Goal: Task Accomplishment & Management: Complete application form

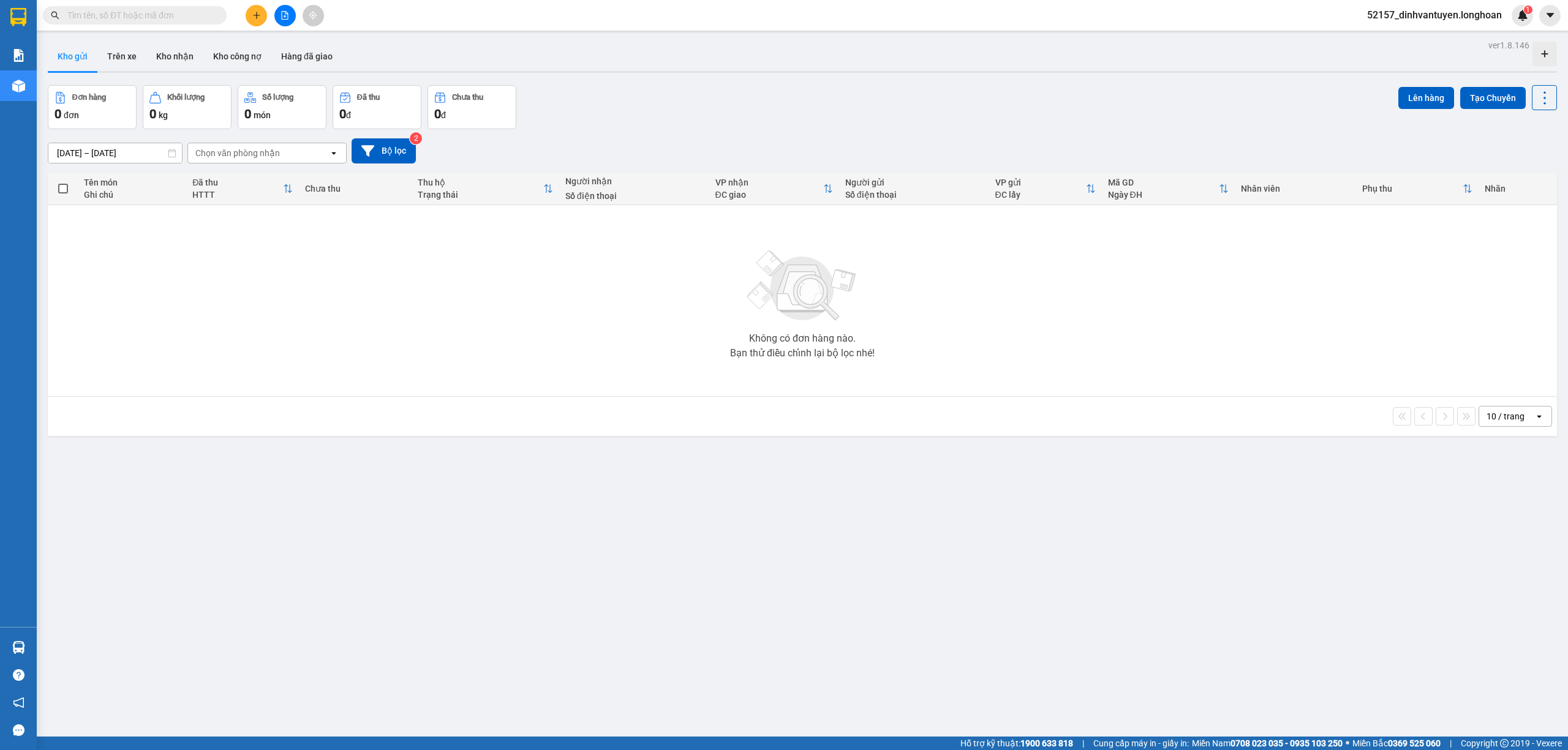
click at [263, 13] on button at bounding box center [256, 16] width 21 height 21
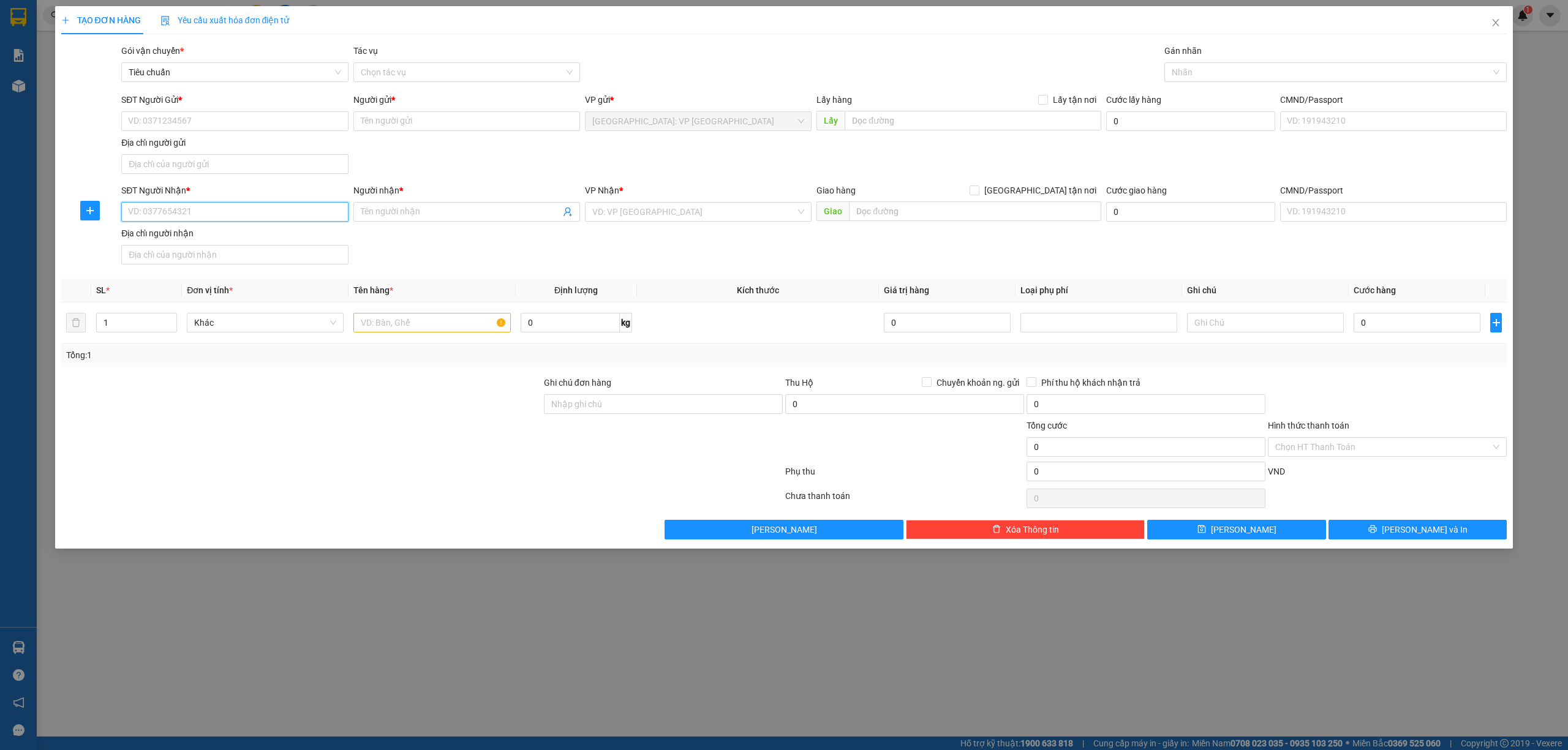
drag, startPoint x: 302, startPoint y: 206, endPoint x: 320, endPoint y: 210, distance: 18.4
click at [303, 207] on input "SĐT Người Nhận *" at bounding box center [234, 212] width 227 height 19
click at [214, 235] on div "0798492626 - nhà xe phyphy" at bounding box center [235, 238] width 212 height 13
type input "0798492626"
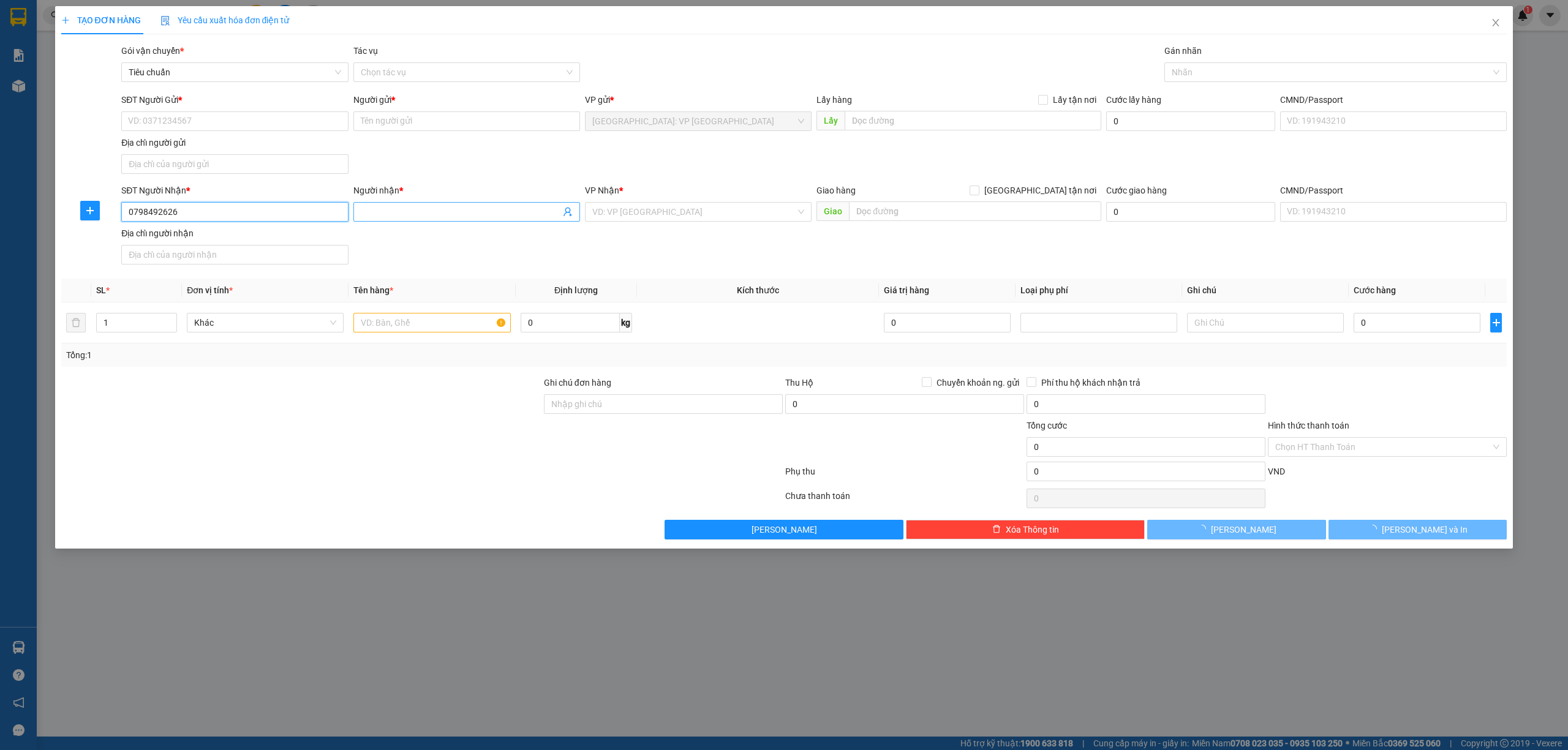
type input "nhà xe phyphy"
checkbox input "true"
type input "Số 7 [GEOGRAPHIC_DATA] 25, [GEOGRAPHIC_DATA], Quận 12 hcm"
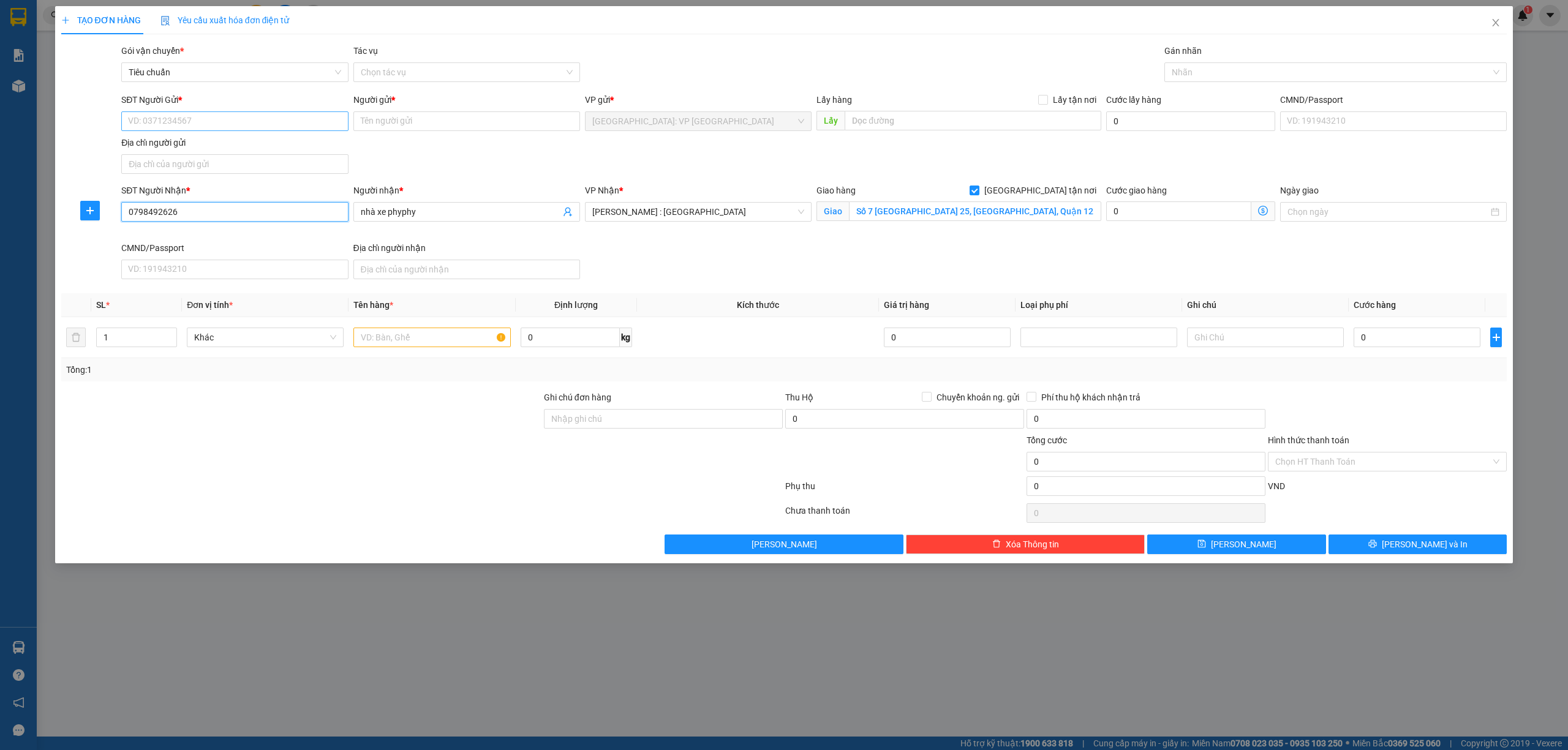
type input "0798492626"
click at [201, 124] on input "SĐT Người Gửi *" at bounding box center [234, 121] width 227 height 19
click at [236, 160] on div "0798492626 - nhà xe phyphy" at bounding box center [235, 166] width 212 height 13
type input "0798492626"
type input "nhà xe phyphy"
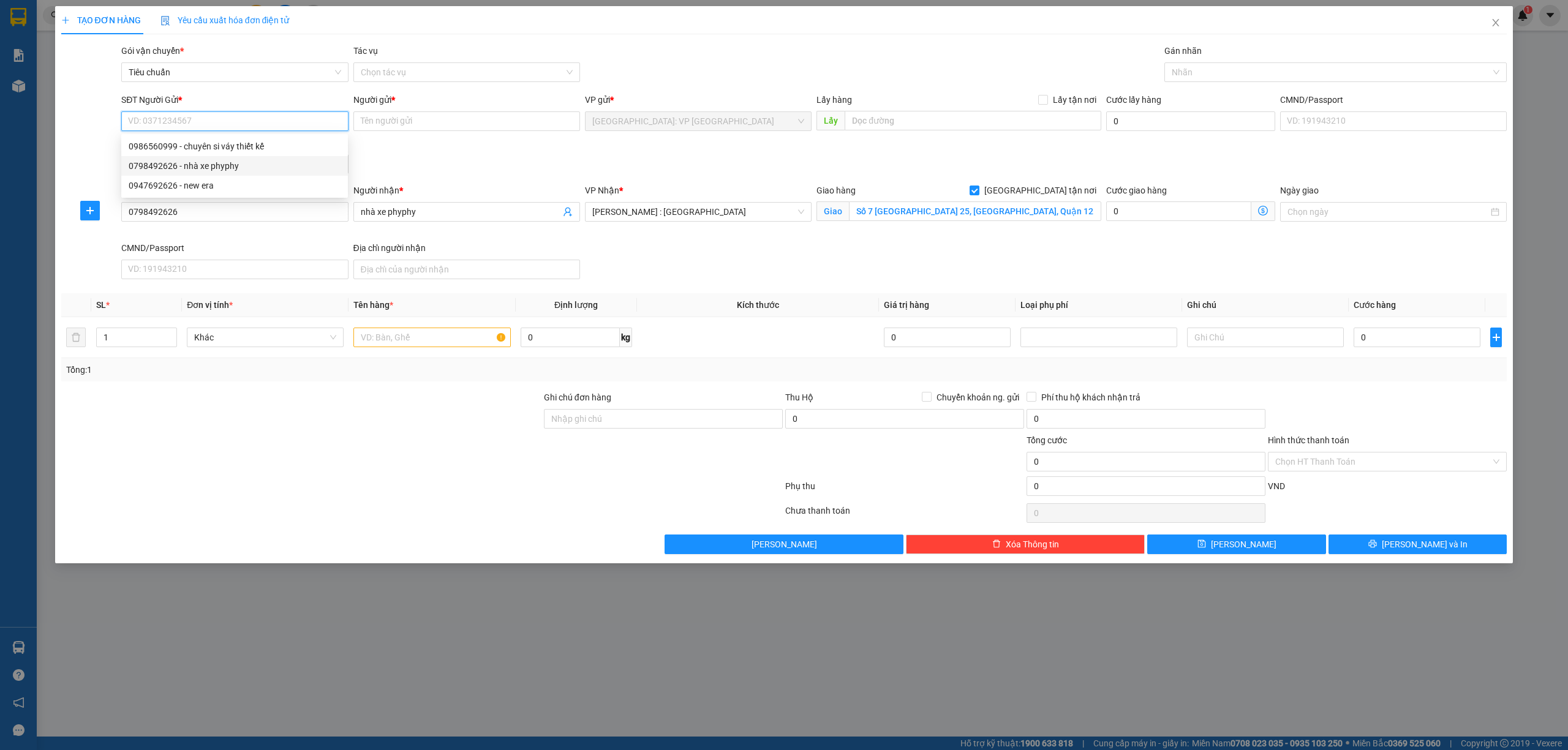
checkbox input "true"
type input "số 7 ĐƯỜNG Tân Thới Nhất 25, P.Tân Thới Nhất, Q.12, TP.Hồ Chí Minh"
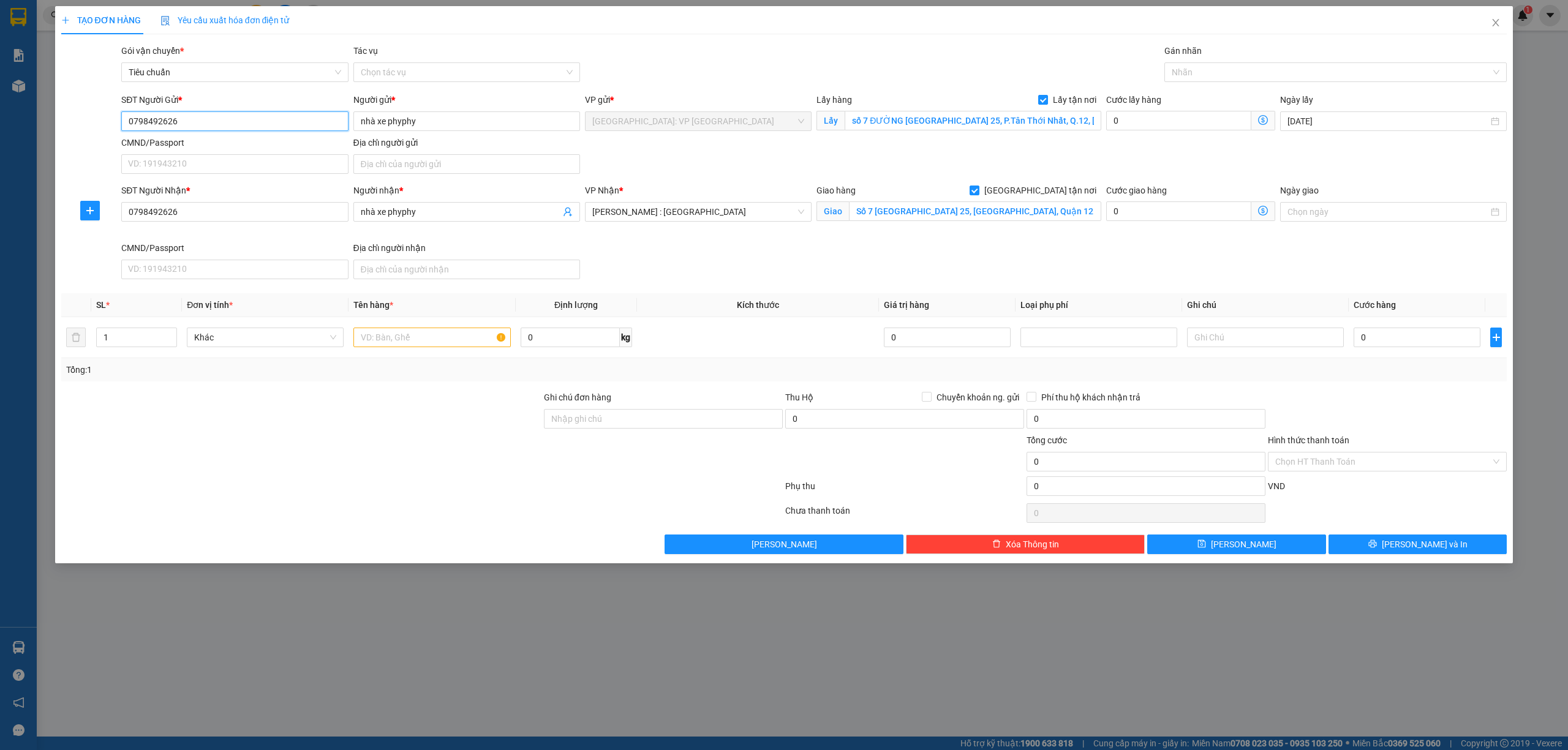
click at [246, 121] on input "0798492626" at bounding box center [234, 121] width 227 height 19
click at [243, 146] on div "0986560999 - chuyên si váy thiết kế" at bounding box center [235, 146] width 212 height 13
type input "0986560999"
type input "chuyên si váy thiết kế"
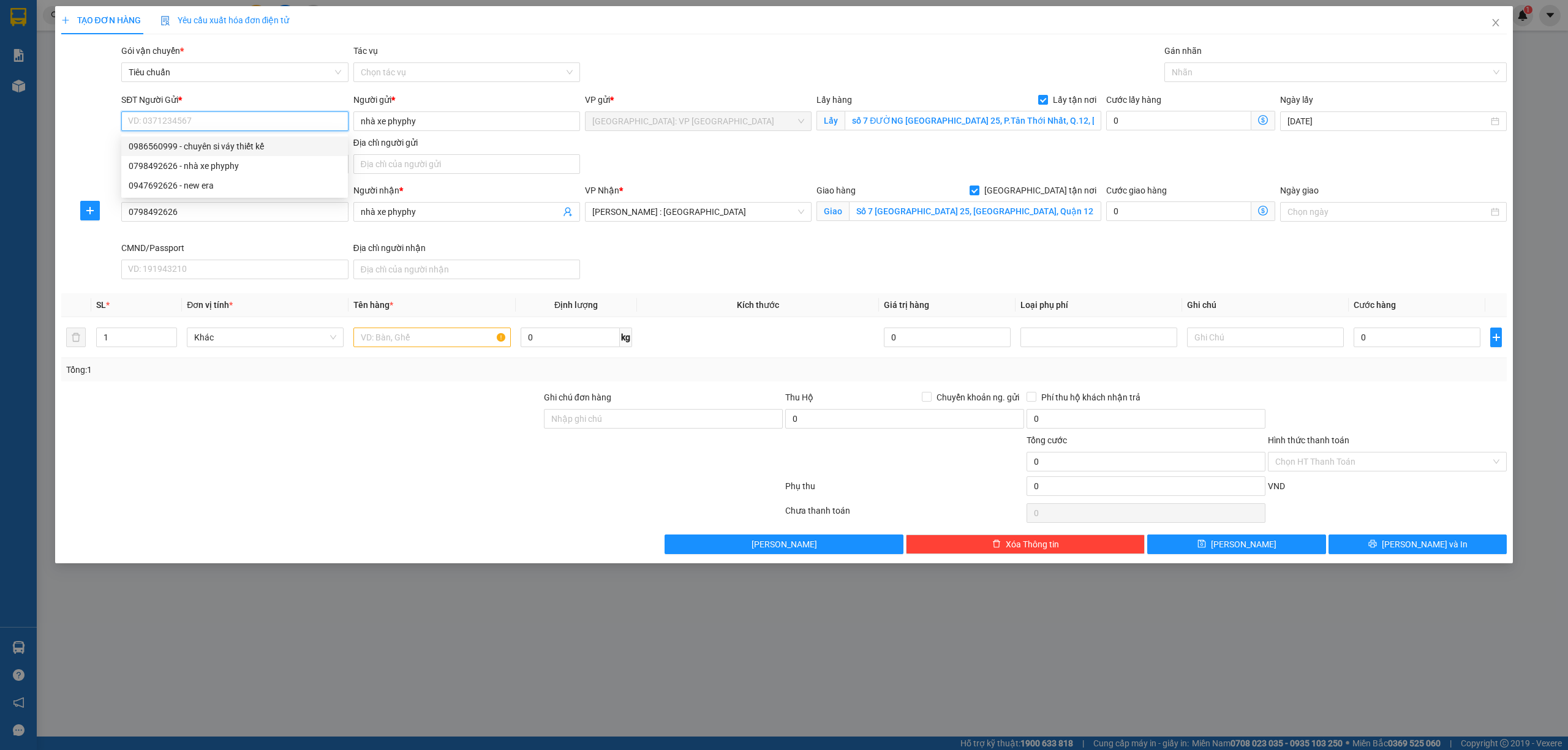
checkbox input "false"
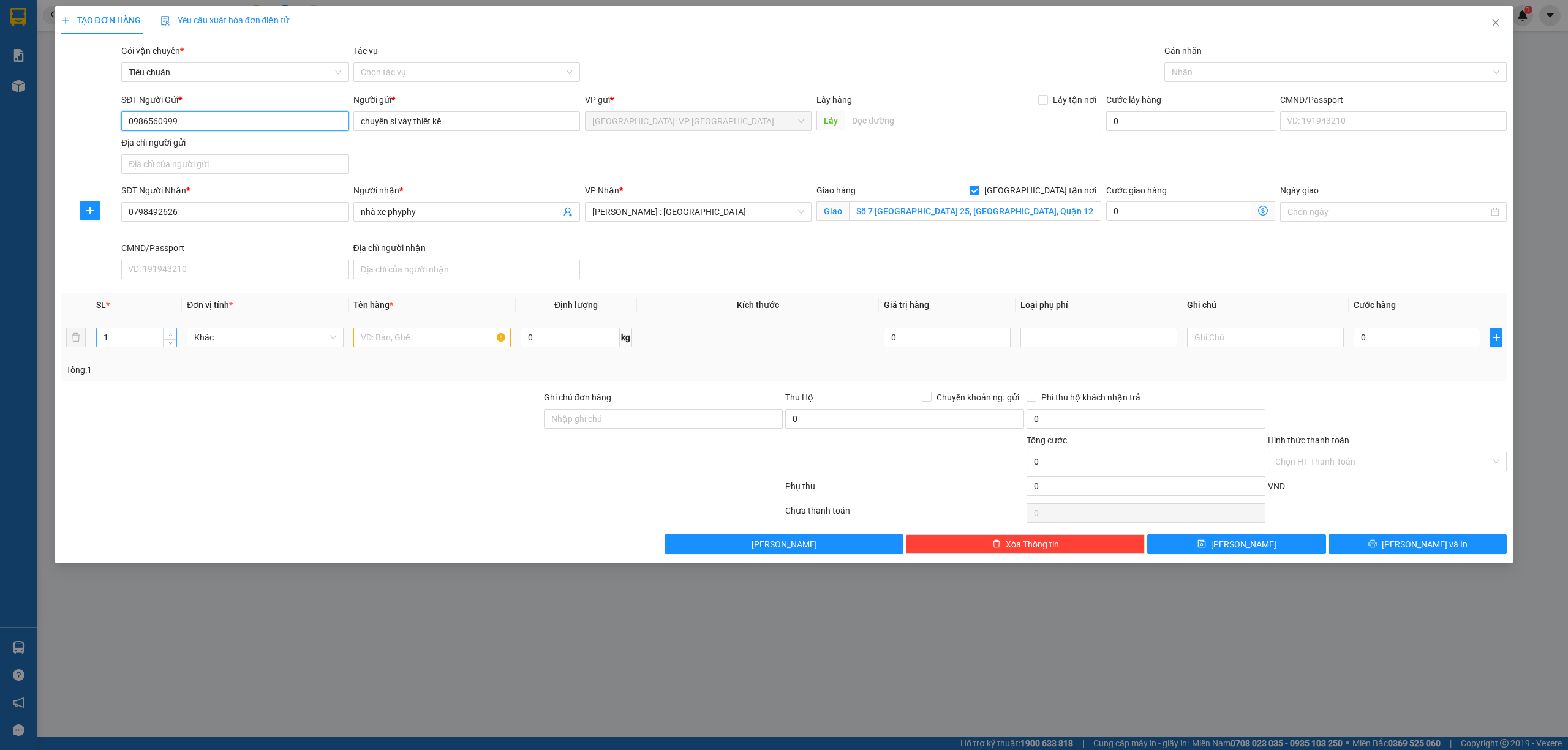
type input "0986560999"
click at [169, 336] on icon "up" at bounding box center [170, 335] width 4 height 4
type input "3"
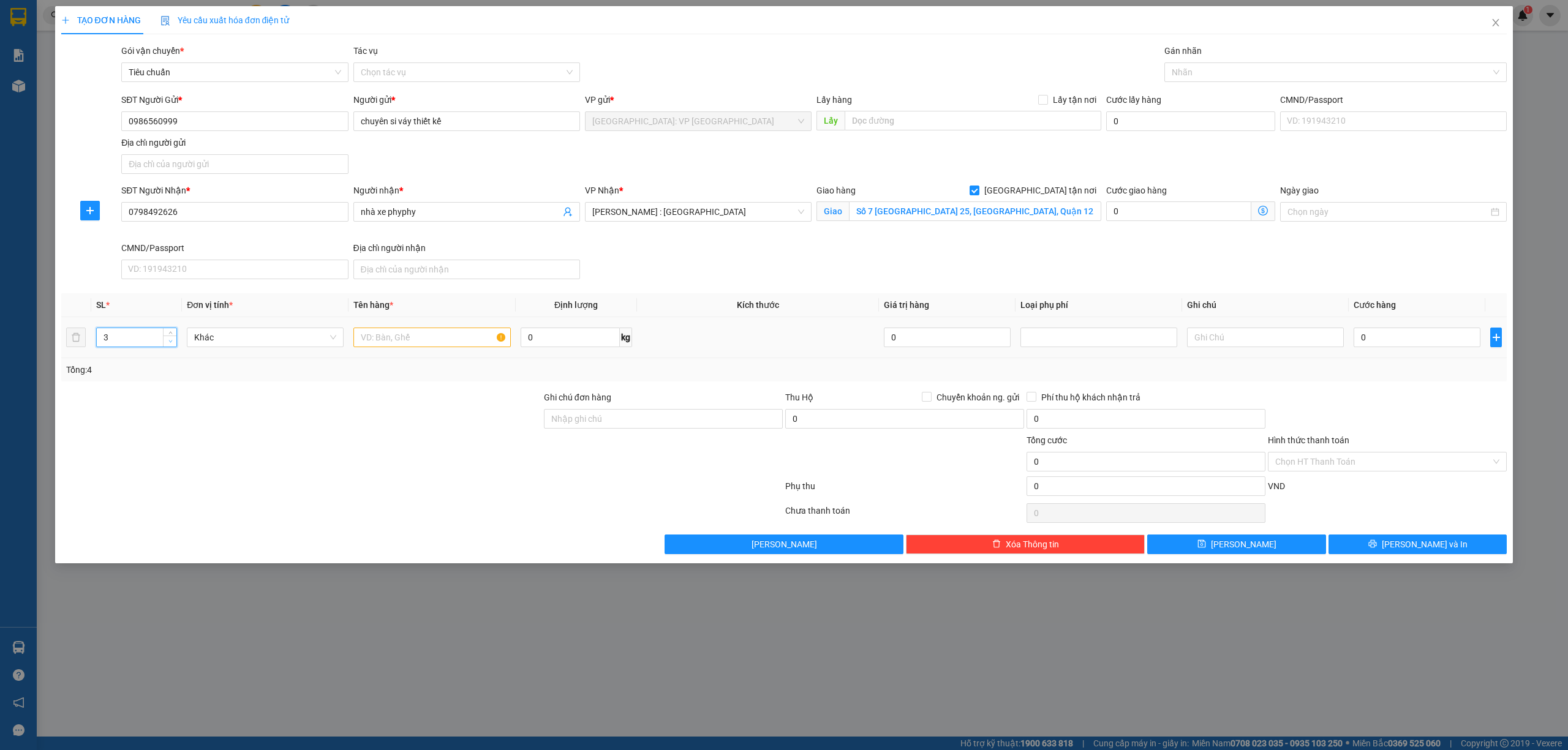
click at [168, 343] on icon "down" at bounding box center [170, 341] width 4 height 4
click at [397, 340] on input "text" at bounding box center [432, 337] width 157 height 19
click at [1186, 77] on div at bounding box center [1329, 72] width 325 height 14
type input "2 BAO TẢI XANH + 1 BAO TẢI ĐEN HÀNG QUẦN ÁO"
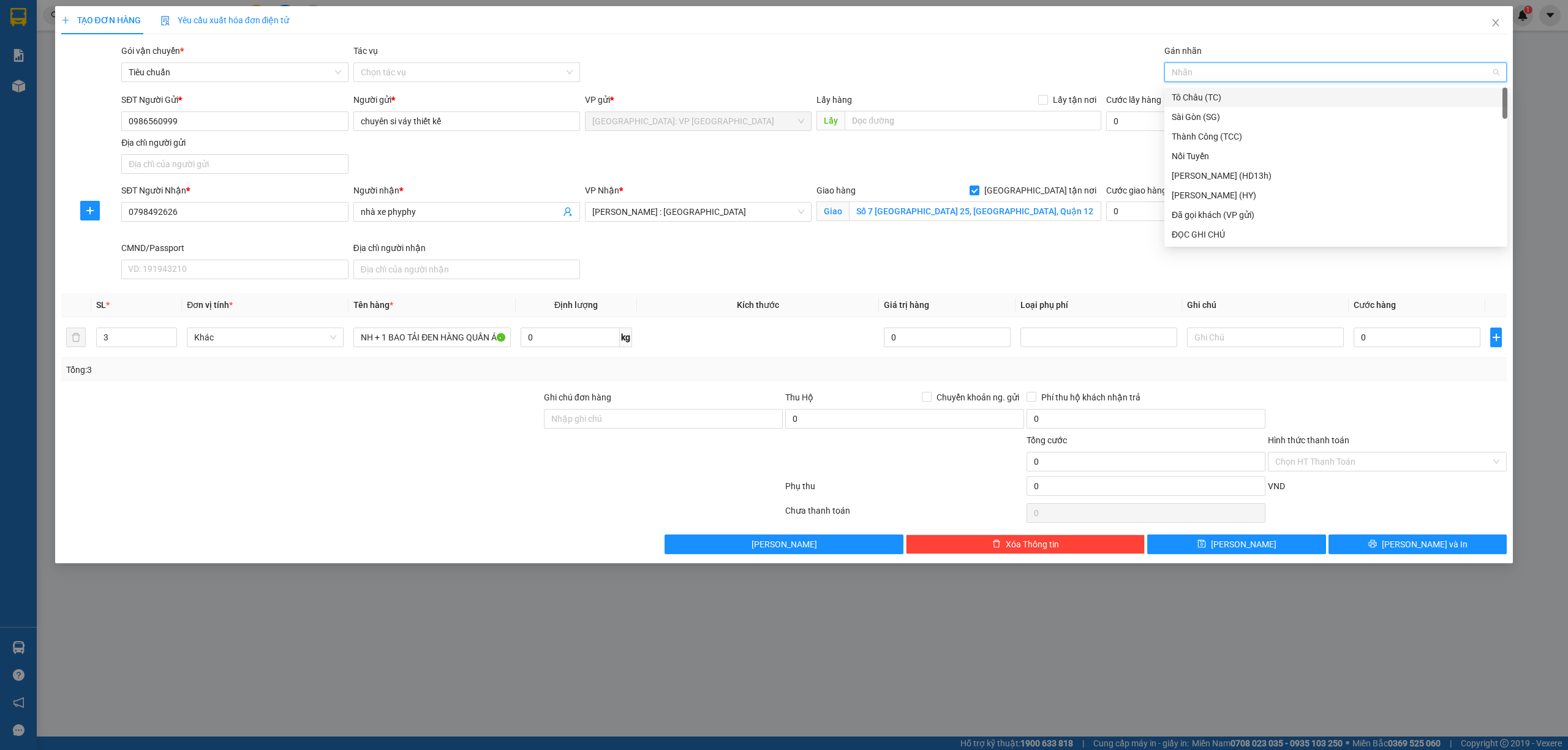
scroll to position [0, 0]
type input "G"
click at [1219, 229] on div "[GEOGRAPHIC_DATA] tận nơi" at bounding box center [1335, 234] width 328 height 13
type input "D"
click at [1198, 139] on div "ĐỌC GHI CHÚ" at bounding box center [1335, 136] width 328 height 13
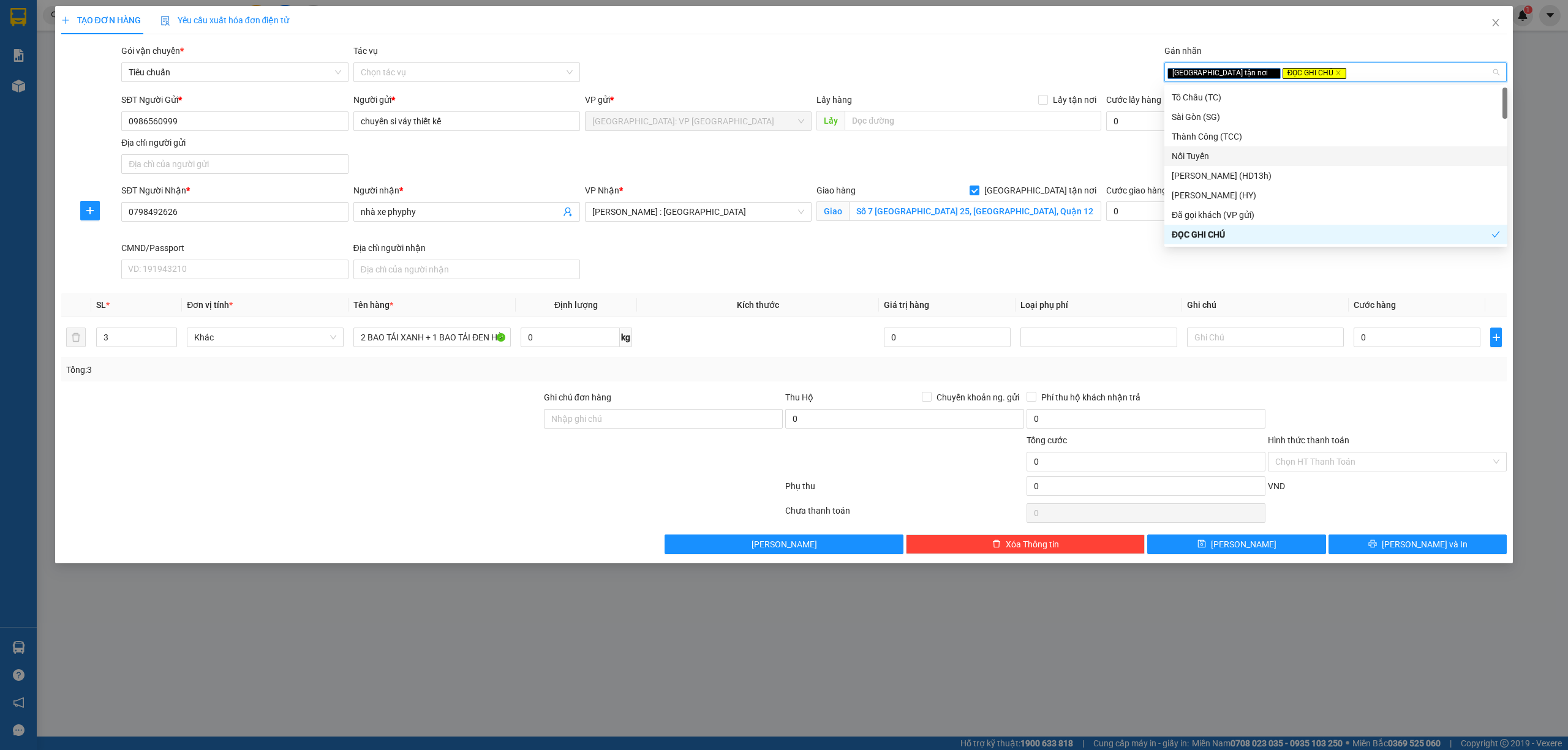
click at [726, 432] on div "Ghi chú đơn hàng" at bounding box center [663, 412] width 239 height 43
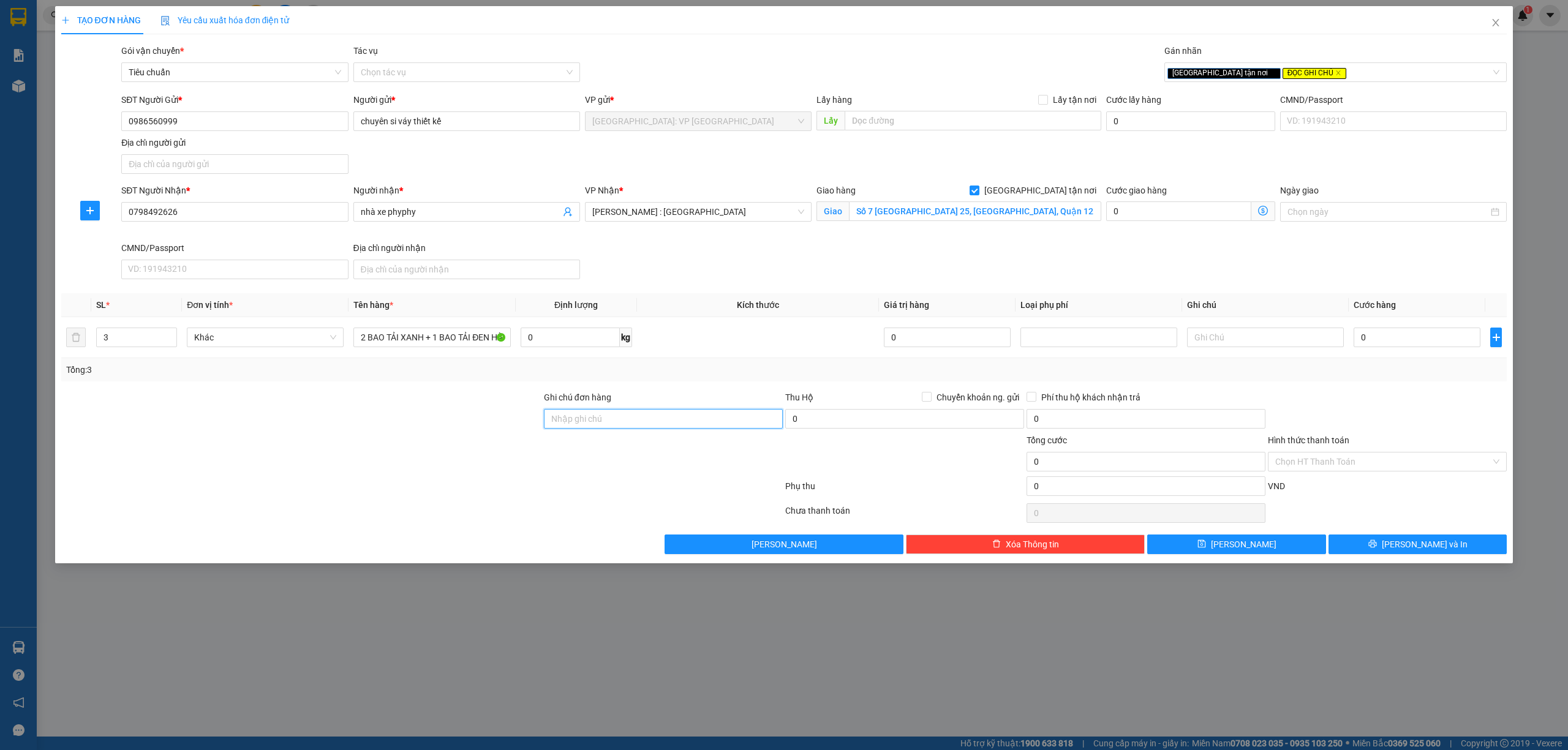
click at [706, 419] on input "Ghi chú đơn hàng" at bounding box center [663, 419] width 239 height 19
type input "SDT; BÊN CAMPHUCHIA SANG PHNOM PENH 089218588"
click at [1399, 344] on input "0" at bounding box center [1417, 337] width 127 height 19
type input "6"
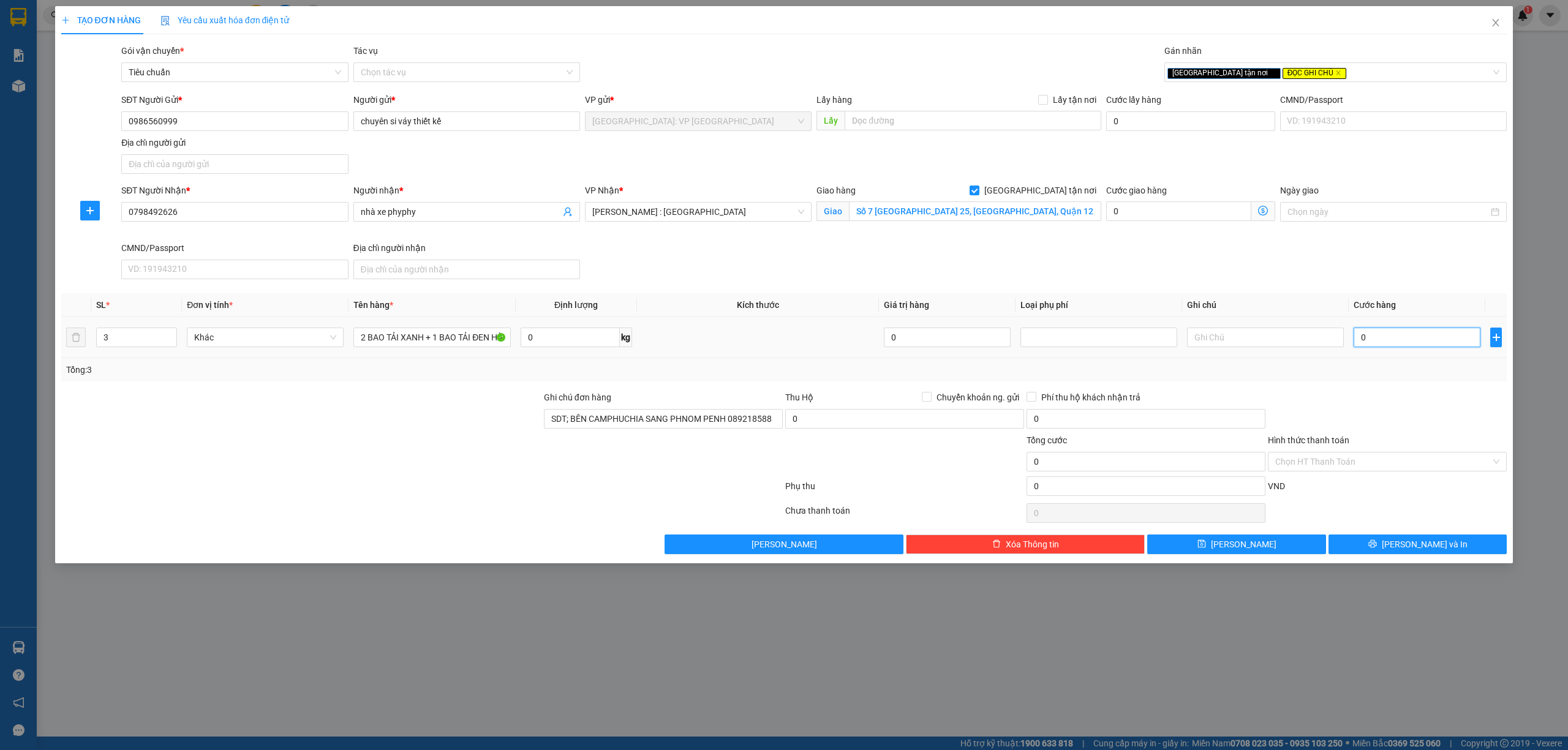
type input "6"
type input "66"
type input "660"
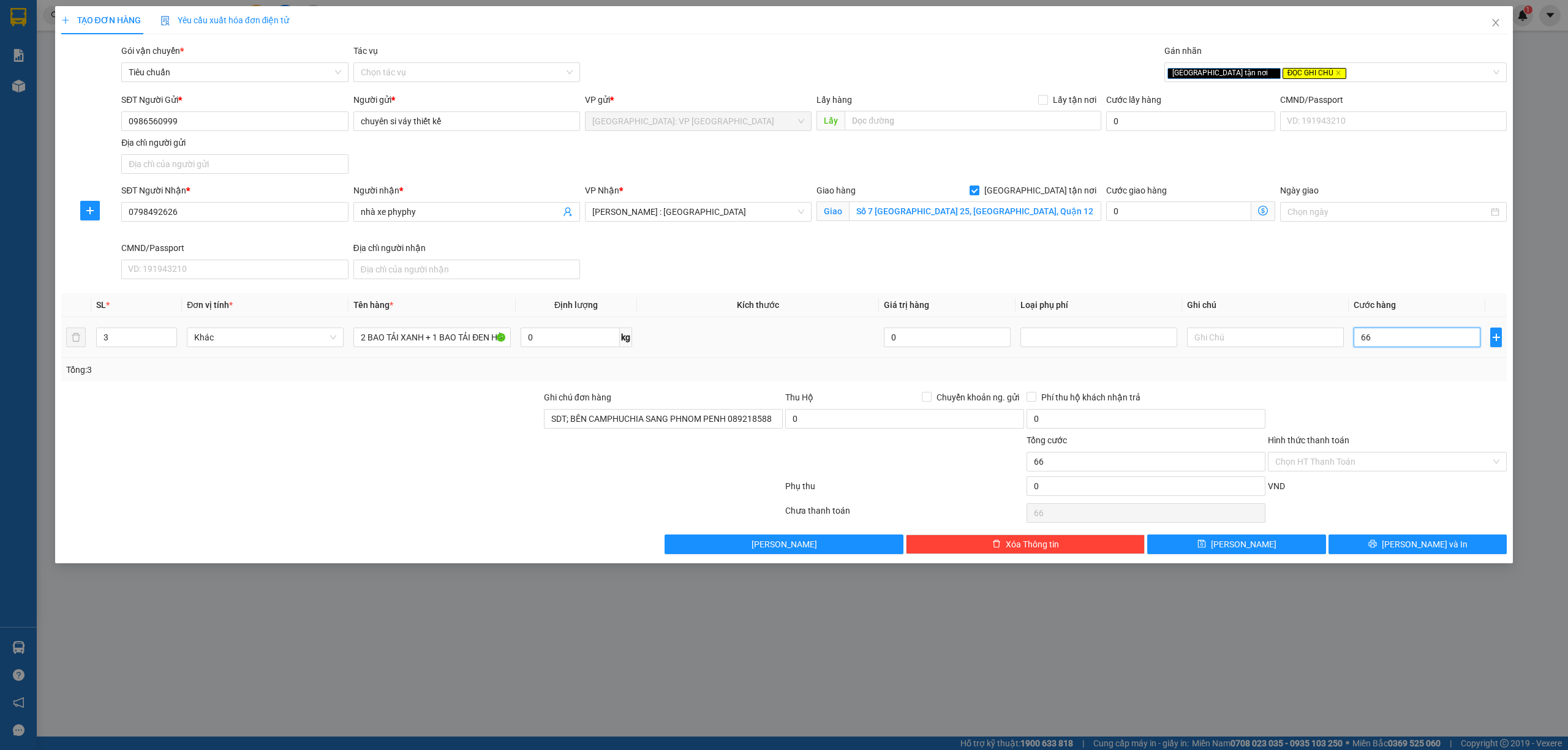
type input "660"
type input "6.600"
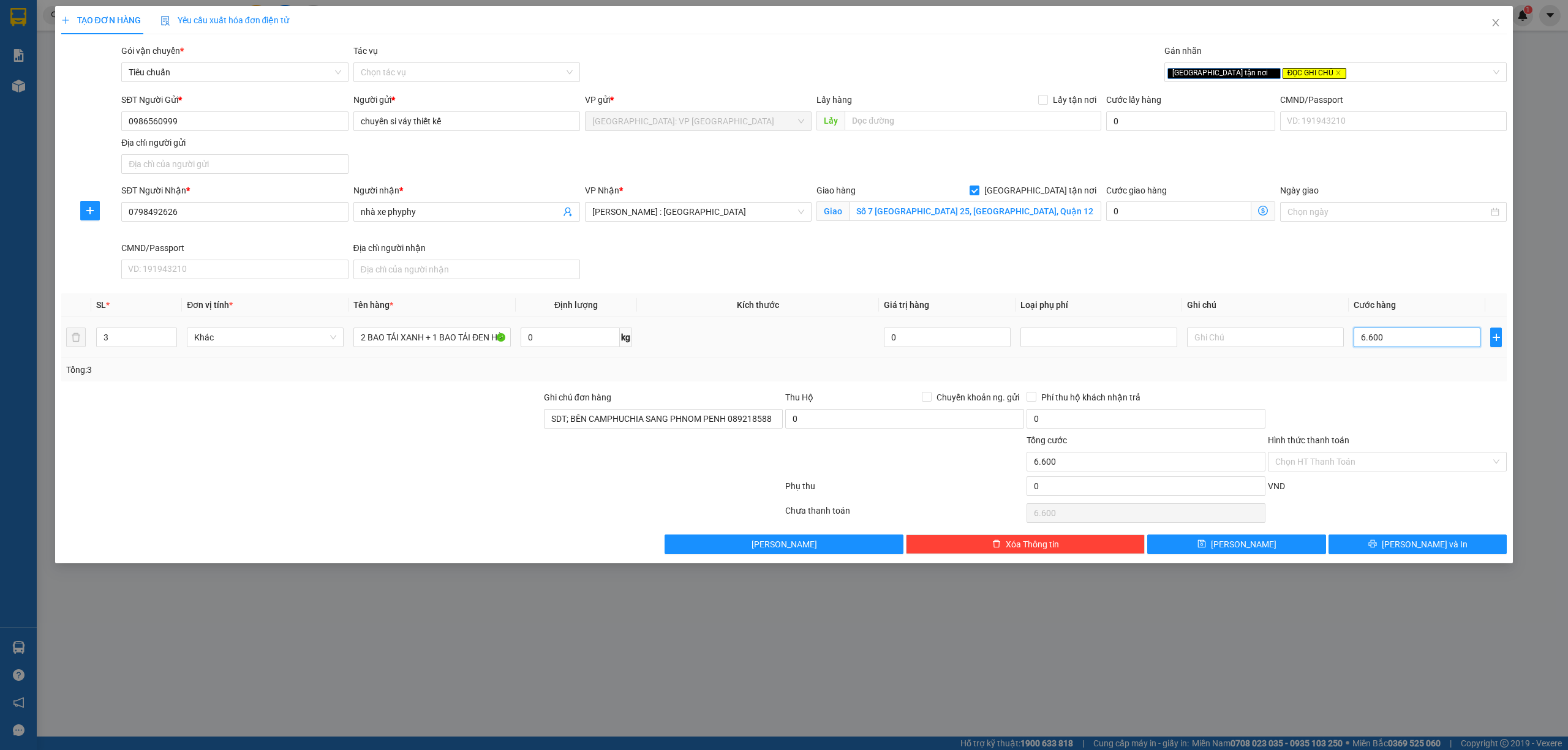
type input "66.000"
type input "660.000"
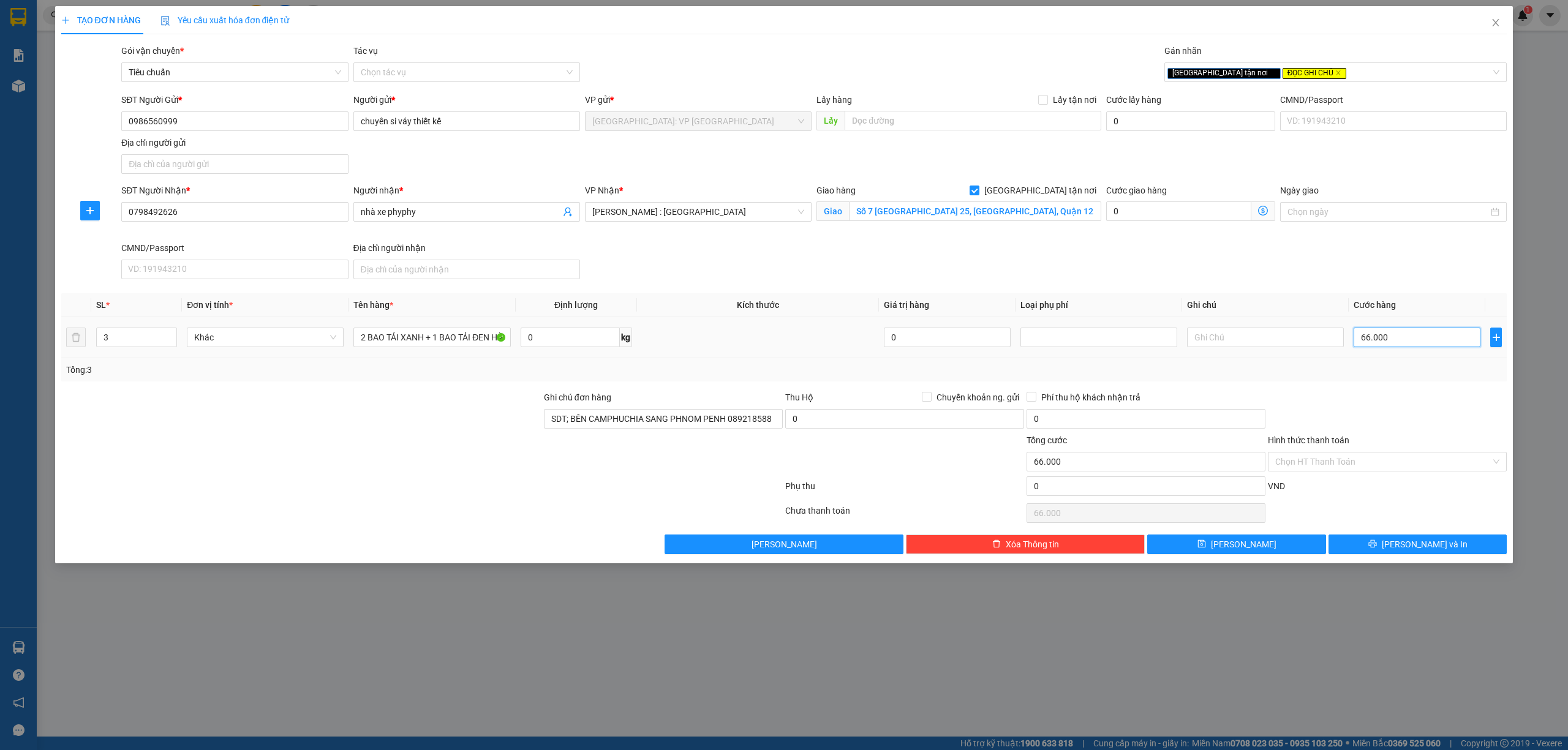
type input "660.000"
click at [1380, 464] on input "Hình thức thanh toán" at bounding box center [1382, 461] width 215 height 18
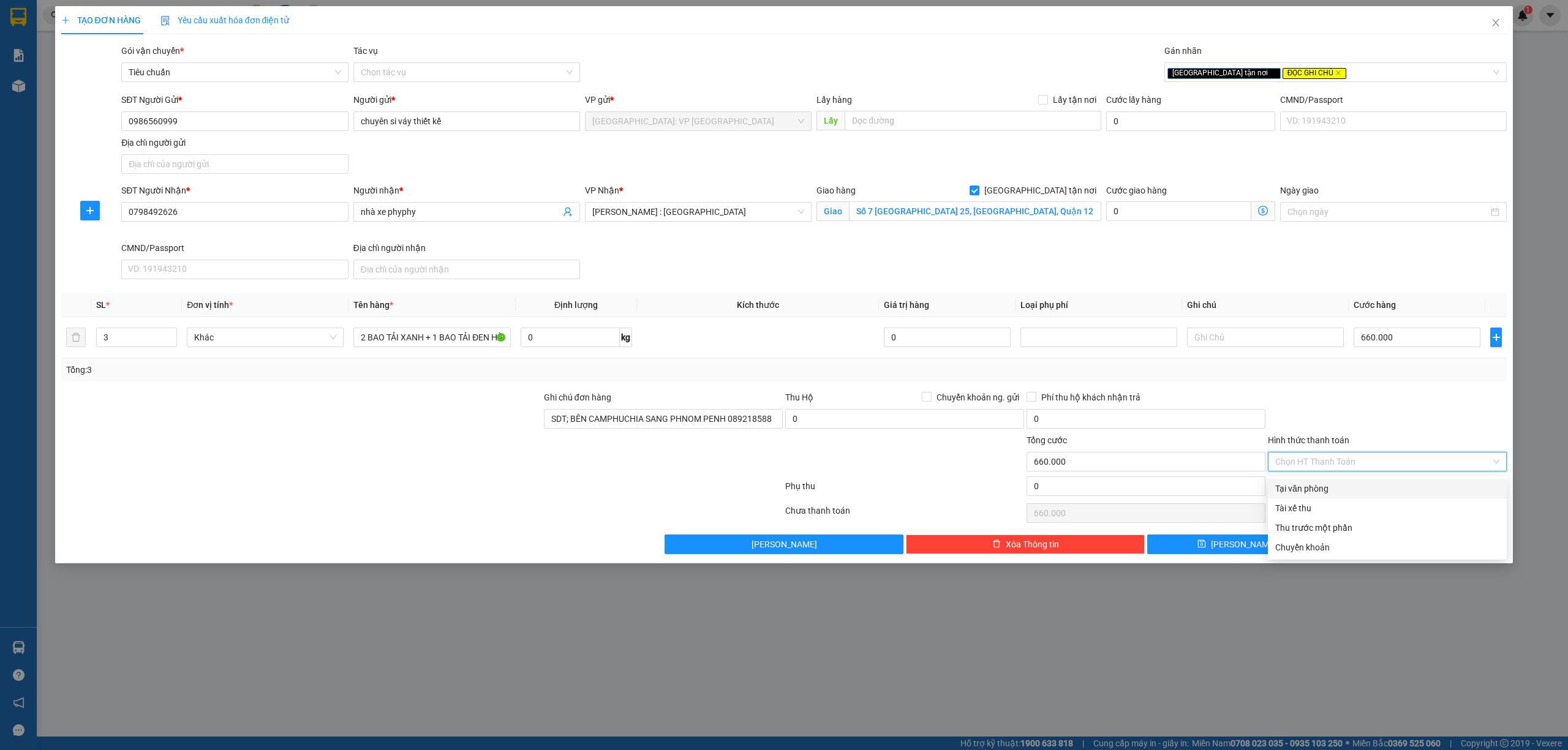
click at [1338, 484] on div "Tại văn phòng" at bounding box center [1387, 488] width 224 height 13
type input "0"
click at [1437, 544] on span "[PERSON_NAME] và In" at bounding box center [1424, 544] width 86 height 13
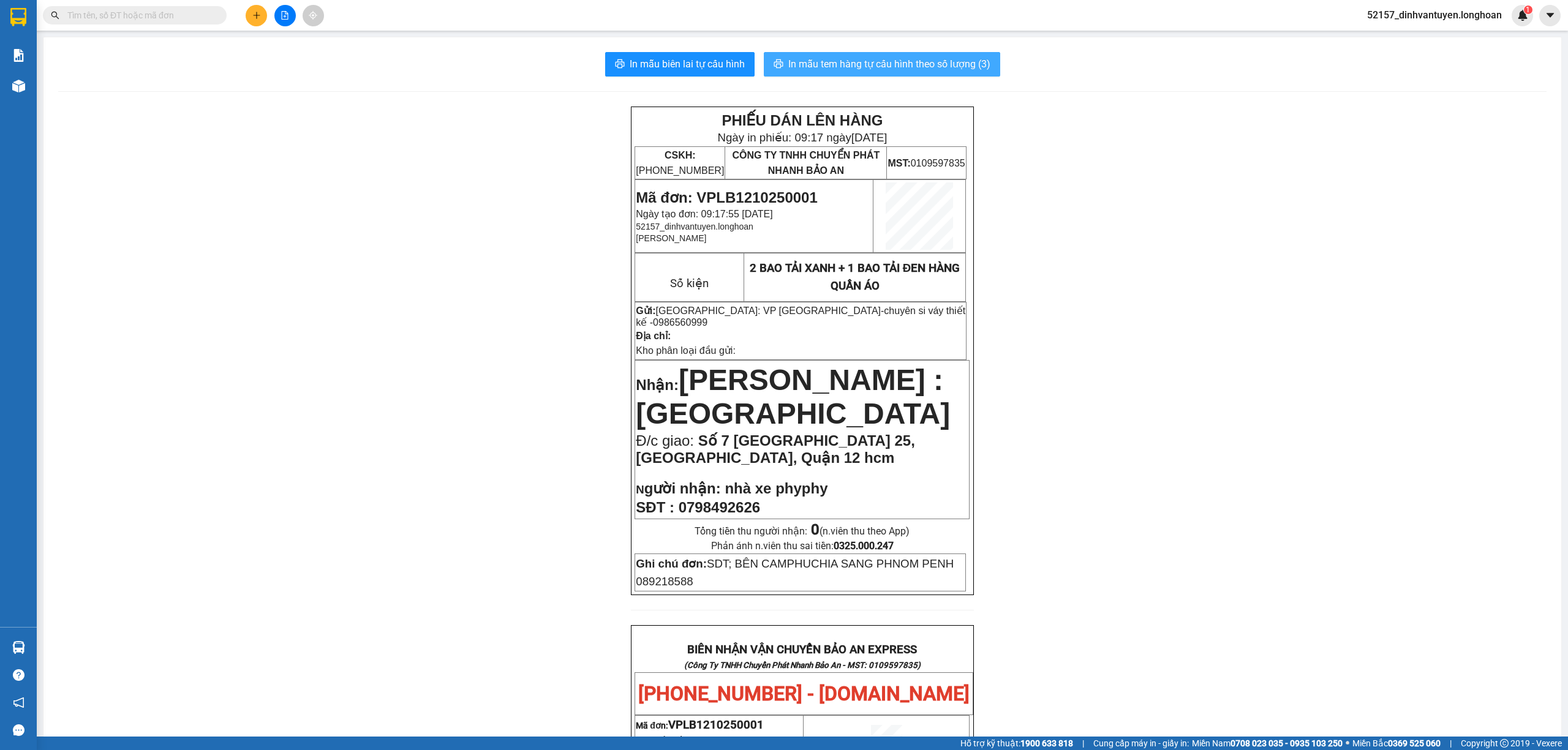
click at [893, 60] on span "In mẫu tem hàng tự cấu hình theo số lượng (3)" at bounding box center [889, 64] width 202 height 15
click at [693, 55] on button "In mẫu biên lai tự cấu hình" at bounding box center [680, 64] width 149 height 24
click at [645, 584] on table "Ghi chú đơn: SDT; BÊN CAMPHUCHIA SANG PHNOM PENH 089218588" at bounding box center [800, 572] width 331 height 38
click at [498, 618] on div "PHIẾU DÁN LÊN HÀNG Ngày in phiếu: 09:18 ngày 12-10-2025 CSKH: 1900.06.88.33 CÔN…" at bounding box center [802, 720] width 1488 height 1227
click at [248, 15] on button at bounding box center [256, 16] width 21 height 21
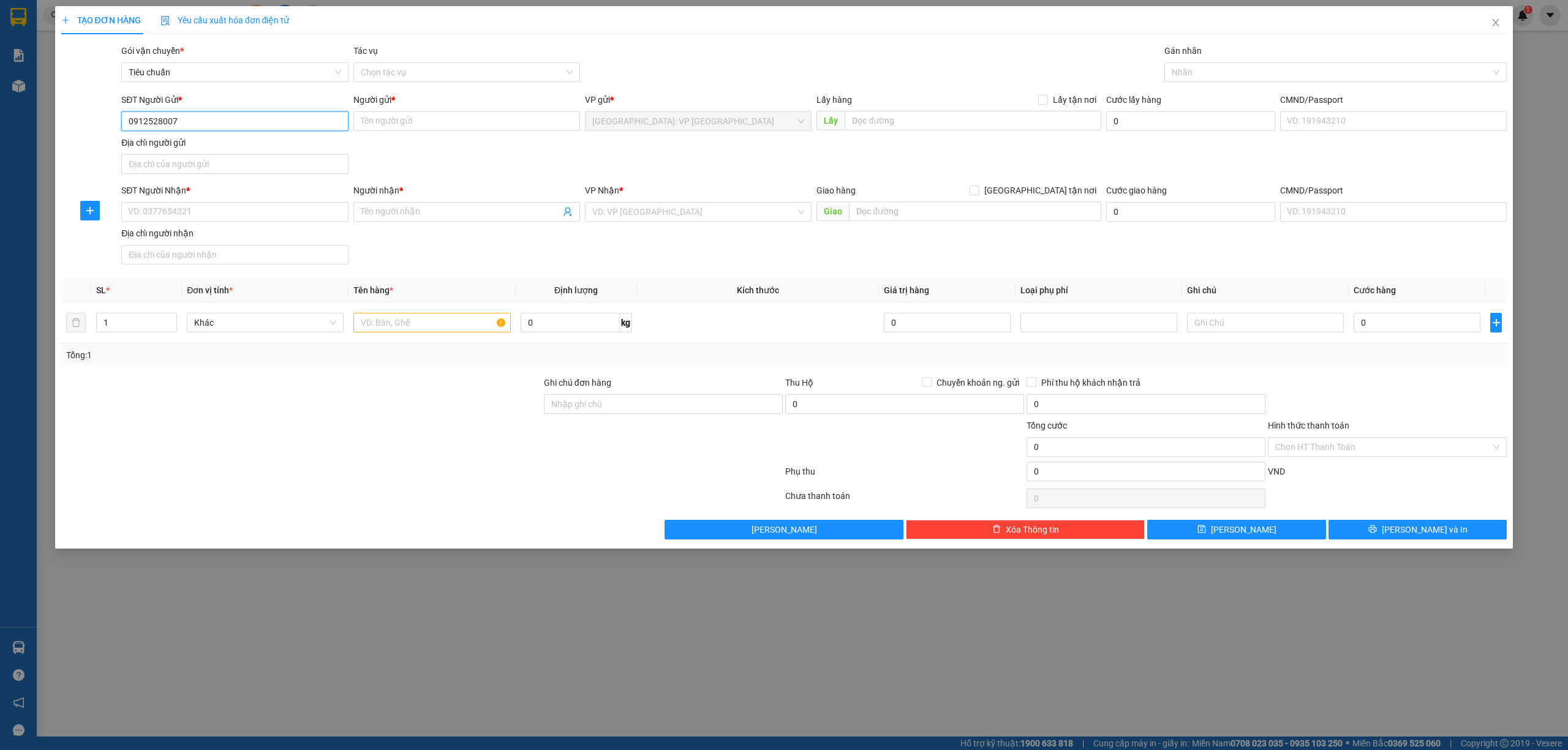
type input "0912528007"
type input "a"
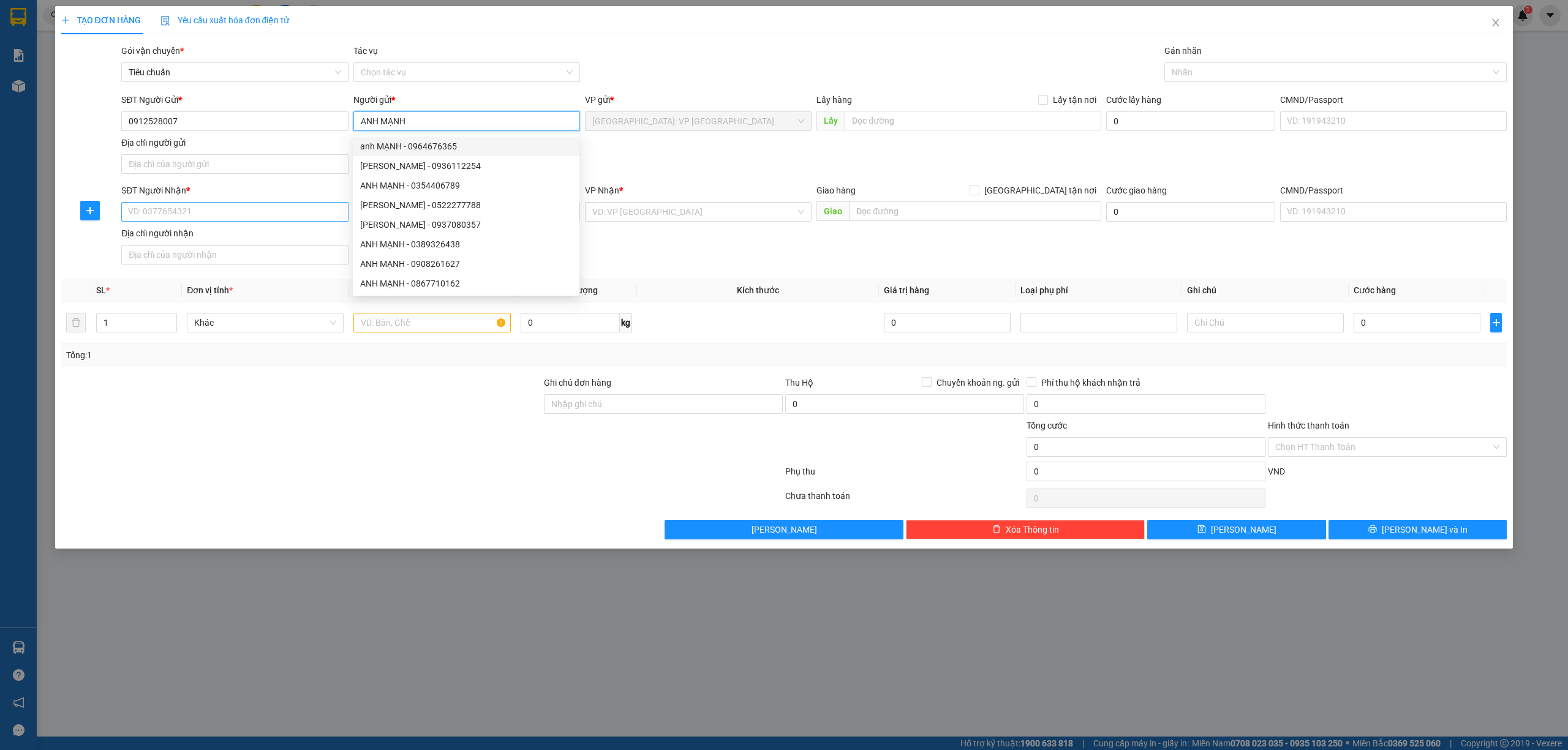
type input "ANH MẠNH"
drag, startPoint x: 201, startPoint y: 214, endPoint x: 264, endPoint y: 219, distance: 63.2
click at [202, 214] on input "SĐT Người Nhận *" at bounding box center [234, 212] width 227 height 19
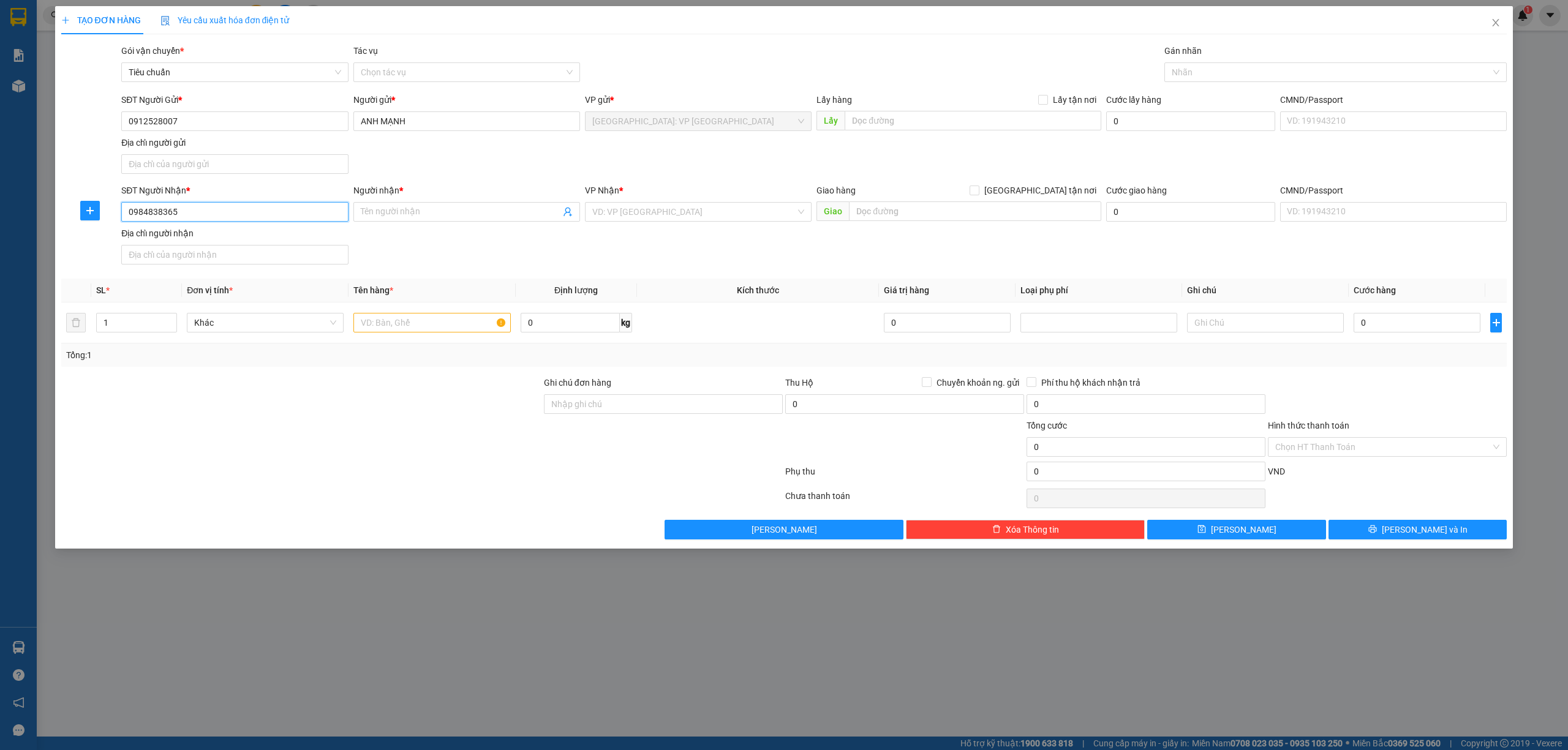
type input "0984838365"
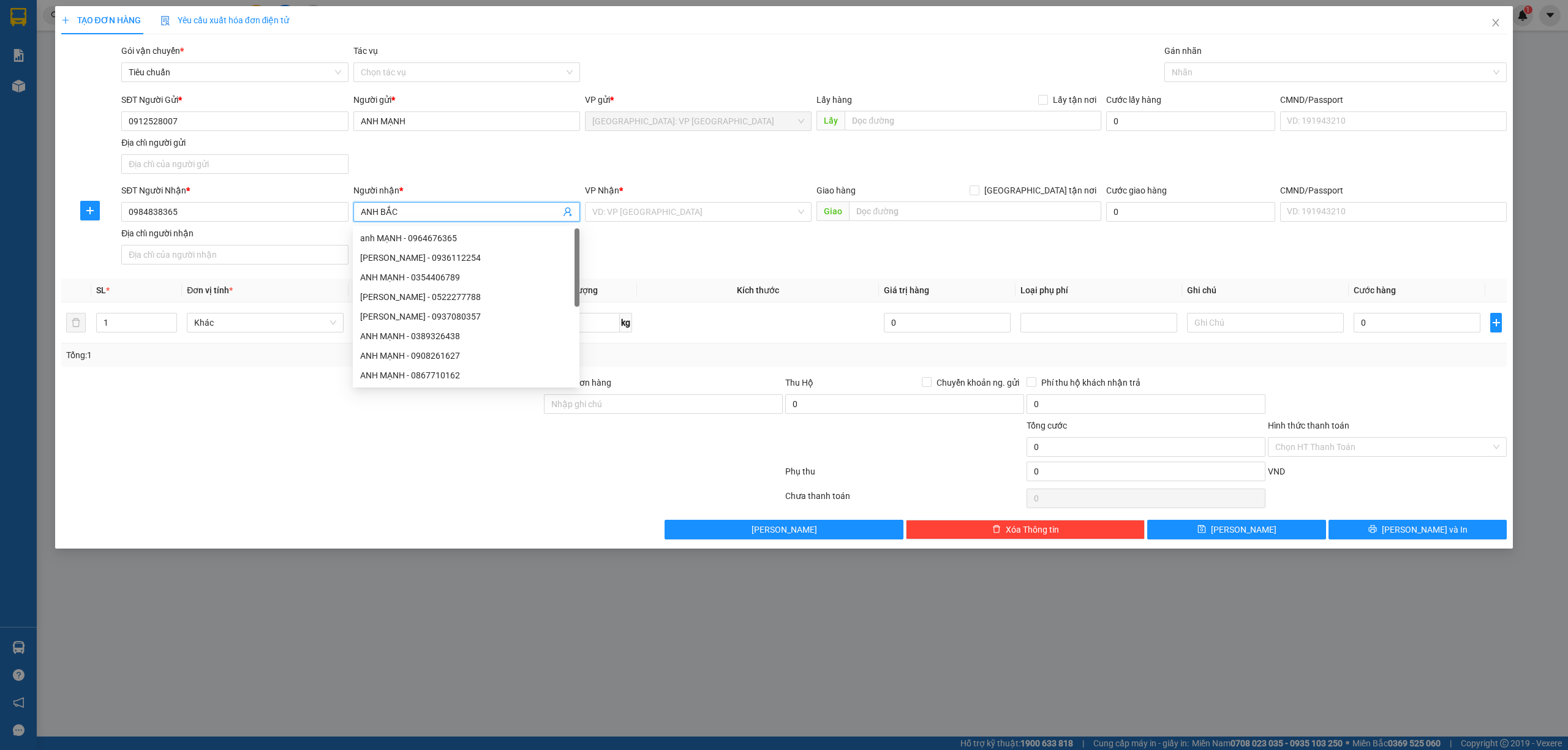
type input "ANH BẮC"
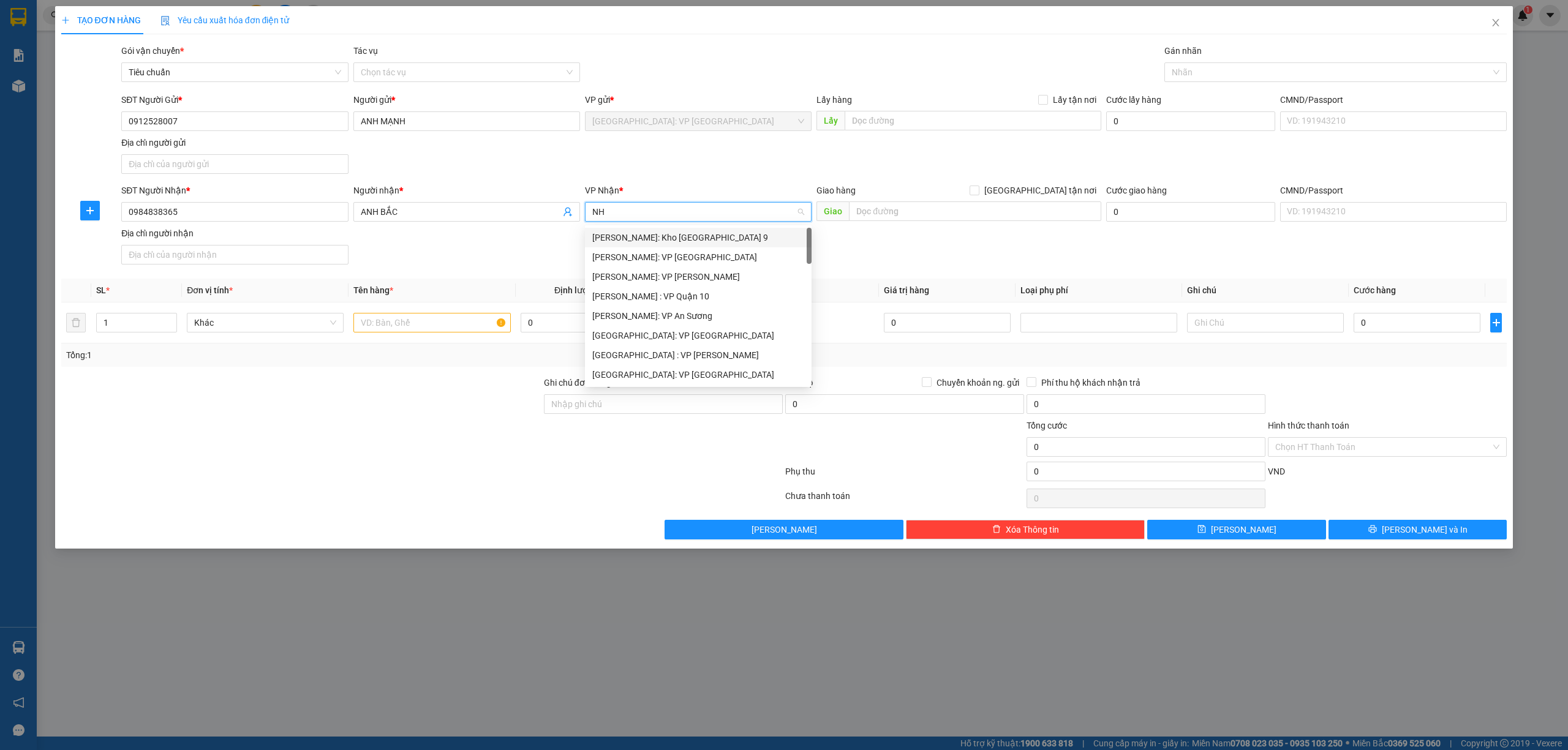
type input "NHA"
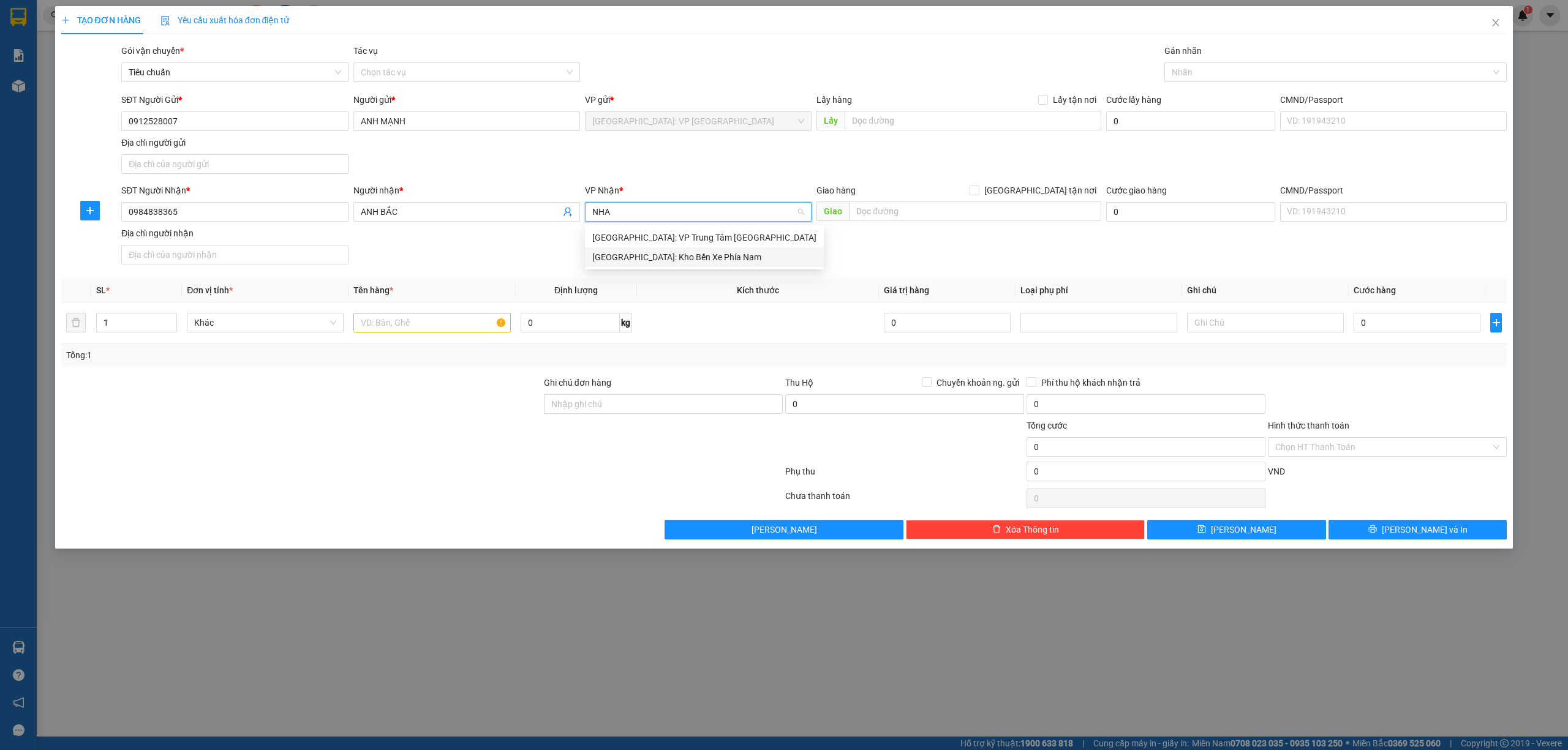
click at [663, 262] on div "[GEOGRAPHIC_DATA]: Kho Bến Xe Phía Nam" at bounding box center [704, 257] width 224 height 13
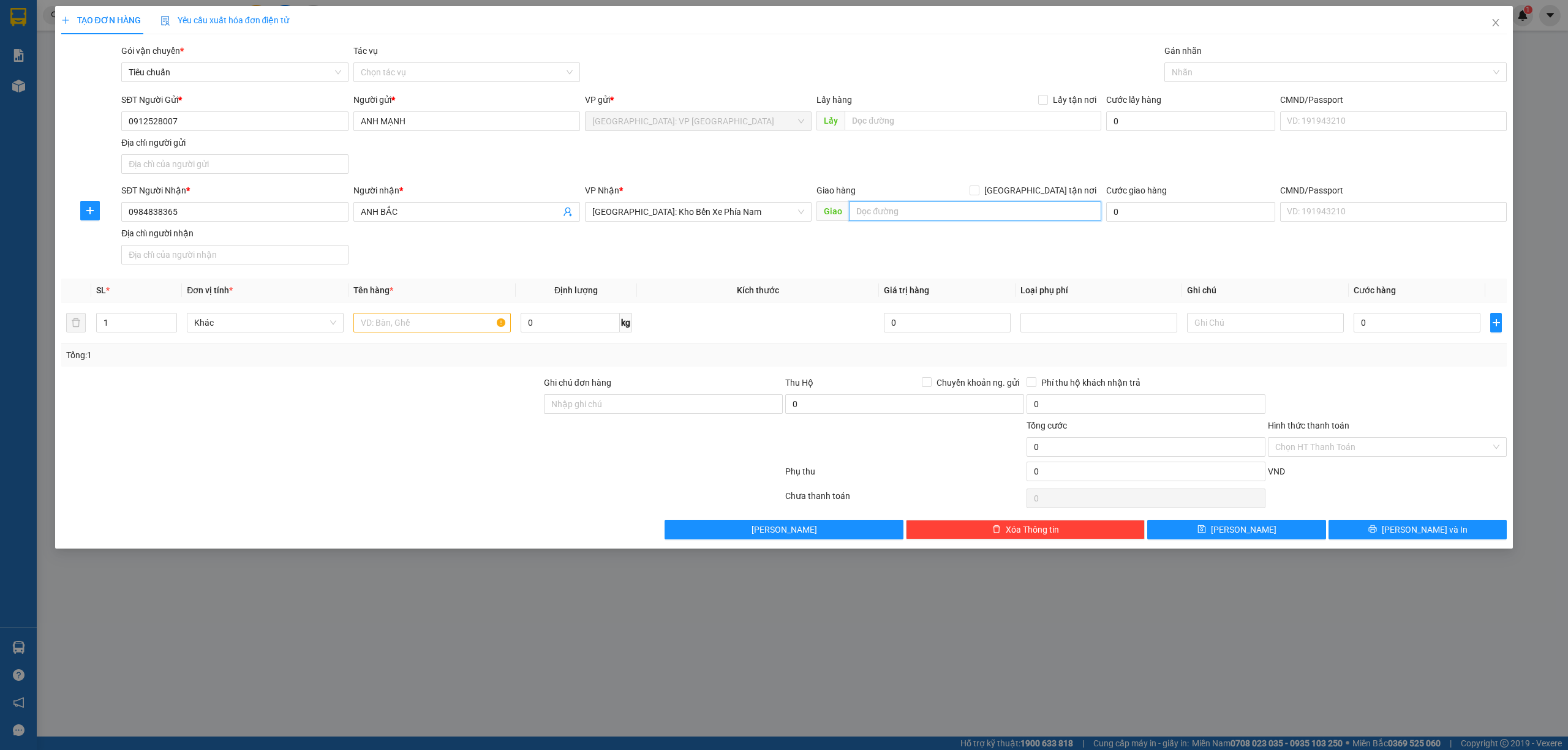
click at [915, 206] on input "text" at bounding box center [975, 211] width 252 height 19
type input "D"
type input "ĐƯỜNG N1, [GEOGRAPHIC_DATA], [GEOGRAPHIC_DATA], [GEOGRAPHIC_DATA]"
click at [1046, 189] on span "[GEOGRAPHIC_DATA] tận nơi" at bounding box center [1040, 190] width 122 height 13
click at [978, 189] on input "[GEOGRAPHIC_DATA] tận nơi" at bounding box center [974, 190] width 9 height 9
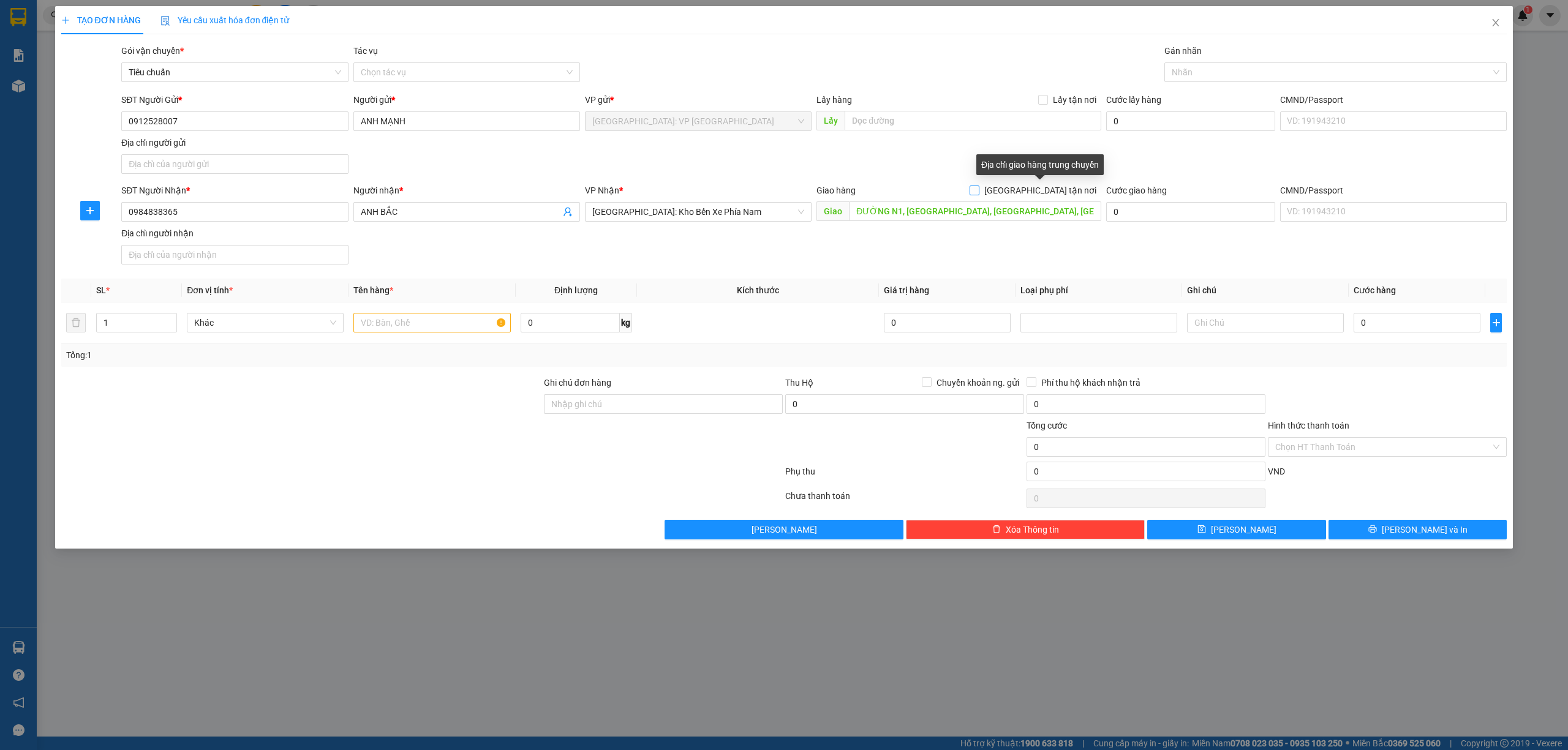
checkbox input "true"
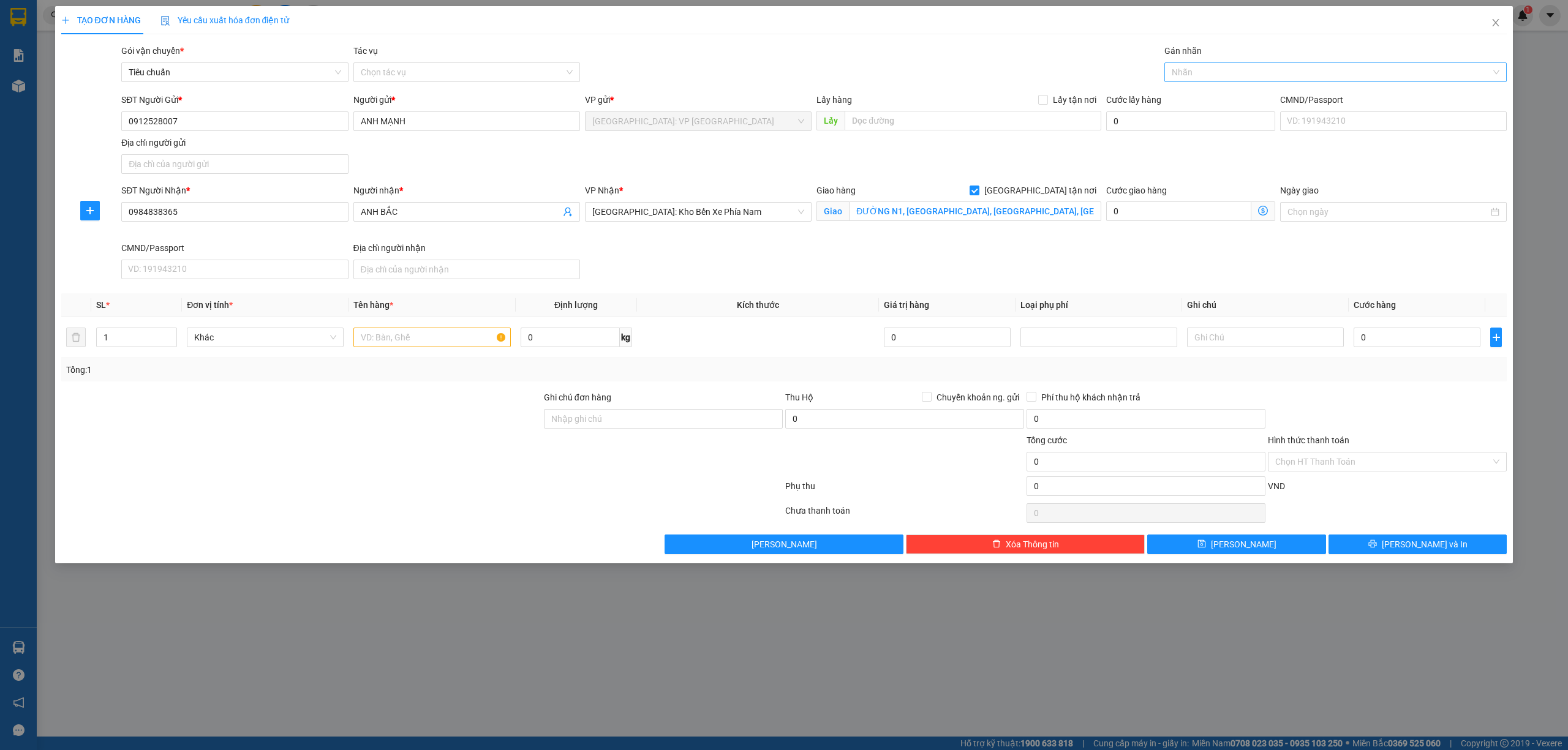
click at [1192, 67] on div at bounding box center [1329, 72] width 325 height 14
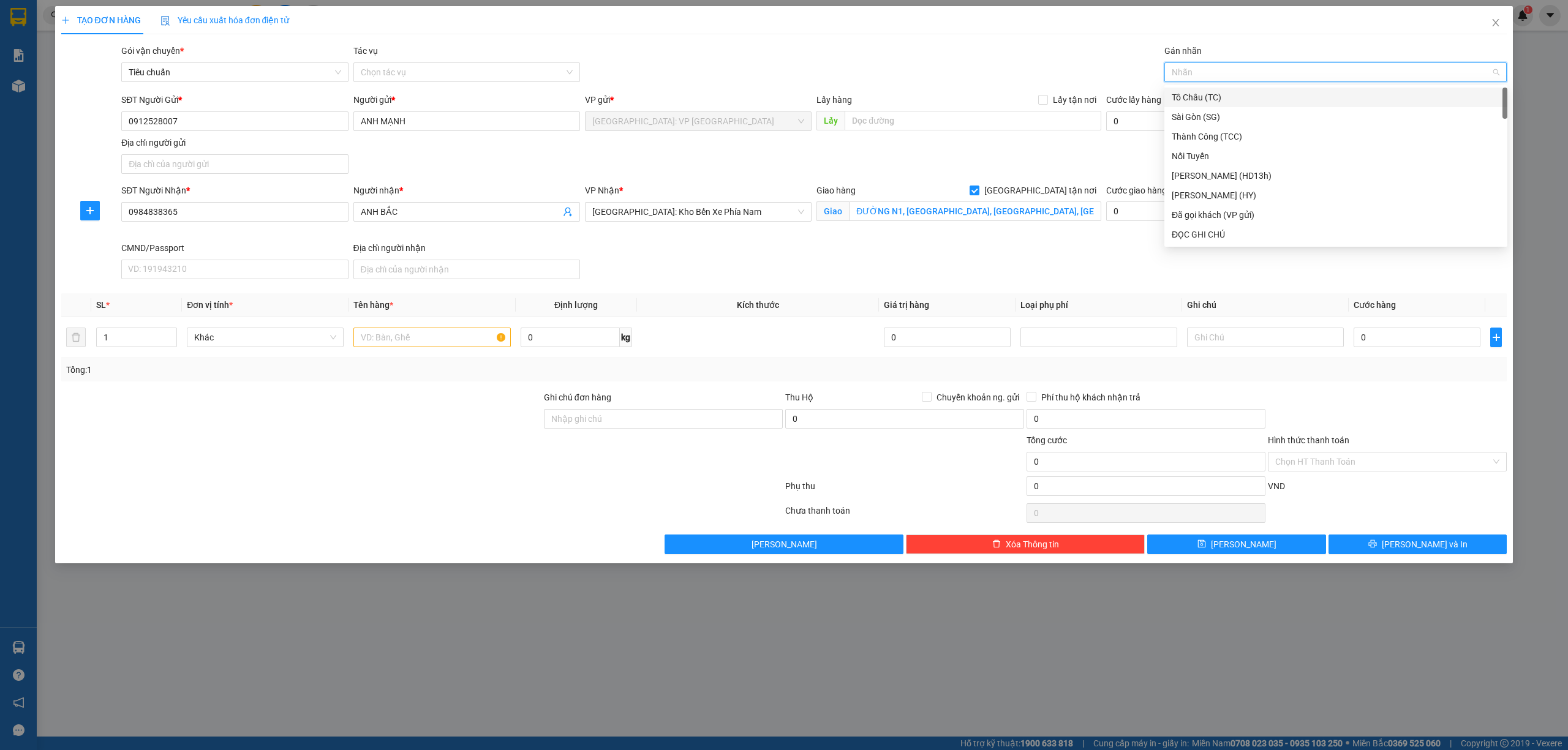
type input "G"
click at [1198, 237] on div "[GEOGRAPHIC_DATA] tận nơi" at bounding box center [1335, 234] width 328 height 13
drag, startPoint x: 397, startPoint y: 336, endPoint x: 409, endPoint y: 336, distance: 12.0
click at [398, 336] on input "text" at bounding box center [432, 337] width 157 height 19
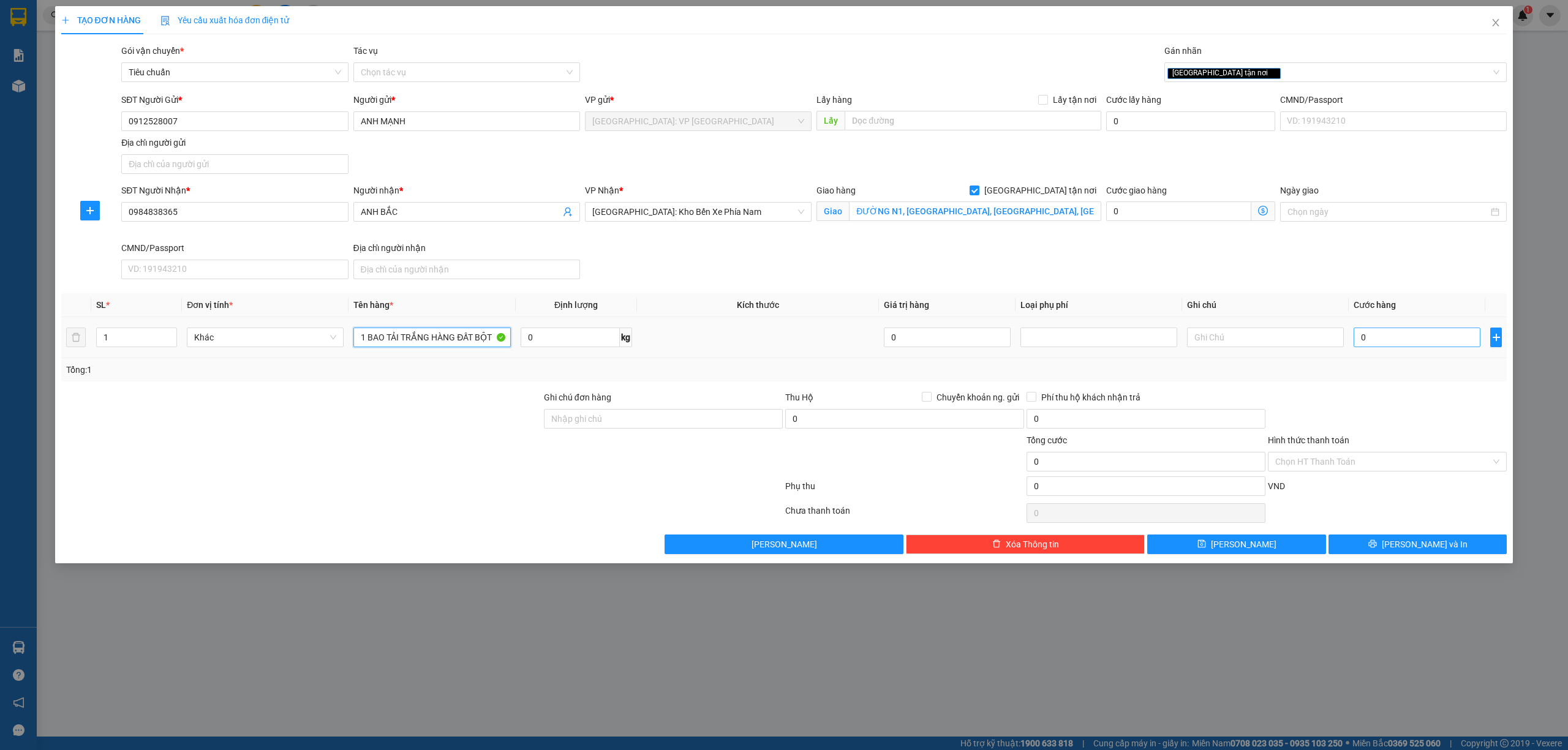
type input "1 BAO TẢI TRẮNG HÀNG ĐẤT BỘT"
click at [1368, 339] on input "0" at bounding box center [1417, 337] width 127 height 19
type input "1"
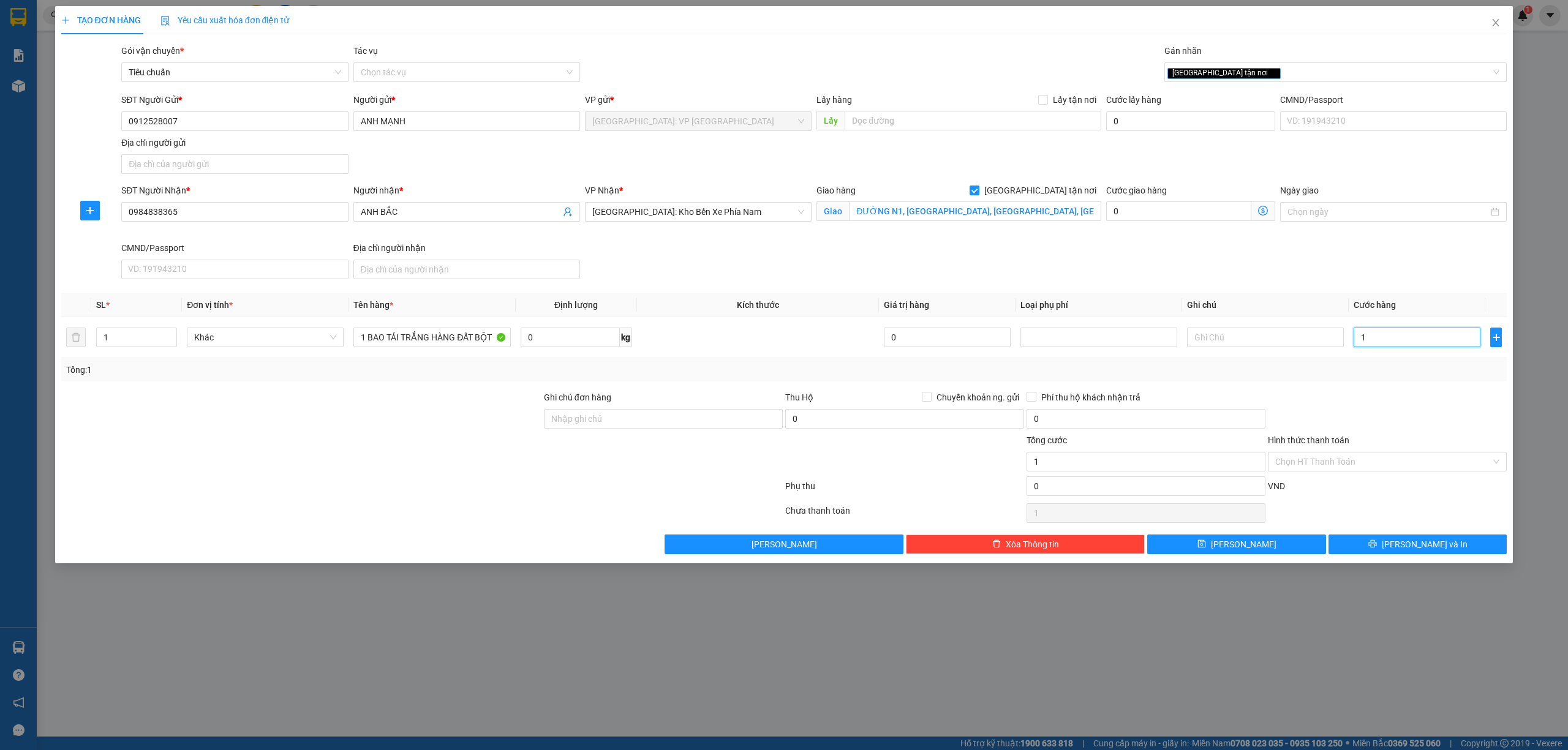
type input "19"
type input "190"
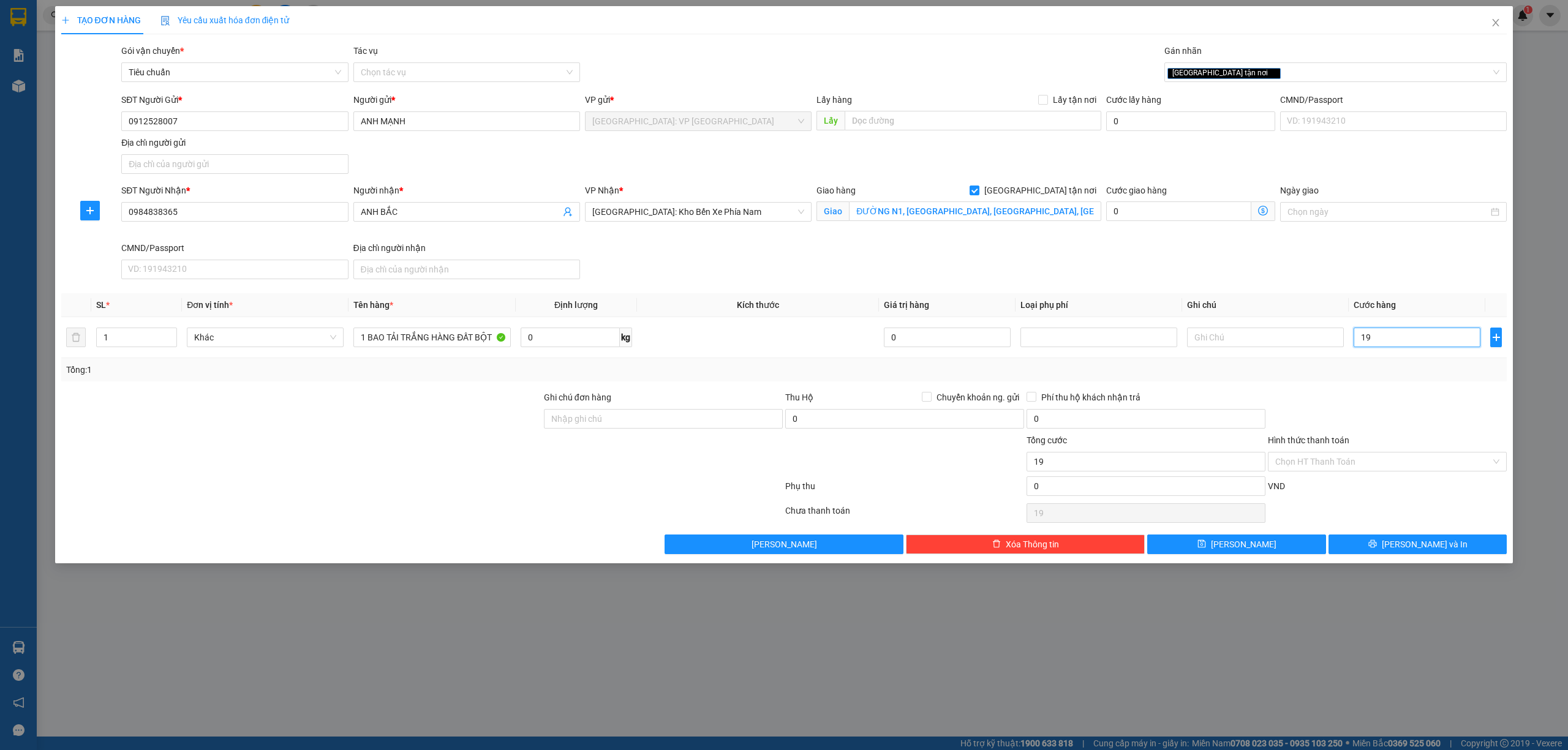
type input "190"
type input "1.900"
type input "19.000"
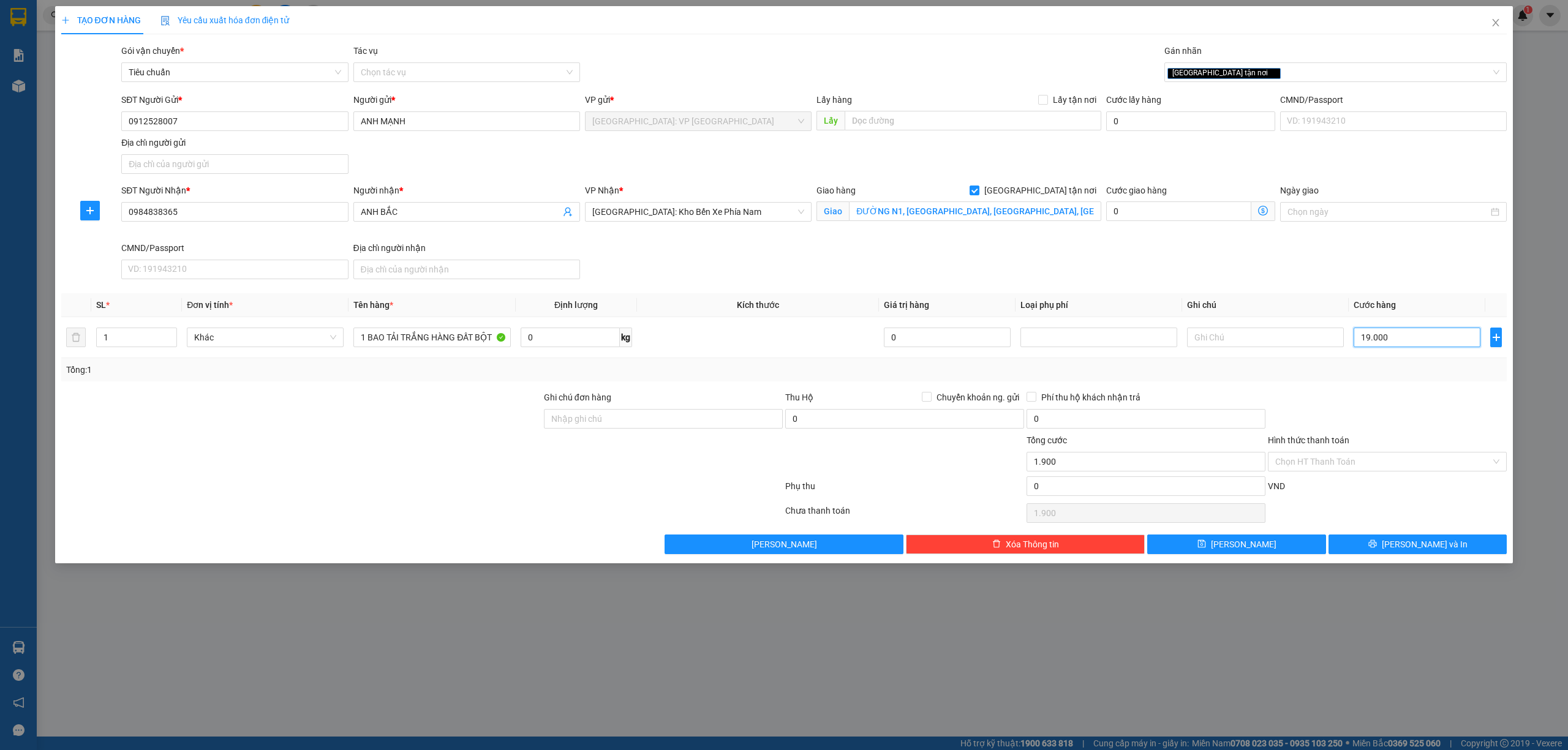
type input "19.000"
type input "190.000"
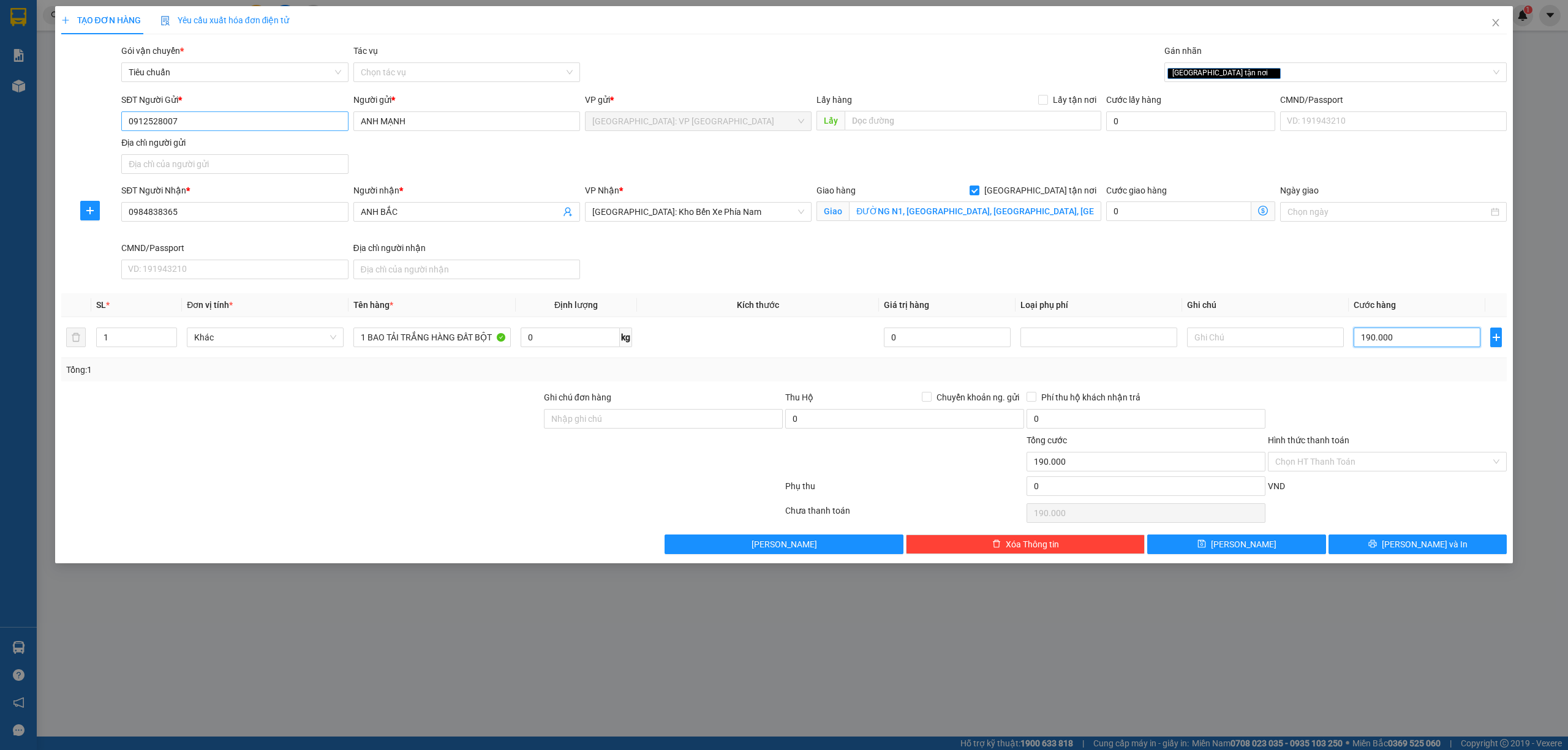
type input "190.000"
click at [289, 128] on input "0912528007" at bounding box center [234, 121] width 227 height 19
click at [1392, 538] on button "[PERSON_NAME] và In" at bounding box center [1417, 544] width 179 height 19
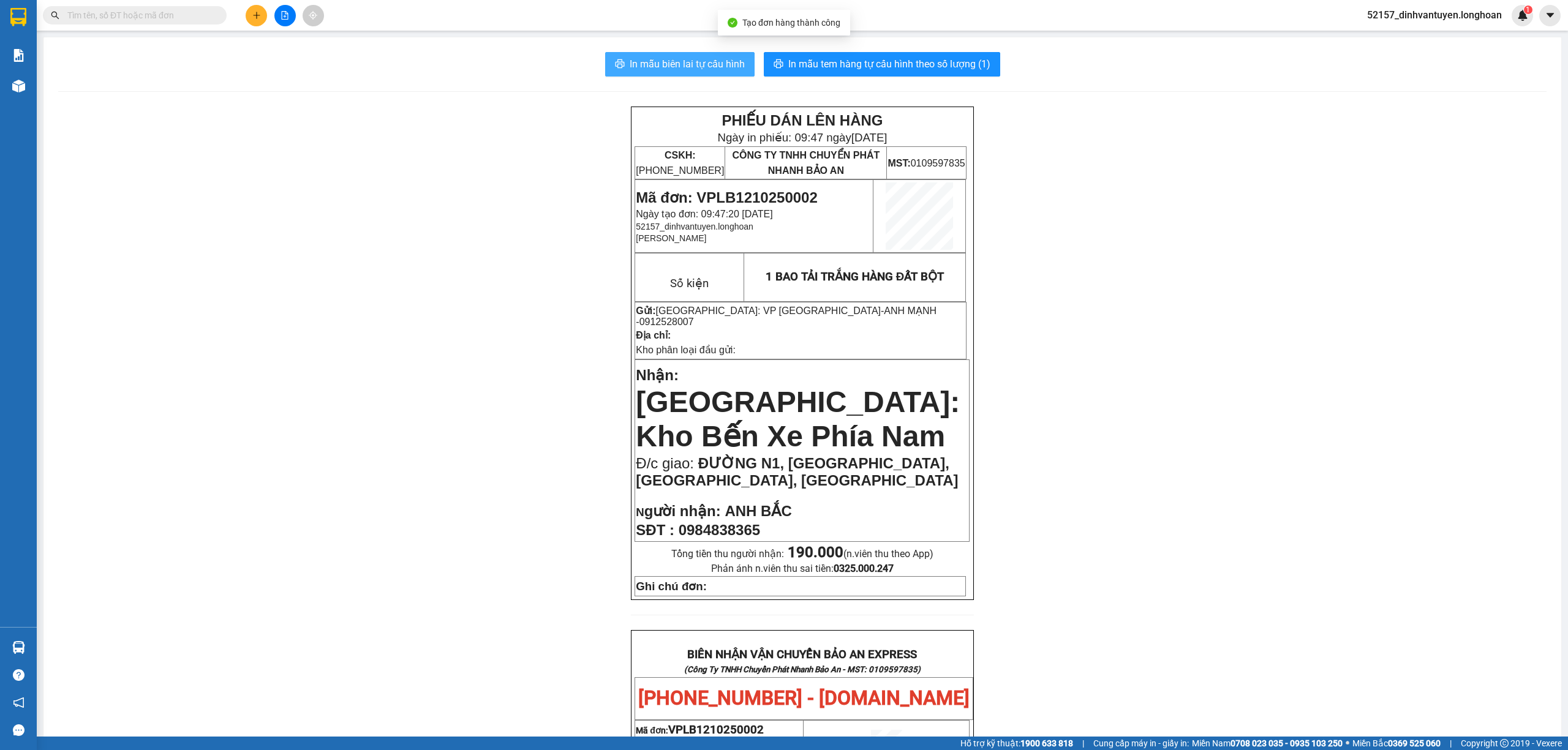
click at [695, 62] on span "In mẫu biên lai tự cấu hình" at bounding box center [687, 64] width 115 height 15
click at [766, 198] on span "Mã đơn: VPLB1210250002" at bounding box center [726, 197] width 181 height 16
copy span "VPLB1210250002"
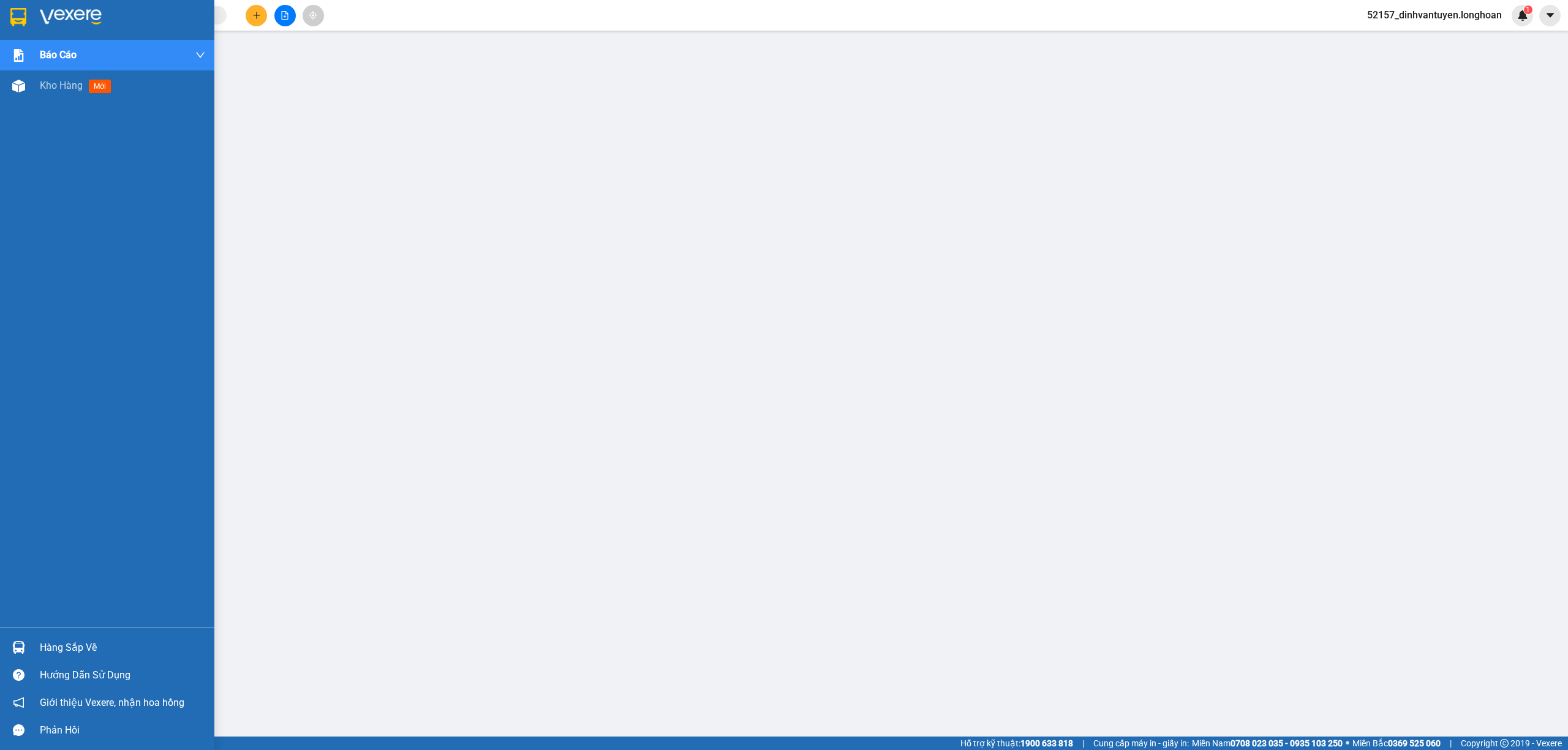
click at [21, 14] on img at bounding box center [18, 17] width 16 height 18
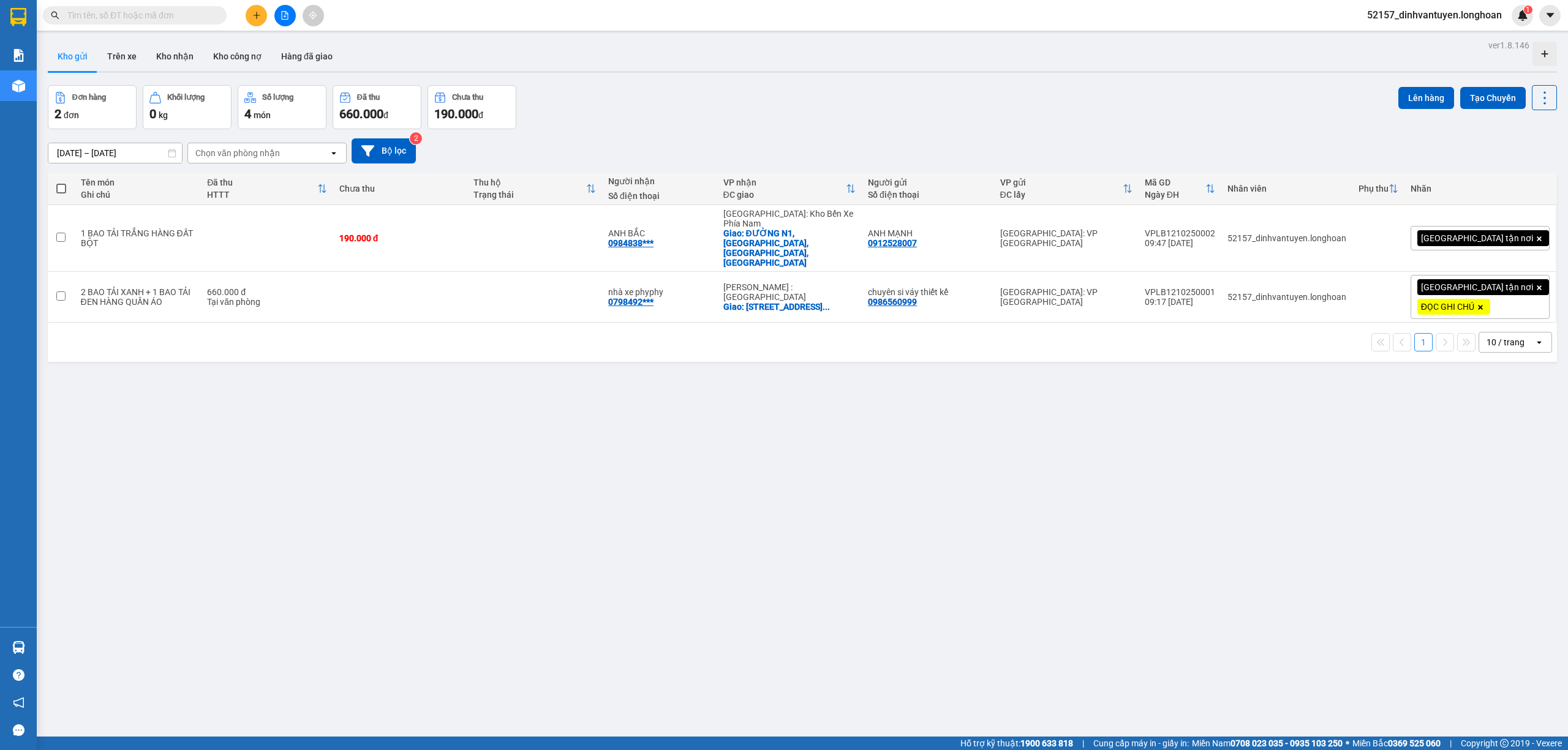
click at [185, 22] on span at bounding box center [134, 15] width 184 height 18
click at [196, 13] on input "text" at bounding box center [139, 15] width 144 height 13
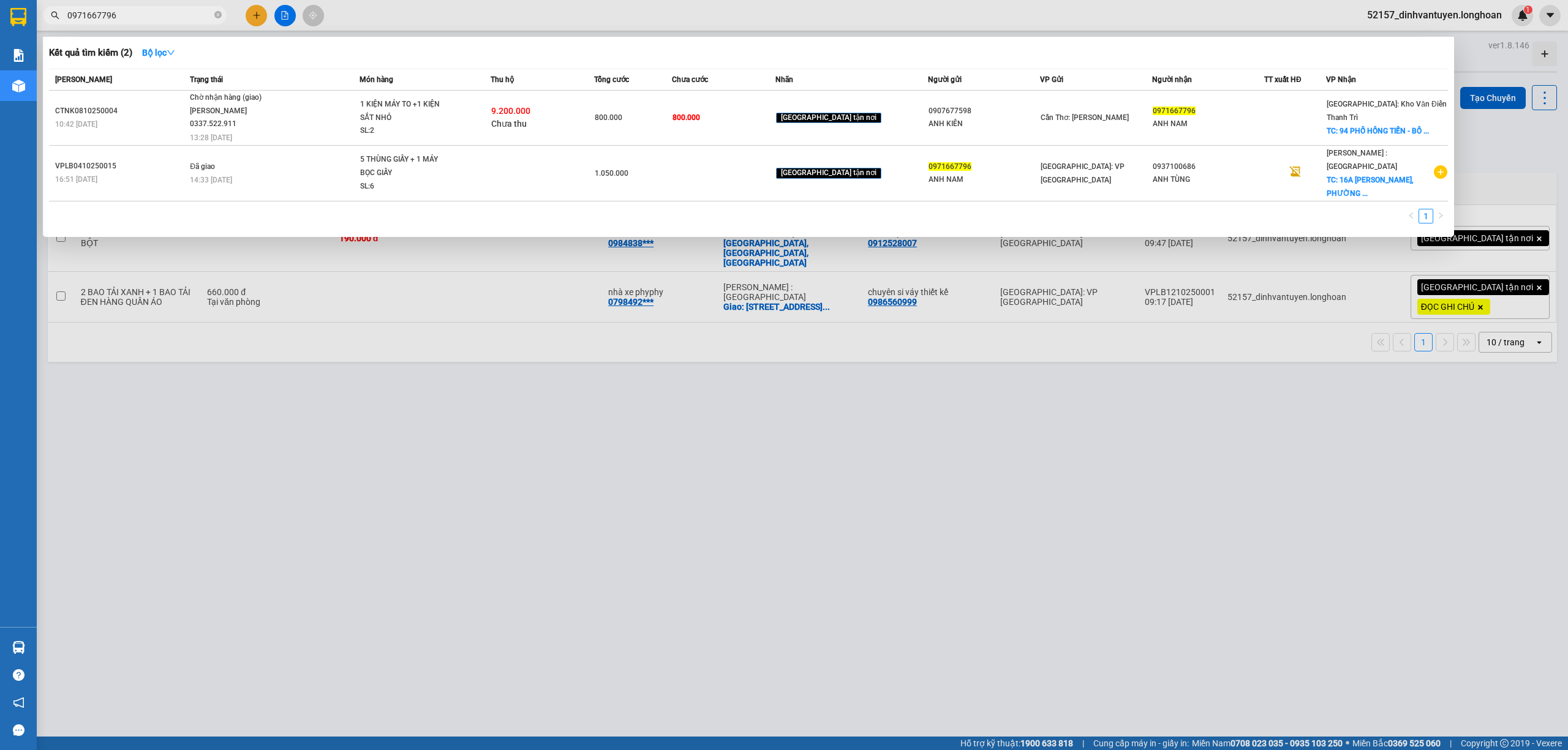
type input "0971667796"
click at [248, 5] on div at bounding box center [784, 375] width 1568 height 750
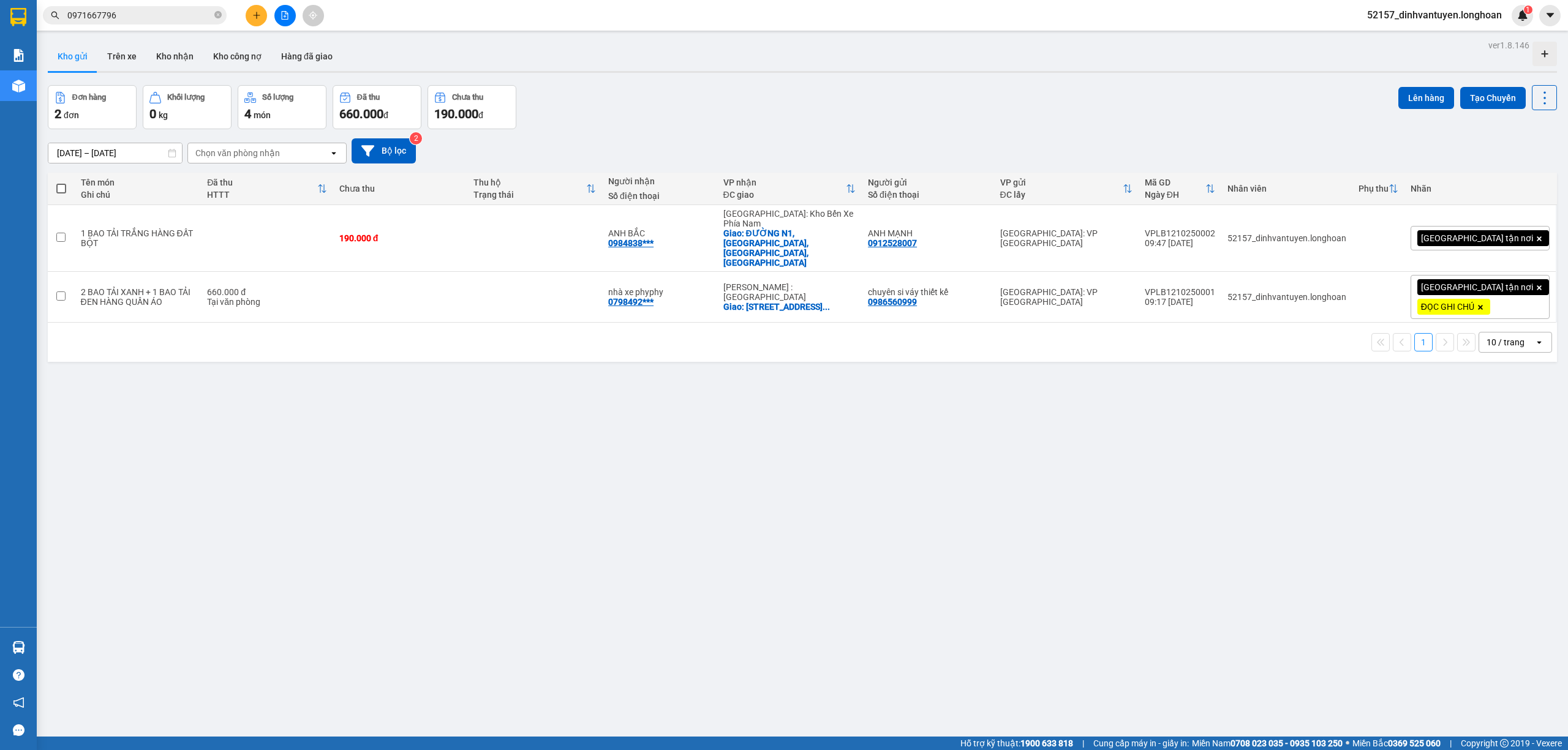
click at [260, 18] on icon "plus" at bounding box center [257, 16] width 9 height 9
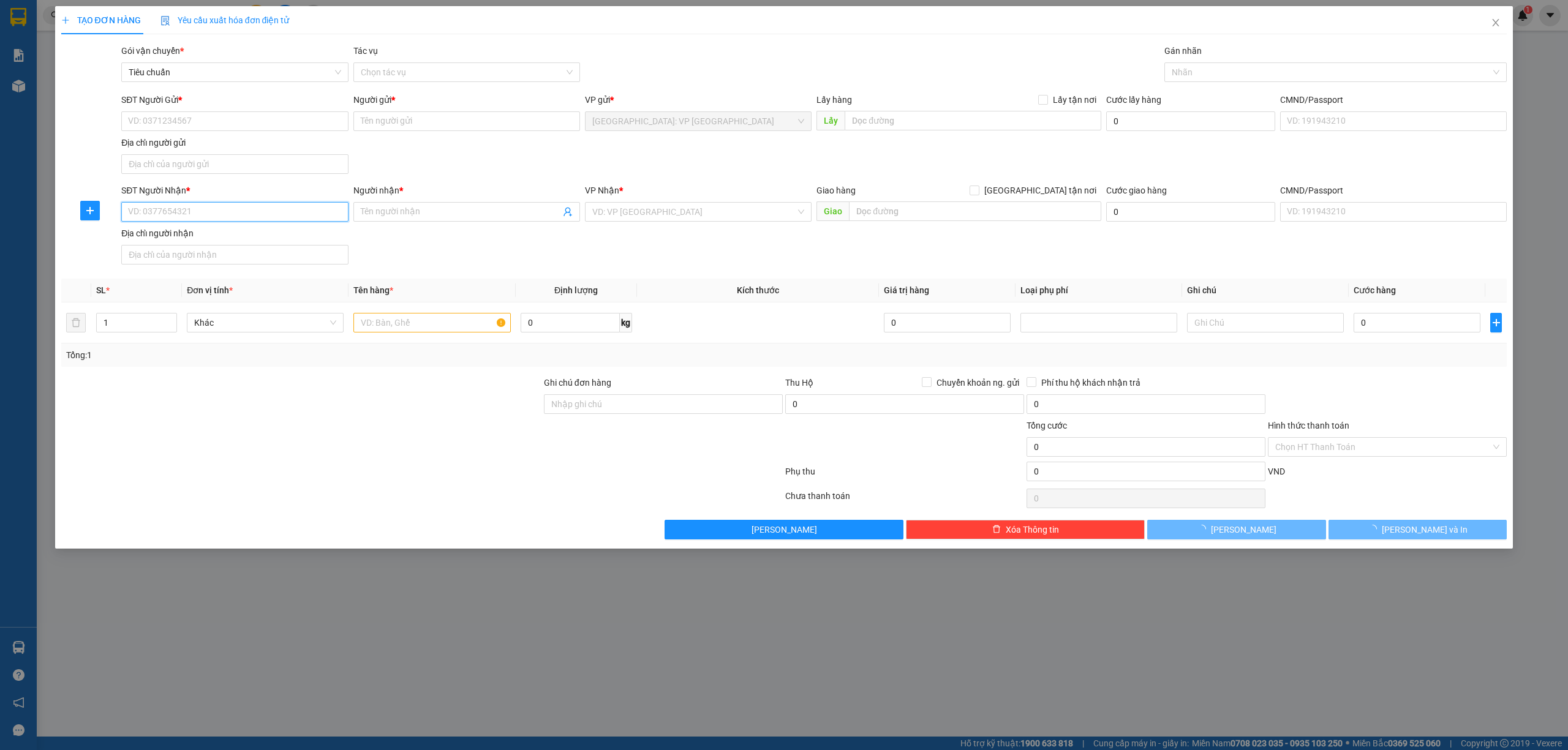
click at [303, 209] on input "SĐT Người Nhận *" at bounding box center [234, 212] width 227 height 19
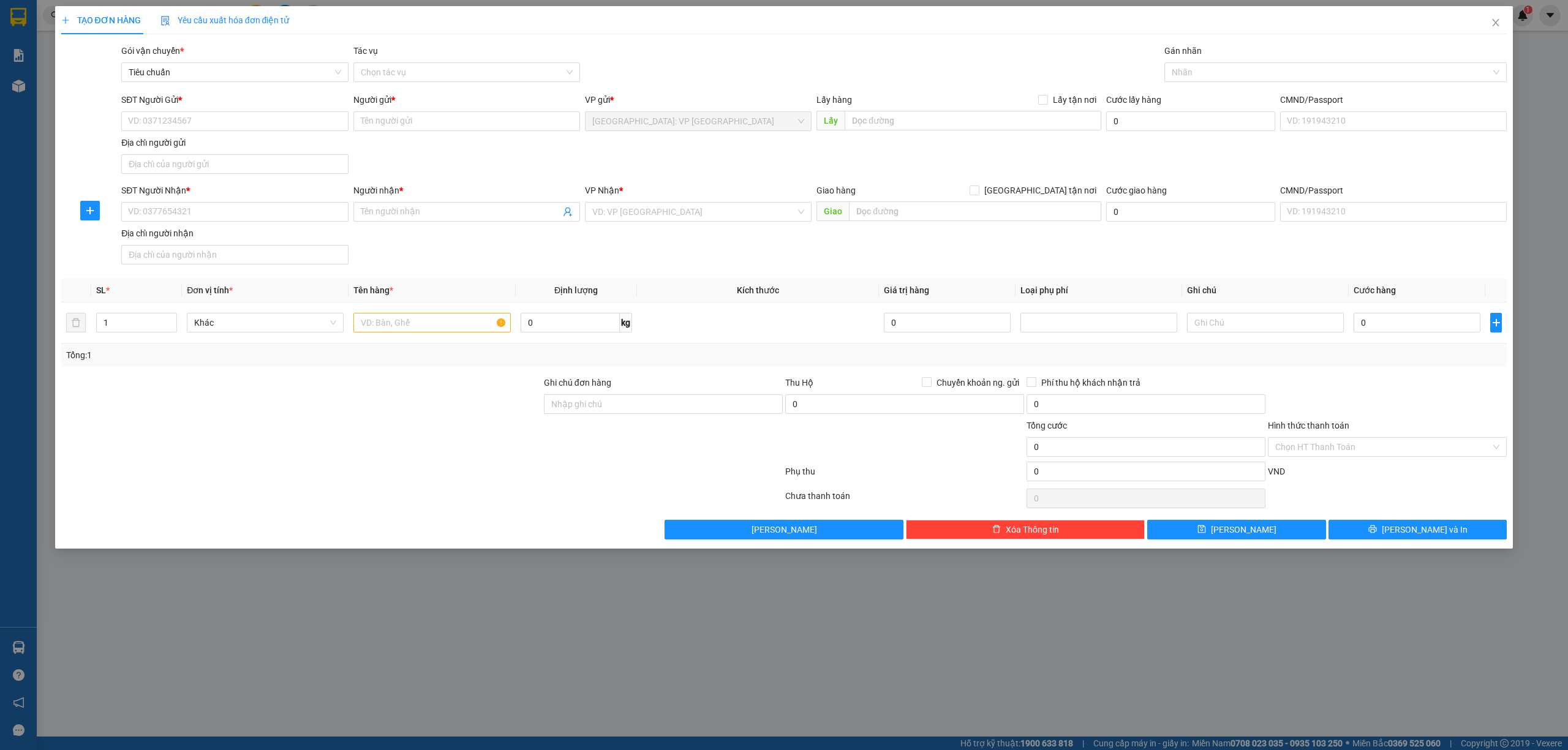
click at [228, 109] on div "SĐT Người Gửi *" at bounding box center [234, 102] width 227 height 18
drag, startPoint x: 244, startPoint y: 117, endPoint x: 269, endPoint y: 122, distance: 25.5
click at [245, 118] on input "SĐT Người Gửi *" at bounding box center [234, 121] width 227 height 19
type input "0986184698"
click at [269, 142] on div "0986184698 - A đạt" at bounding box center [235, 146] width 212 height 13
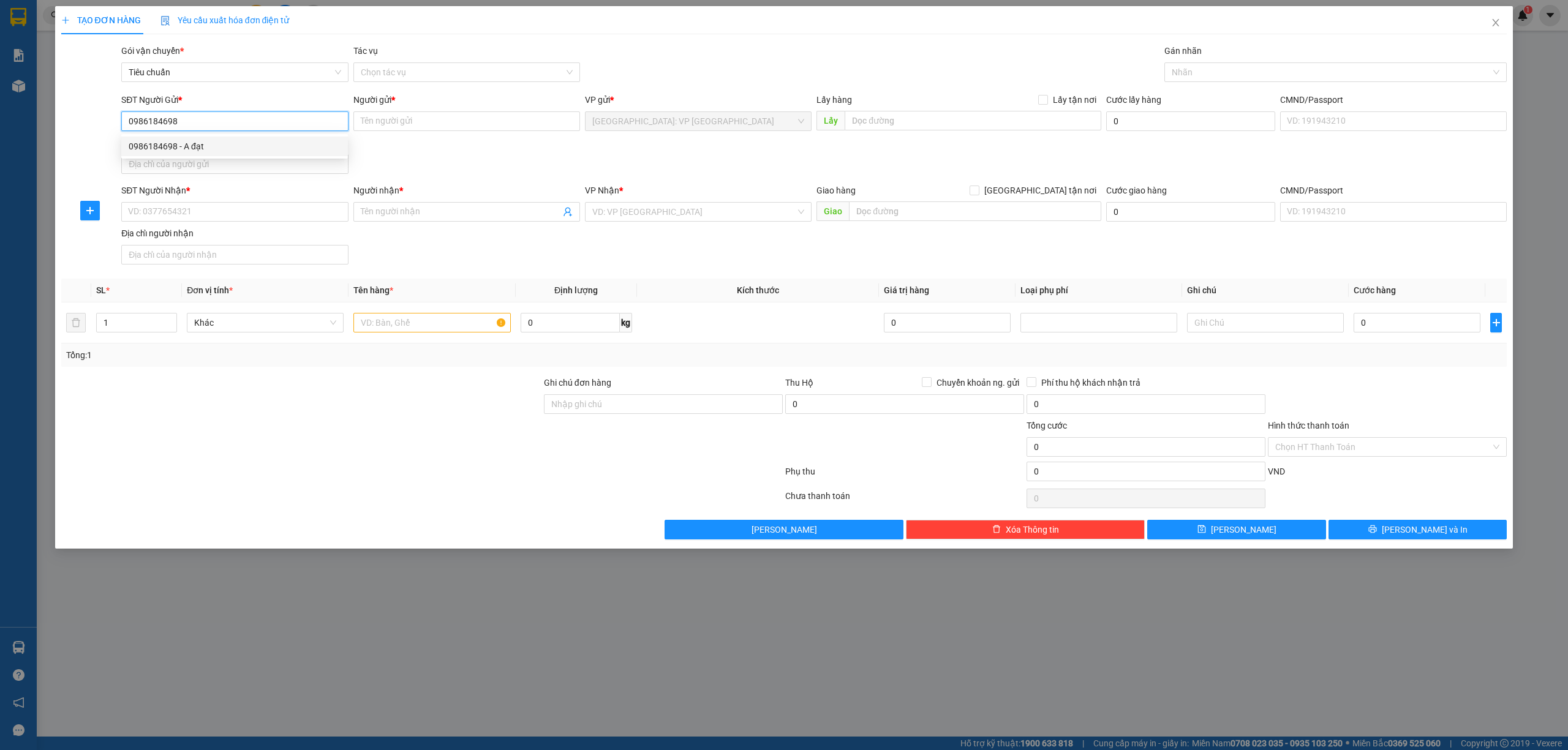
type input "A đạt"
checkbox input "true"
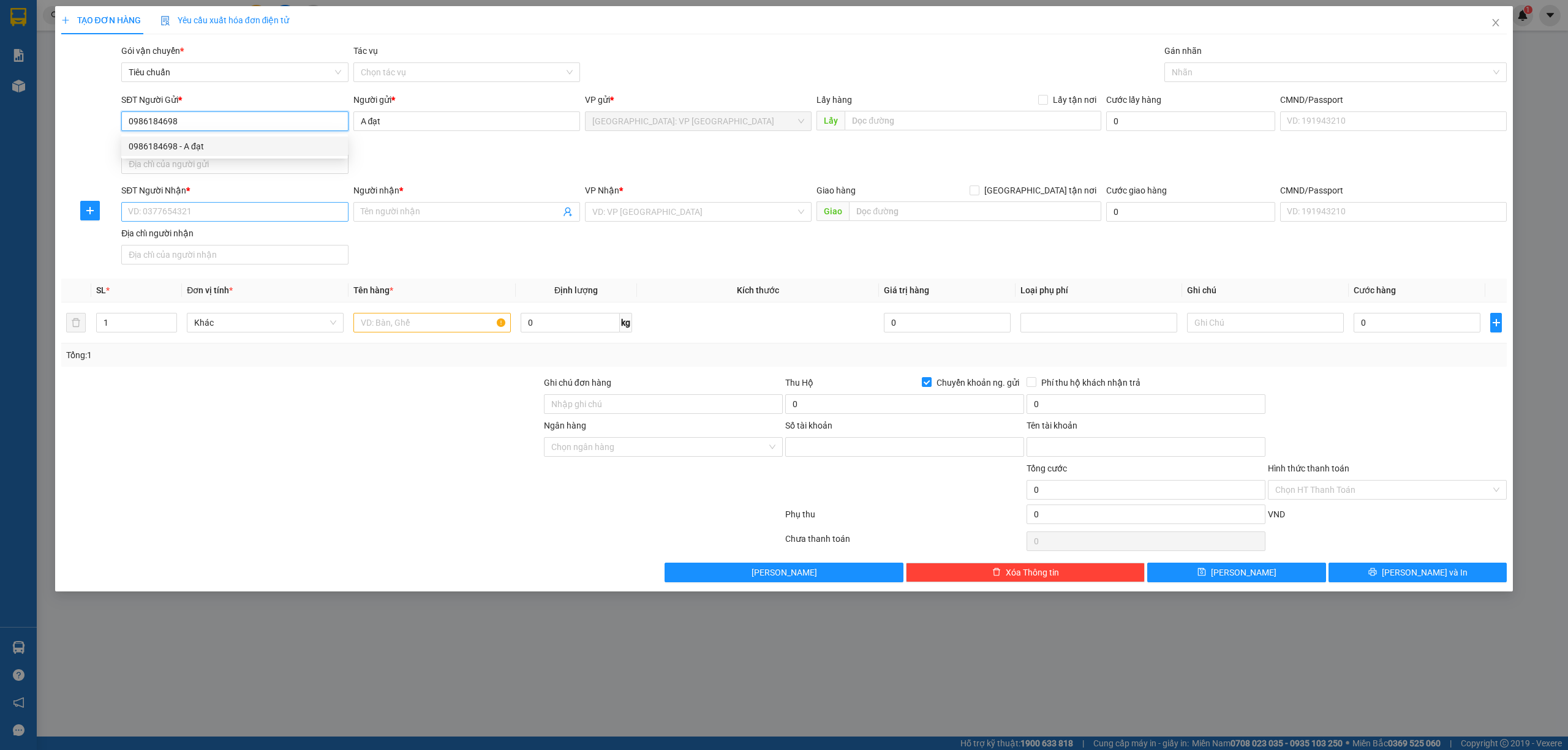
type input "0986184698"
type input "[PERSON_NAME]"
type input "0986184698"
click at [281, 210] on input "SĐT Người Nhận *" at bounding box center [234, 212] width 227 height 19
type input "0774491332"
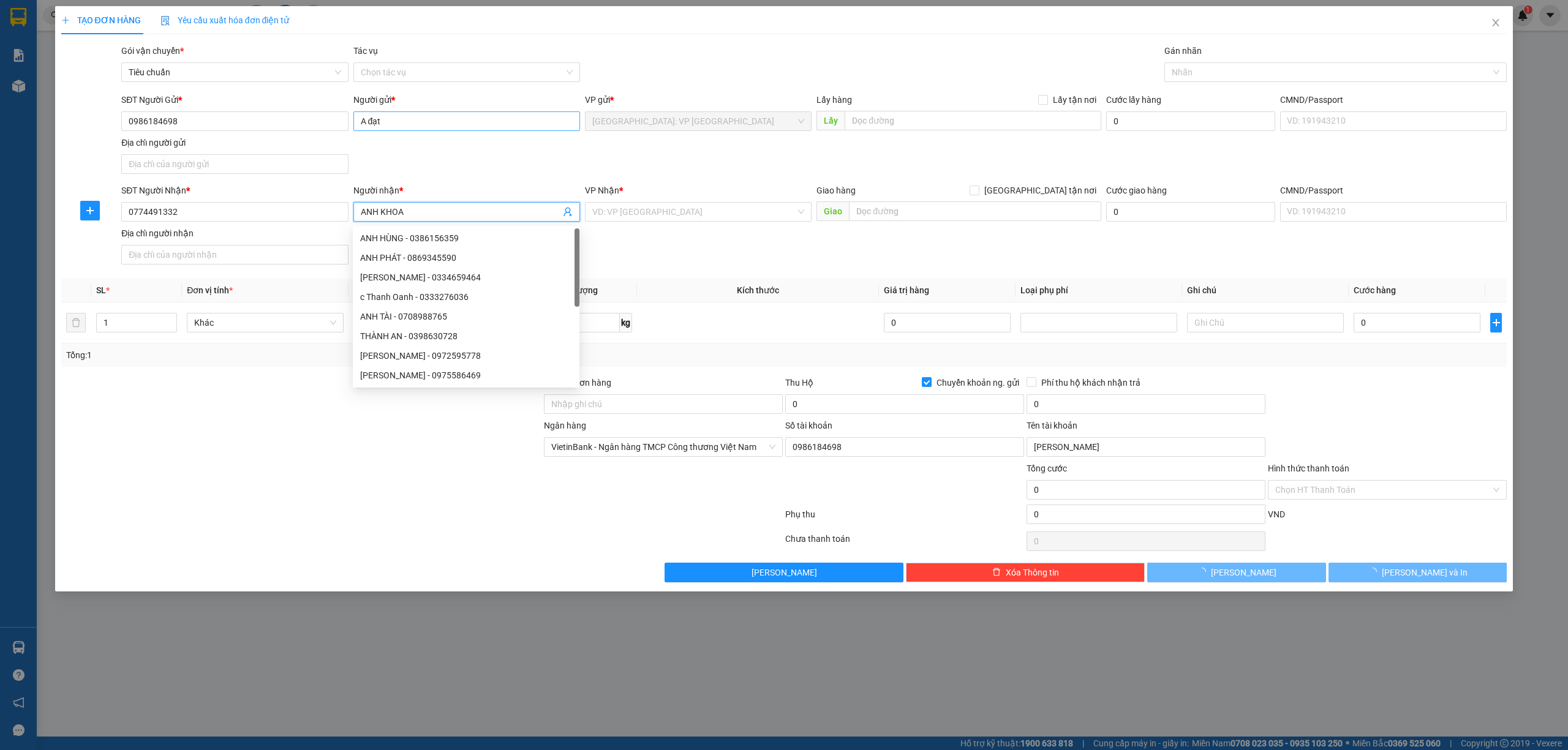
type input "ANH KHOA"
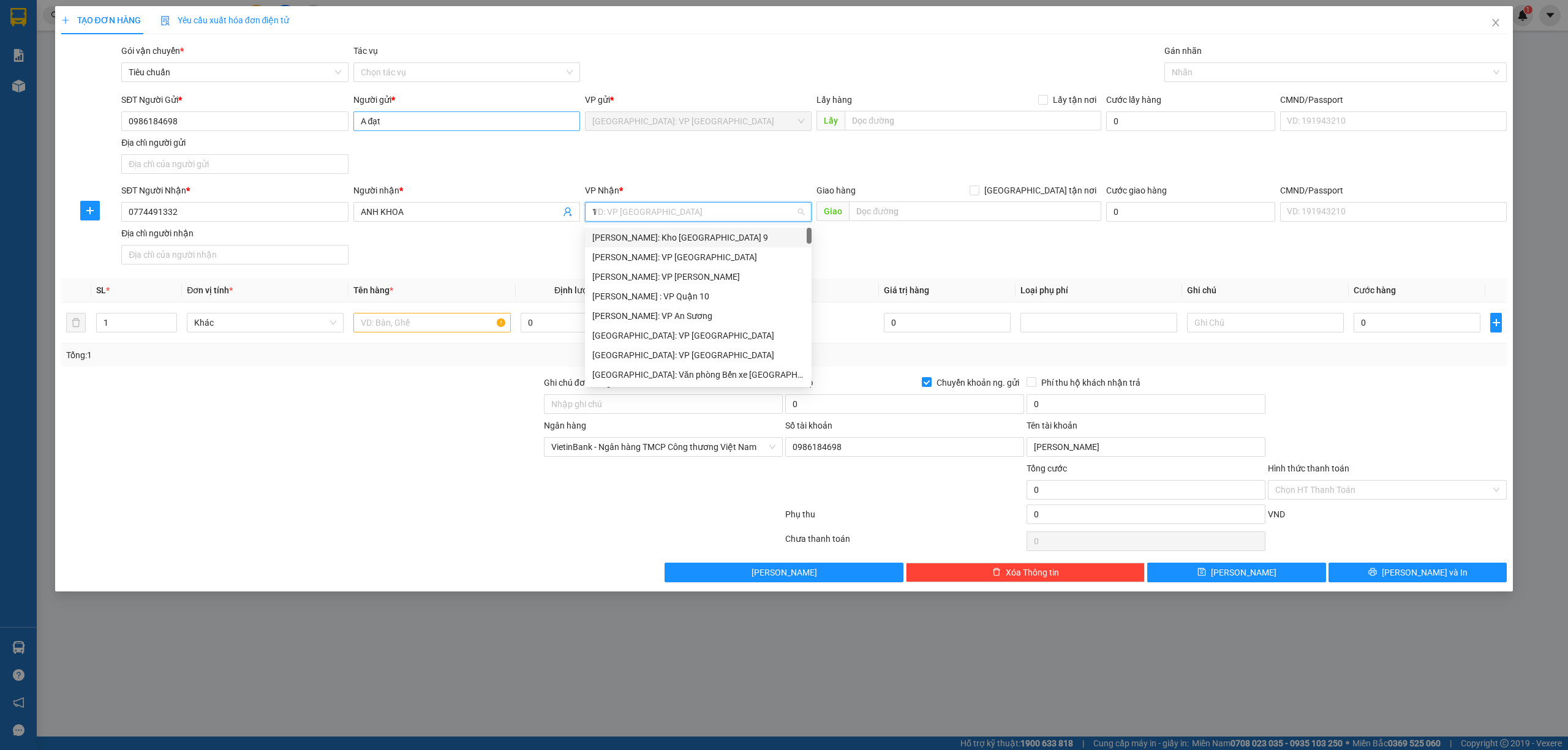
type input "12"
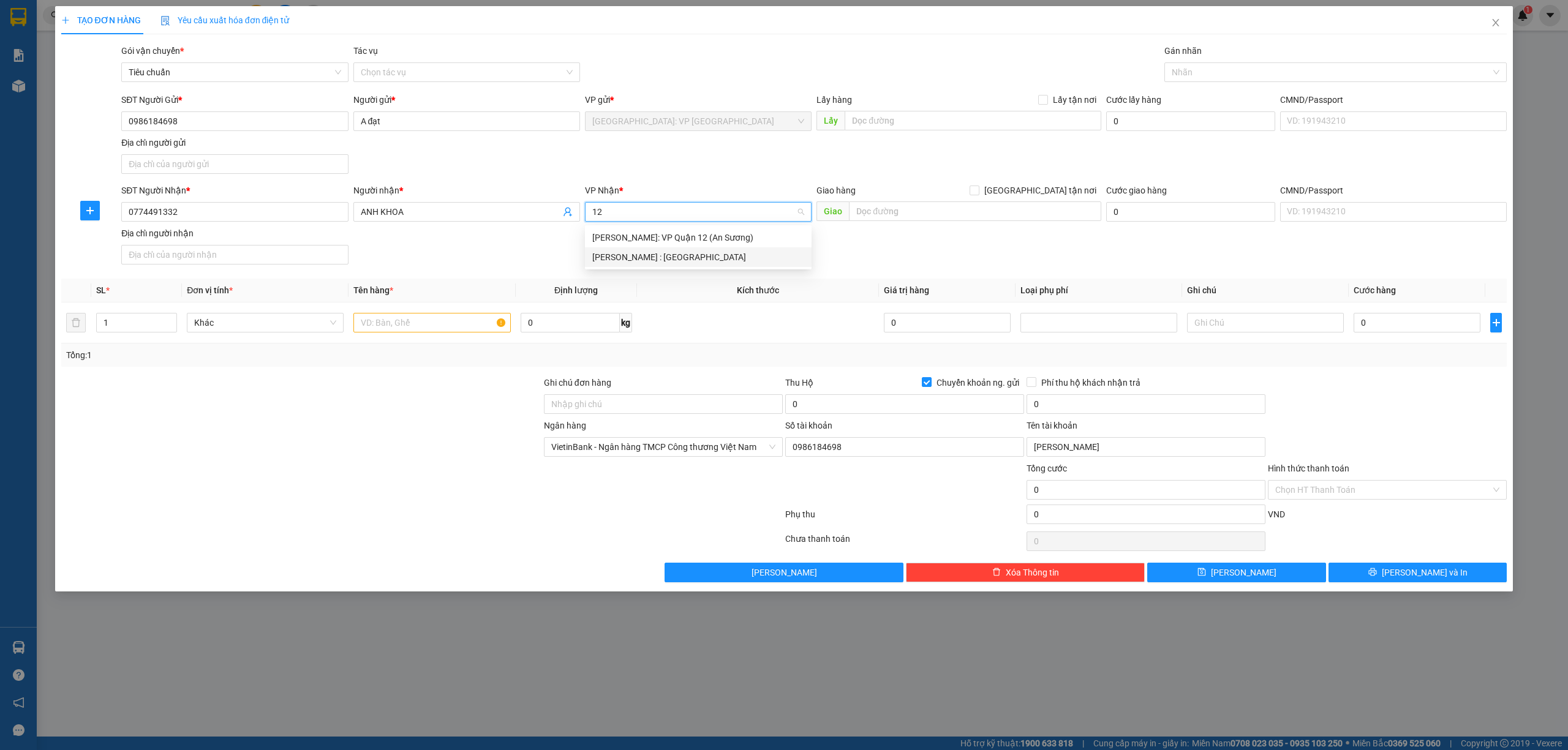
click at [718, 264] on div "[PERSON_NAME] : [GEOGRAPHIC_DATA]" at bounding box center [698, 257] width 227 height 19
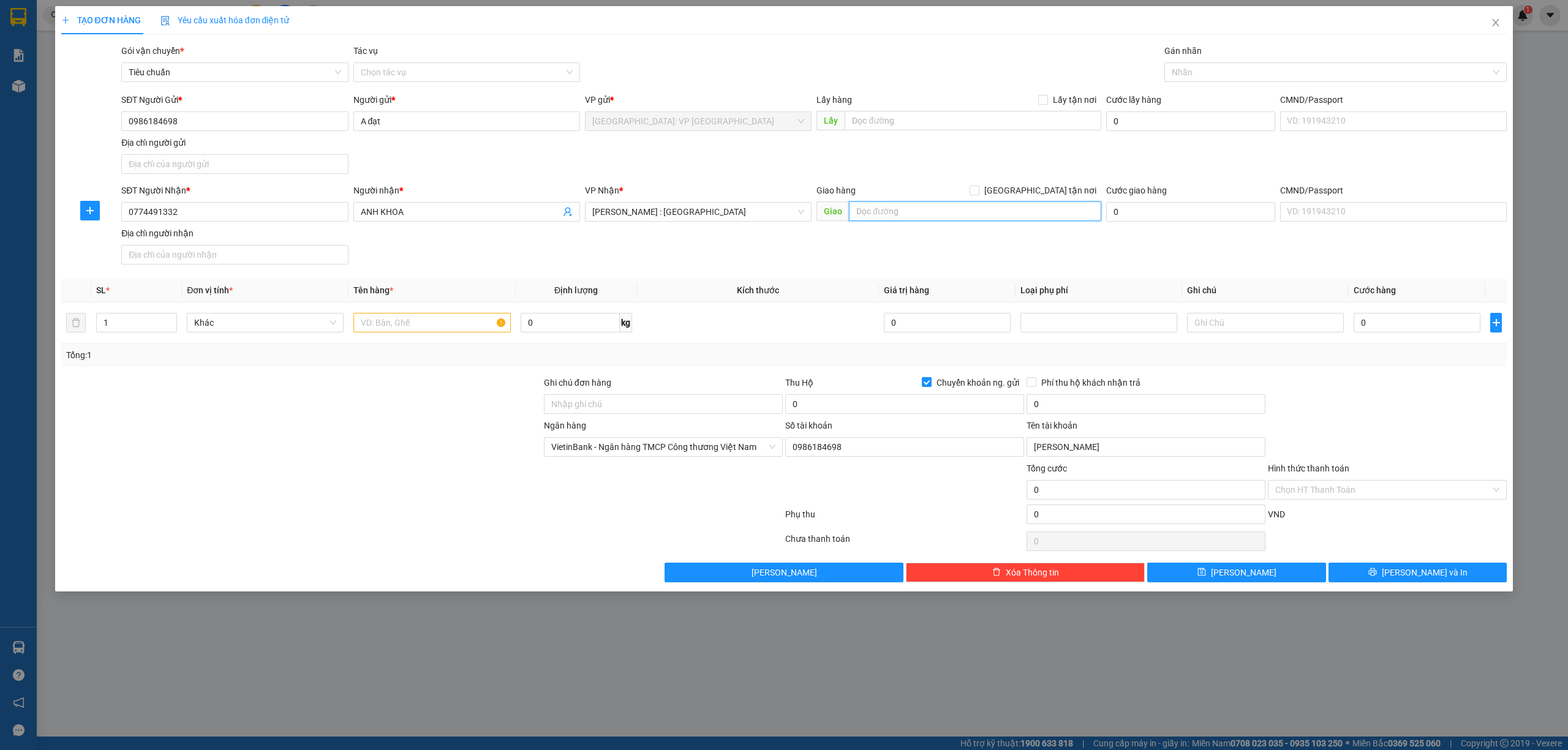
click at [920, 212] on input "text" at bounding box center [975, 211] width 252 height 19
click at [920, 210] on input "132/129 [PERSON_NAME], BÌNH THẠNH, HCM" at bounding box center [975, 211] width 252 height 19
click at [972, 211] on input "132/129 [PERSON_NAME], BÌNH THẠNH, HCM" at bounding box center [975, 211] width 252 height 19
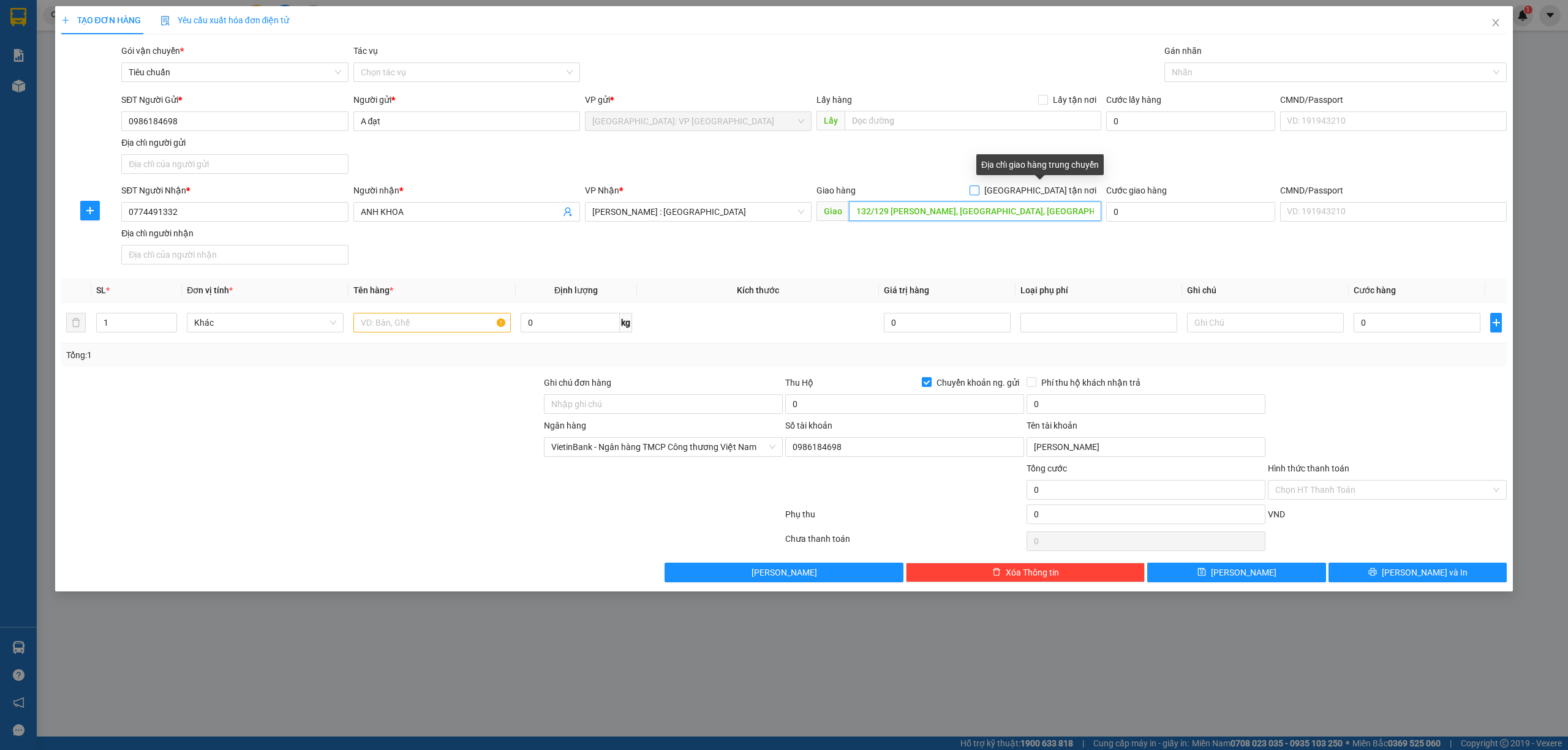
type input "132/129 [PERSON_NAME], [GEOGRAPHIC_DATA], [GEOGRAPHIC_DATA], [GEOGRAPHIC_DATA]"
click at [978, 189] on input "[GEOGRAPHIC_DATA] tận nơi" at bounding box center [974, 190] width 9 height 9
checkbox input "true"
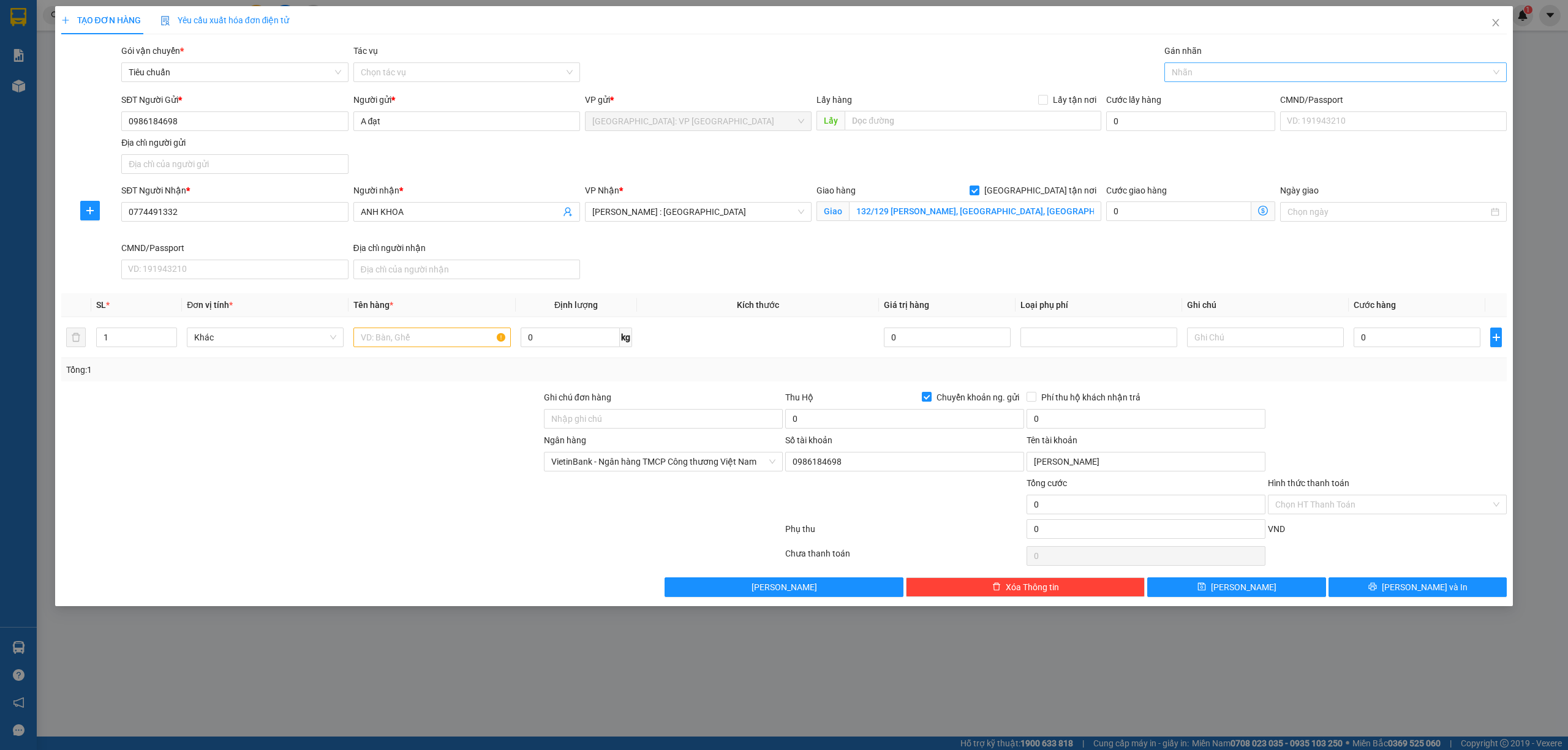
click at [1215, 75] on div at bounding box center [1329, 72] width 325 height 14
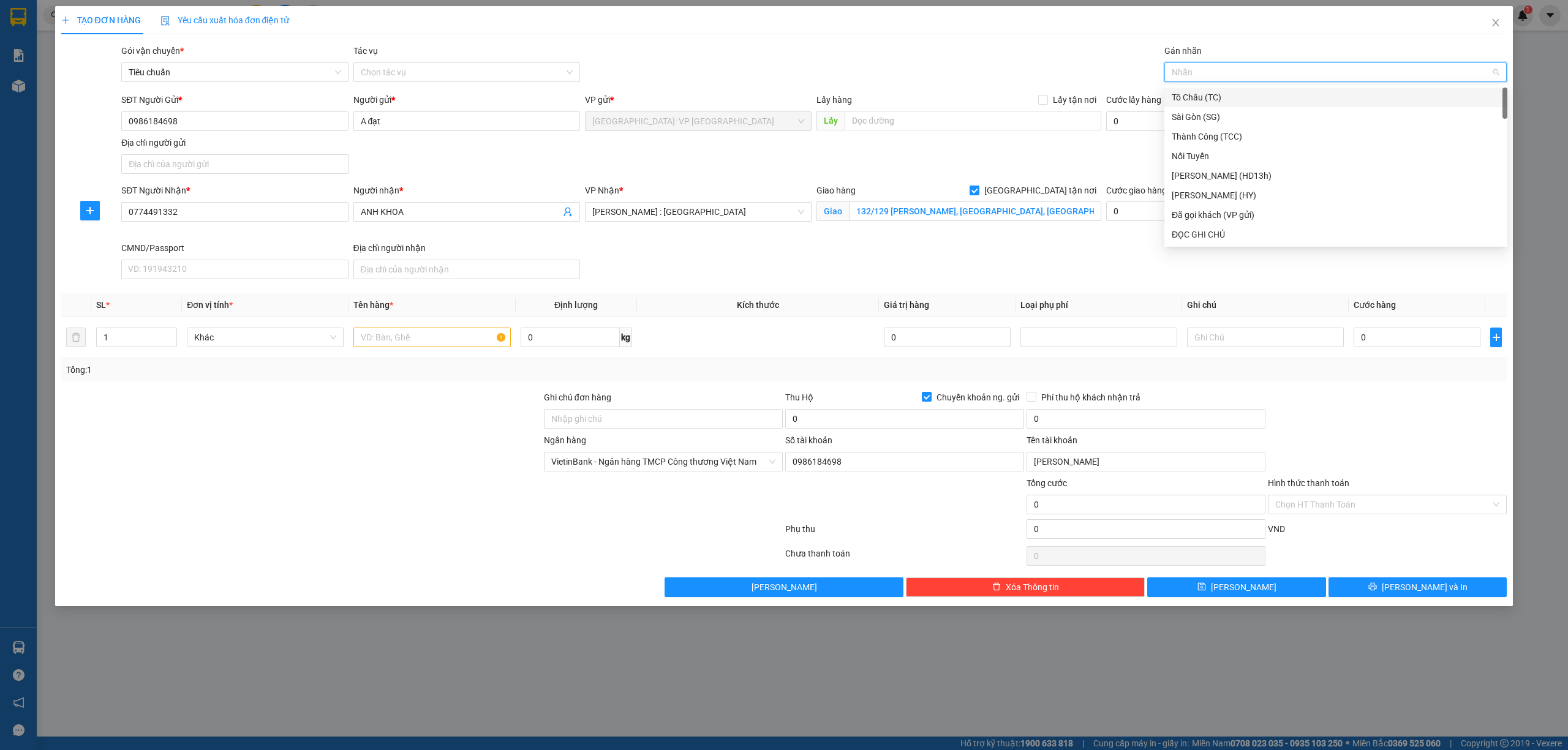
type input "G"
click at [1201, 228] on div "[GEOGRAPHIC_DATA] tận nơi" at bounding box center [1335, 234] width 328 height 13
click at [390, 329] on div at bounding box center [432, 337] width 157 height 24
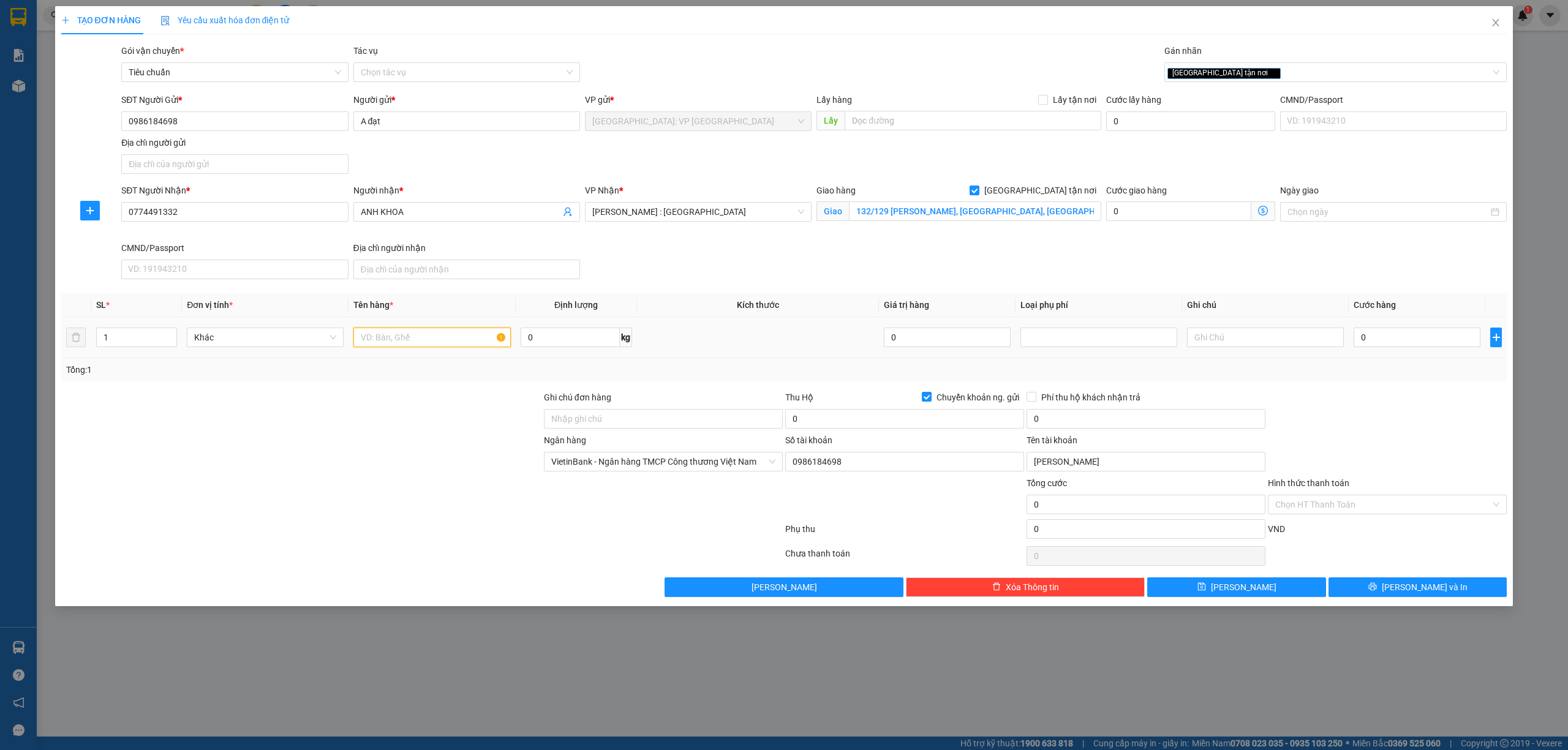
click at [429, 341] on input "text" at bounding box center [432, 337] width 157 height 19
type input "1 KIỆN GIẤY HÀNG LÒ NƯỚNG"
click at [636, 427] on input "Ghi chú đơn hàng" at bounding box center [663, 419] width 239 height 19
type input "D"
type input "ĐỂ ĐÚNG CHIỀU MŨI TÊN HÀNG DỄ VỠ, NHẸ TAY HƯ VỠ KHÔNG ĐỀN GIÁ TRỊ HÀNG"
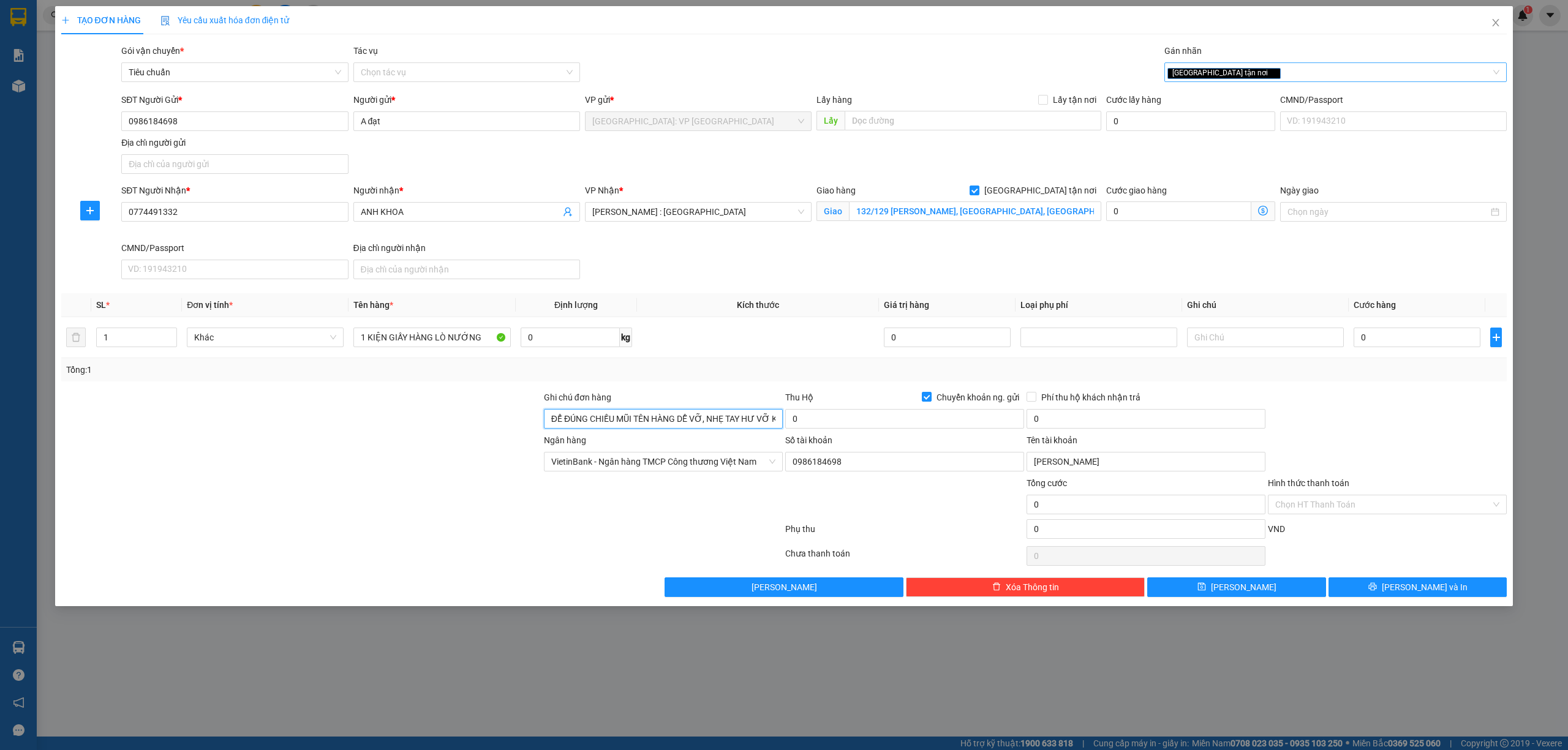
click at [1282, 70] on div "[GEOGRAPHIC_DATA] tận nơi" at bounding box center [1329, 72] width 325 height 14
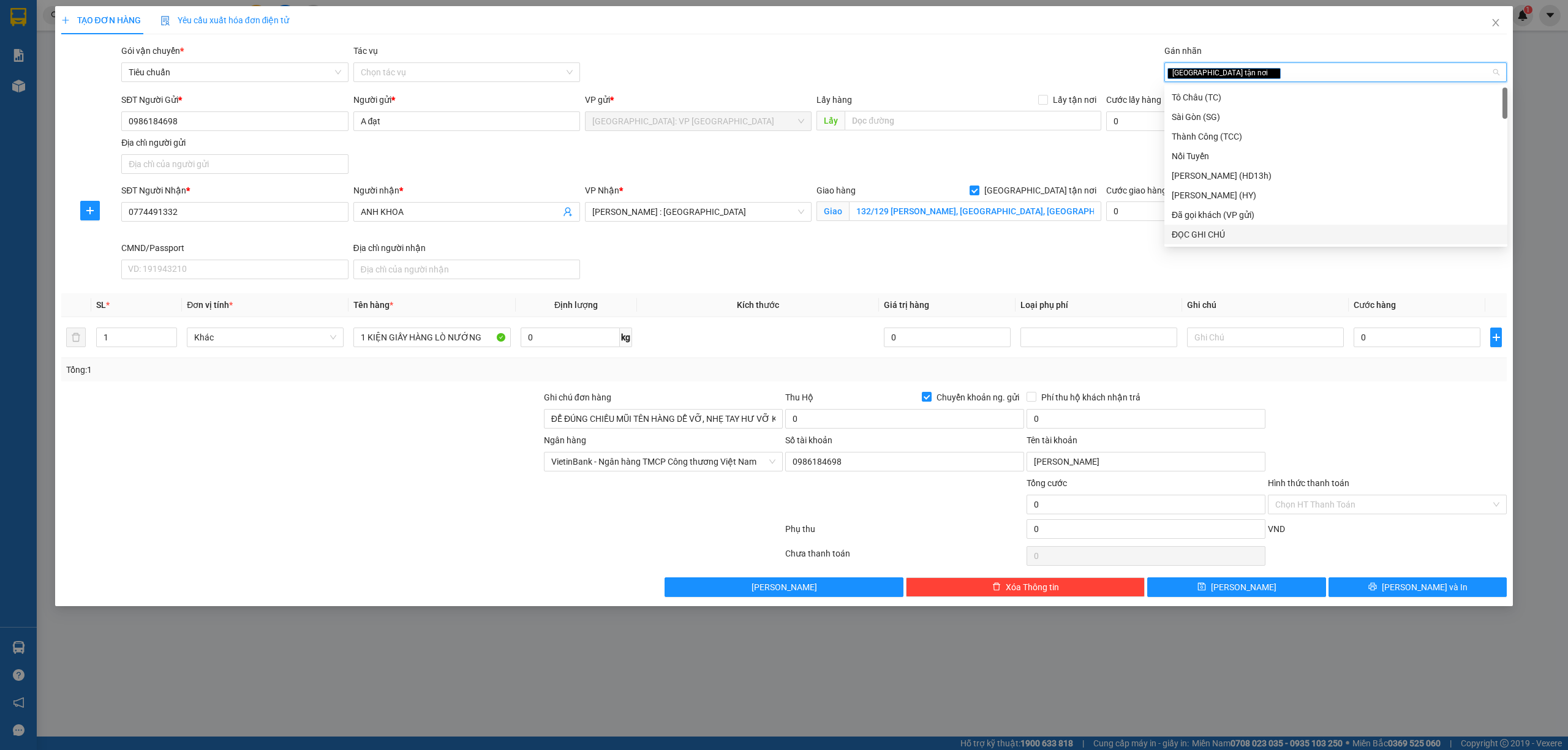
type input "D"
click at [1233, 136] on div "ĐỌC GHI CHÚ" at bounding box center [1335, 136] width 328 height 13
click at [1390, 347] on input "0" at bounding box center [1417, 337] width 127 height 19
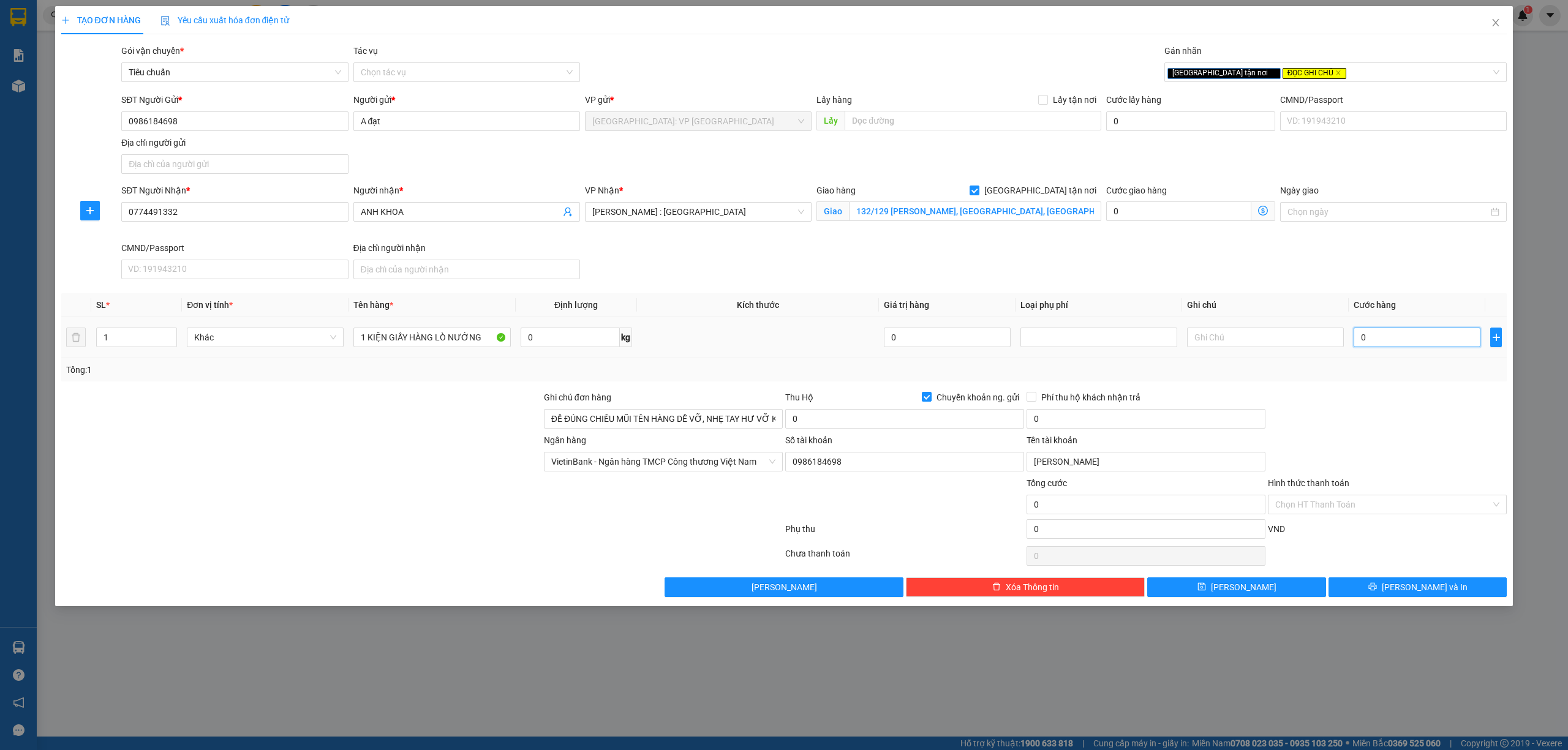
type input "6"
type input "66"
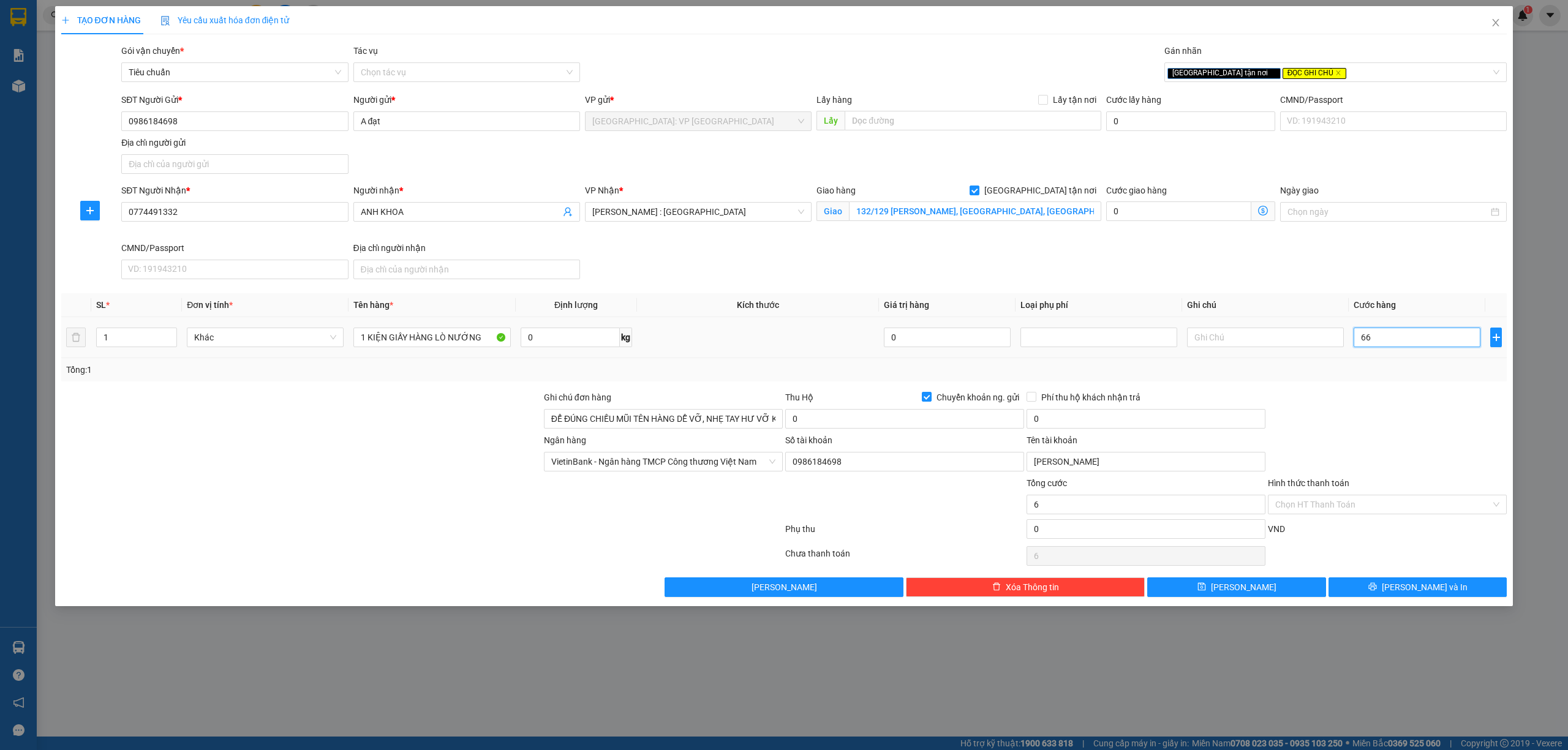
type input "66"
type input "666"
type input "66"
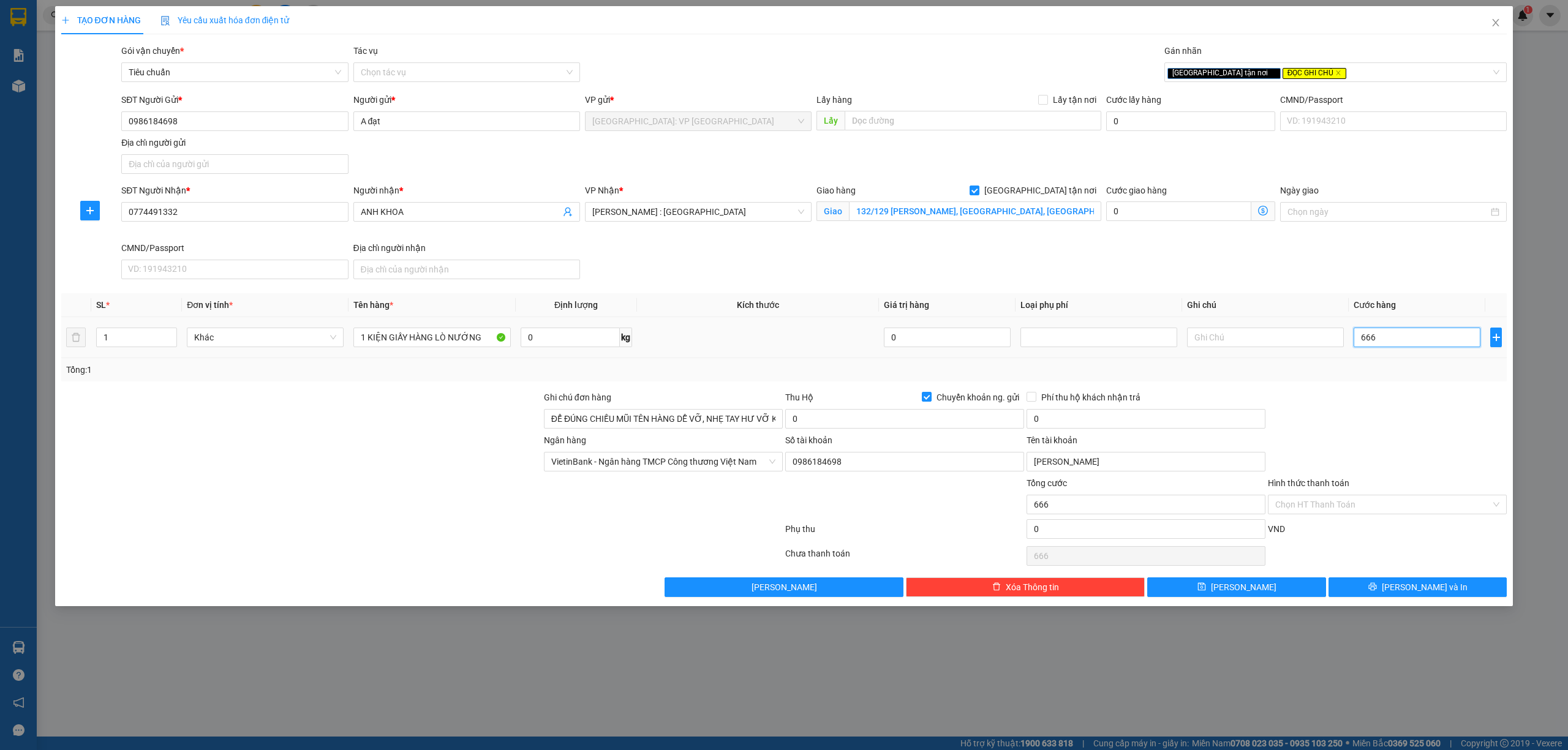
type input "66"
type input "660"
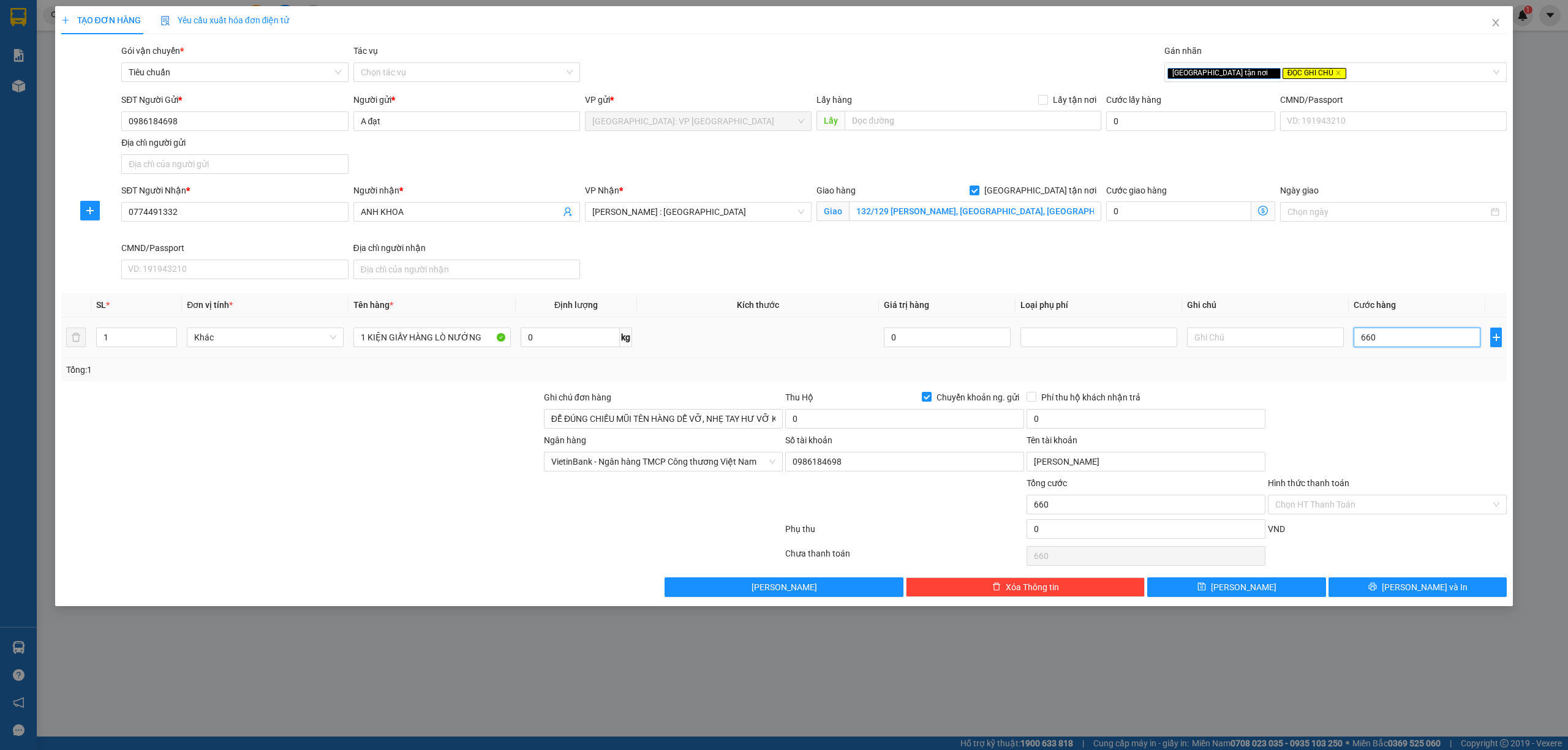
type input "6.600"
type input "66.000"
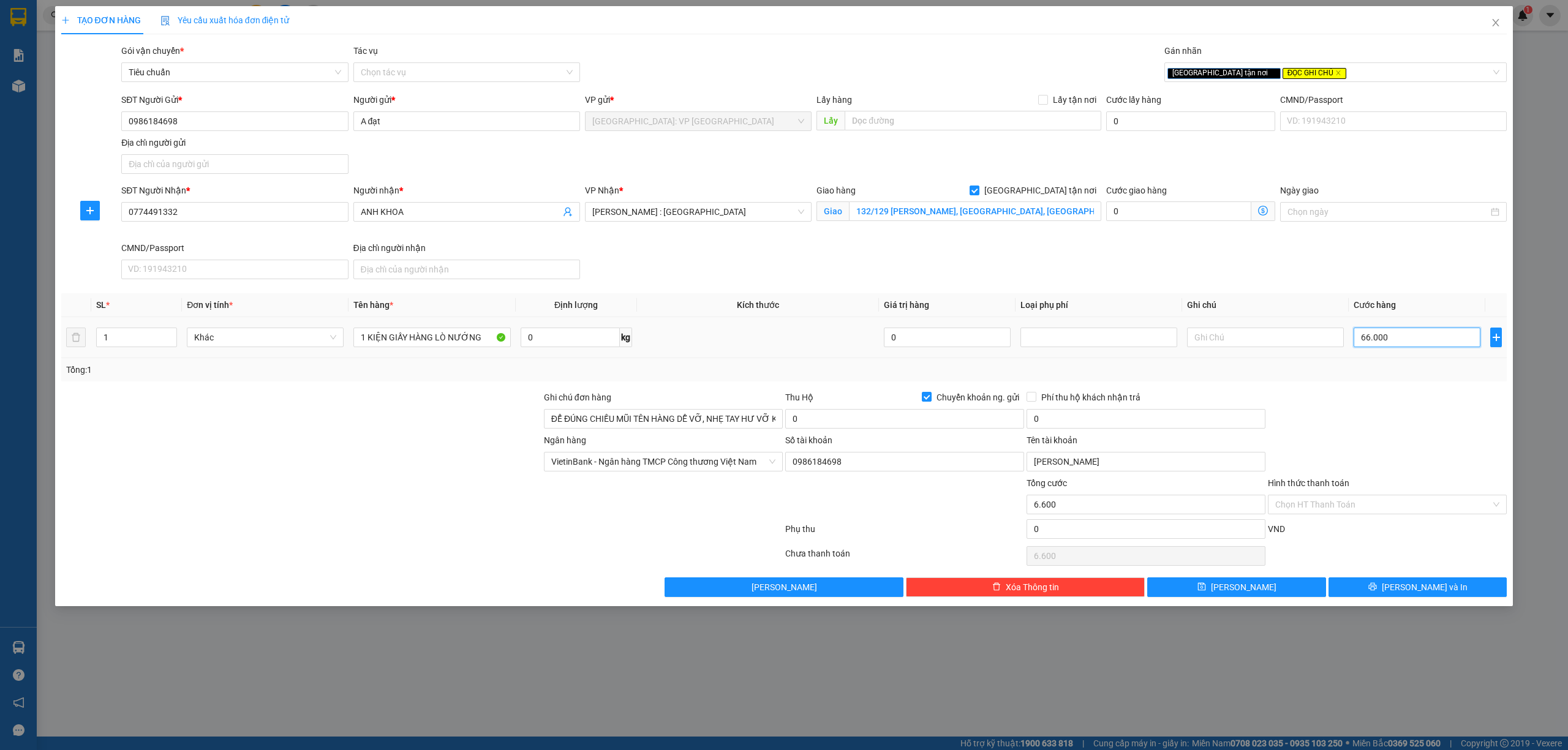
type input "66.000"
type input "660.000"
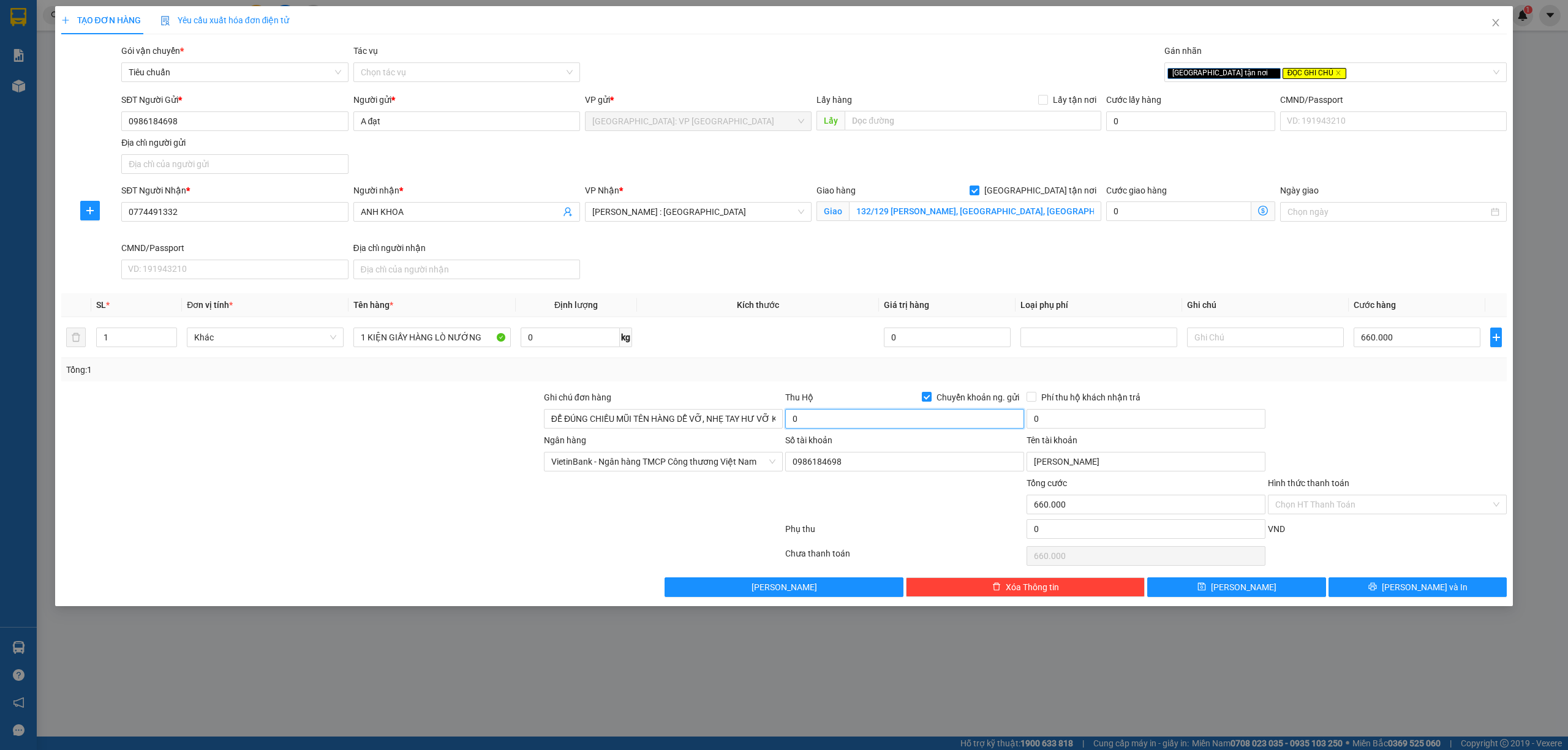
click at [927, 412] on input "0" at bounding box center [905, 419] width 239 height 19
click at [963, 429] on input "0" at bounding box center [905, 419] width 239 height 19
type input "7.500.000"
type input "25.000"
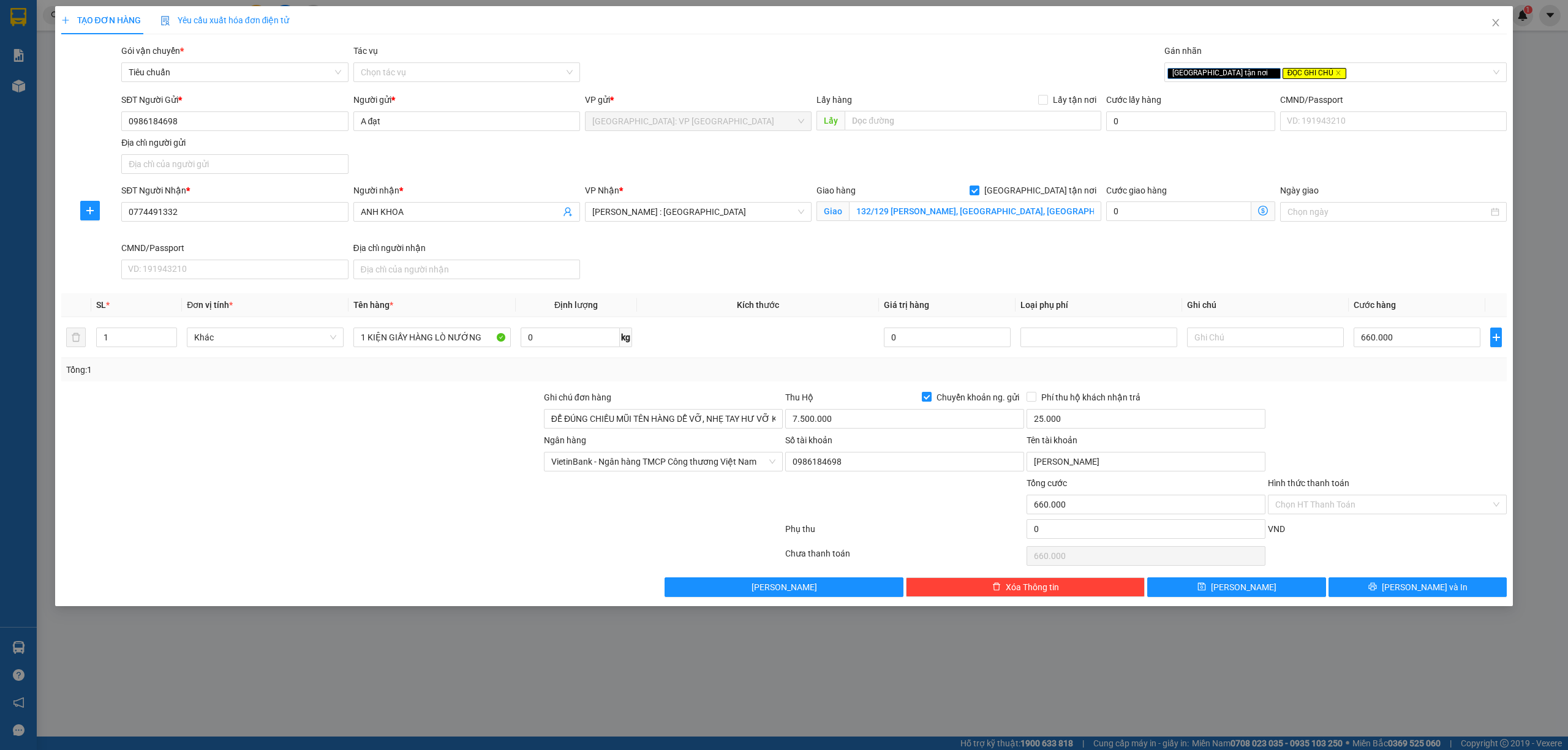
click at [1208, 387] on div "Transit Pickup Surcharge Ids Transit Deliver Surcharge Ids Transit Deliver Surc…" at bounding box center [785, 320] width 1446 height 553
click at [1030, 395] on input "Phí thu hộ khách nhận trả" at bounding box center [1031, 396] width 9 height 9
checkbox input "true"
click at [1422, 589] on span "[PERSON_NAME] và In" at bounding box center [1424, 587] width 86 height 13
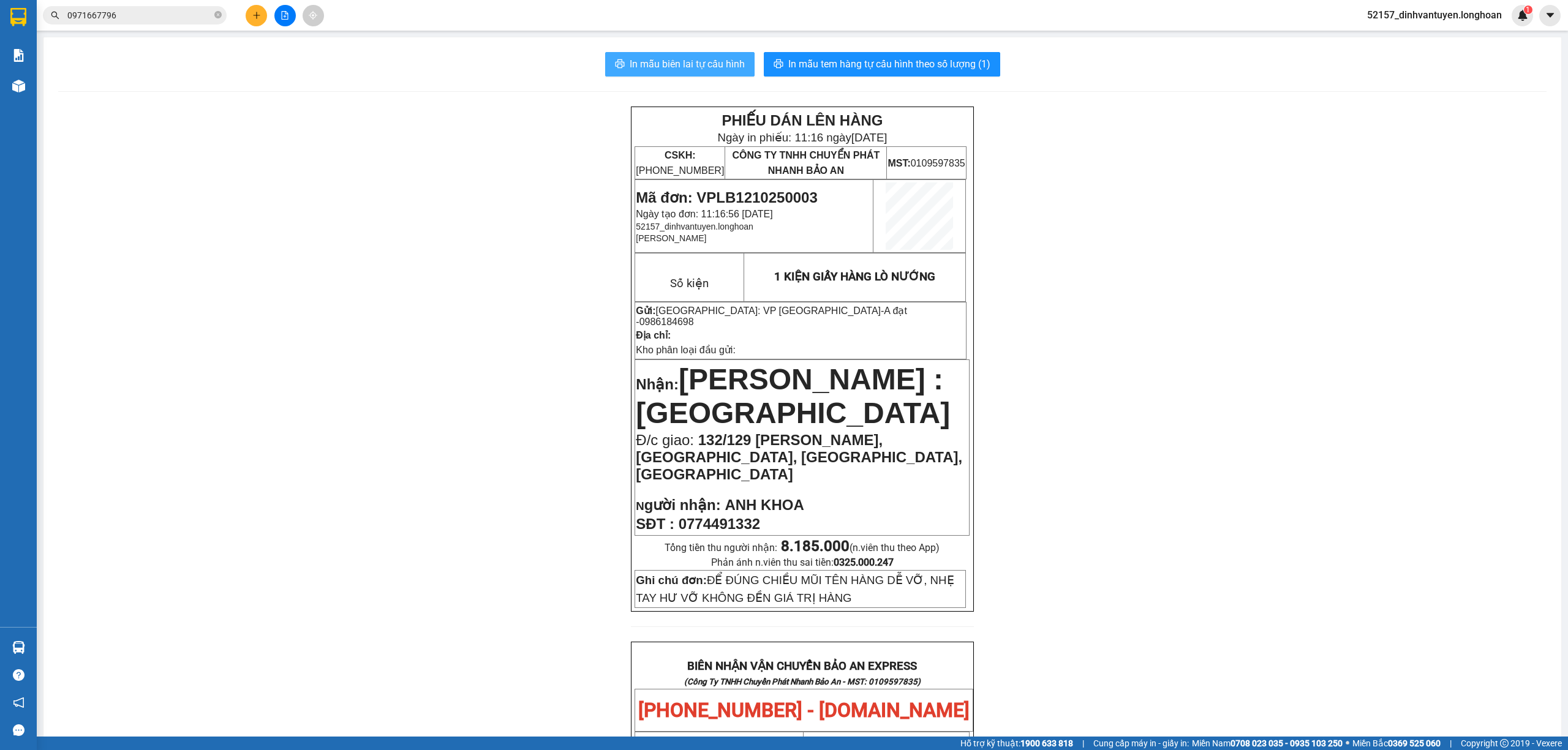
click at [709, 66] on span "In mẫu biên lai tự cấu hình" at bounding box center [687, 64] width 115 height 15
click at [259, 8] on button at bounding box center [256, 16] width 21 height 21
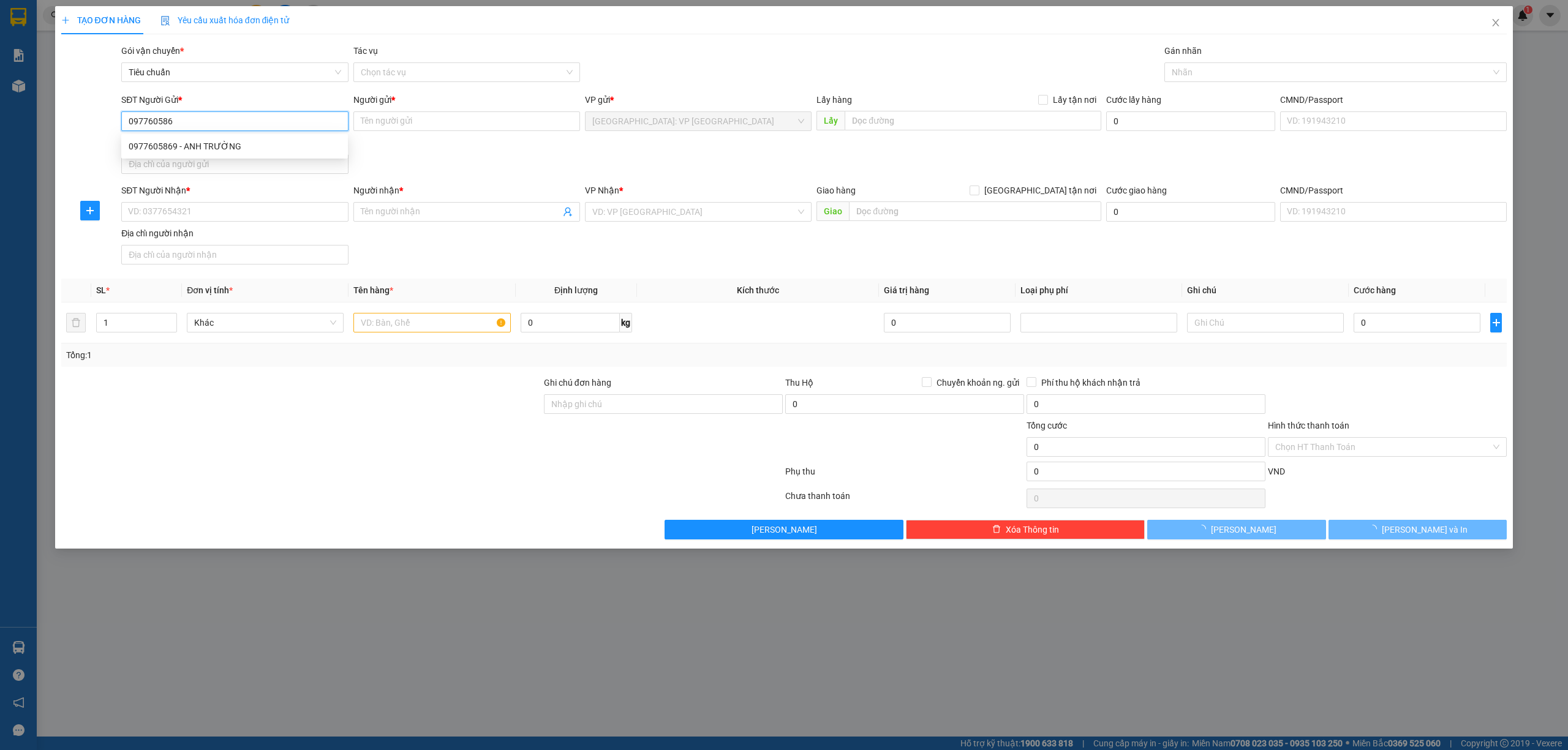
type input "0977605869"
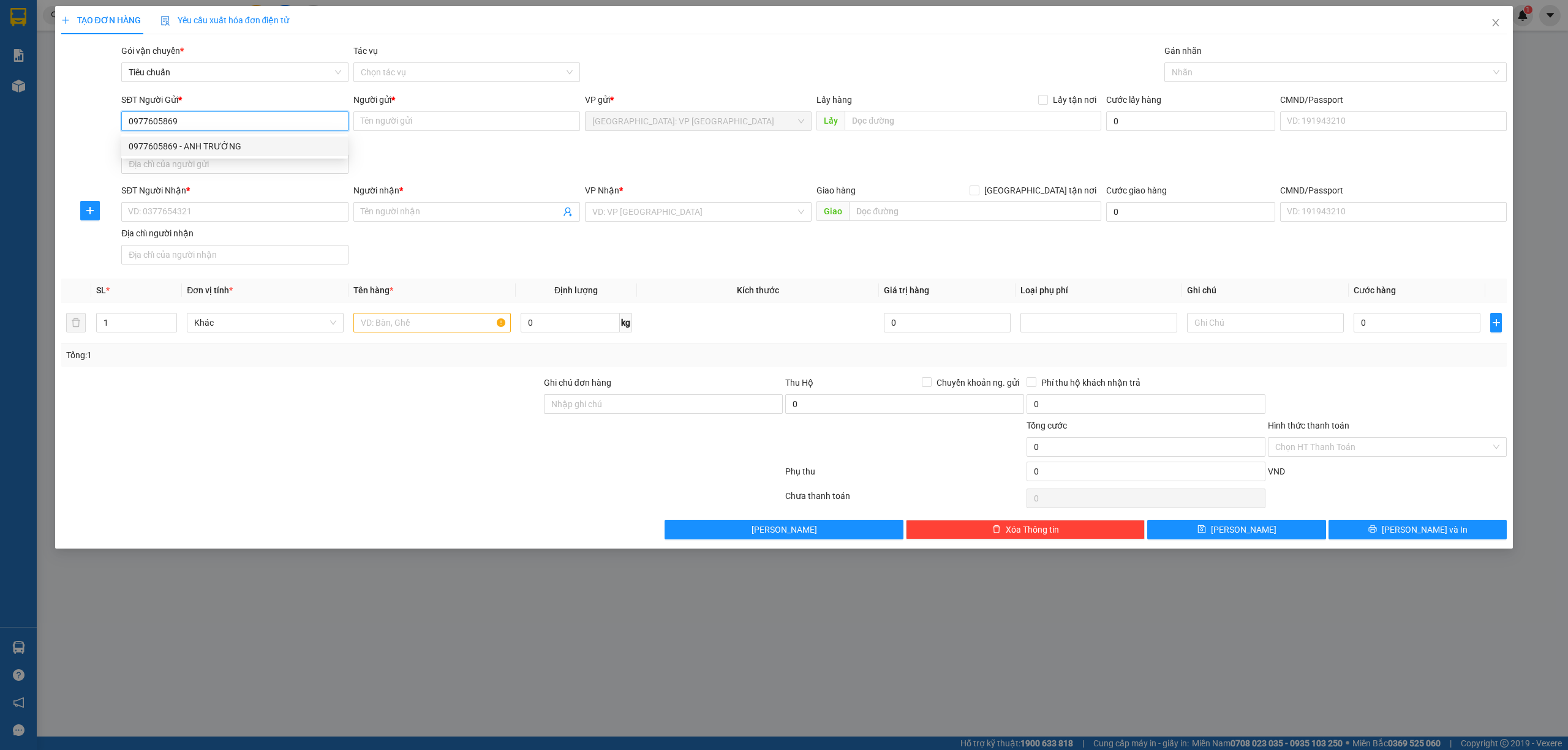
click at [196, 149] on div "0977605869 - ANH TRƯỜNG" at bounding box center [235, 146] width 212 height 13
type input "ANH TRƯỜNG"
type input "0977605869"
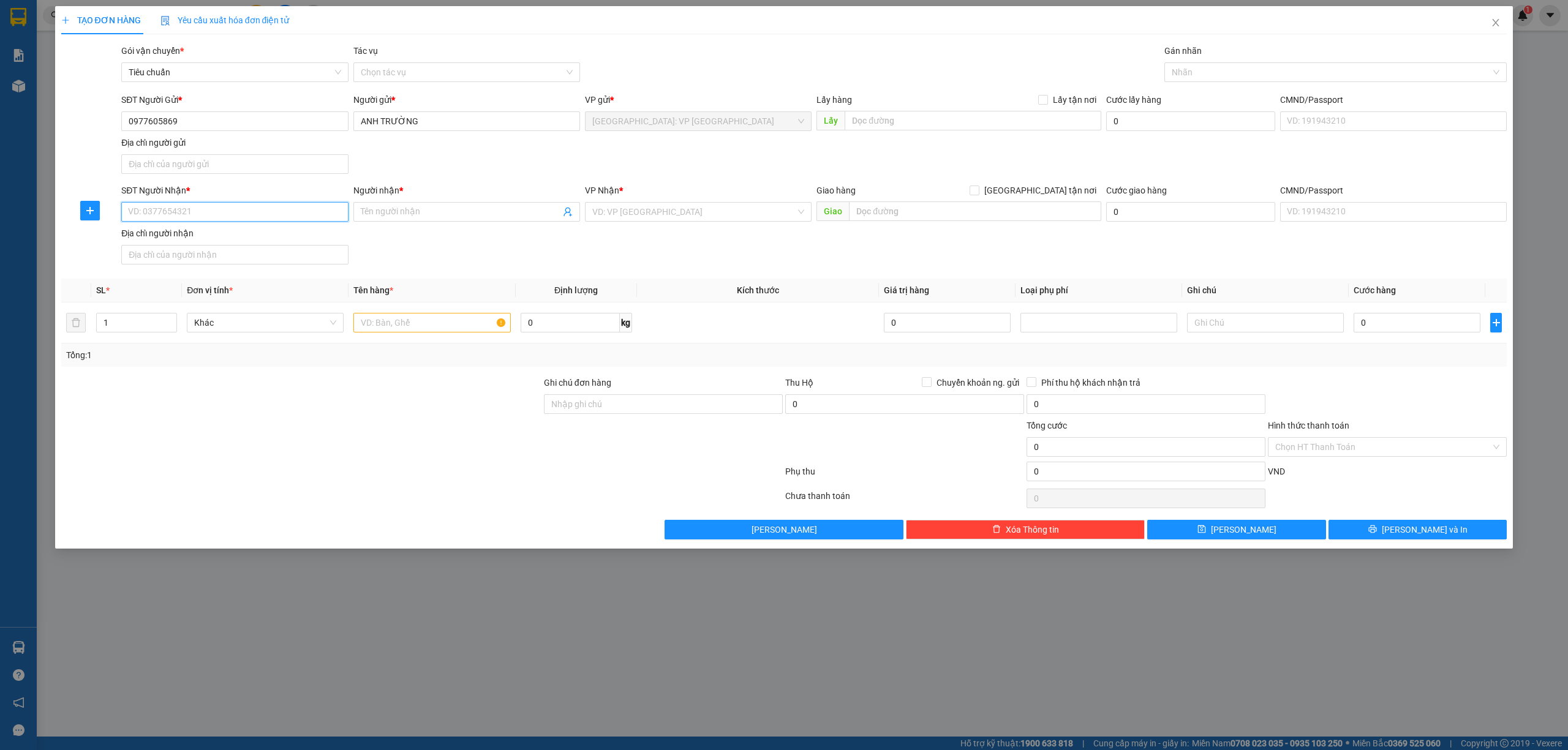
drag, startPoint x: 260, startPoint y: 209, endPoint x: 272, endPoint y: 212, distance: 12.4
click at [264, 211] on input "SĐT Người Nhận *" at bounding box center [234, 212] width 227 height 19
click at [263, 241] on div "0987802788 - ANH HẢI/ 0389993788" at bounding box center [235, 238] width 212 height 13
type input "0987802788"
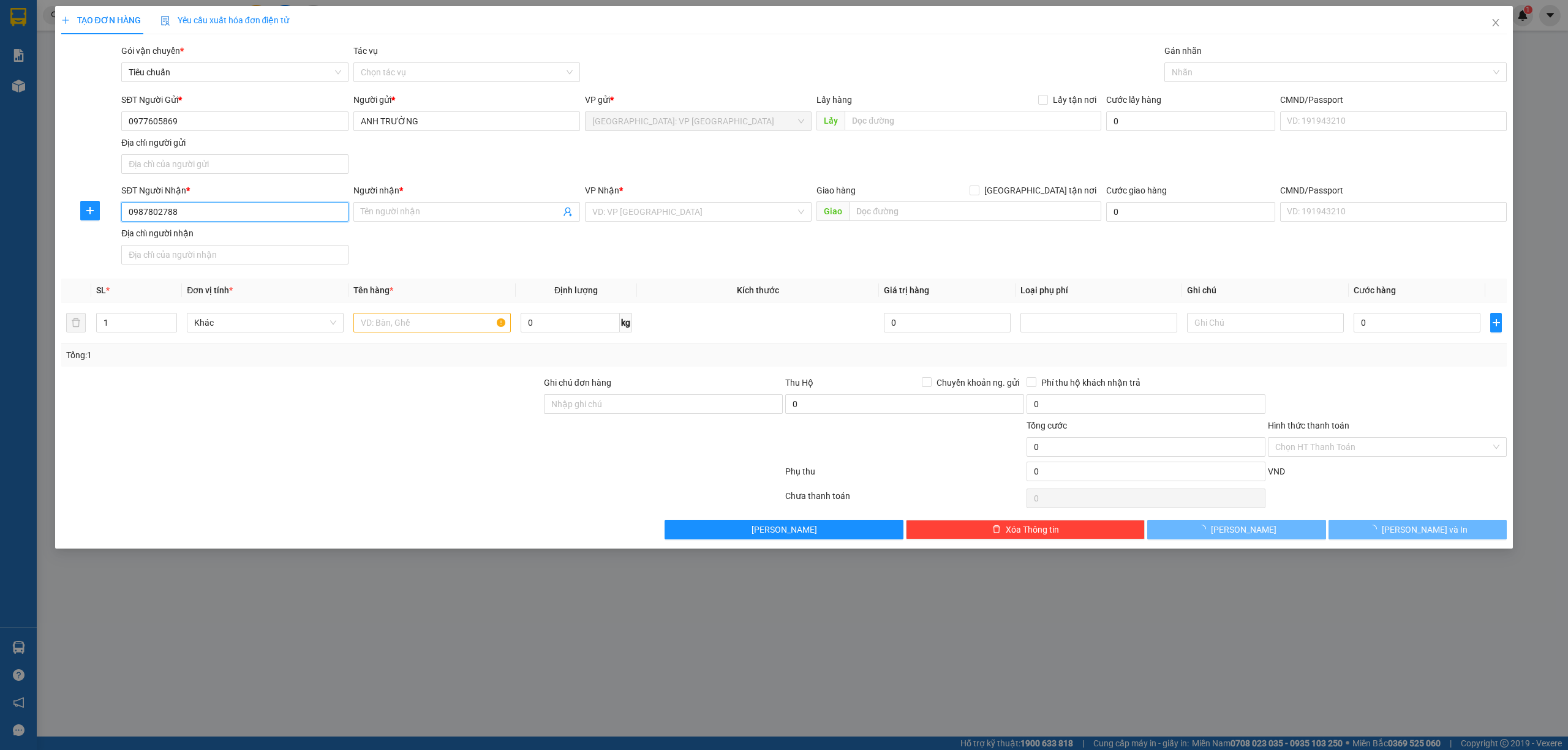
type input "ANH HẢI/ 0389993788"
checkbox input "true"
type input "CT3 11F Vĩnh Điềm Trung, [STREET_ADDRESS]"
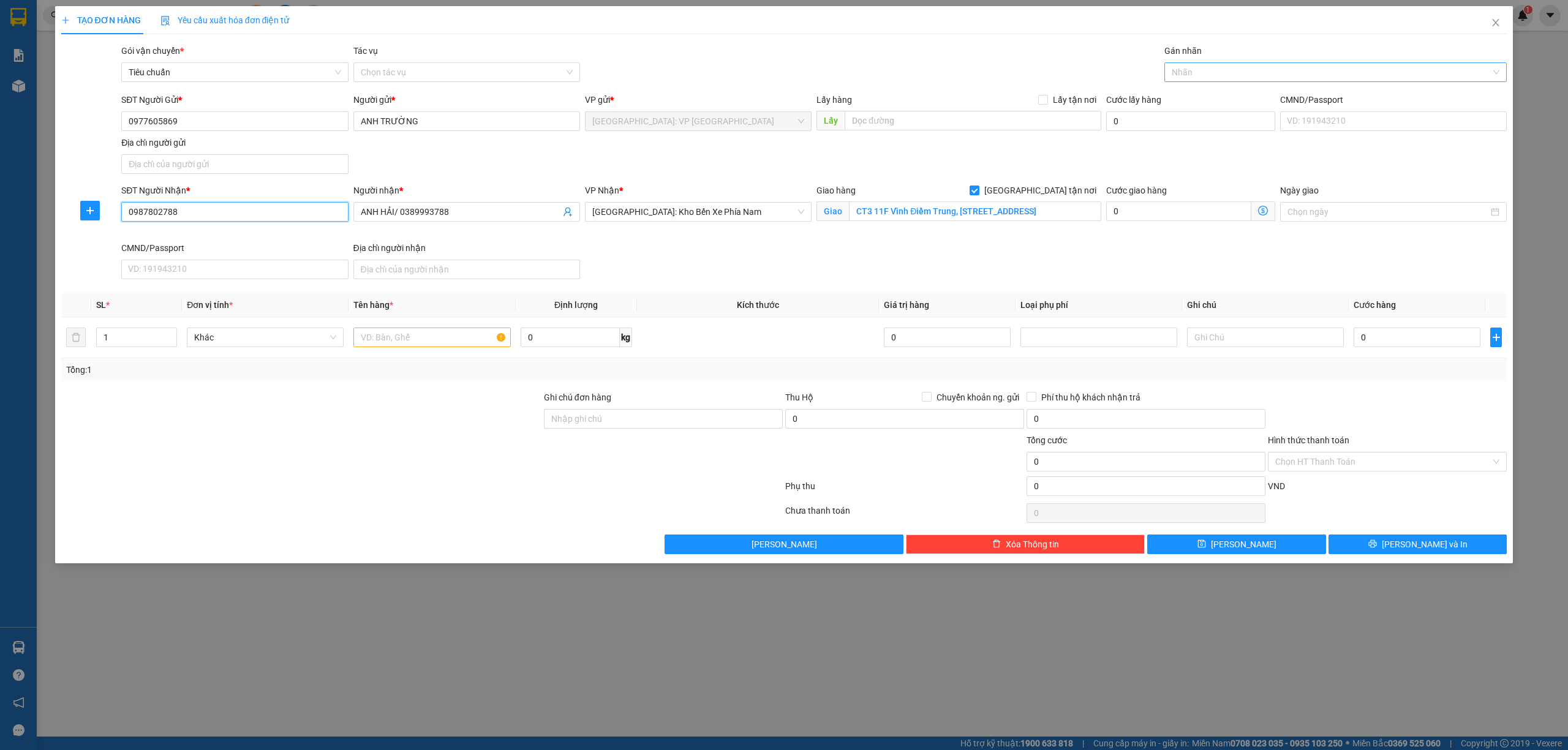
click at [1196, 73] on div at bounding box center [1329, 72] width 325 height 14
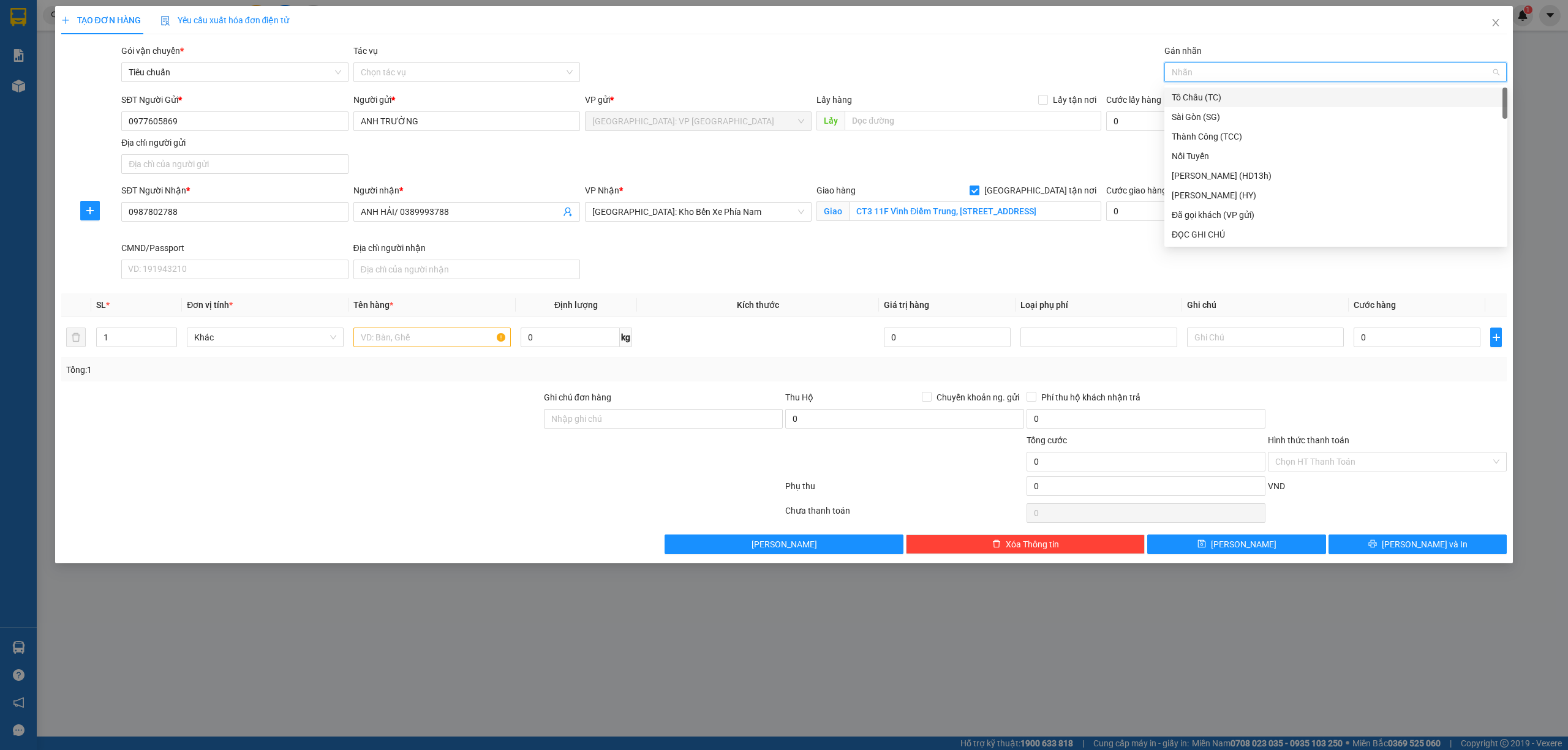
type input "g"
click at [1221, 238] on div "[GEOGRAPHIC_DATA] tận nơi" at bounding box center [1335, 234] width 328 height 13
click at [421, 343] on input "text" at bounding box center [432, 337] width 157 height 19
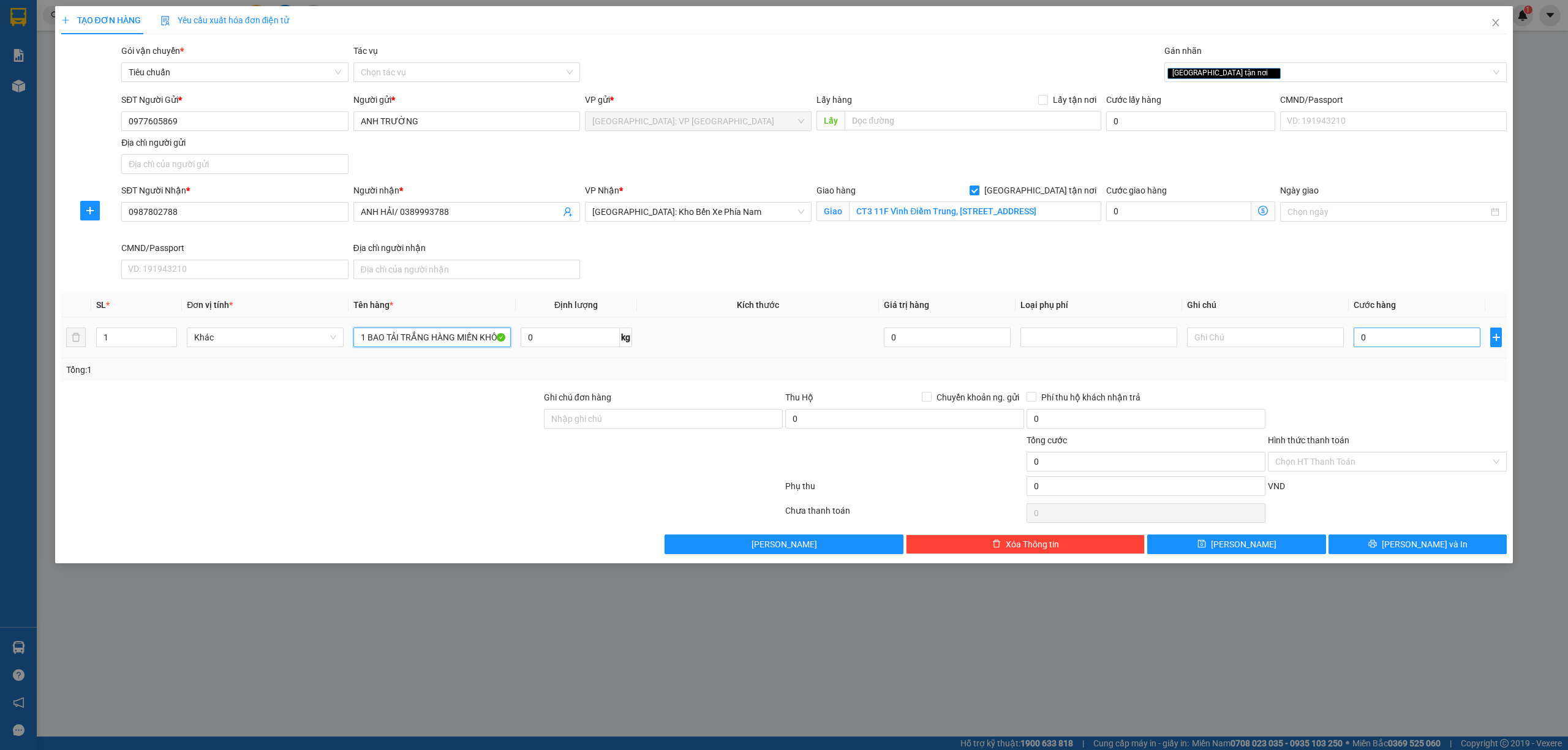
type input "1 BAO TẢI TRẮNG HÀNG MIẾN KHÔ"
click at [1423, 345] on input "0" at bounding box center [1417, 337] width 127 height 19
click at [256, 215] on input "0987802788" at bounding box center [234, 212] width 227 height 19
click at [1428, 343] on input "0" at bounding box center [1417, 337] width 127 height 19
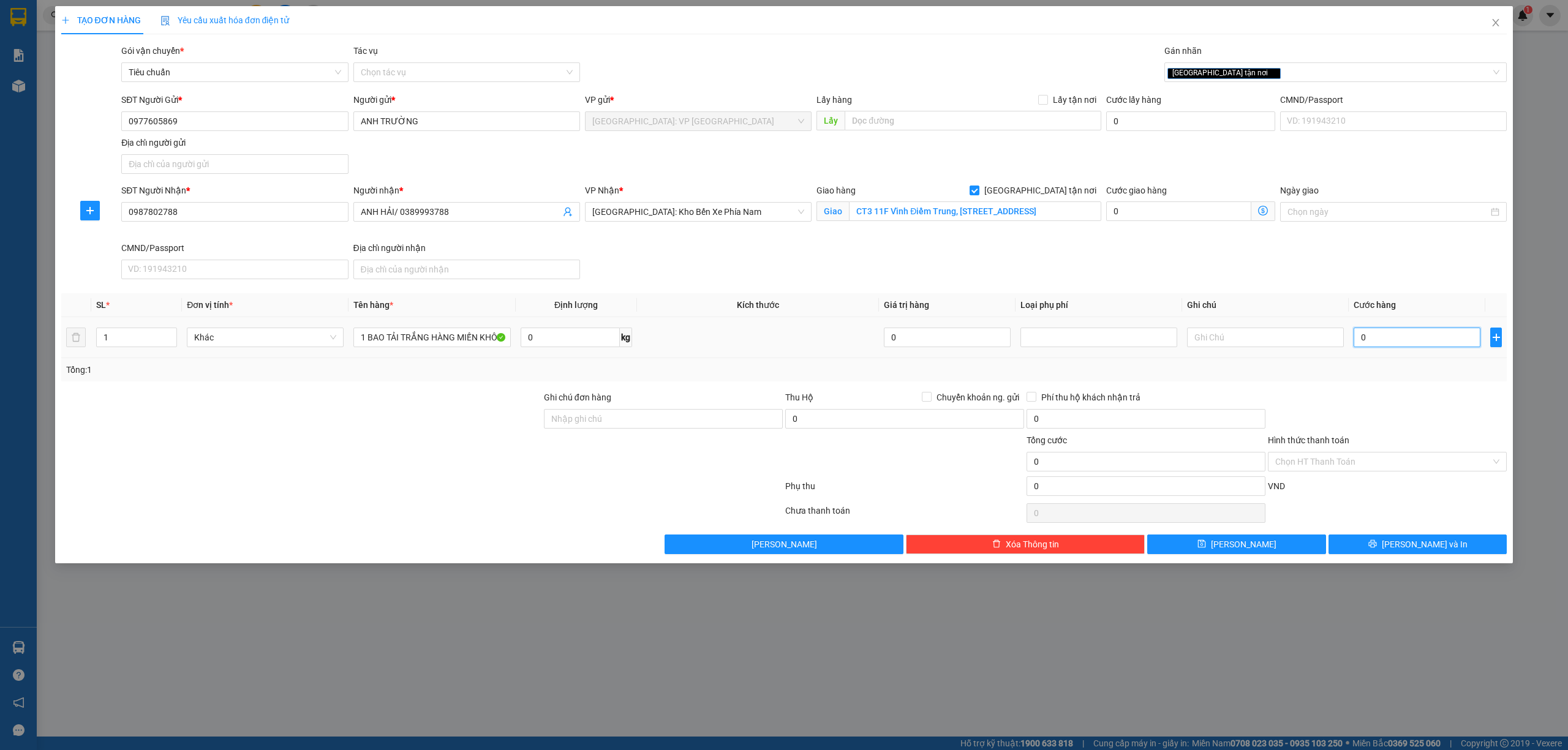
type input "3"
type input "30"
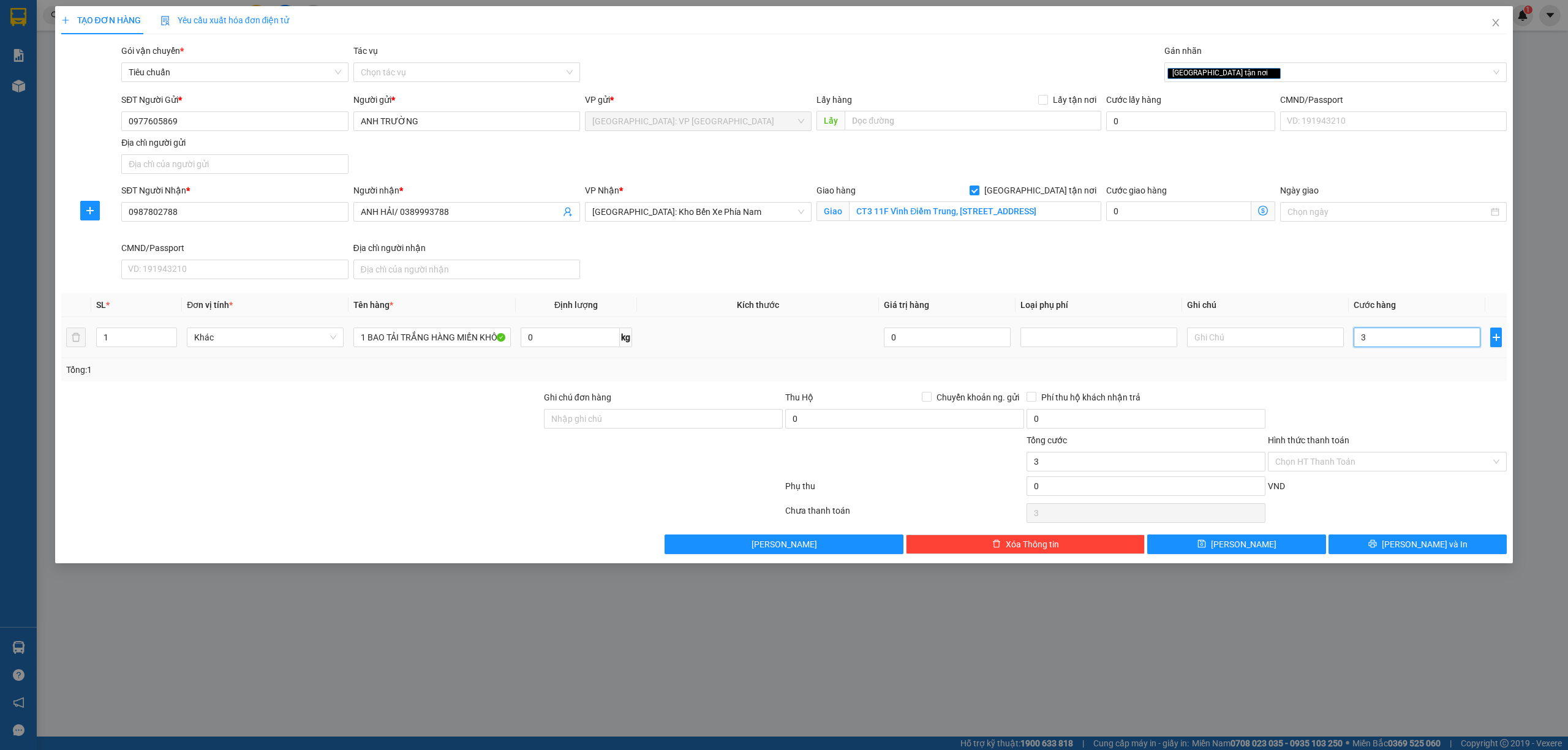
type input "30"
type input "300"
type input "3.000"
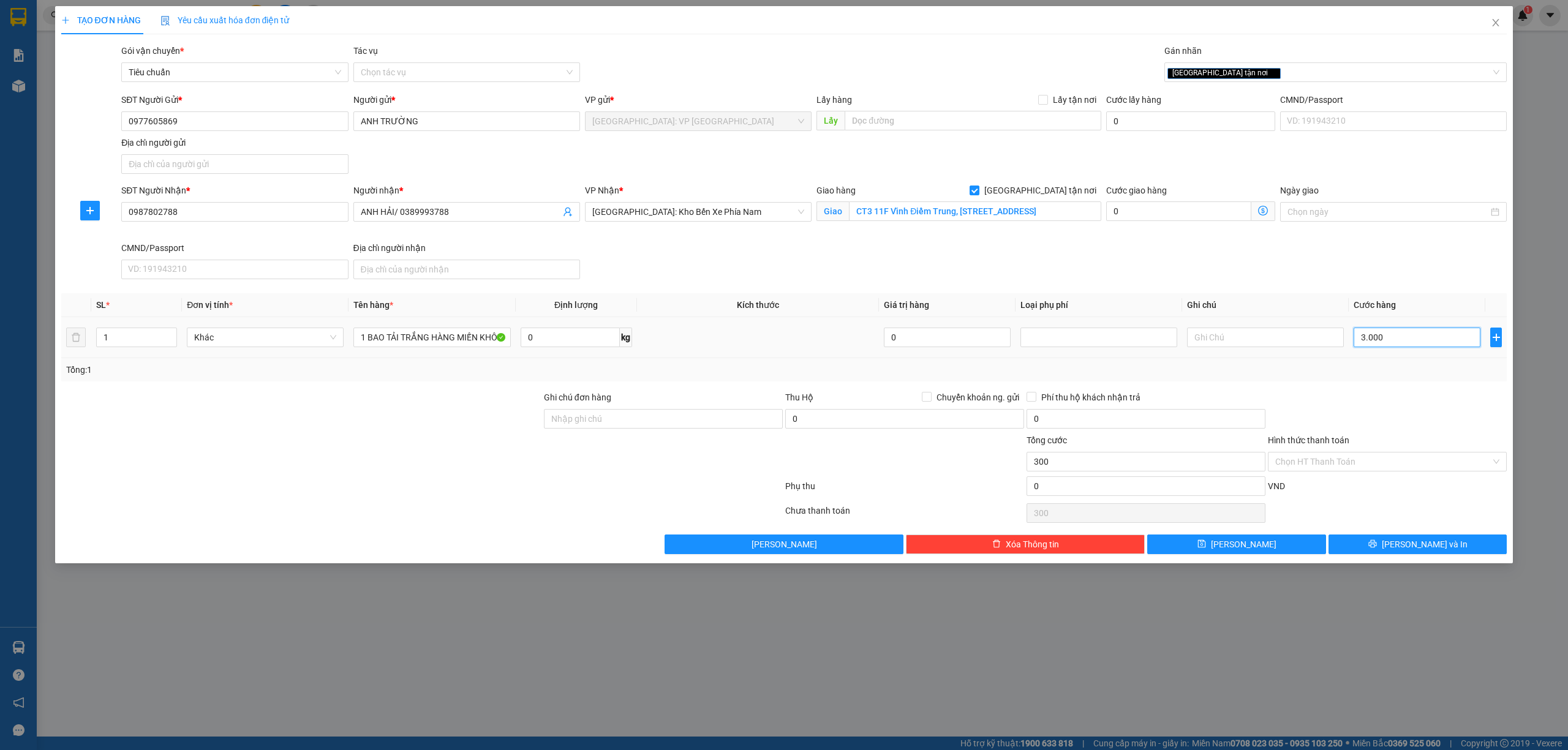
type input "3.000"
type input "30.000"
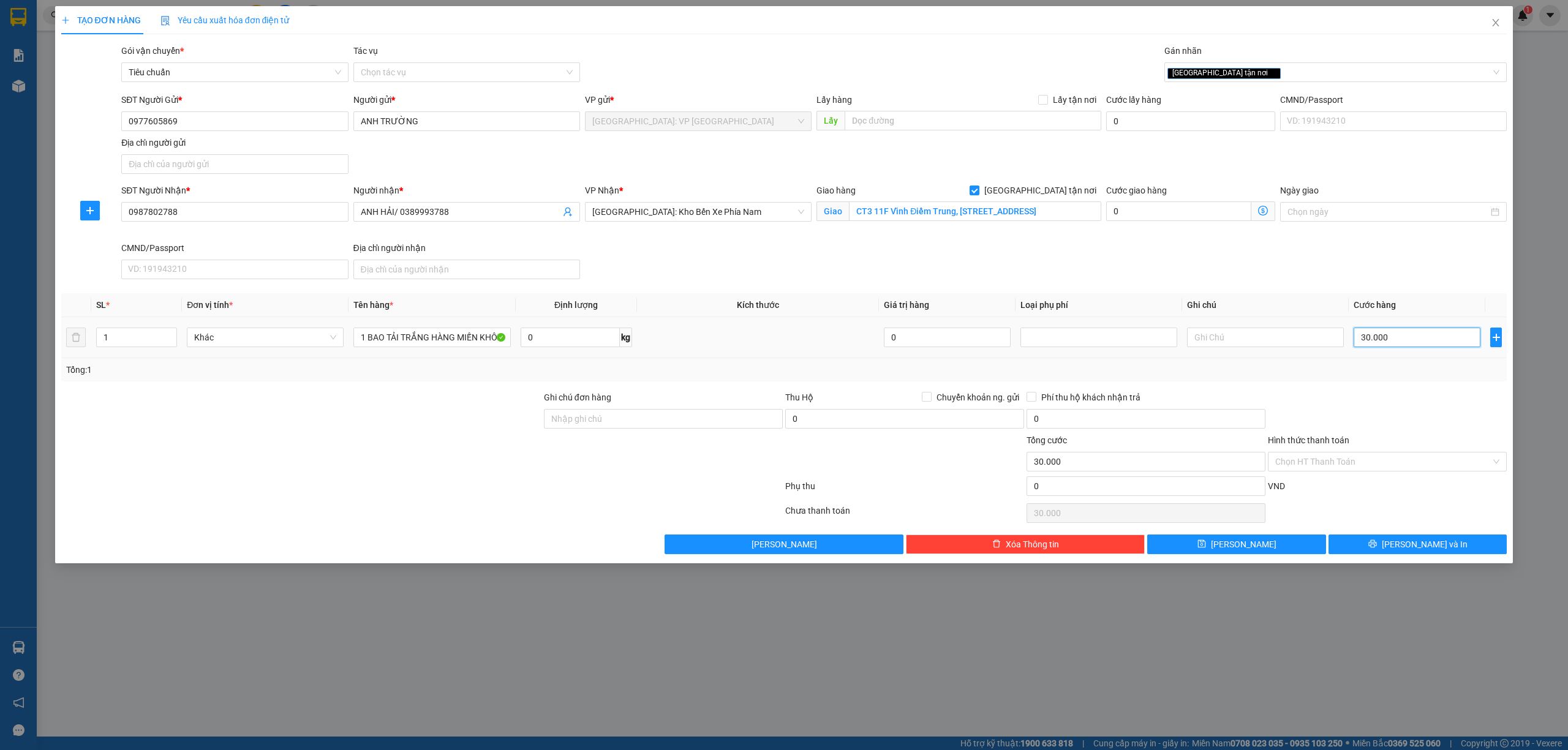
type input "300.000"
click at [1149, 267] on div "SĐT Người Nhận * 0987802788 Người nhận * [GEOGRAPHIC_DATA]/ 0389993788 VP Nhận …" at bounding box center [814, 234] width 1390 height 100
click at [1395, 337] on input "300.000" at bounding box center [1417, 337] width 127 height 19
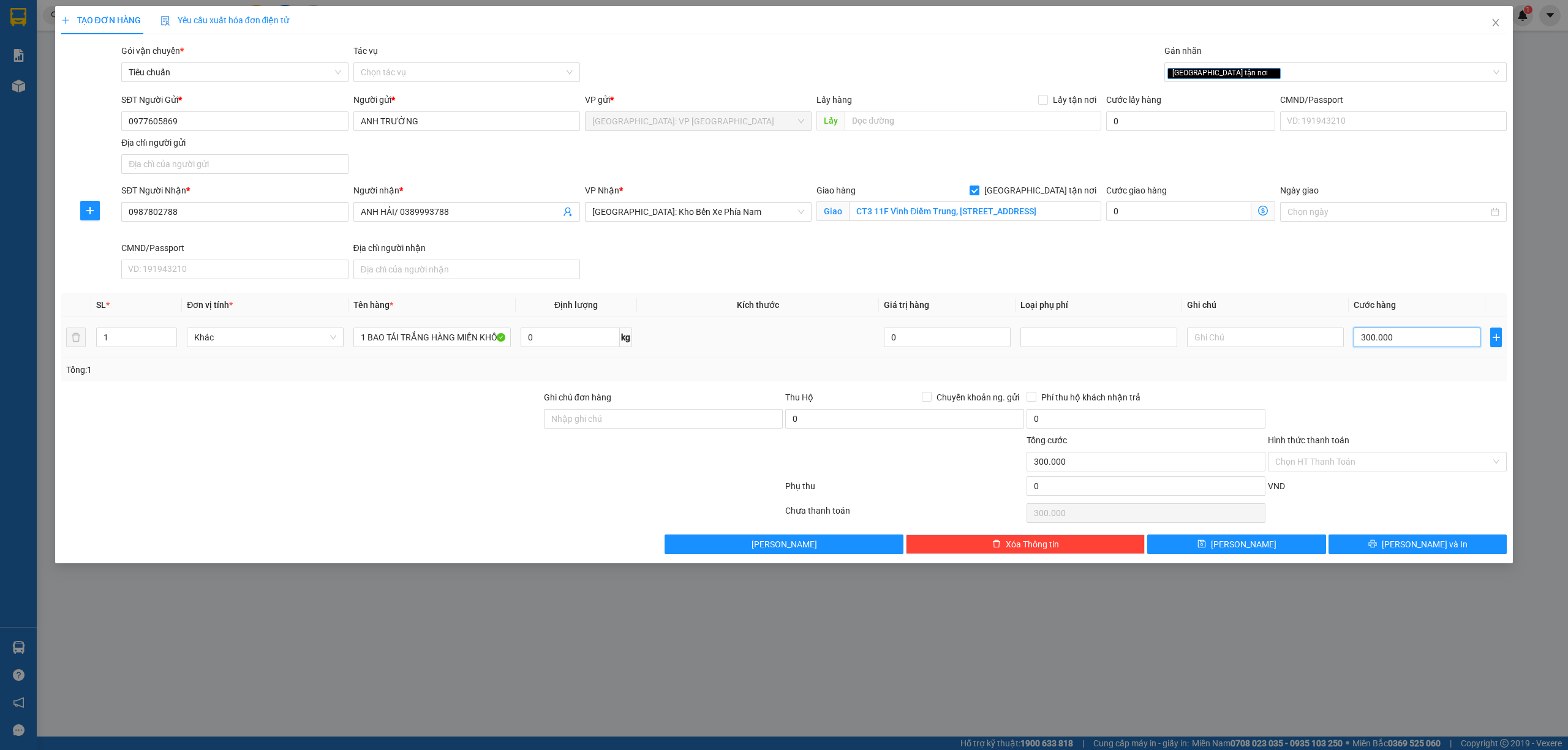
type input "2"
type input "29"
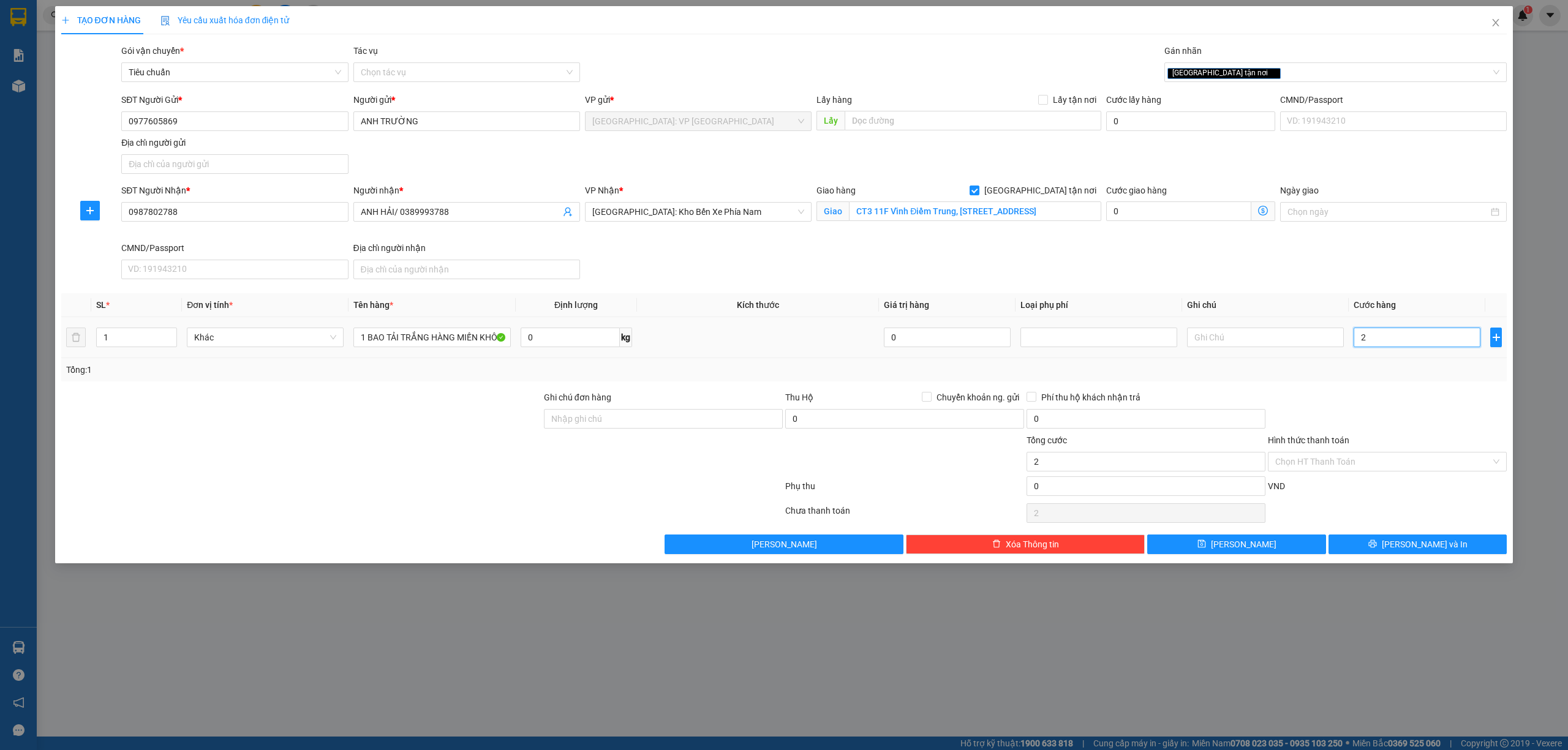
type input "29"
type input "290"
type input "2.900"
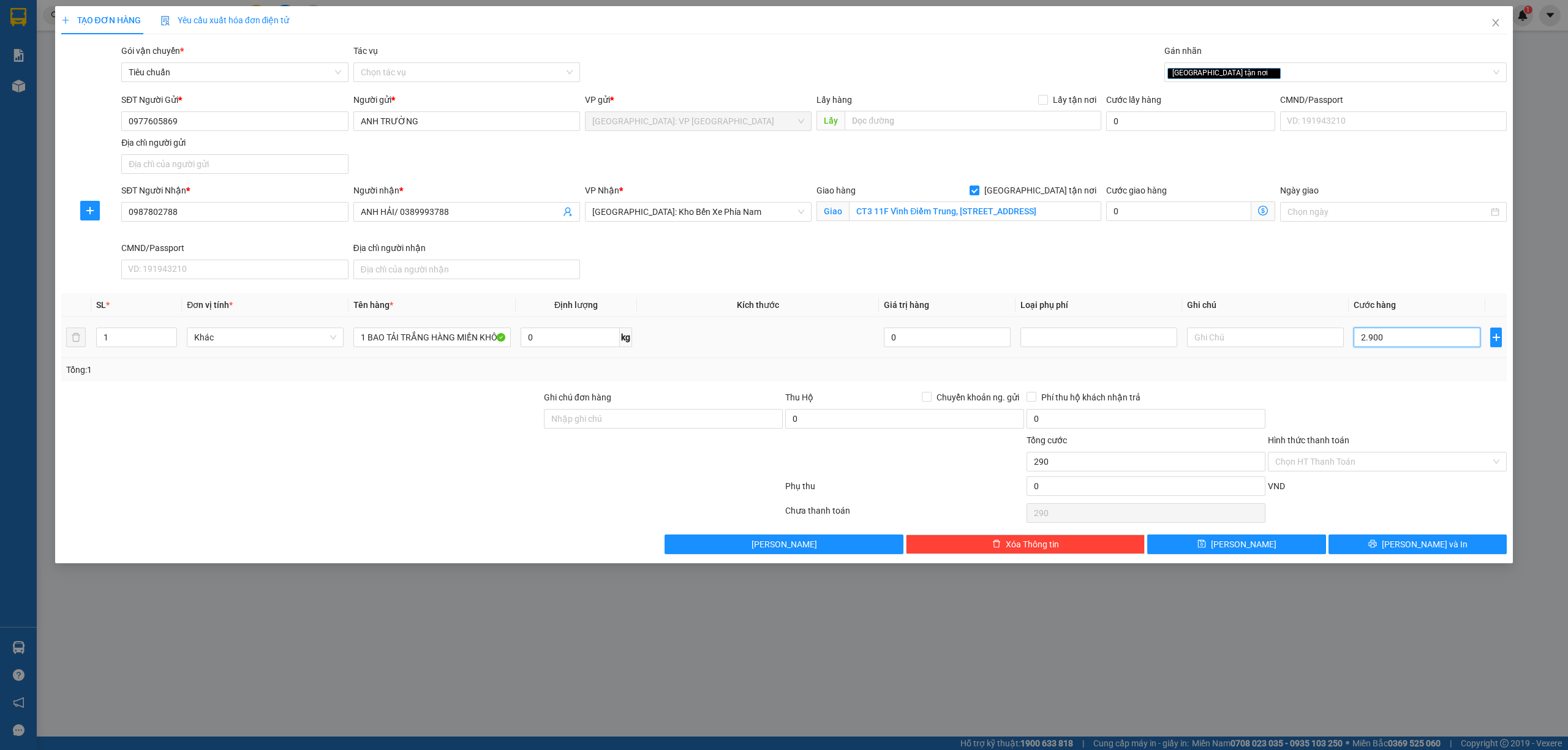
type input "2.900"
type input "29.000"
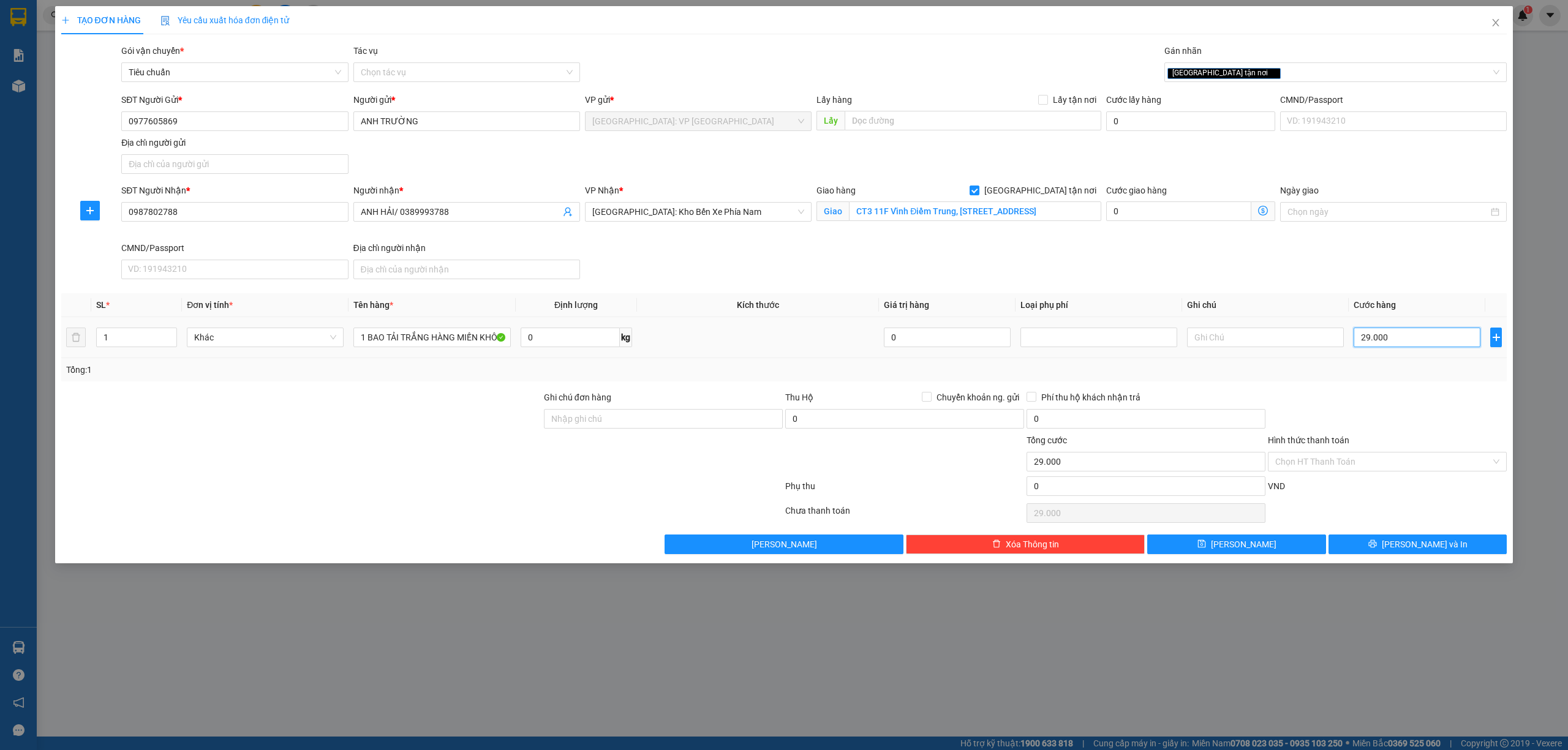
type input "290.000"
click at [1417, 544] on span "[PERSON_NAME] và In" at bounding box center [1424, 544] width 86 height 13
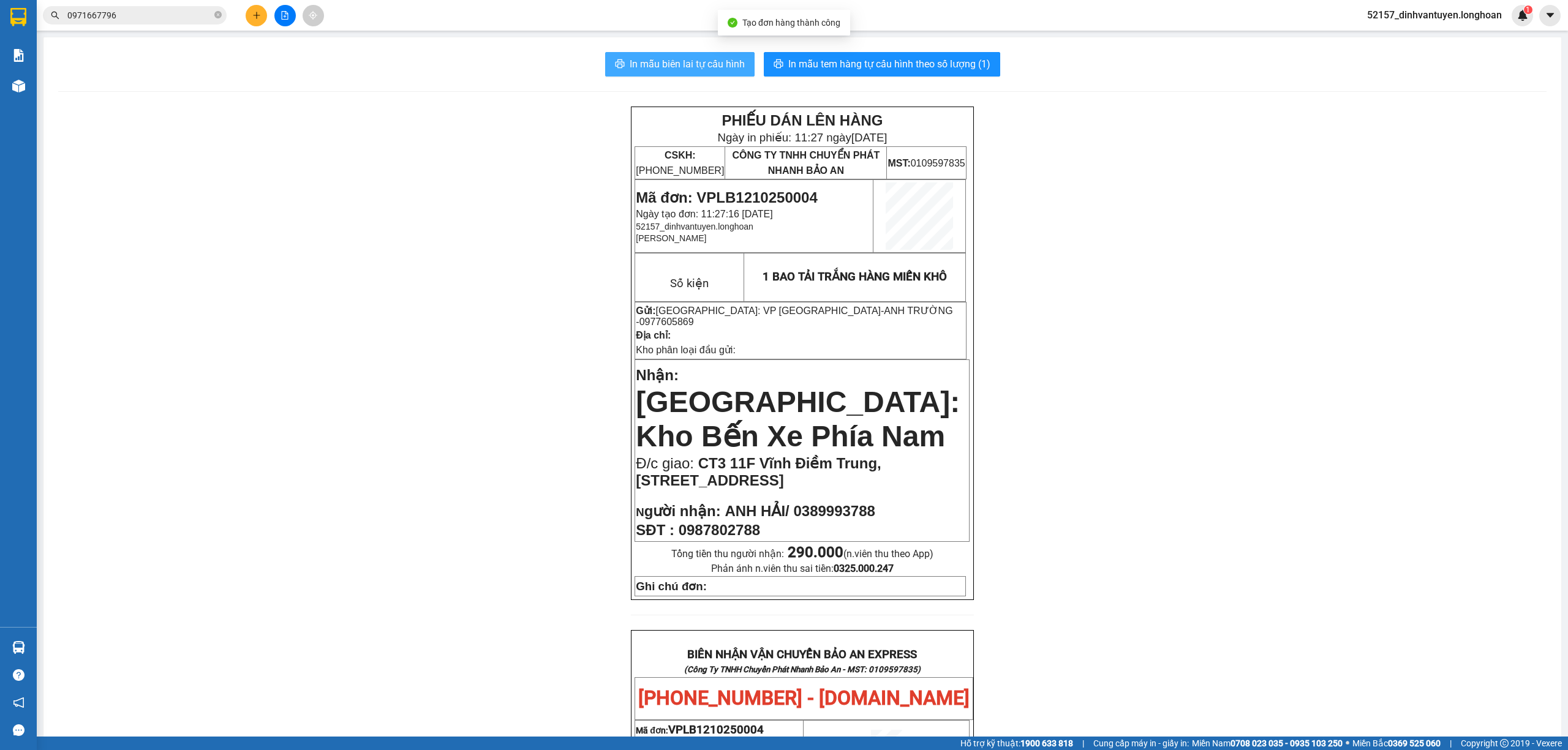
click at [699, 55] on button "In mẫu biên lai tự cấu hình" at bounding box center [680, 64] width 149 height 24
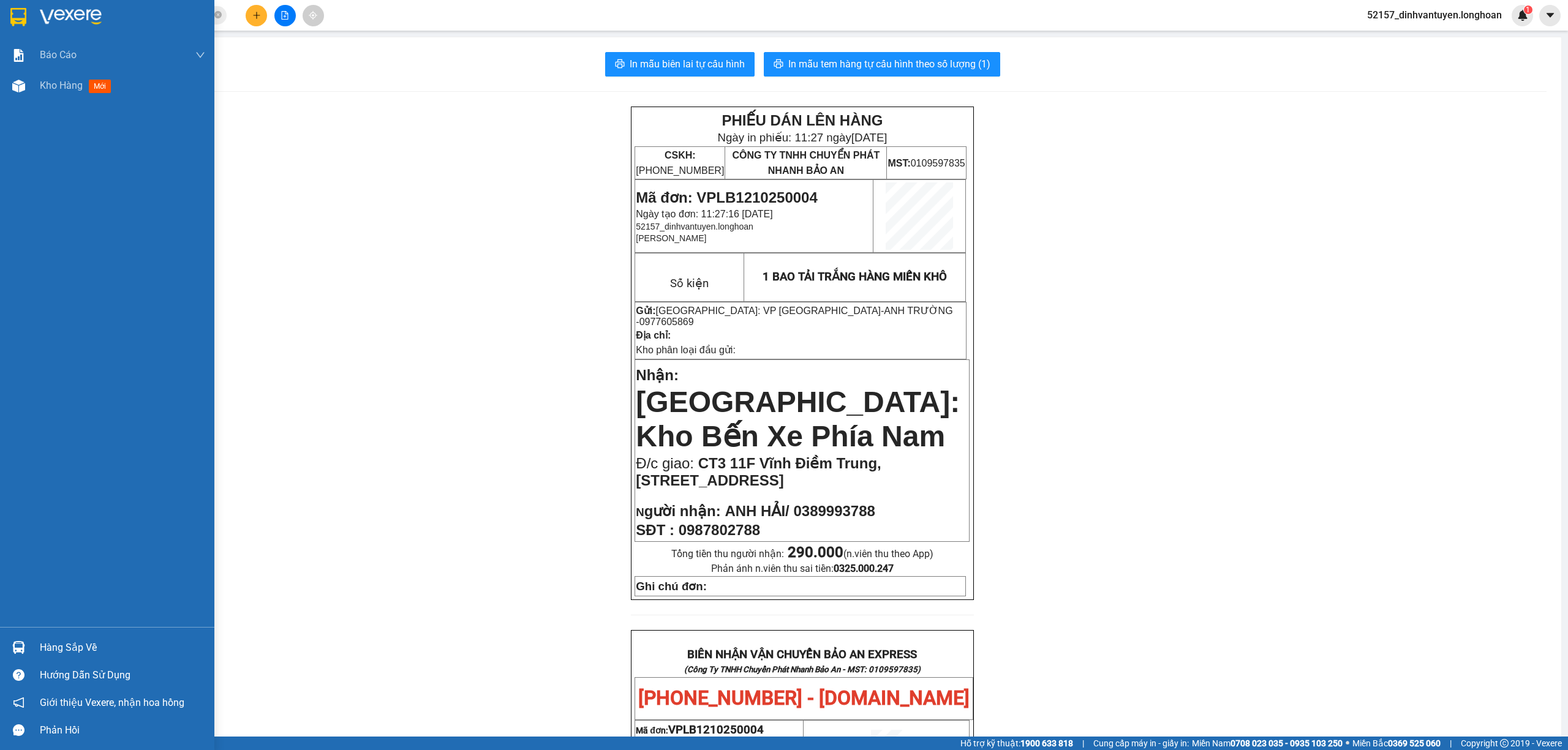
click at [14, 17] on img at bounding box center [18, 17] width 16 height 18
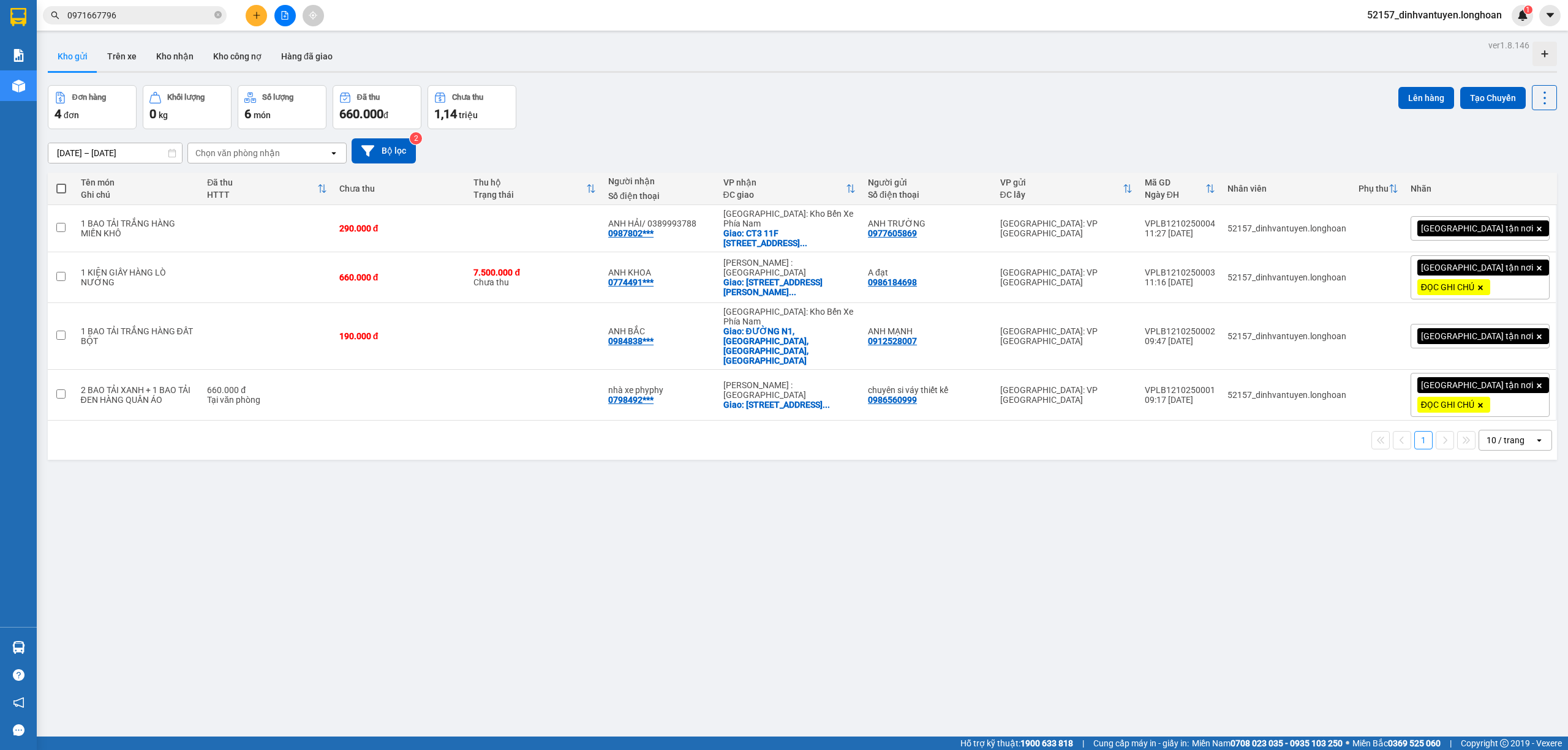
click at [166, 17] on input "0971667796" at bounding box center [139, 15] width 144 height 13
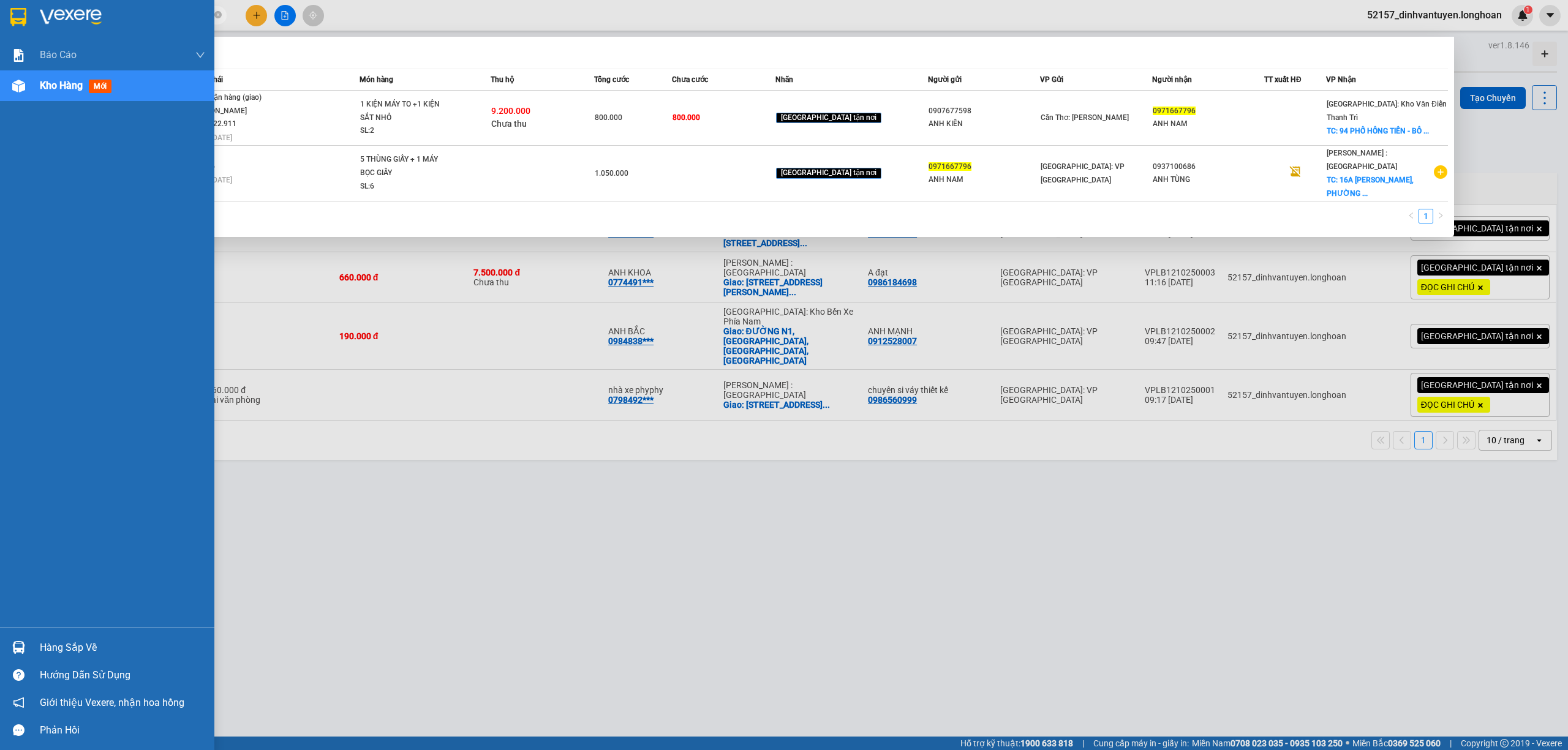
click at [16, 13] on img at bounding box center [18, 17] width 16 height 18
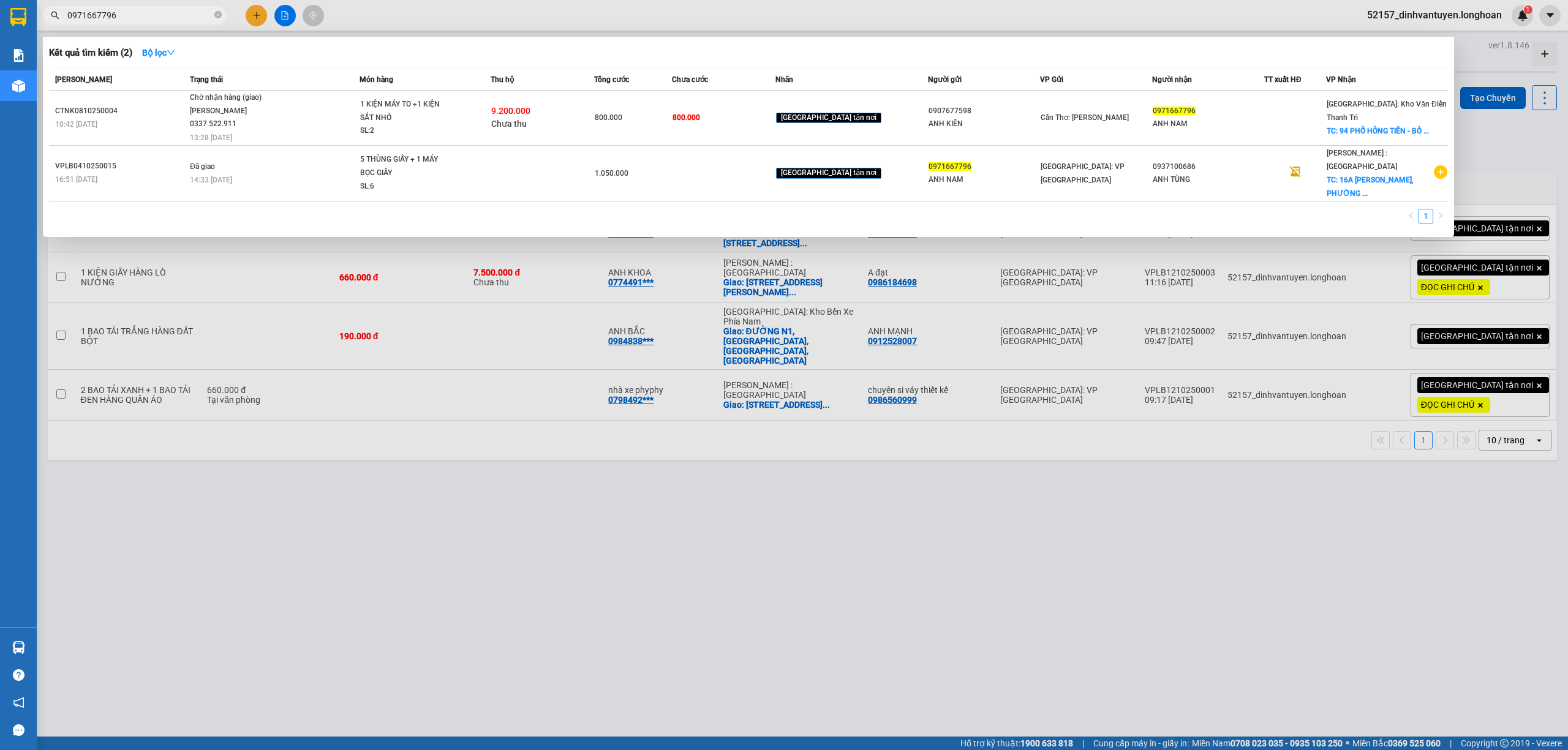
click at [645, 449] on div at bounding box center [784, 375] width 1568 height 750
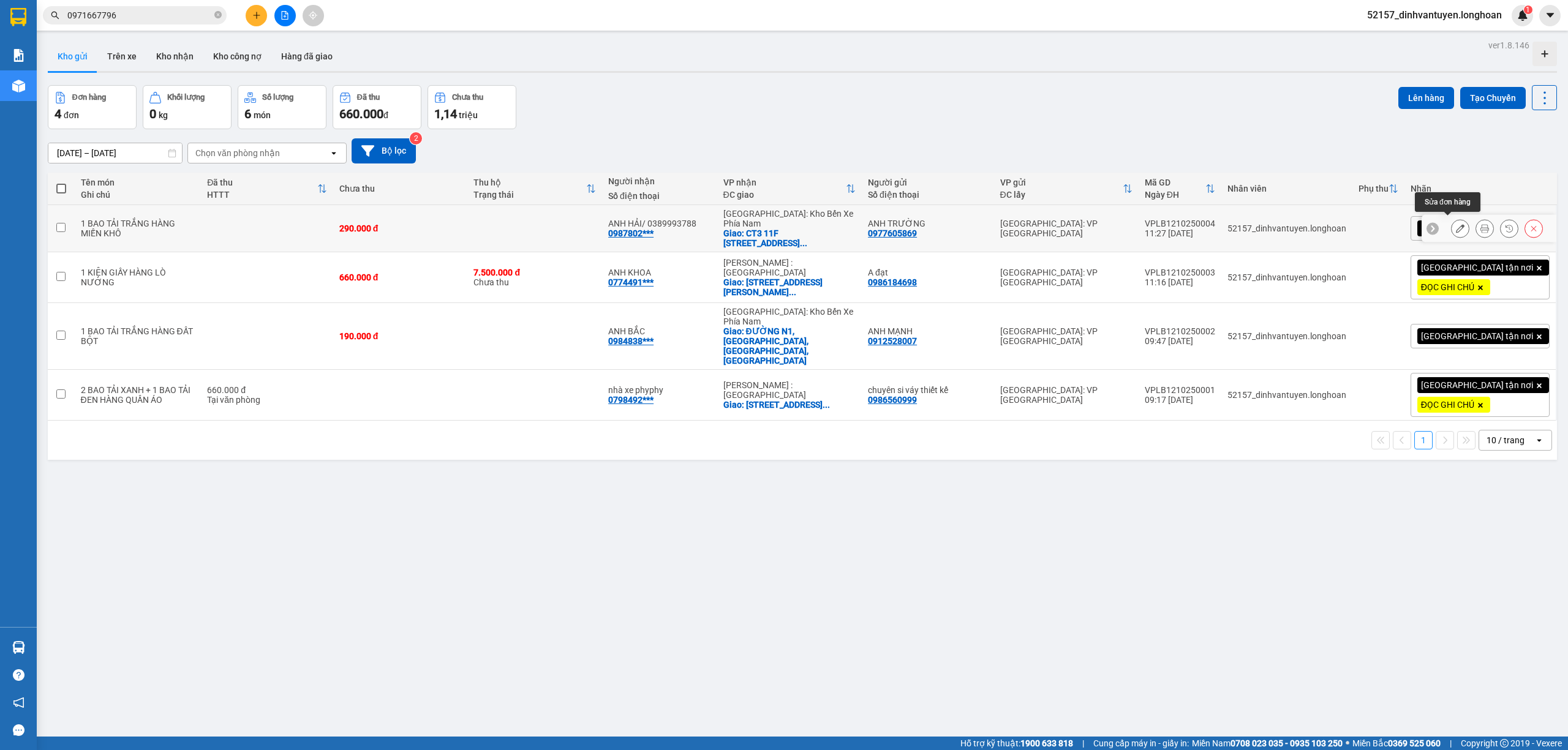
click at [1454, 222] on button at bounding box center [1459, 228] width 17 height 21
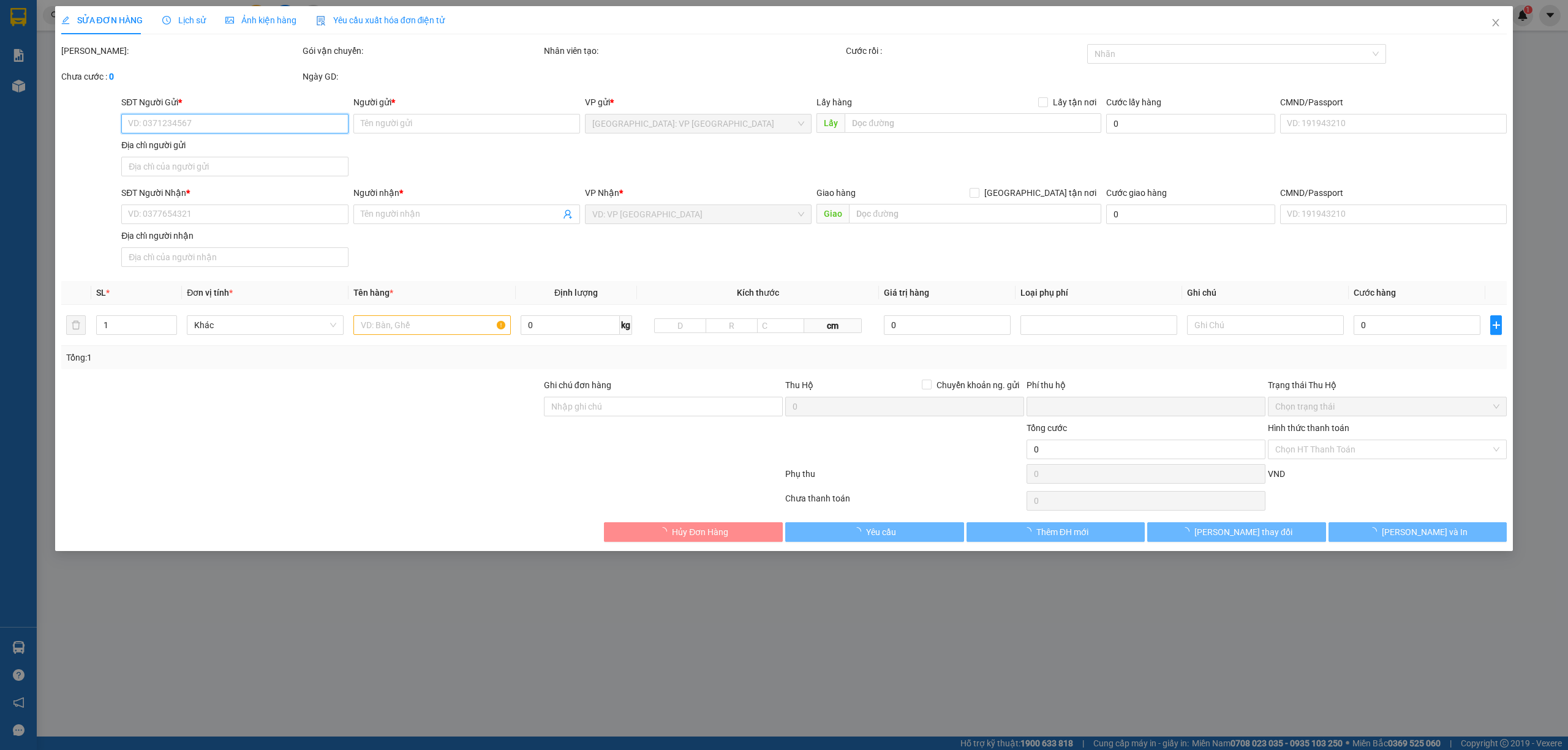
type input "0977605869"
type input "ANH TRƯỜNG"
type input "0987802788"
type input "ANH HẢI/ 0389993788"
checkbox input "true"
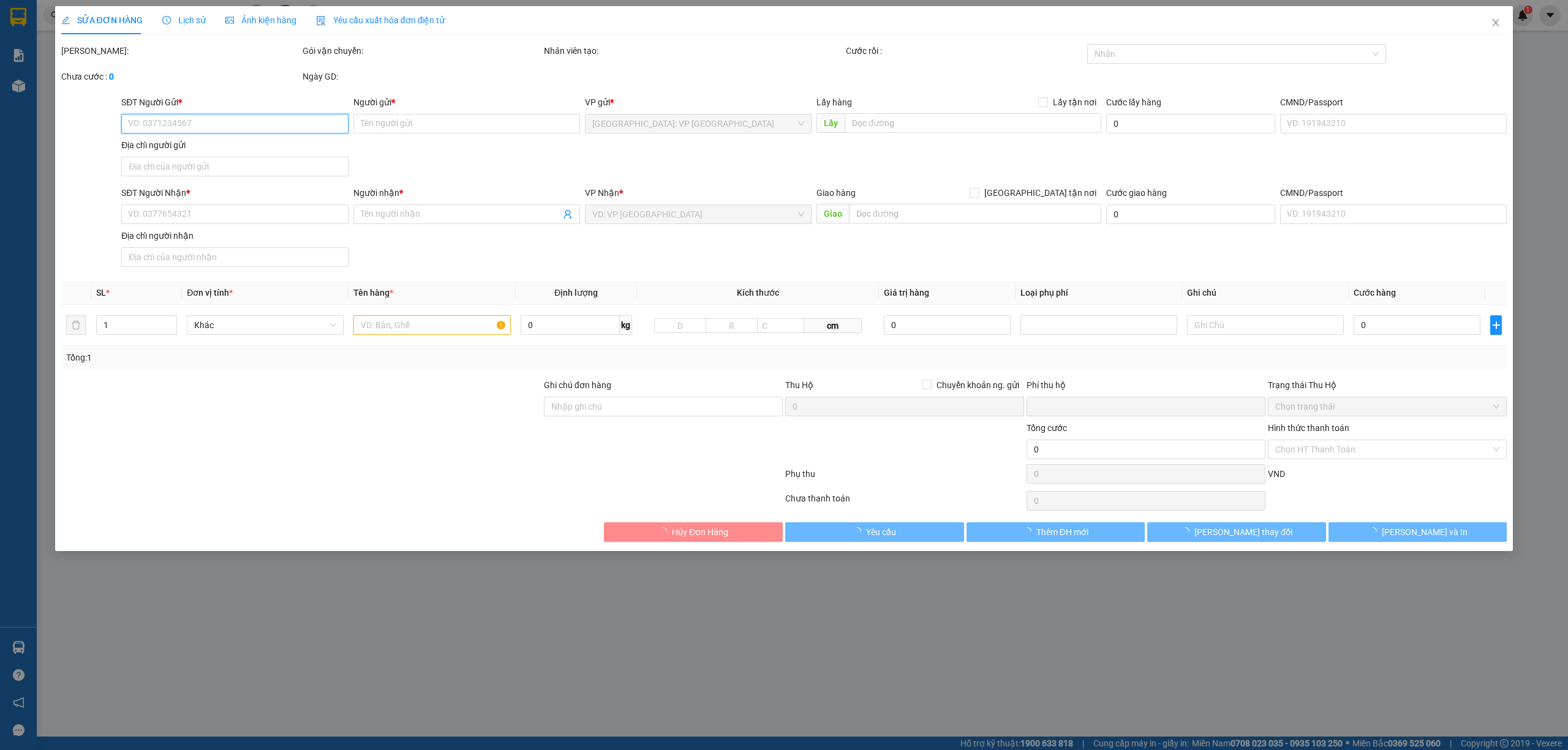
type input "CT3 11F Vĩnh Điềm Trung, [STREET_ADDRESS]"
type input "0"
type input "290.000"
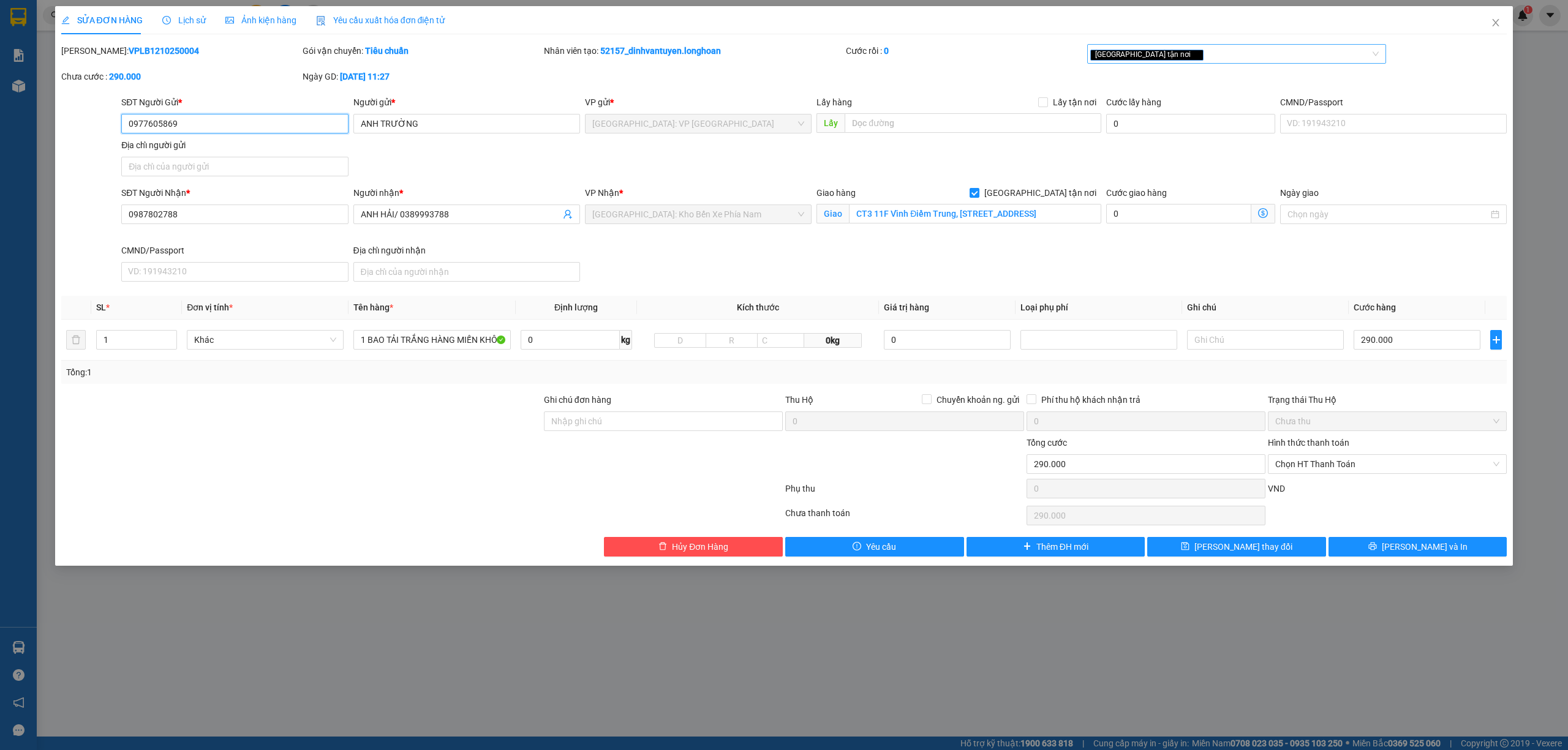
click at [1211, 51] on div "[GEOGRAPHIC_DATA] tận nơi" at bounding box center [1231, 53] width 281 height 14
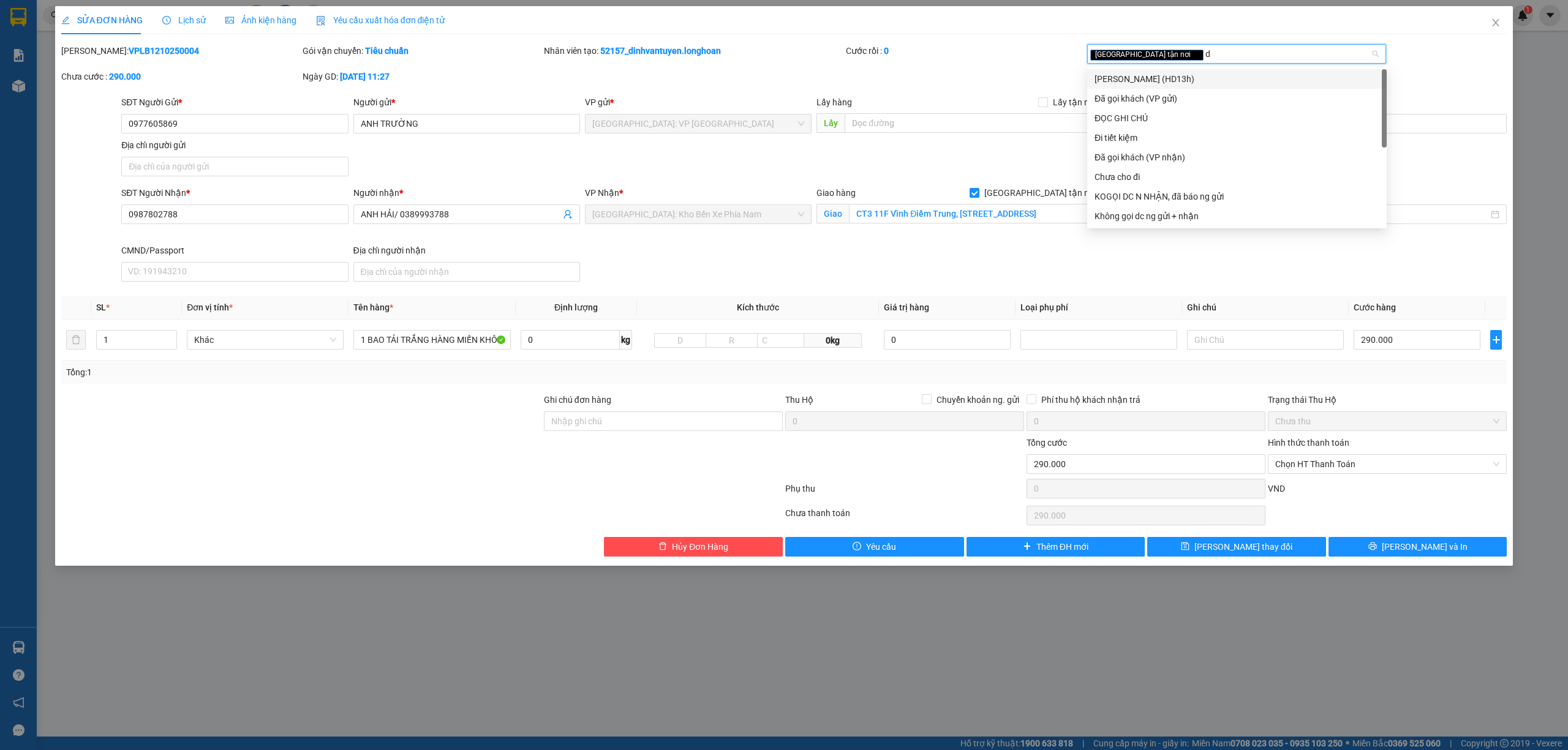
type input "da"
click at [1160, 77] on div "Đã gọi khách (VP gửi)" at bounding box center [1237, 78] width 285 height 13
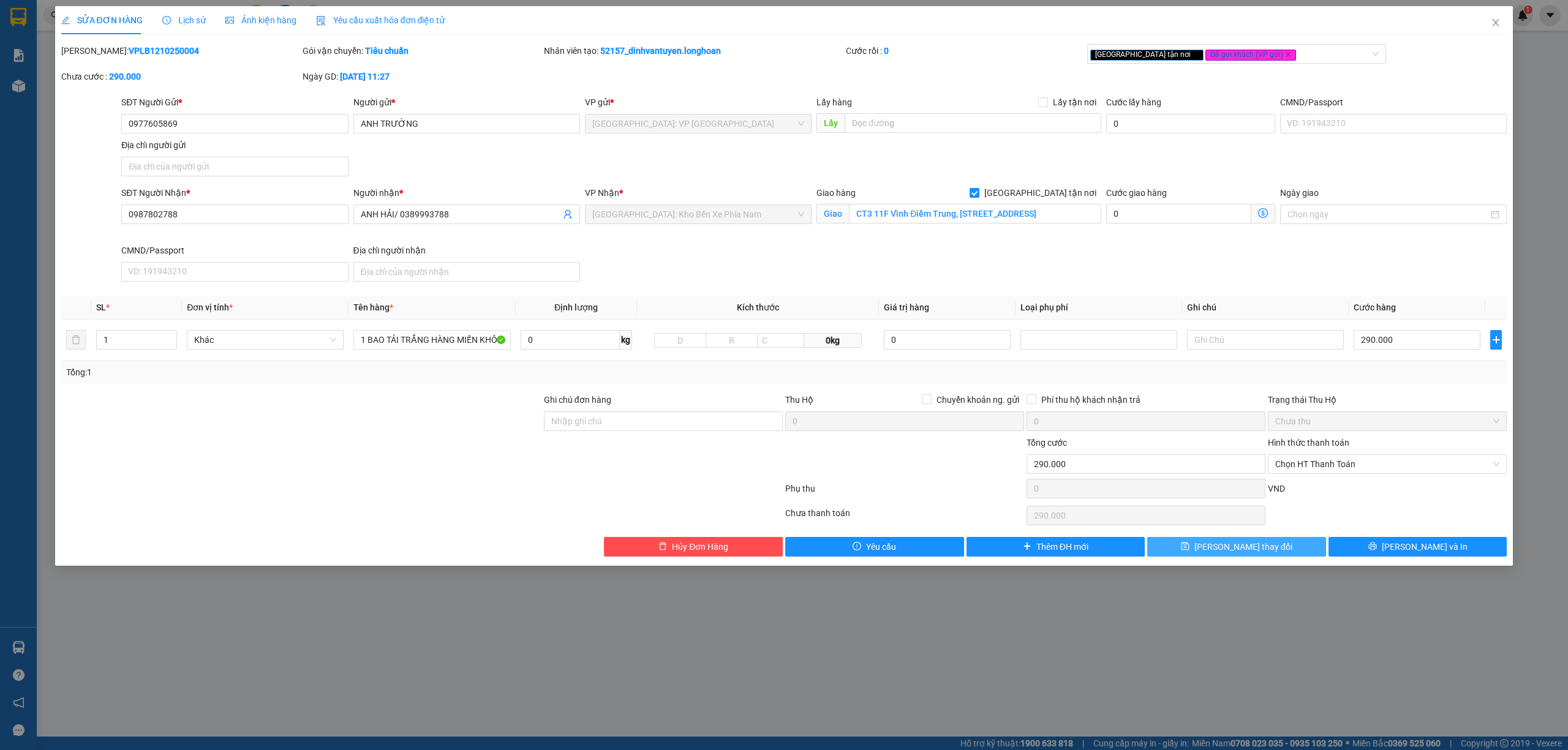
click at [1260, 554] on span "[PERSON_NAME] thay đổi" at bounding box center [1243, 547] width 98 height 13
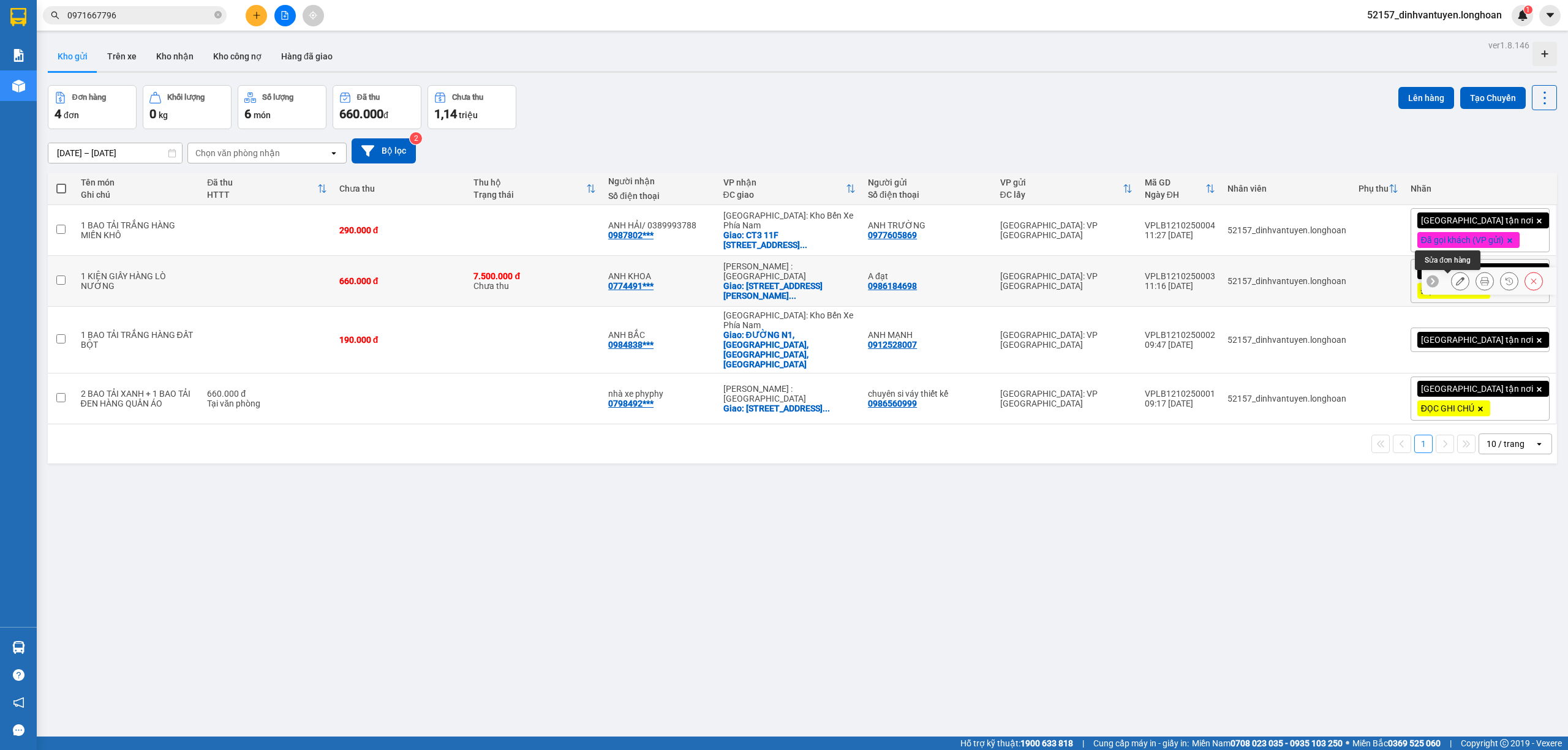
click at [1456, 286] on icon at bounding box center [1460, 281] width 9 height 9
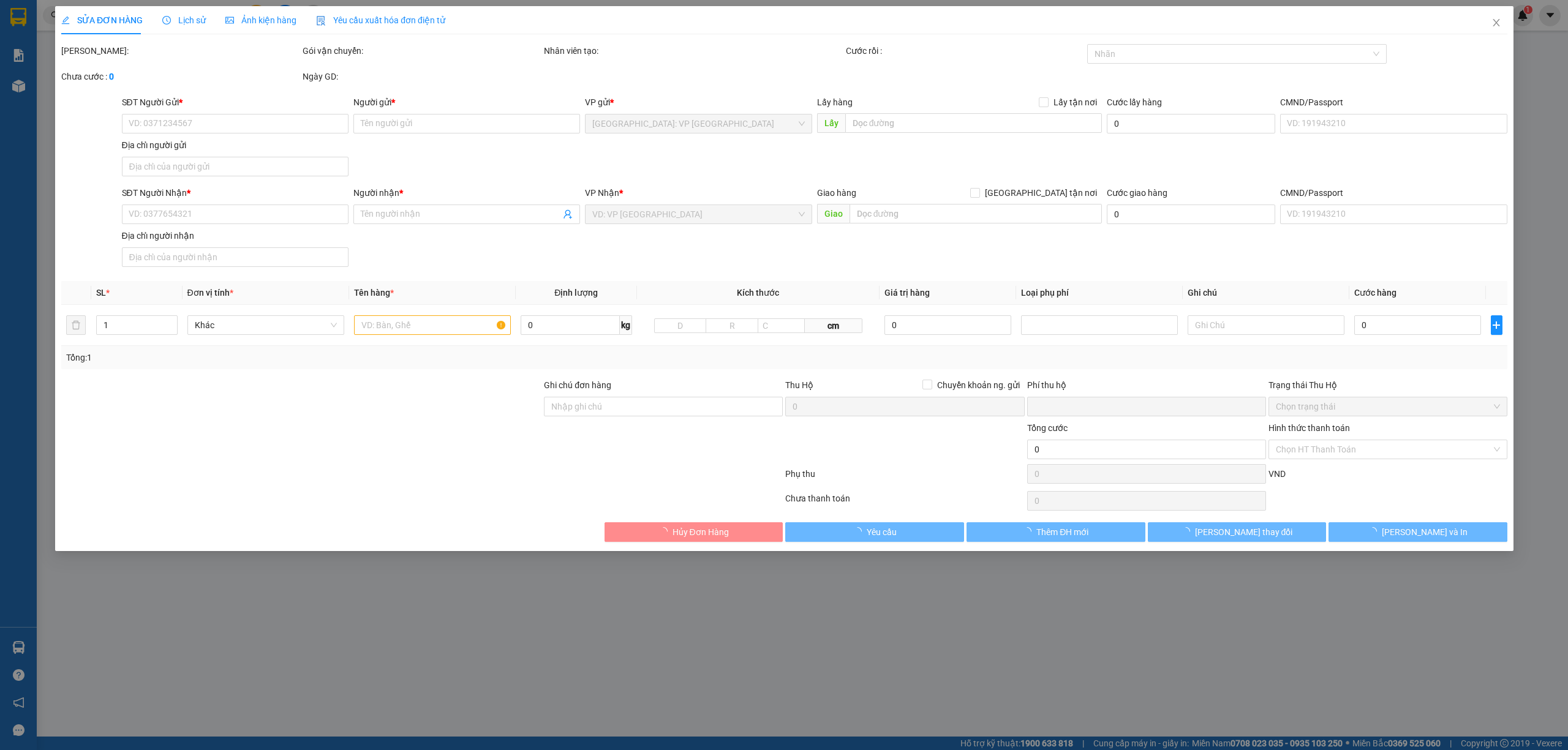
type input "0986184698"
type input "A đạt"
type input "0774491332"
type input "ANH KHOA"
checkbox input "true"
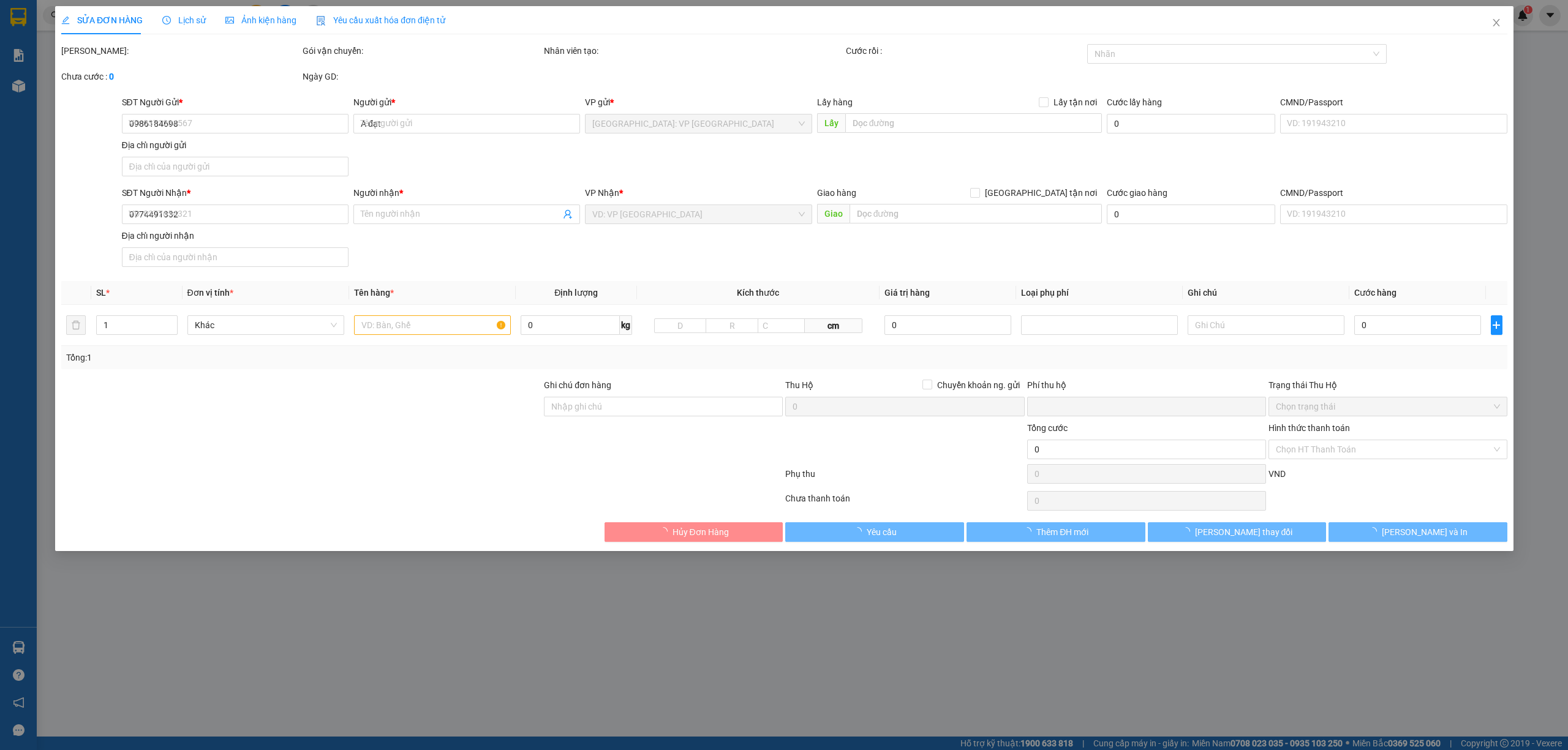
type input "132/129 [PERSON_NAME], [GEOGRAPHIC_DATA], [GEOGRAPHIC_DATA], [GEOGRAPHIC_DATA]"
type input "ĐỂ ĐÚNG CHIỀU MŨI TÊN HÀNG DỄ VỠ, NHẸ TAY HƯ VỠ KHÔNG ĐỀN GIÁ TRỊ HÀNG"
type input "660.000"
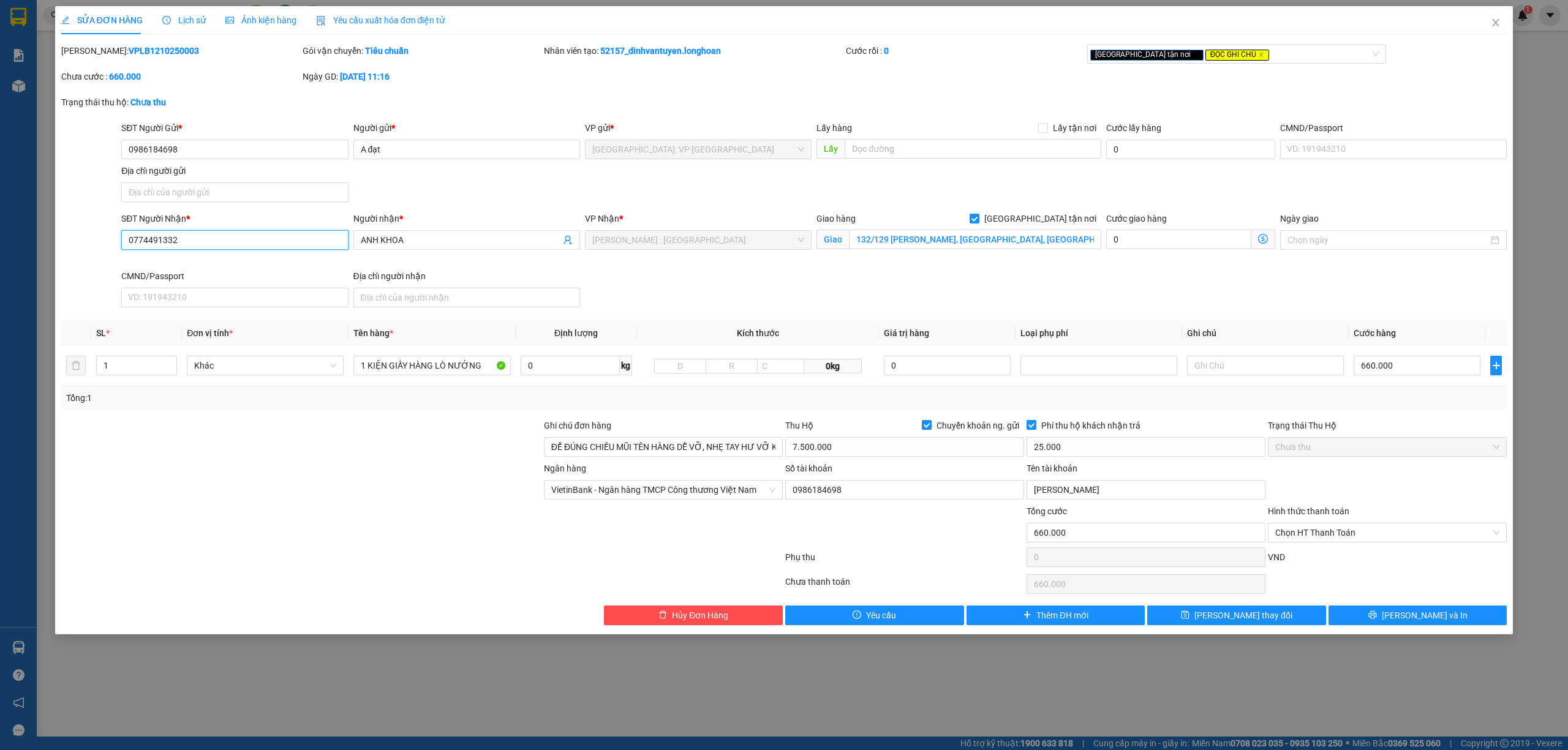
click at [255, 240] on input "0774491332" at bounding box center [234, 240] width 227 height 19
click at [1388, 618] on button "[PERSON_NAME] và In" at bounding box center [1417, 615] width 179 height 19
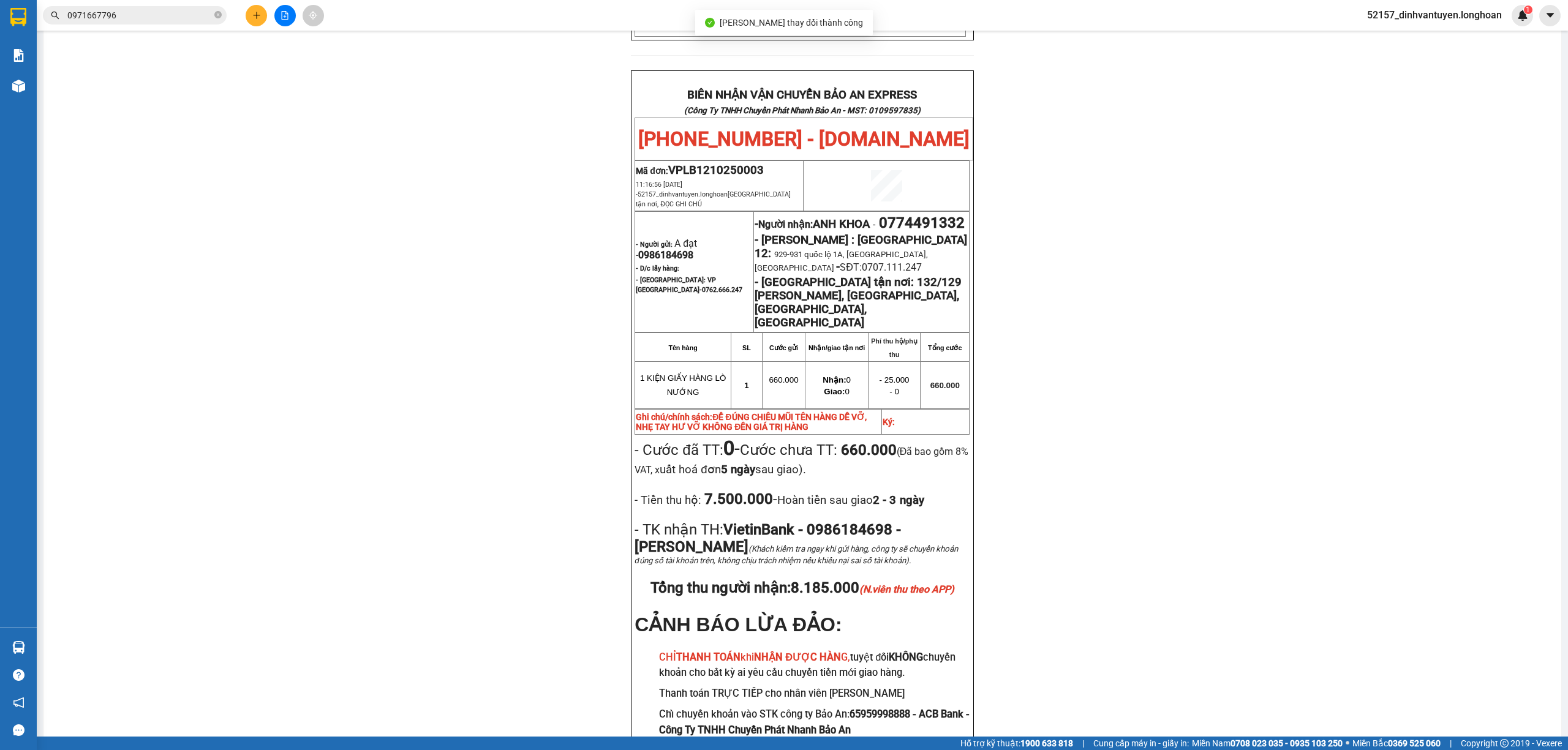
scroll to position [653, 0]
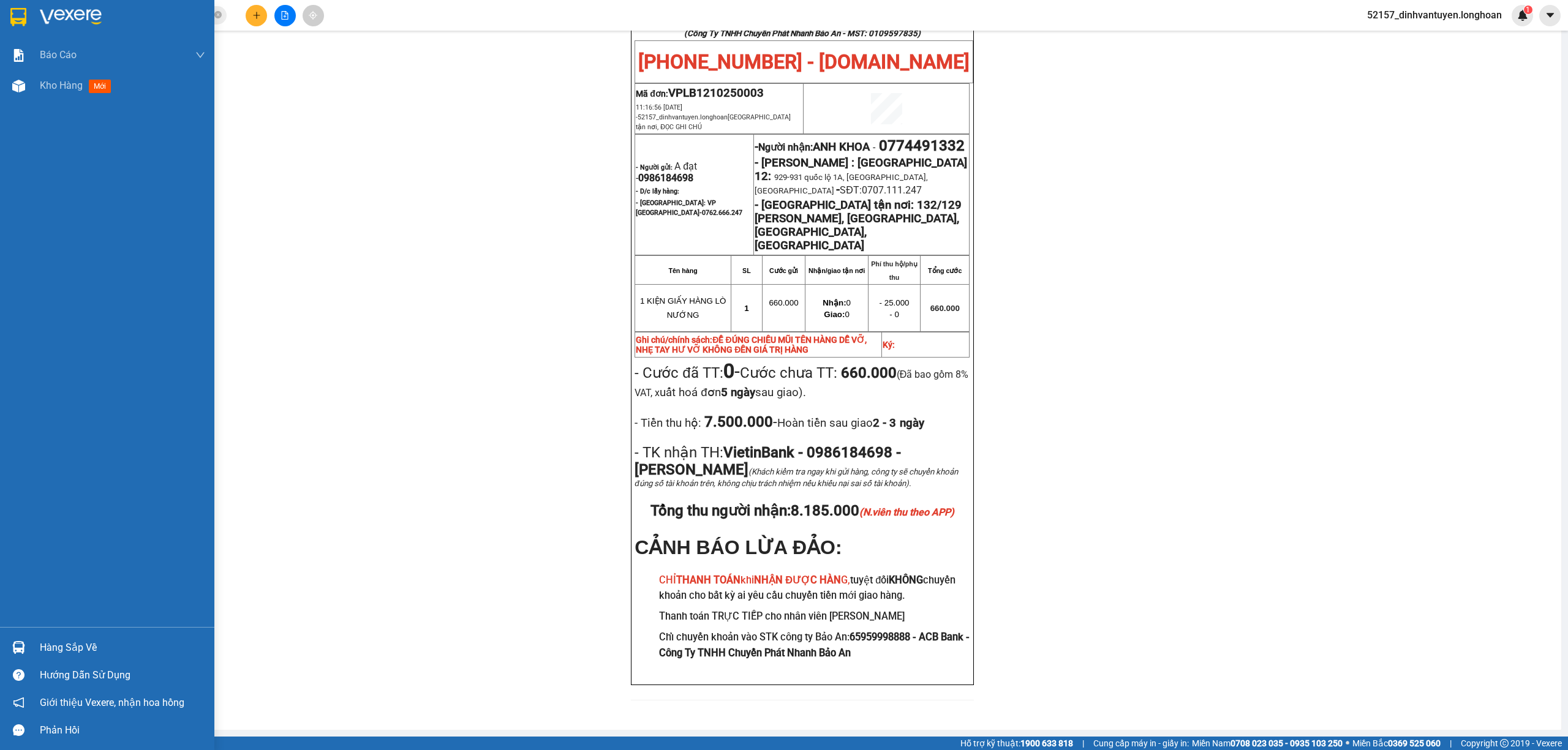
click at [11, 8] on img at bounding box center [18, 17] width 16 height 18
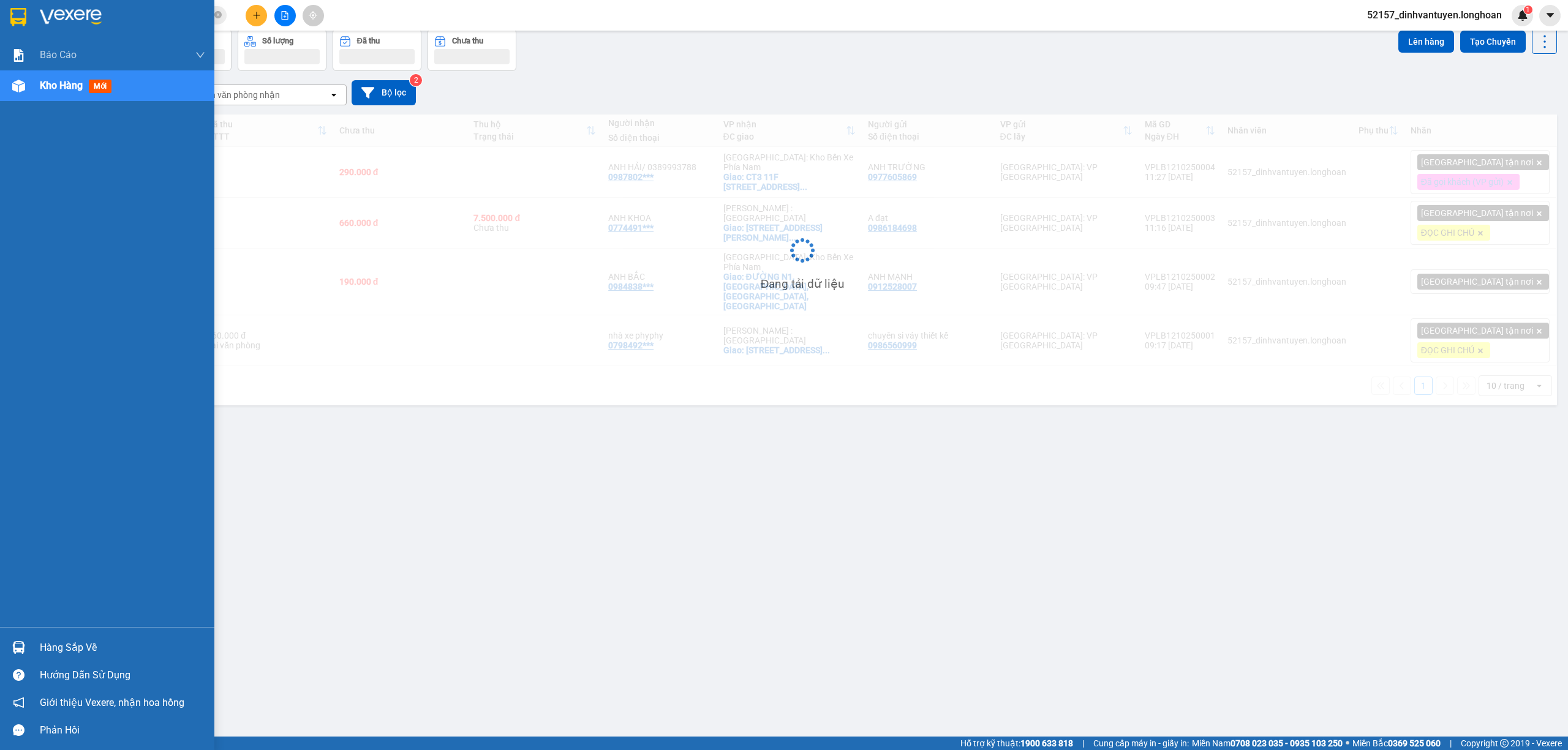
scroll to position [56, 0]
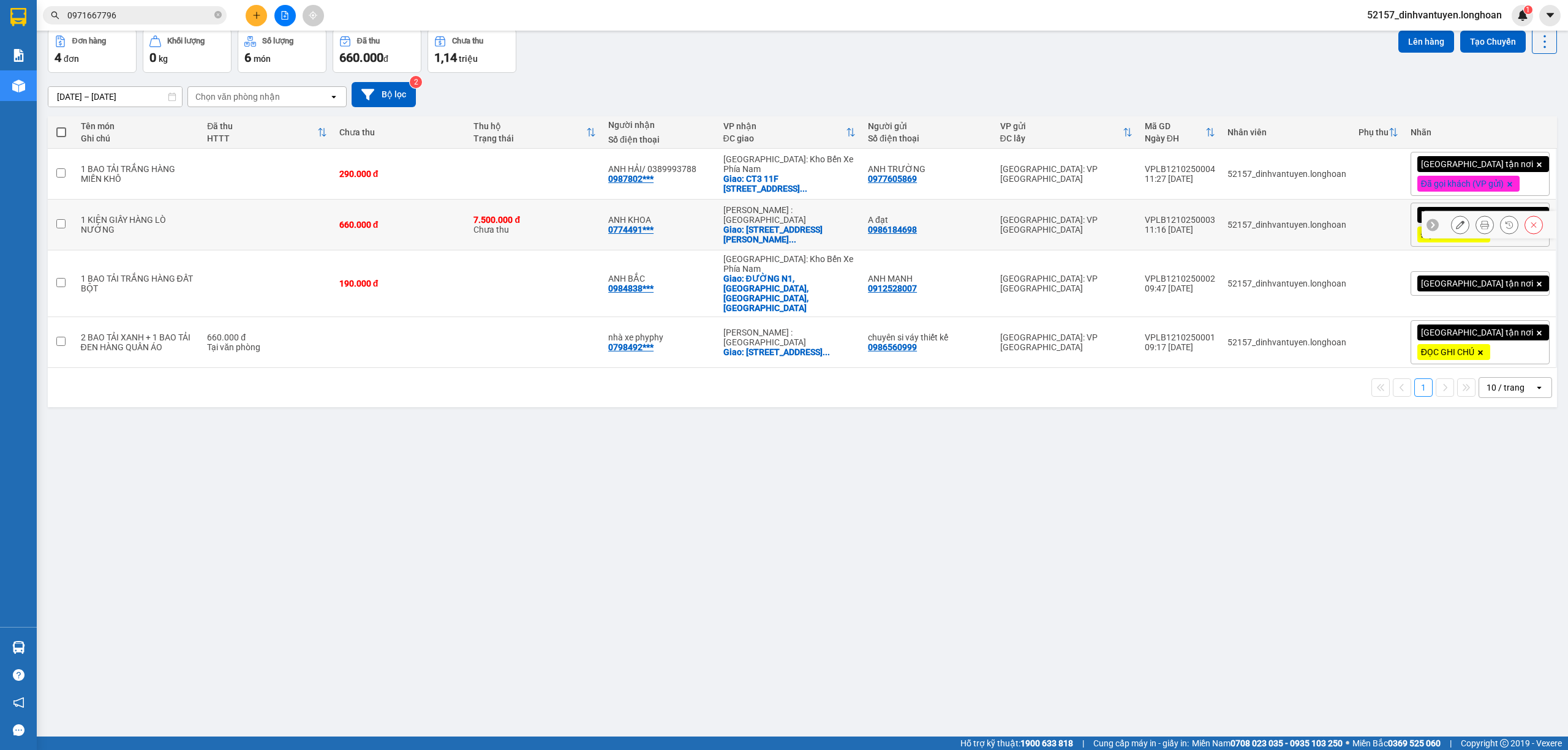
click at [1451, 221] on button at bounding box center [1459, 225] width 17 height 21
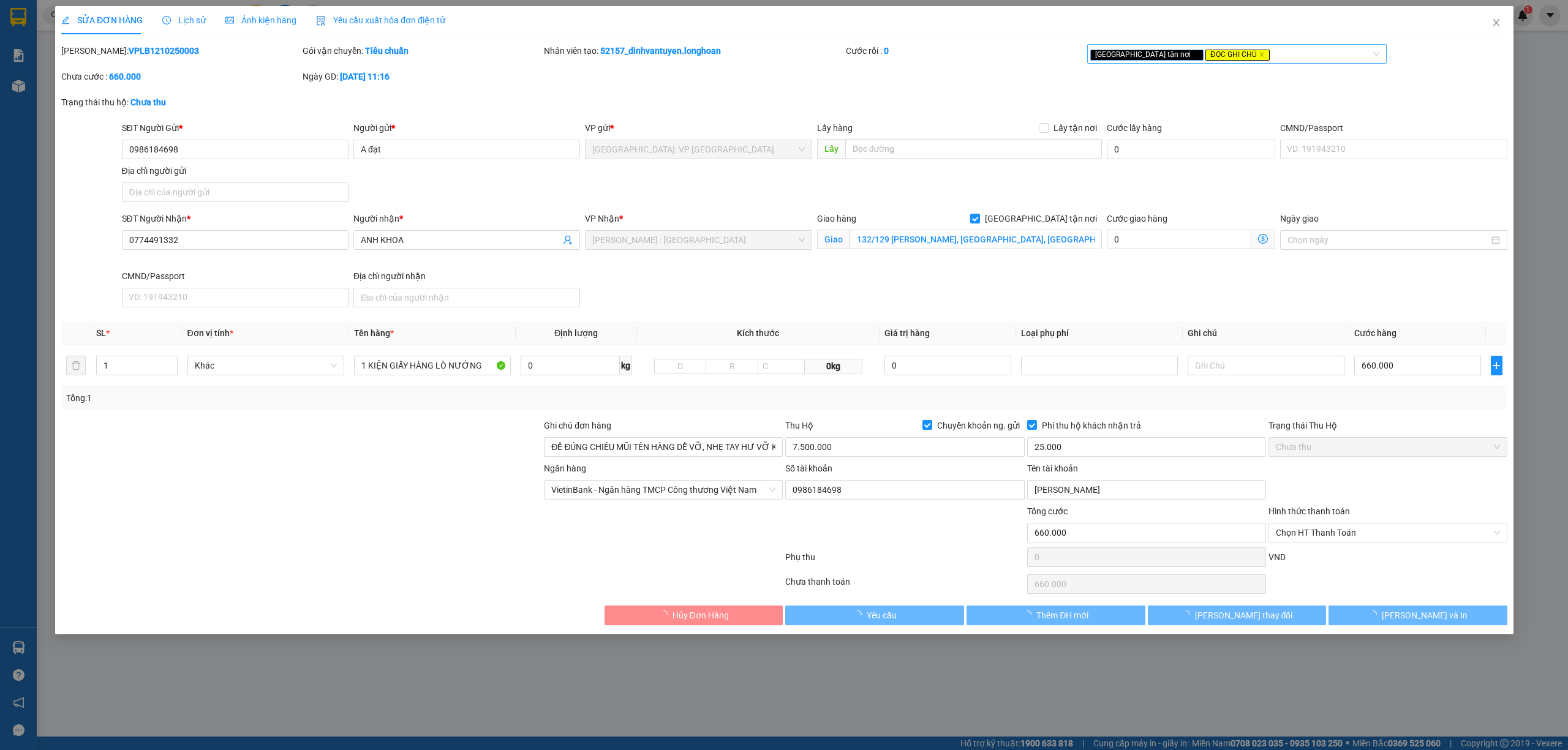
type input "0986184698"
type input "A đạt"
type input "0774491332"
type input "ANH KHOA"
checkbox input "true"
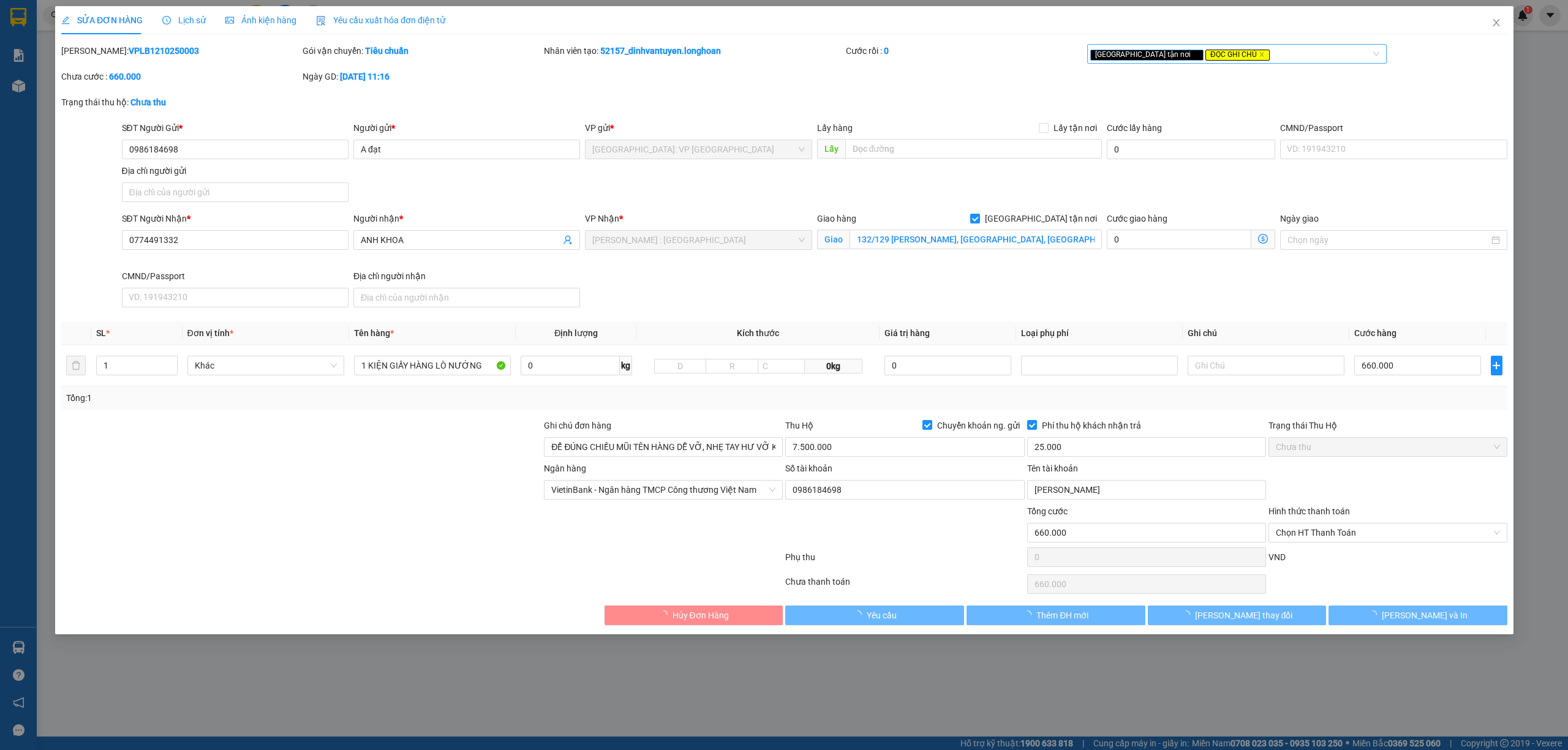
type input "132/129 [PERSON_NAME], [GEOGRAPHIC_DATA], [GEOGRAPHIC_DATA], [GEOGRAPHIC_DATA]"
type input "ĐỂ ĐÚNG CHIỀU MŨI TÊN HÀNG DỄ VỠ, NHẸ TAY HƯ VỠ KHÔNG ĐỀN GIÁ TRỊ HÀNG"
type input "660.000"
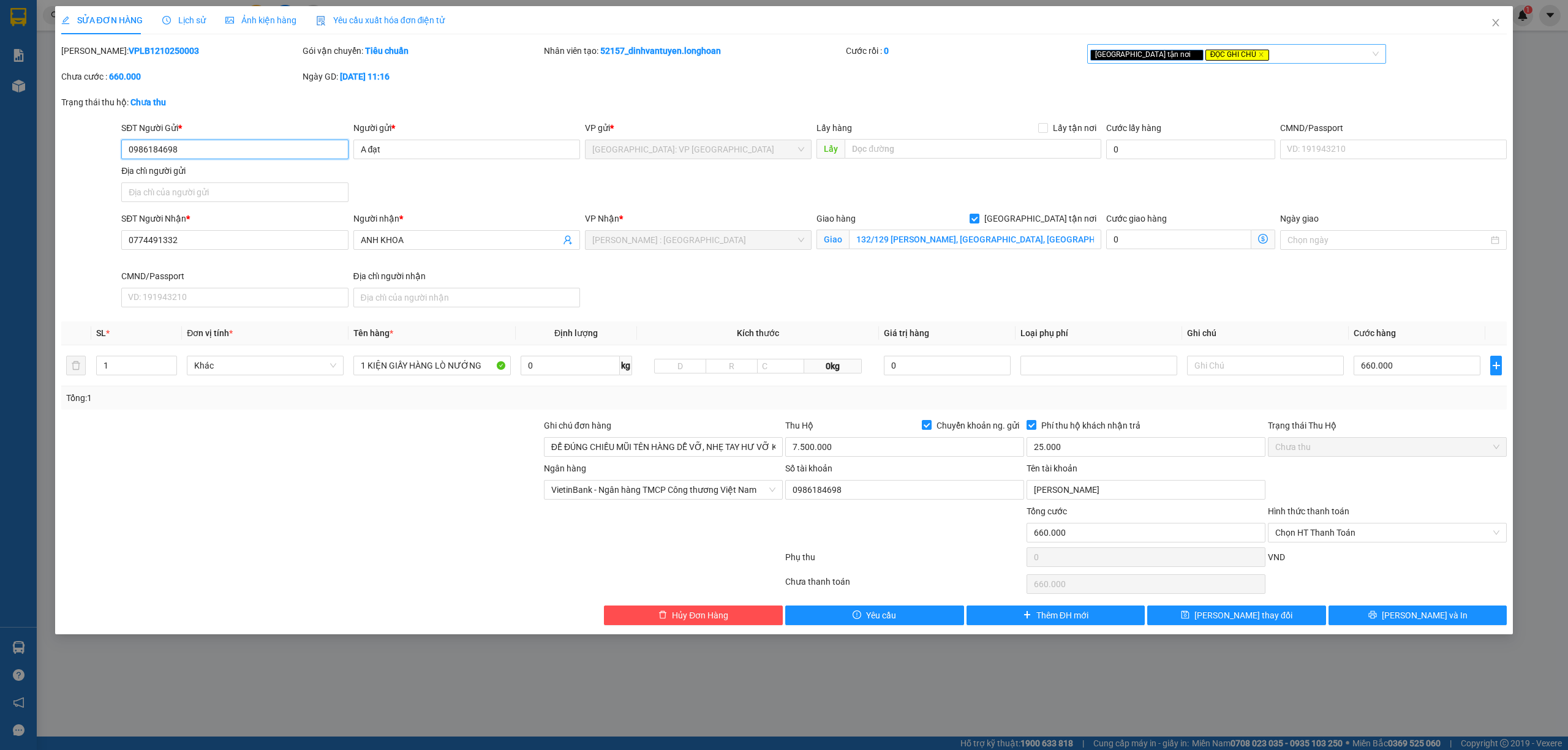
click at [1250, 55] on div "[GEOGRAPHIC_DATA] tận nơi ĐỌC GHI CHÚ" at bounding box center [1231, 53] width 281 height 14
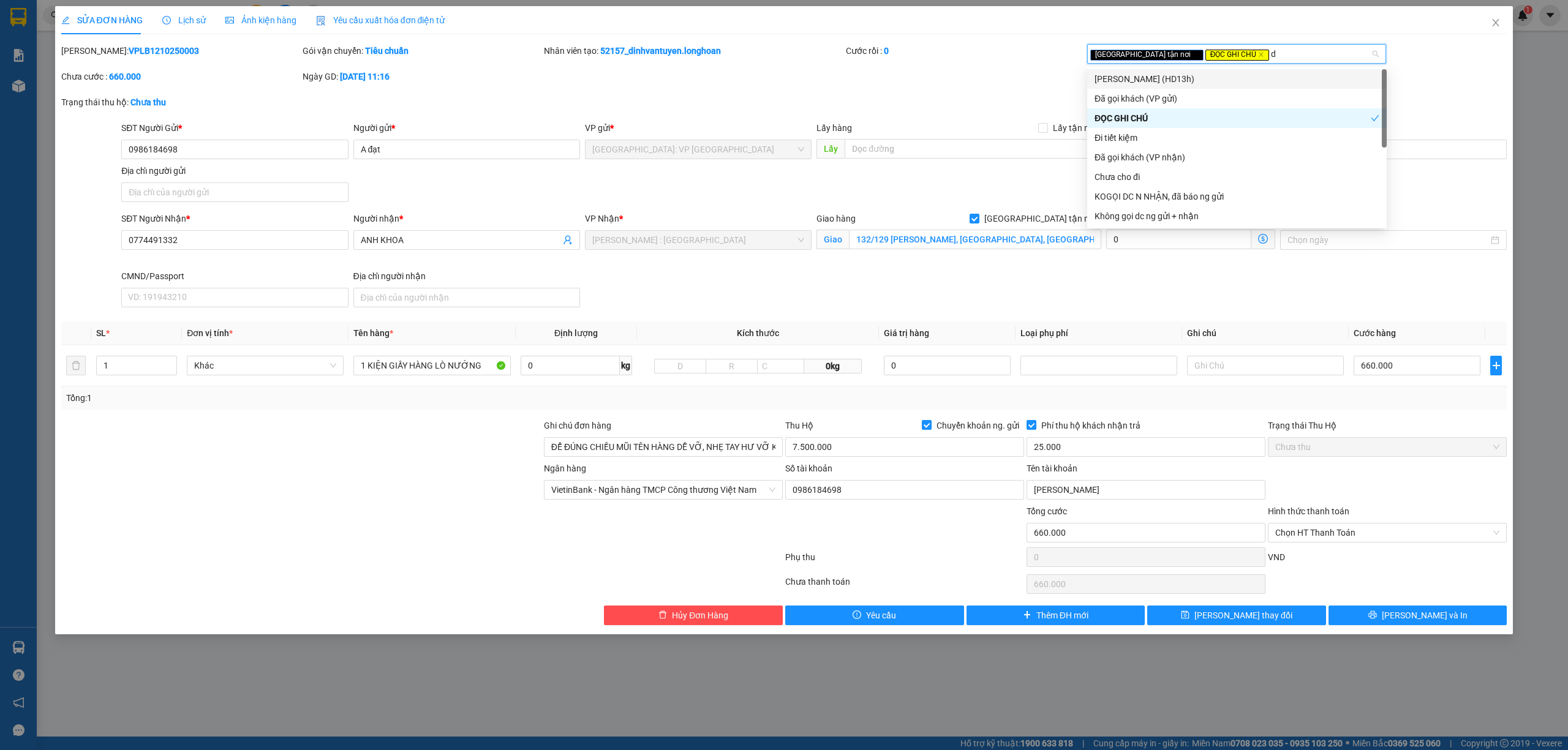
type input "da"
click at [1164, 82] on div "Đã gọi khách (VP gửi)" at bounding box center [1237, 78] width 285 height 13
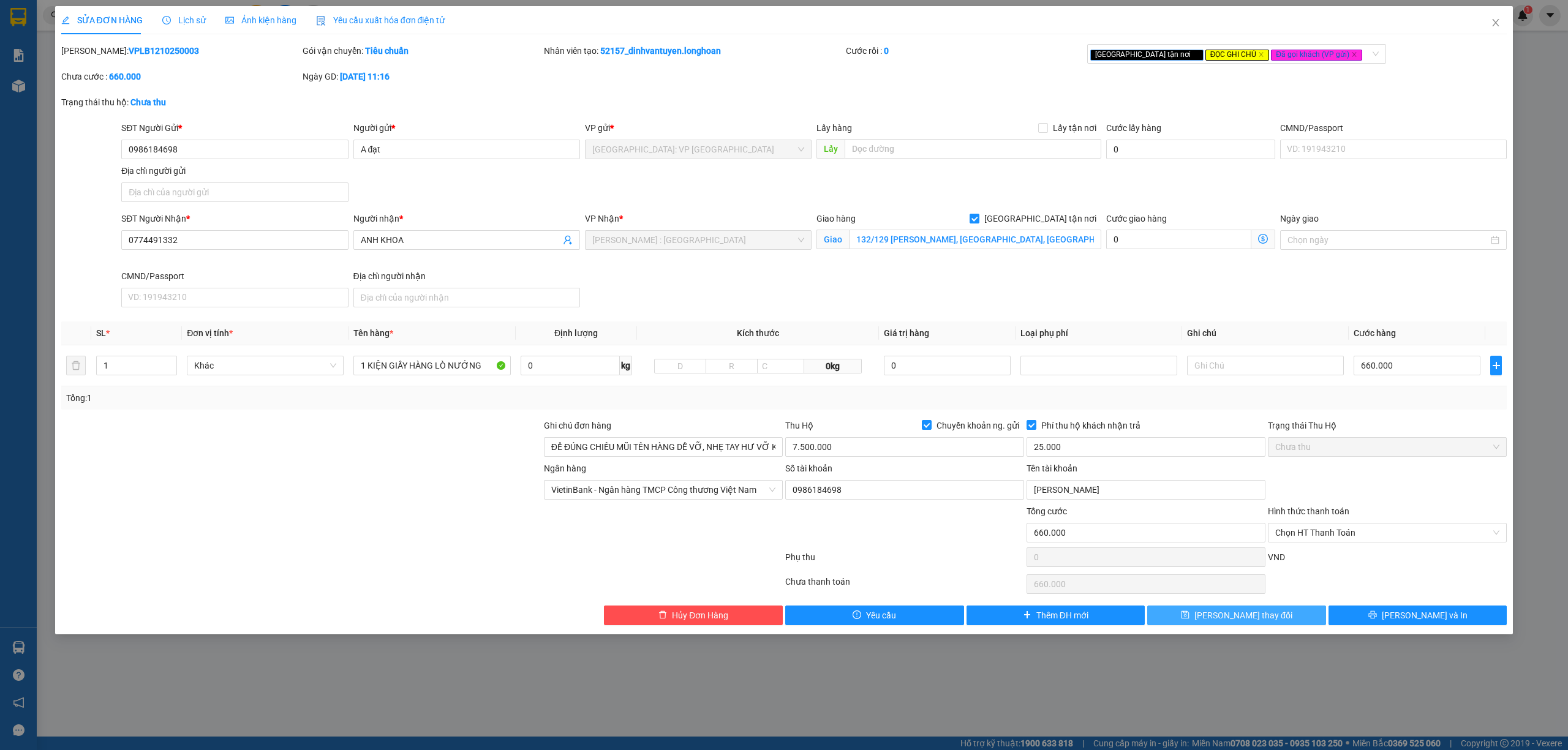
click at [1270, 615] on button "[PERSON_NAME] thay đổi" at bounding box center [1236, 615] width 179 height 19
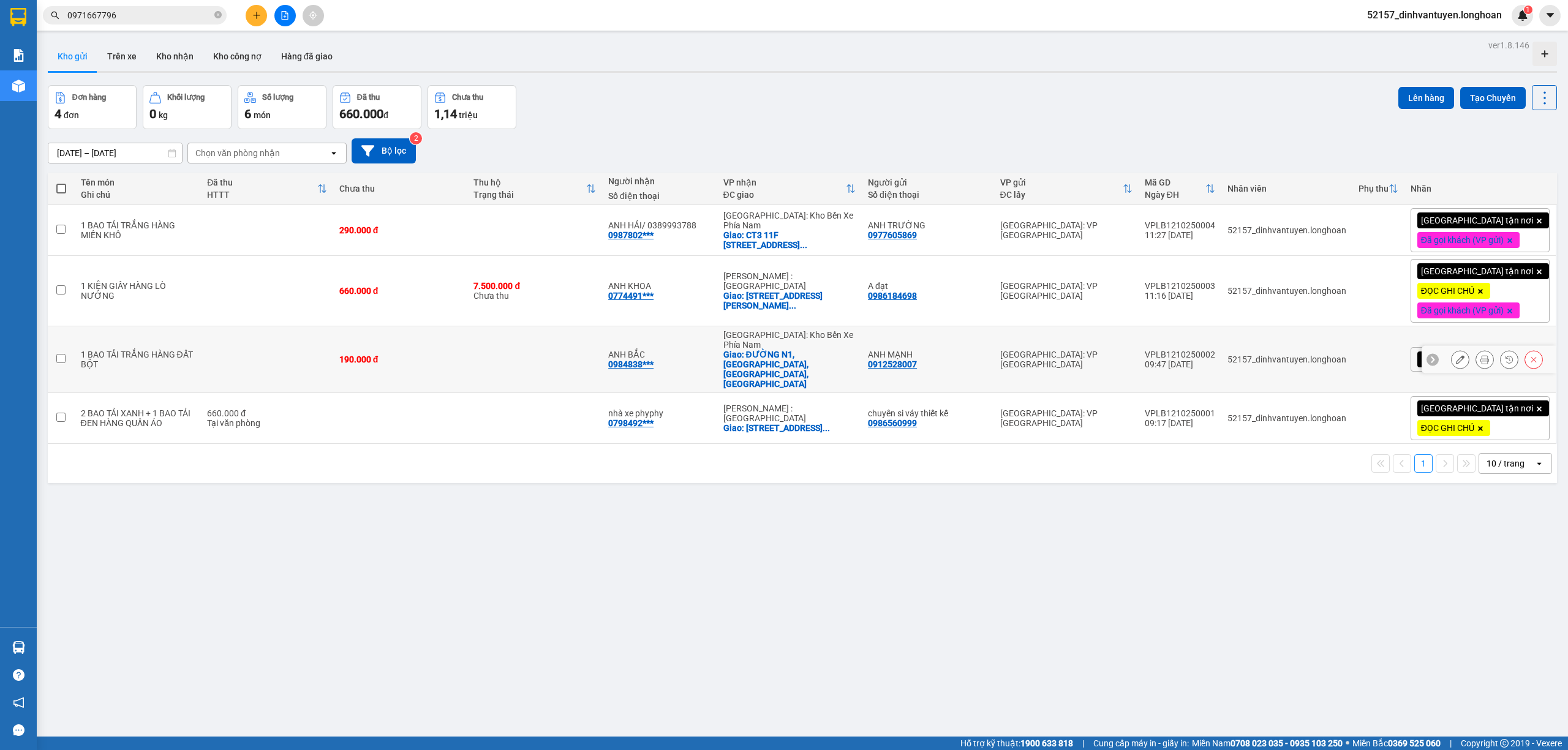
click at [1451, 350] on div at bounding box center [1459, 359] width 18 height 18
click at [1451, 350] on button at bounding box center [1459, 360] width 17 height 21
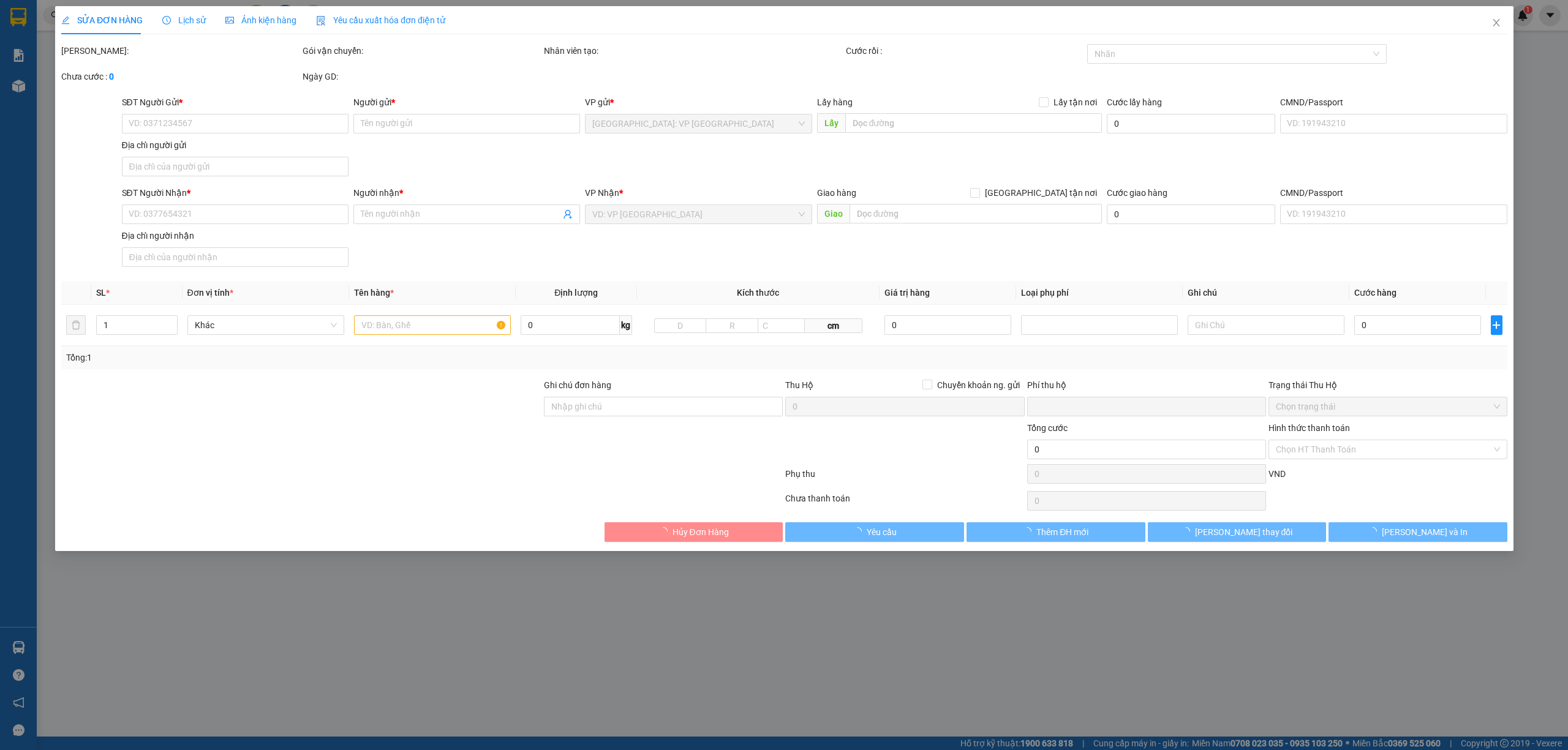
type input "0912528007"
type input "ANH MẠNH"
type input "0984838365"
type input "ANH BẮC"
checkbox input "true"
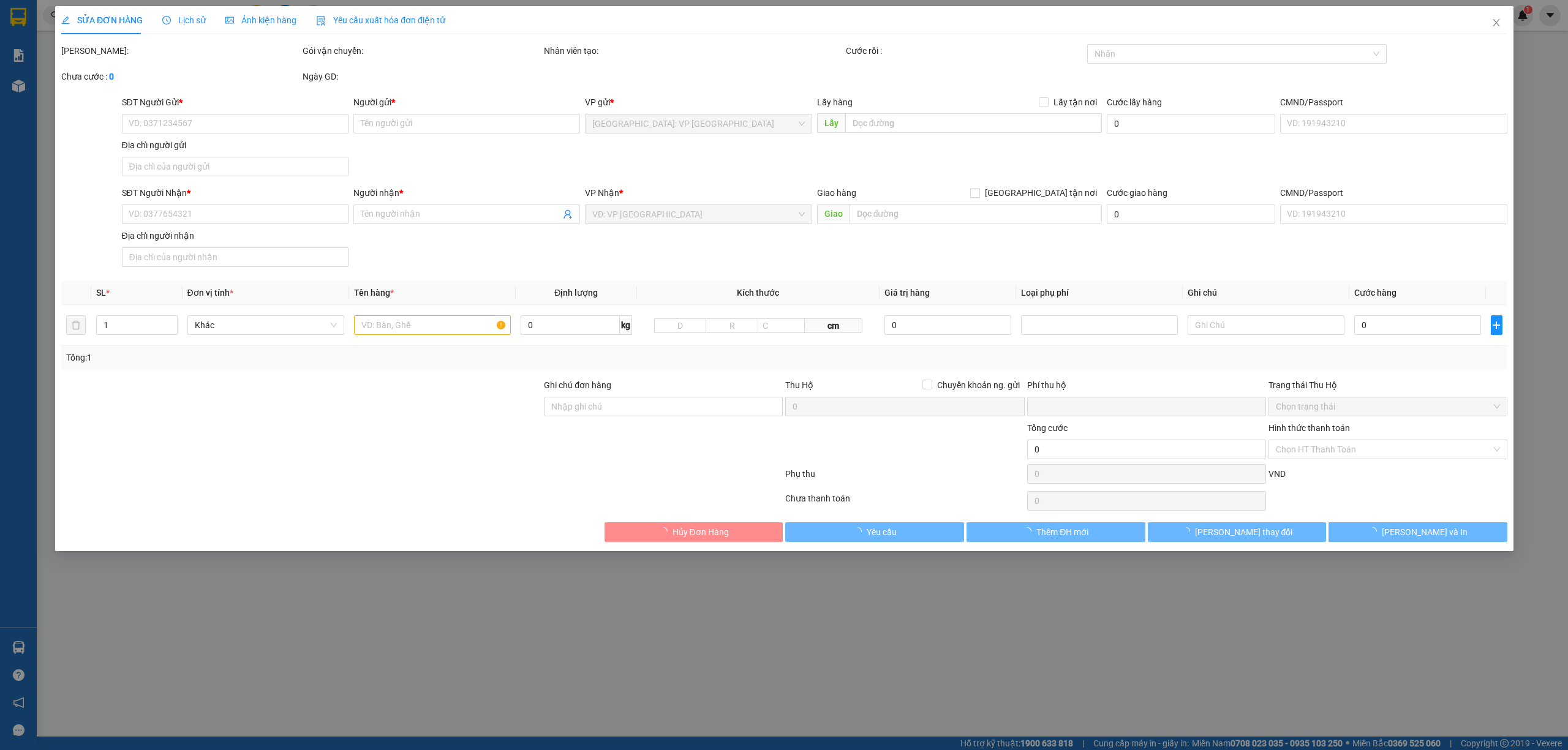
type input "ĐƯỜNG N1, [GEOGRAPHIC_DATA], [GEOGRAPHIC_DATA], [GEOGRAPHIC_DATA]"
type input "0"
type input "190.000"
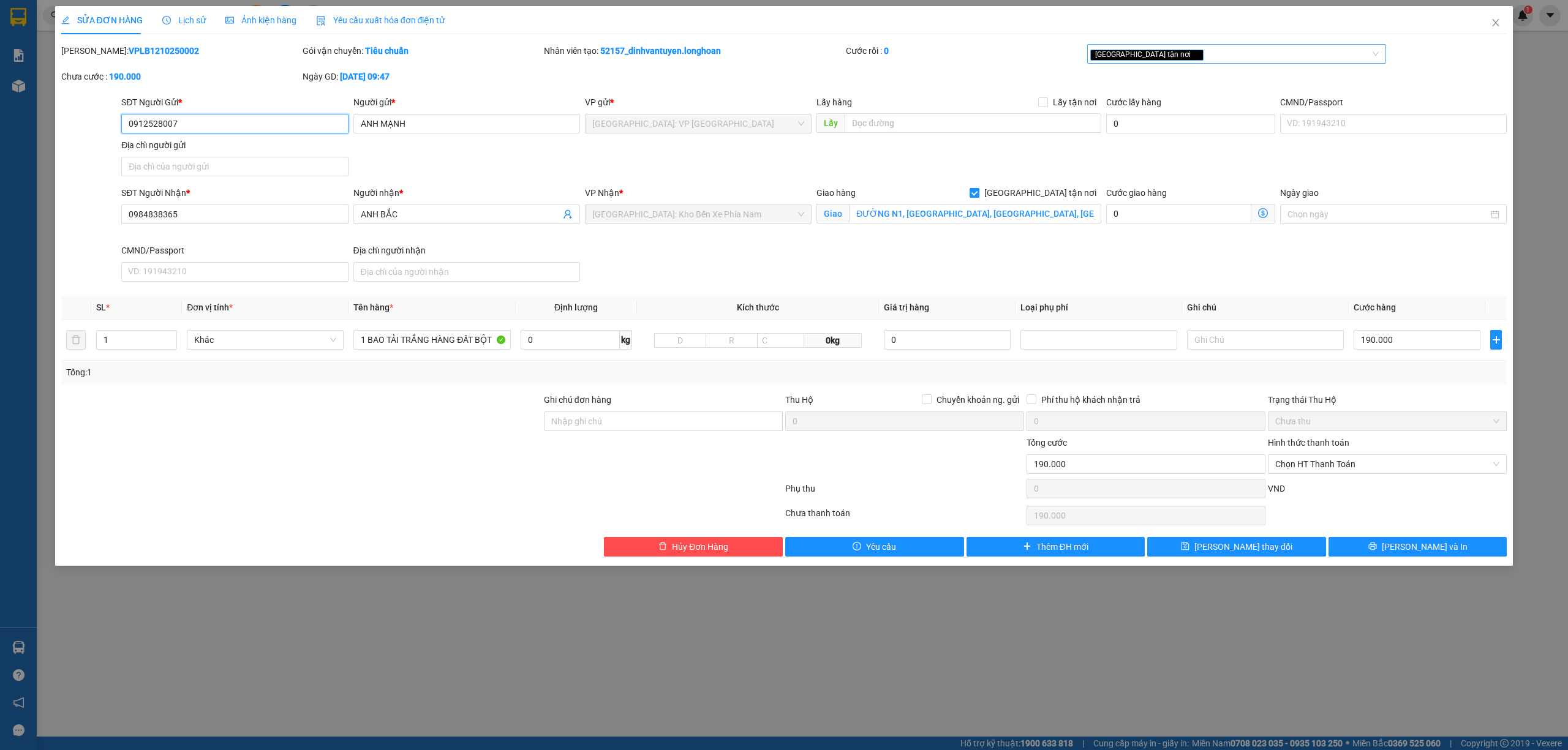
click at [1196, 57] on div "[GEOGRAPHIC_DATA] tận nơi" at bounding box center [1231, 53] width 281 height 14
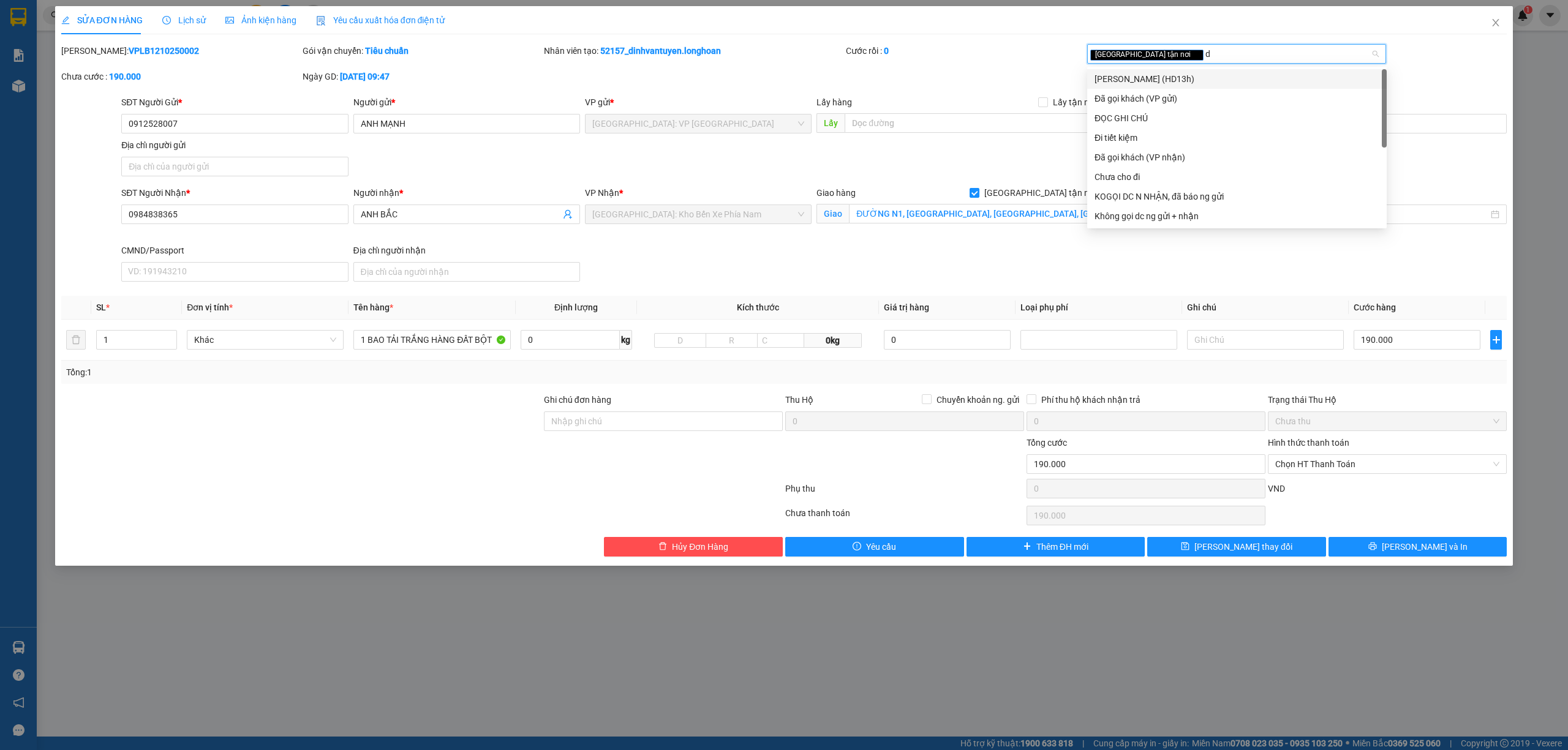
type input "da"
click at [1128, 80] on div "Đã gọi khách (VP gửi)" at bounding box center [1237, 78] width 285 height 13
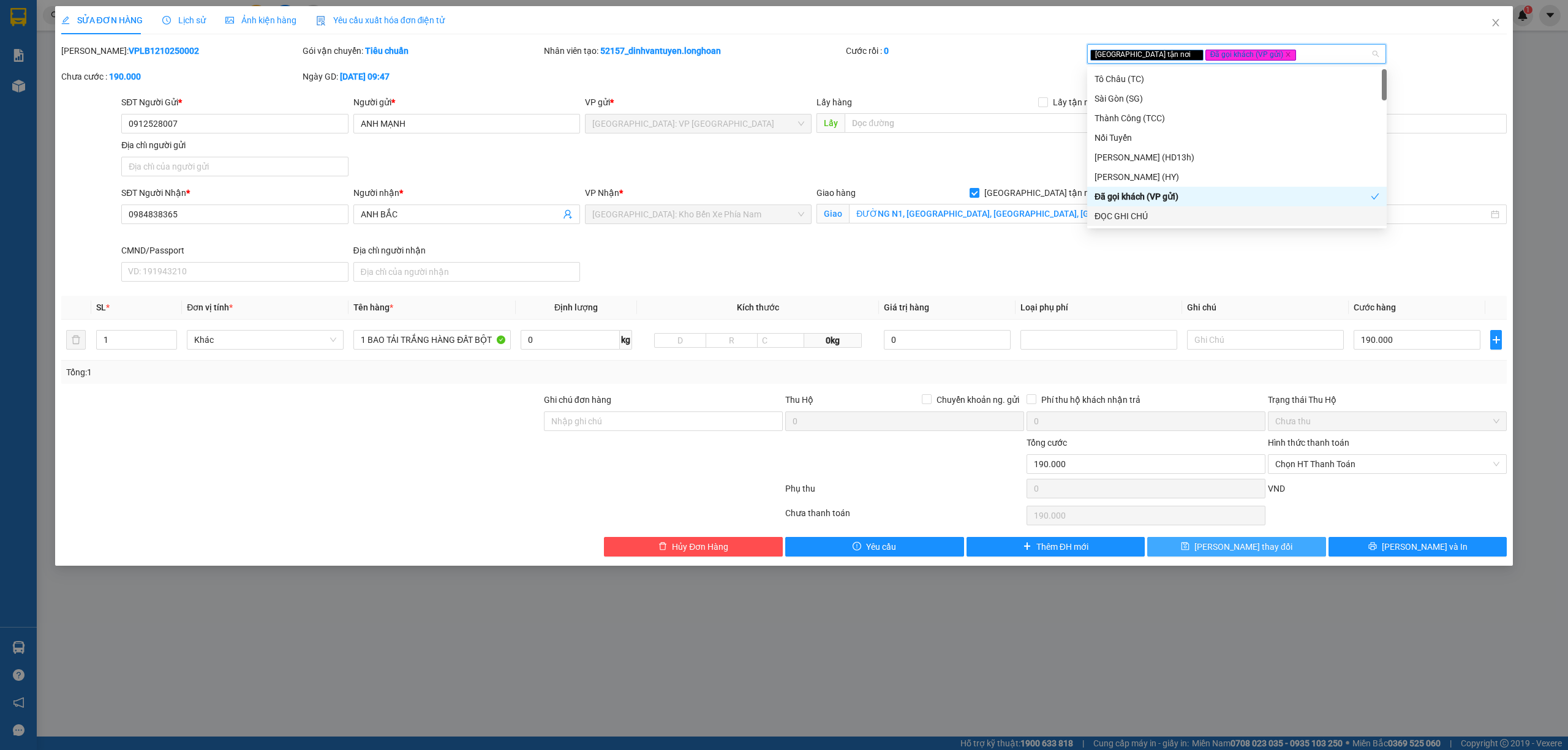
click at [1257, 552] on span "[PERSON_NAME] thay đổi" at bounding box center [1243, 547] width 98 height 13
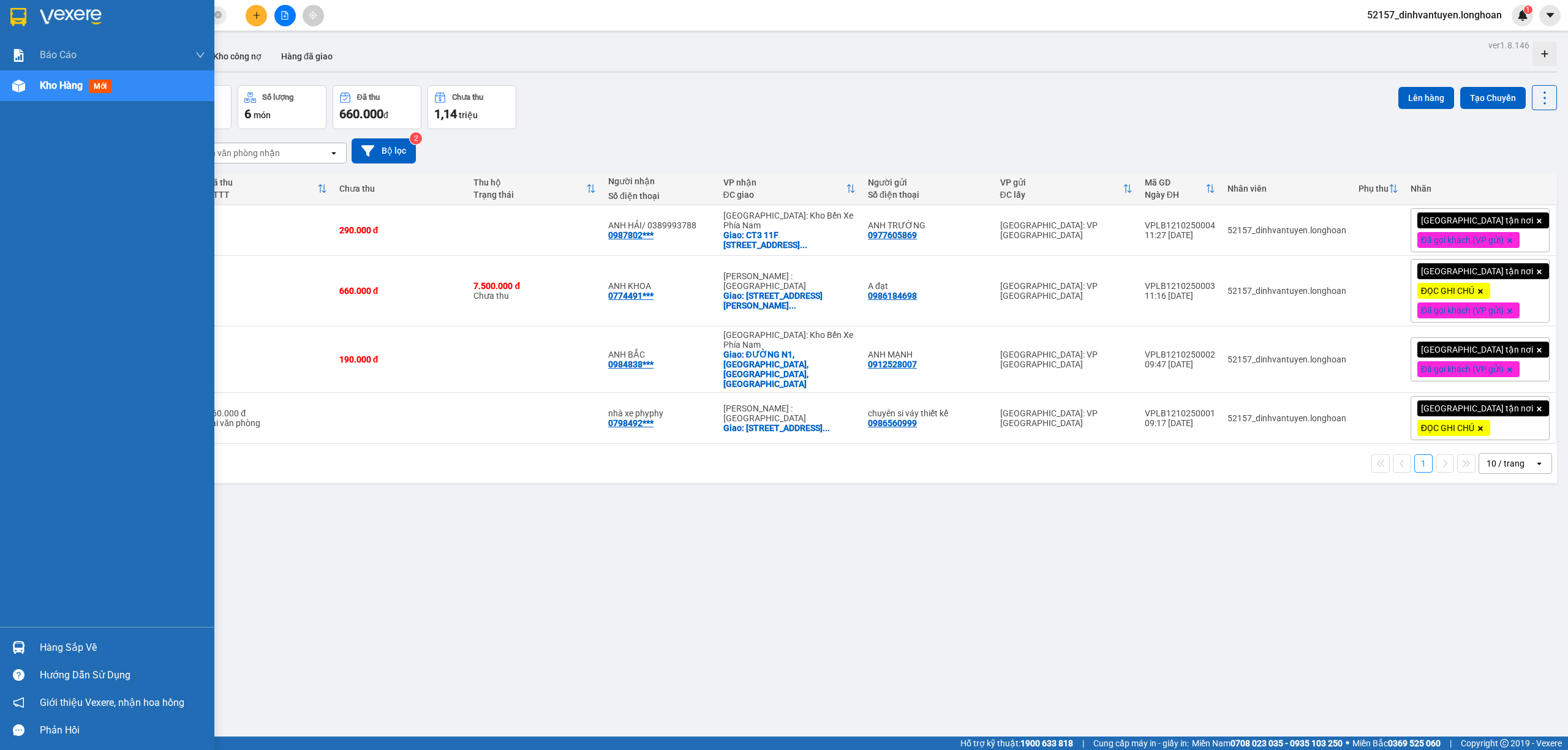
click at [23, 11] on img at bounding box center [18, 17] width 16 height 18
click at [21, 13] on img at bounding box center [18, 17] width 16 height 18
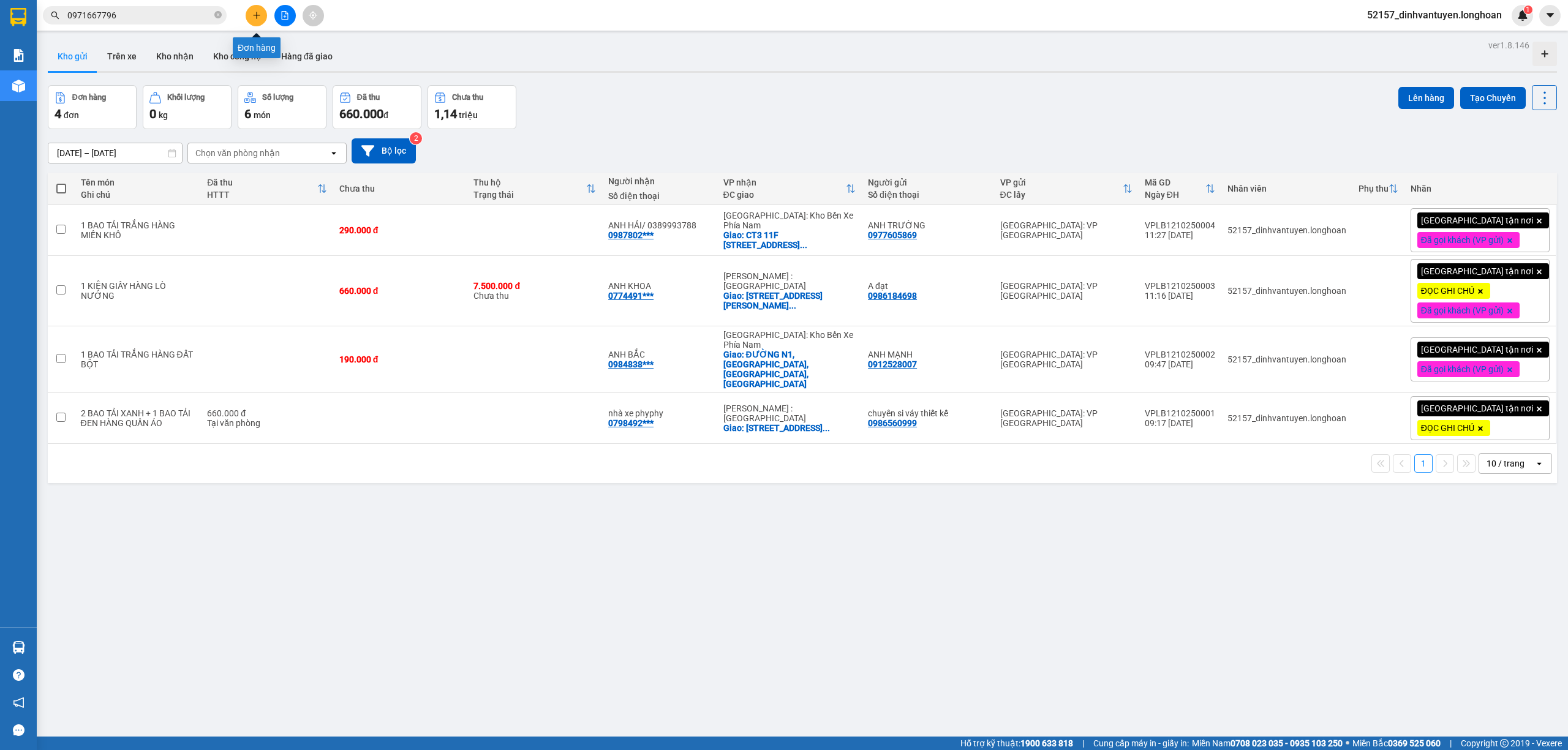
click at [261, 11] on button at bounding box center [256, 16] width 21 height 21
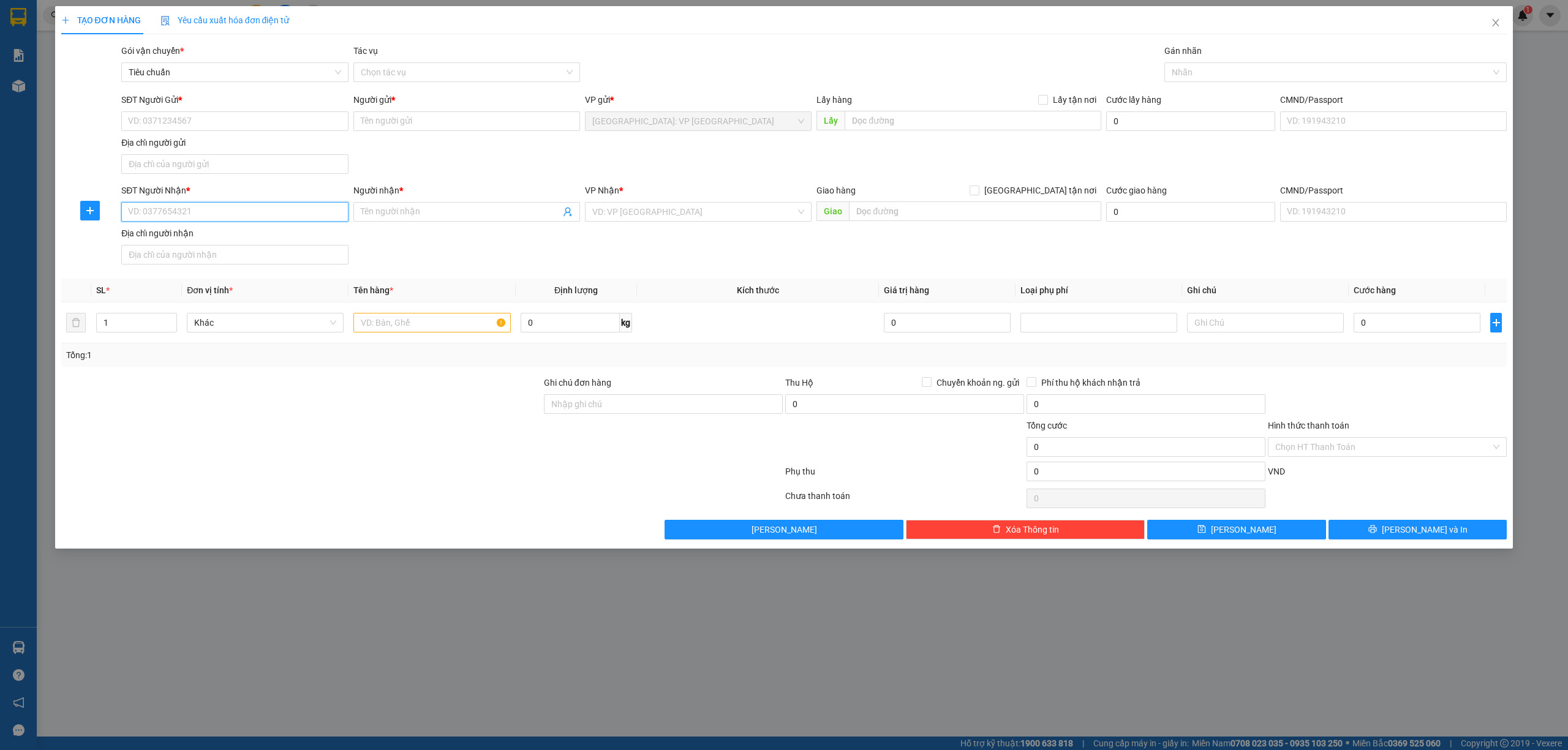
click at [220, 216] on input "SĐT Người Nhận *" at bounding box center [234, 212] width 227 height 19
click at [245, 239] on div "0346616883 - CHỊ HẰNG" at bounding box center [235, 238] width 212 height 13
type input "0346616883"
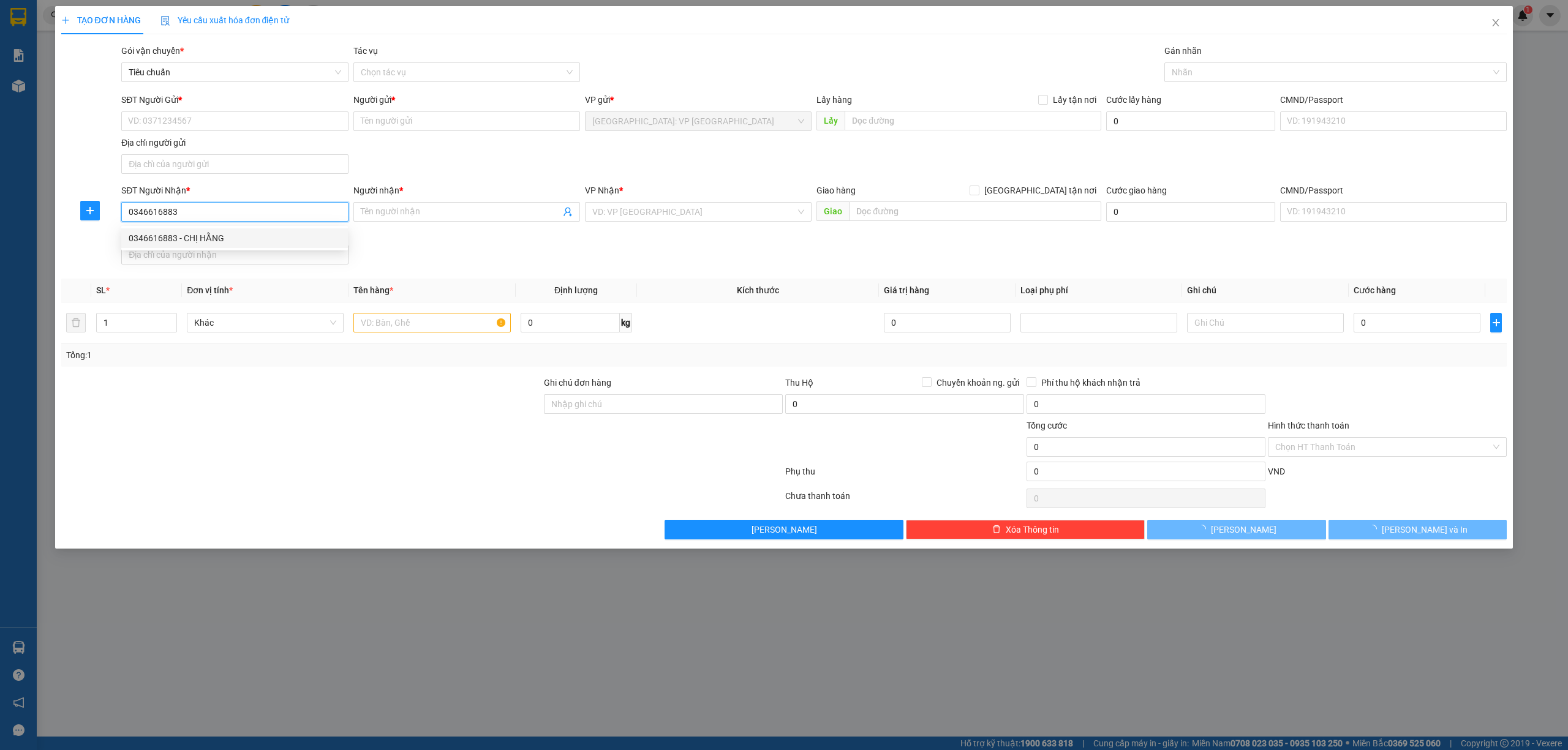
type input "CHỊ HẰNG"
checkbox input "true"
type input "128 [PERSON_NAME], [GEOGRAPHIC_DATA], [GEOGRAPHIC_DATA], [GEOGRAPHIC_DATA]"
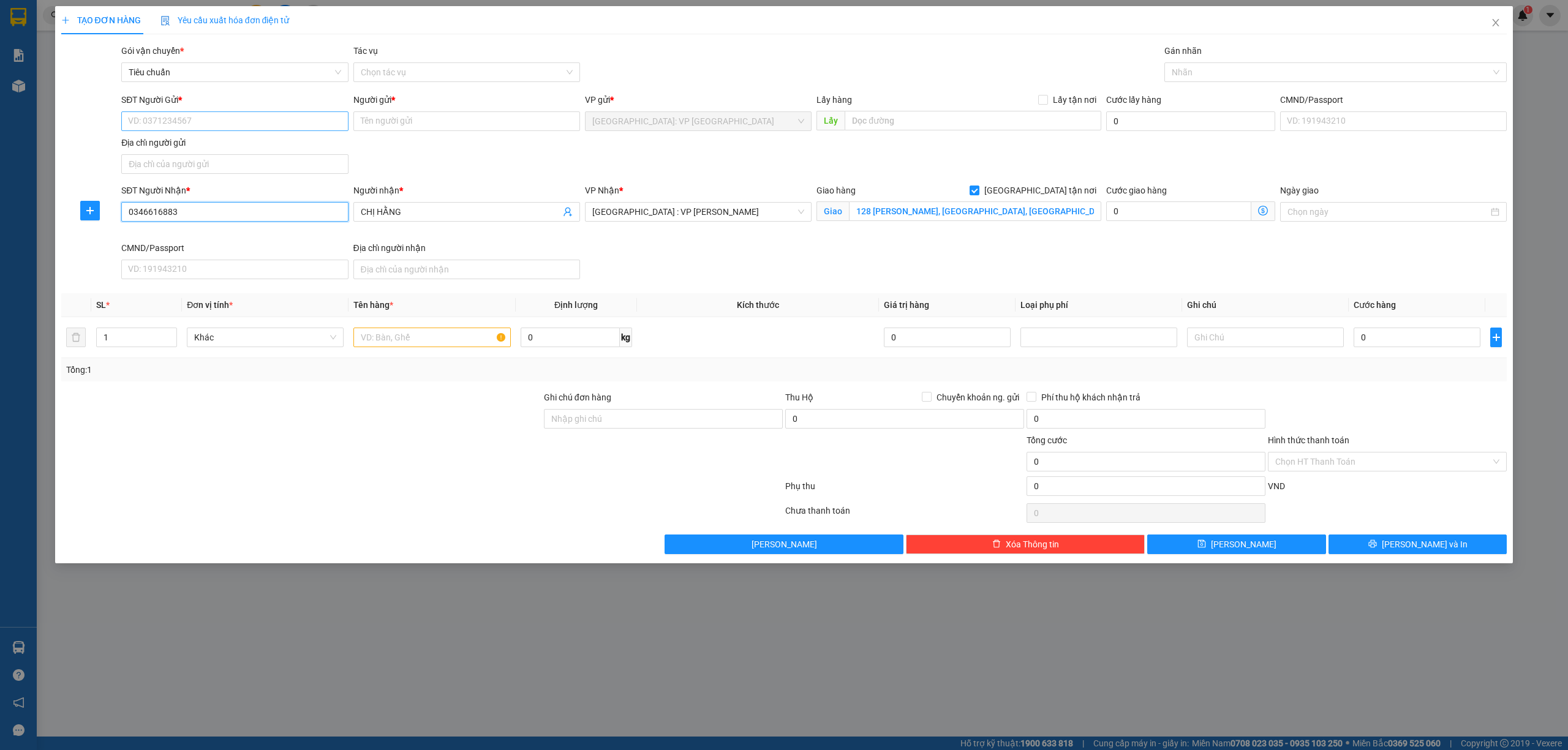
type input "0346616883"
click at [207, 119] on input "SĐT Người Gửi *" at bounding box center [234, 121] width 227 height 19
click at [240, 145] on div "0984331197 - ANH [GEOGRAPHIC_DATA]" at bounding box center [235, 146] width 212 height 13
type input "0984331197"
type input "ANH ĐỨC"
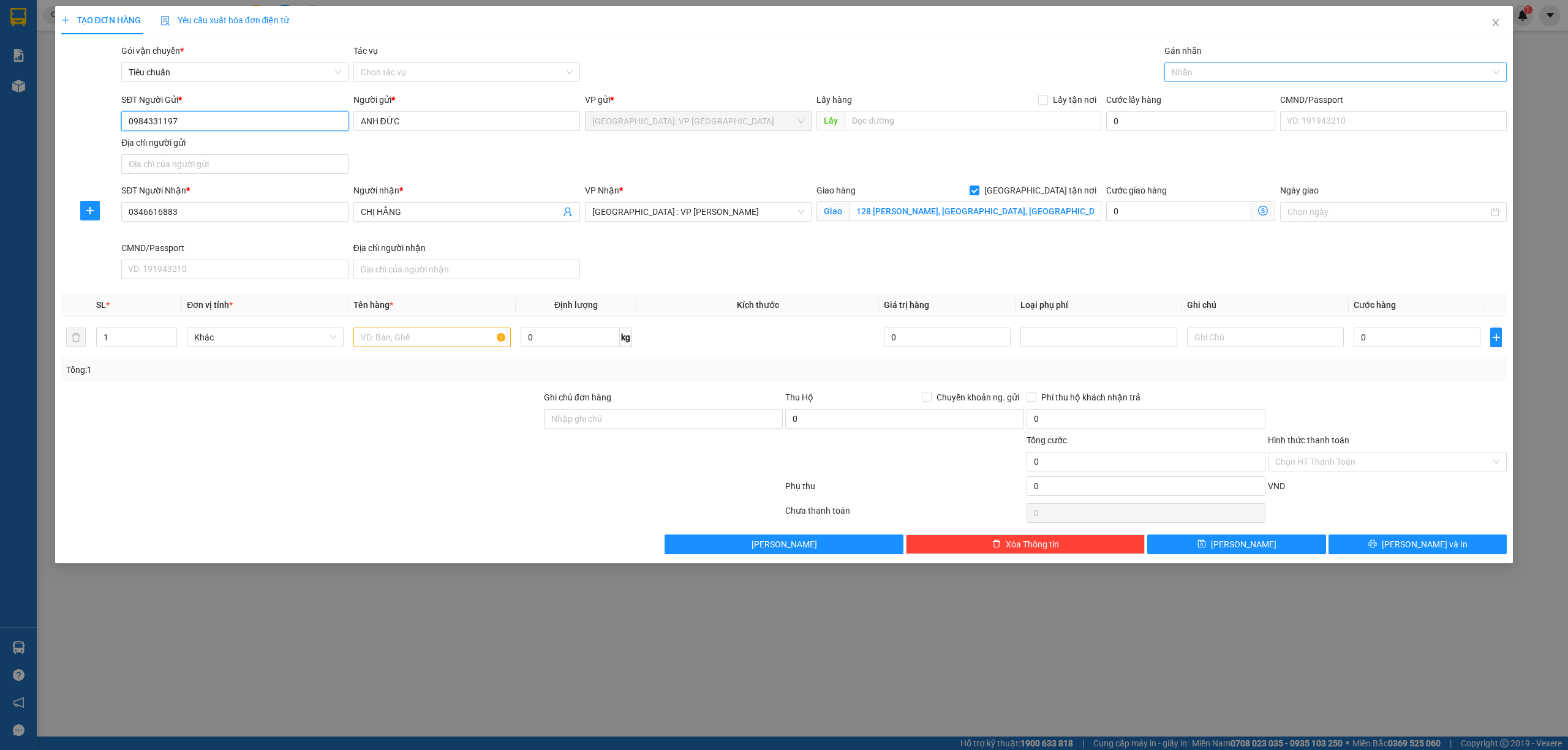
click at [1219, 77] on div at bounding box center [1329, 72] width 325 height 14
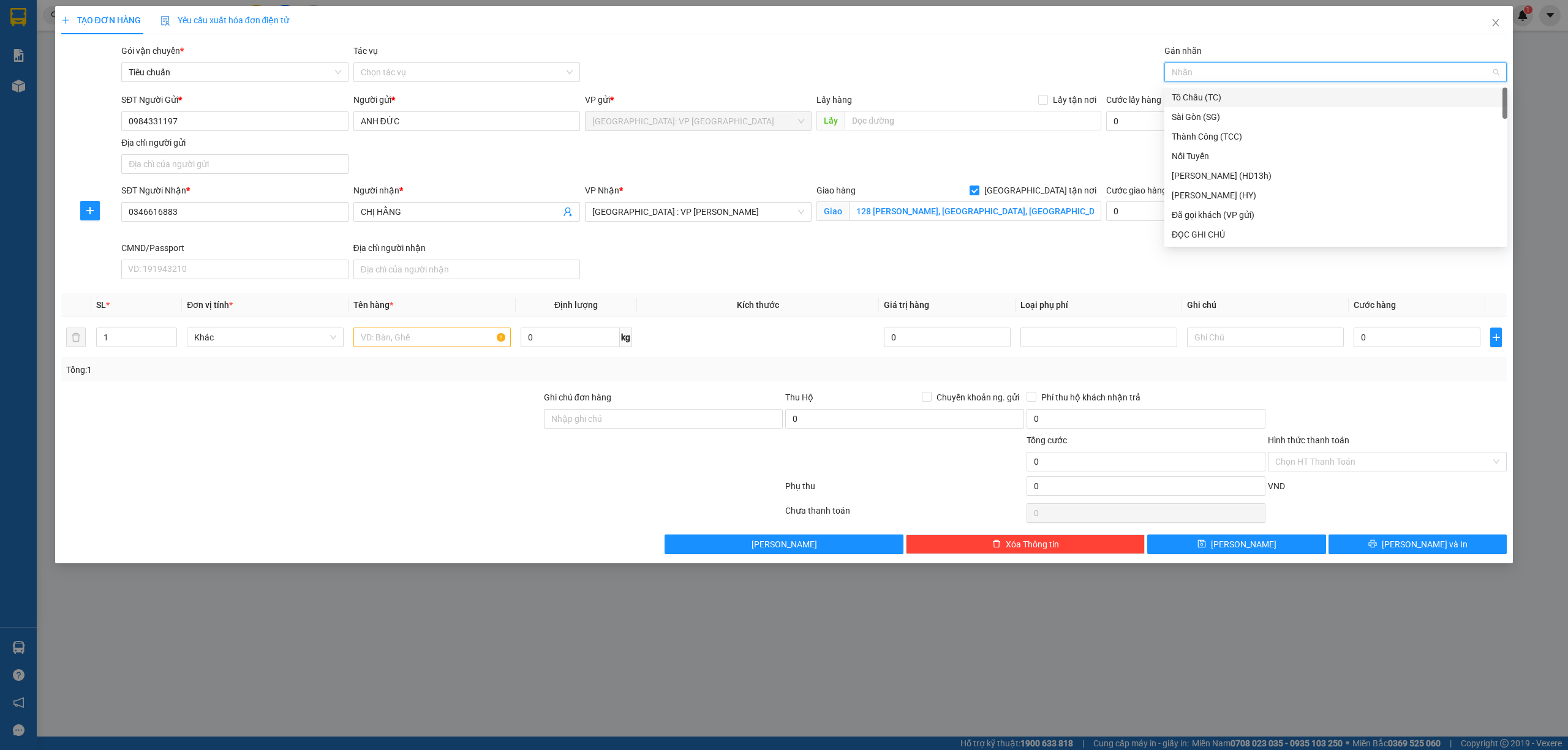
type input "g"
click at [1210, 230] on div "[GEOGRAPHIC_DATA] tận nơi" at bounding box center [1335, 234] width 328 height 13
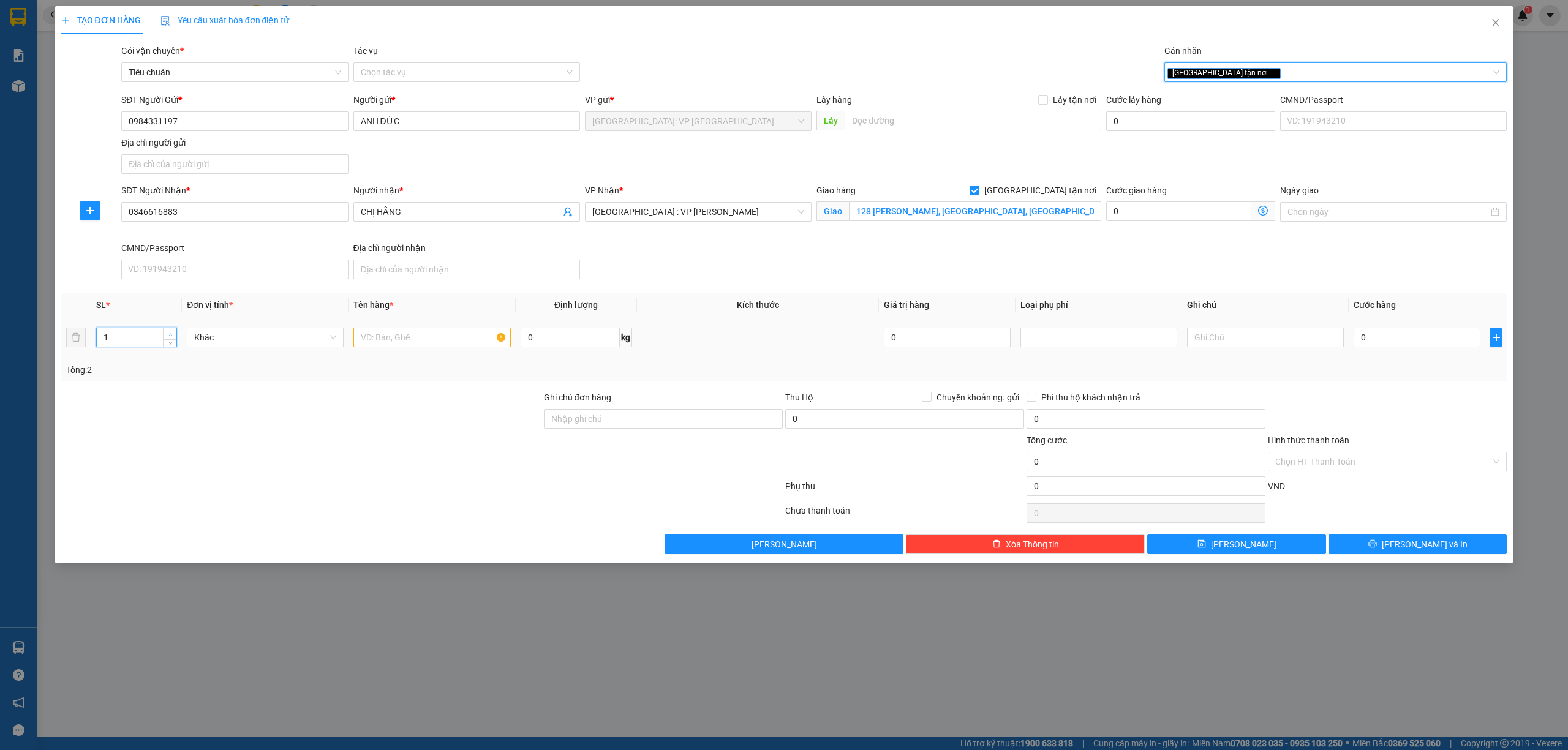
type input "2"
click at [166, 331] on span "Increase Value" at bounding box center [169, 334] width 13 height 11
click at [434, 337] on input "text" at bounding box center [432, 337] width 157 height 19
type input "1 KIỆN TẢI BẠT MÀU ĐEN + 1 KIỆN MÁY HÚT BỤI BỌC XỐP NỔ"
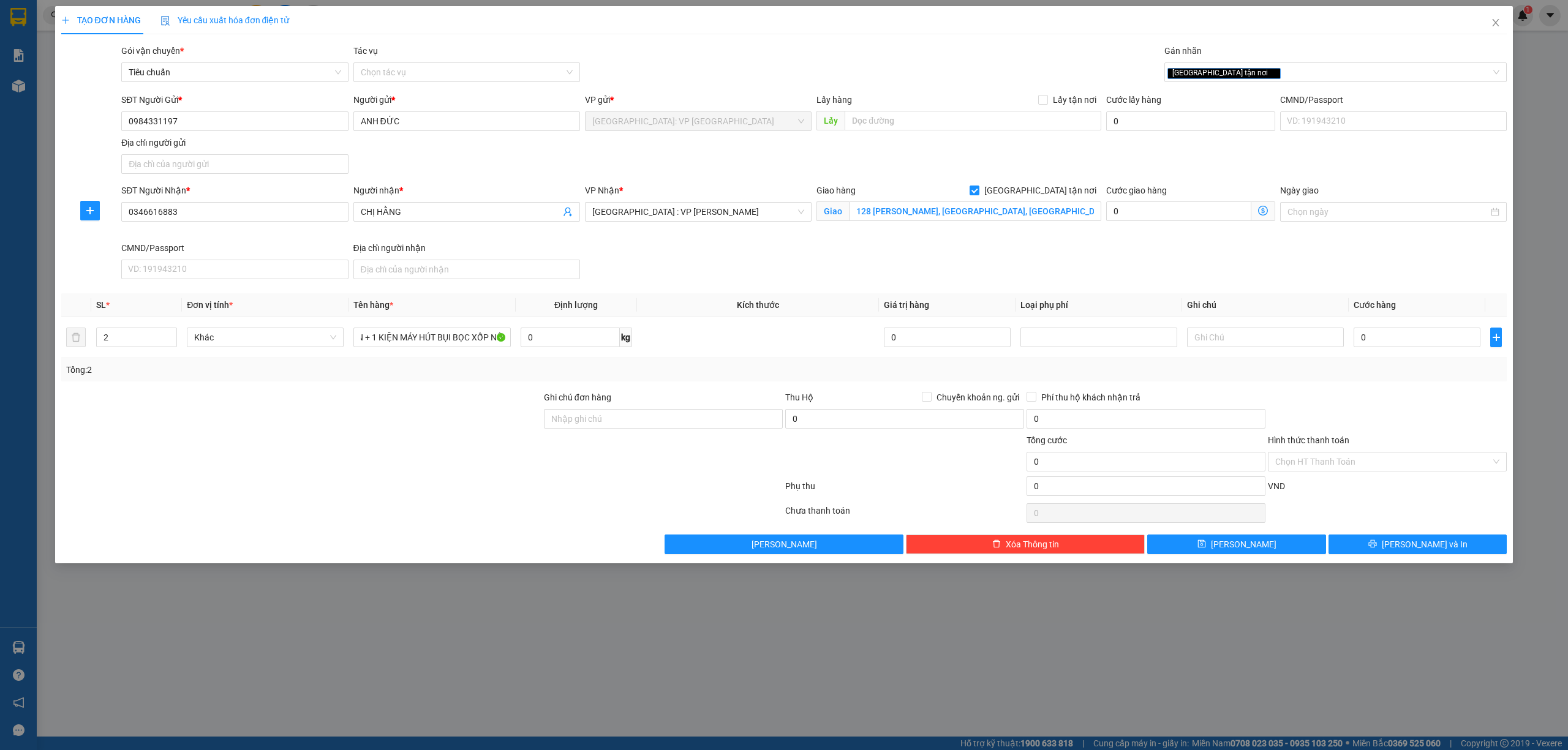
click at [466, 380] on div "Tổng: 2" at bounding box center [785, 370] width 1446 height 23
click at [1398, 332] on input "0" at bounding box center [1417, 337] width 127 height 19
type input "1"
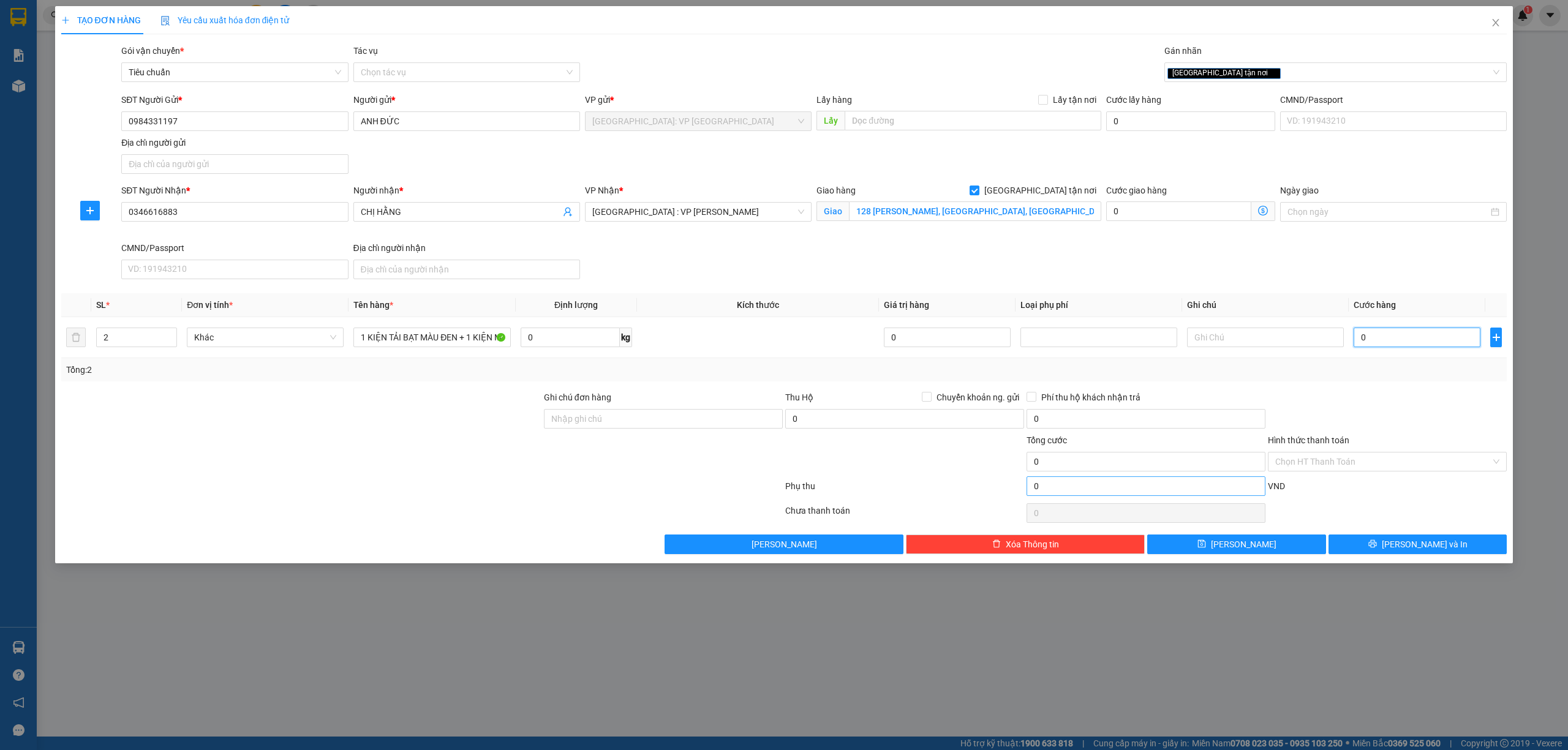
type input "1"
type input "16"
type input "160"
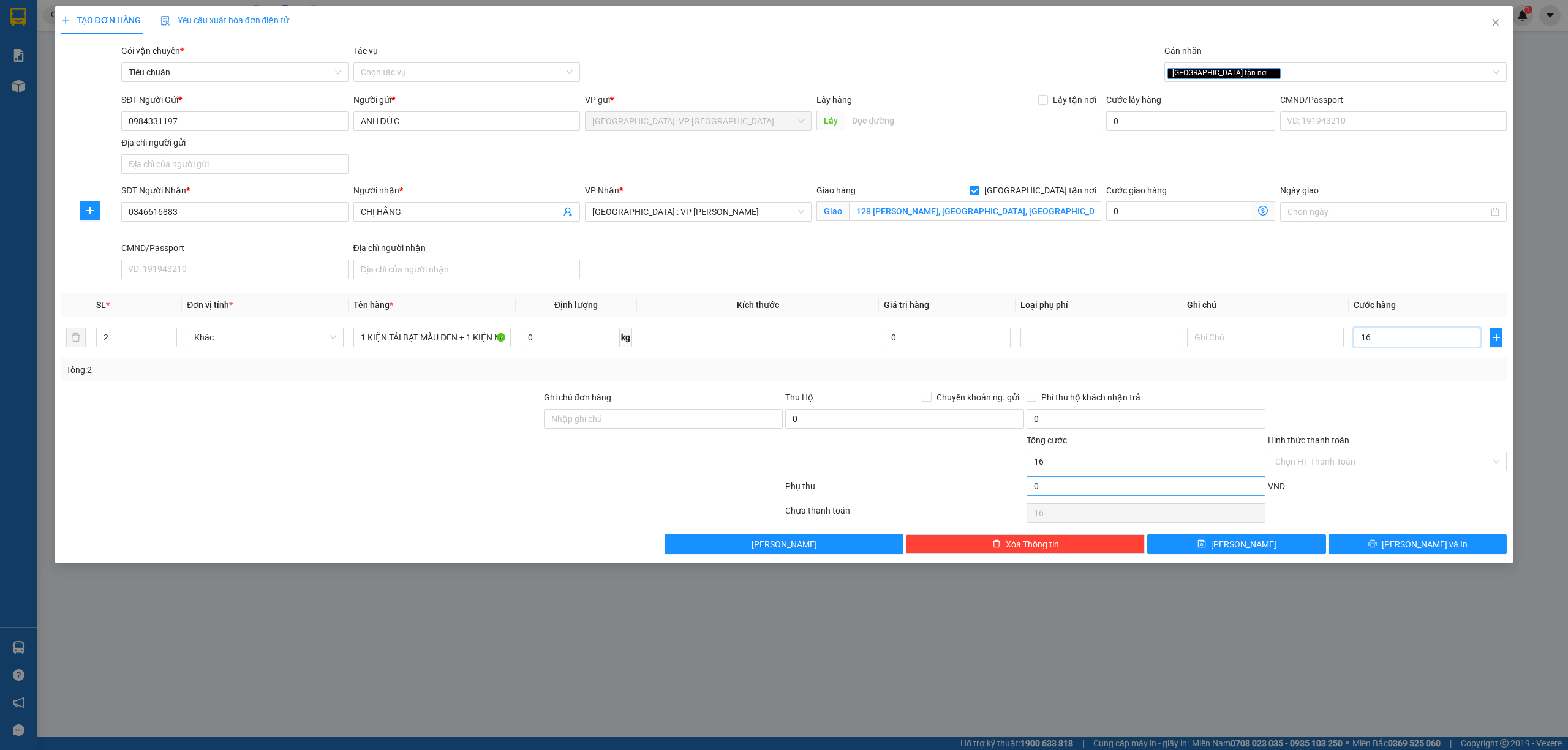
type input "160"
type input "1.600"
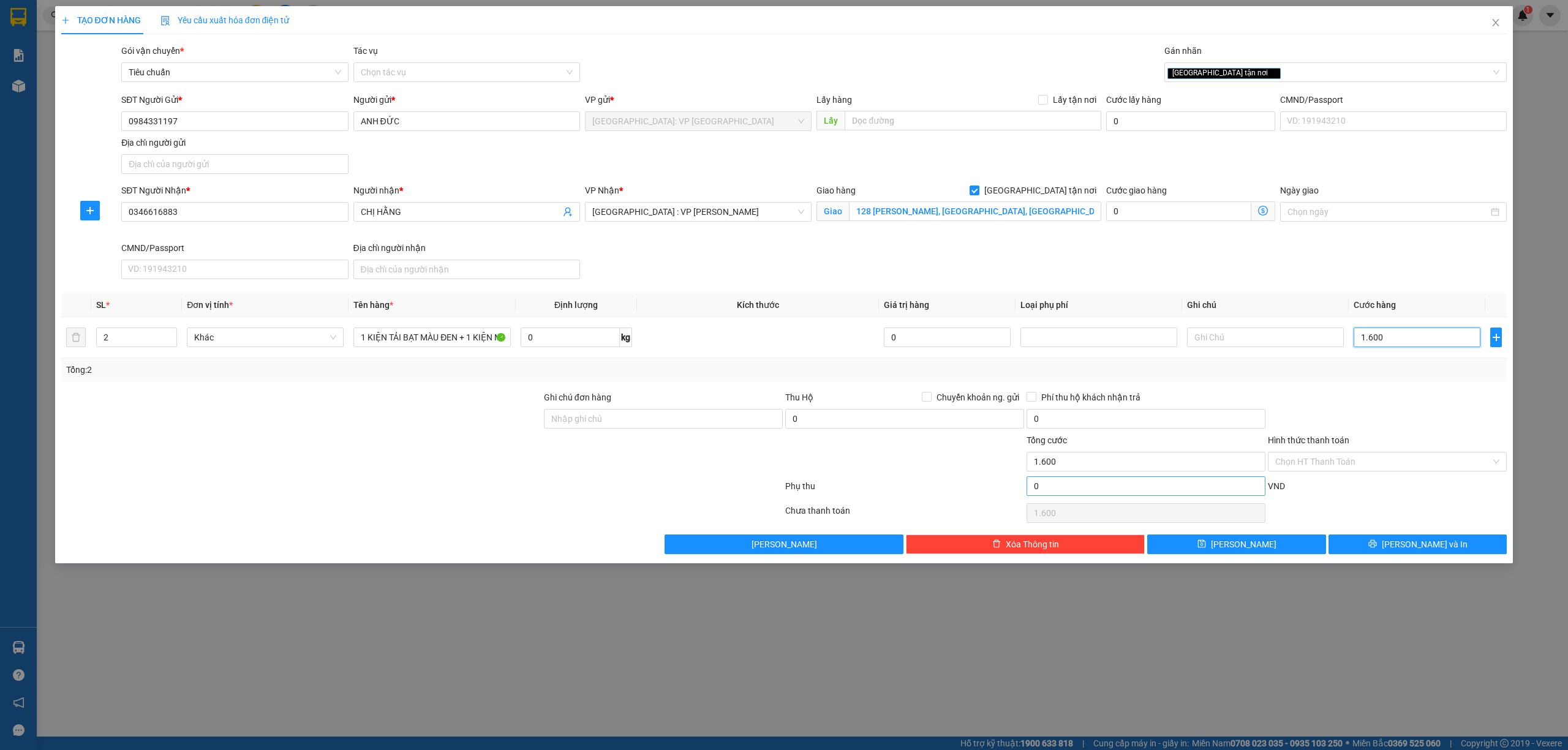
type input "16.000"
type input "160.000"
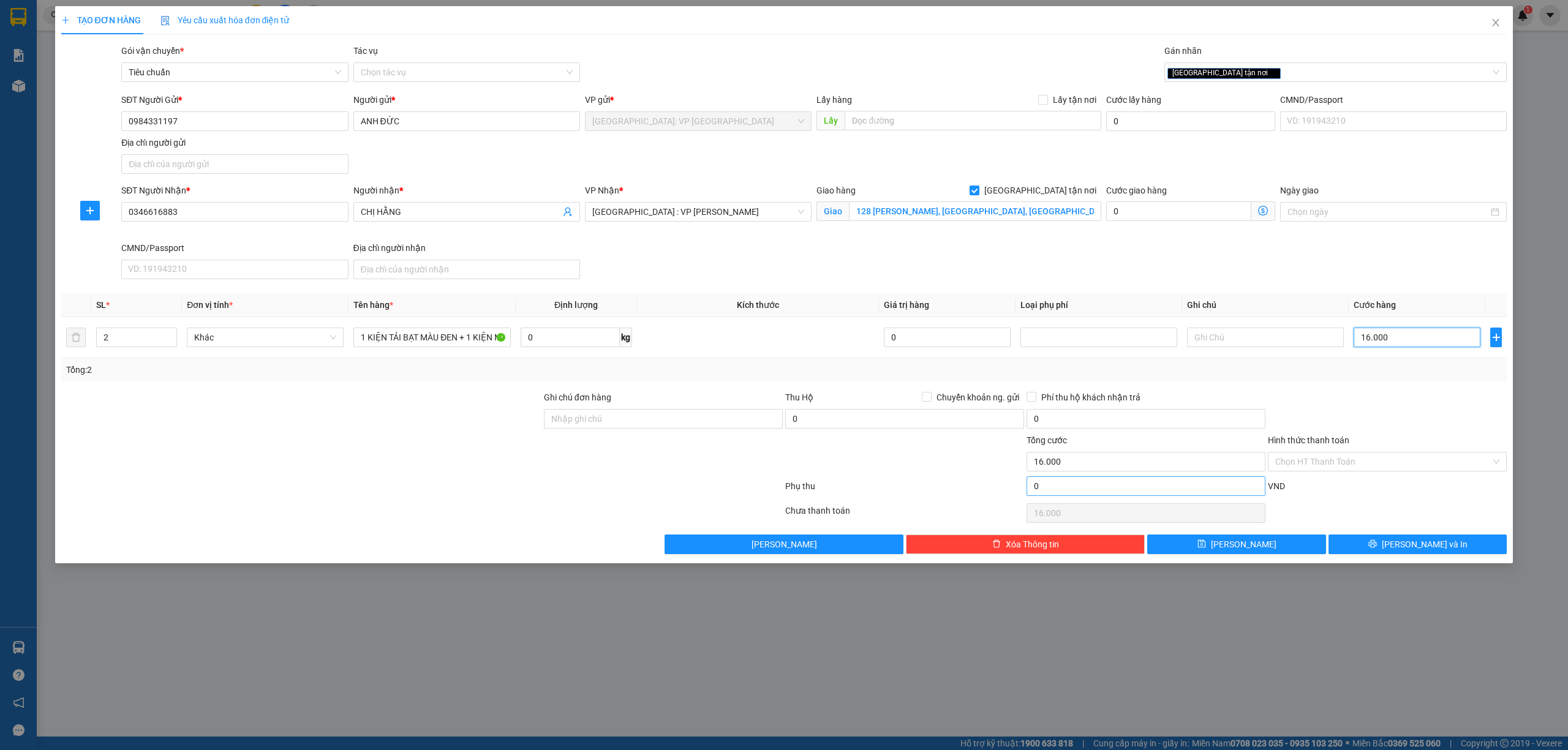
type input "160.000"
click at [456, 336] on input "1 KIỆN TẢI BẠT MÀU ĐEN + 1 KIỆN MÁY HÚT BỤI BỌC XỐP NỔ" at bounding box center [432, 337] width 157 height 19
type input "1 KIỆN TẢI BẠT MÀU ĐEN QUẤN PE + 1 KIỆN MÁY HÚT BỤI BỌC XỐP NỔ"
click at [358, 452] on div at bounding box center [301, 455] width 483 height 43
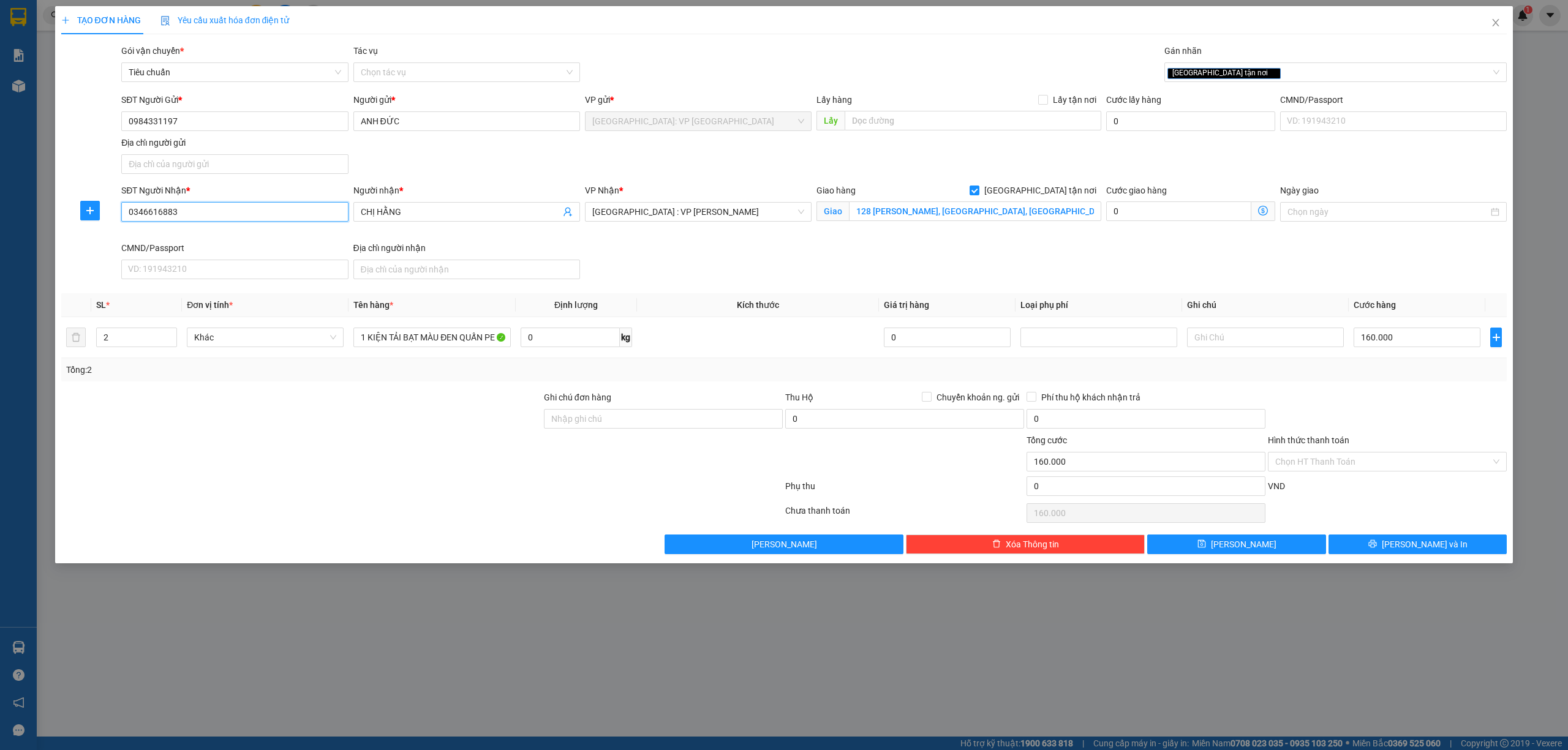
click at [231, 220] on input "0346616883" at bounding box center [234, 212] width 227 height 19
click at [1429, 546] on span "[PERSON_NAME] và In" at bounding box center [1424, 544] width 86 height 13
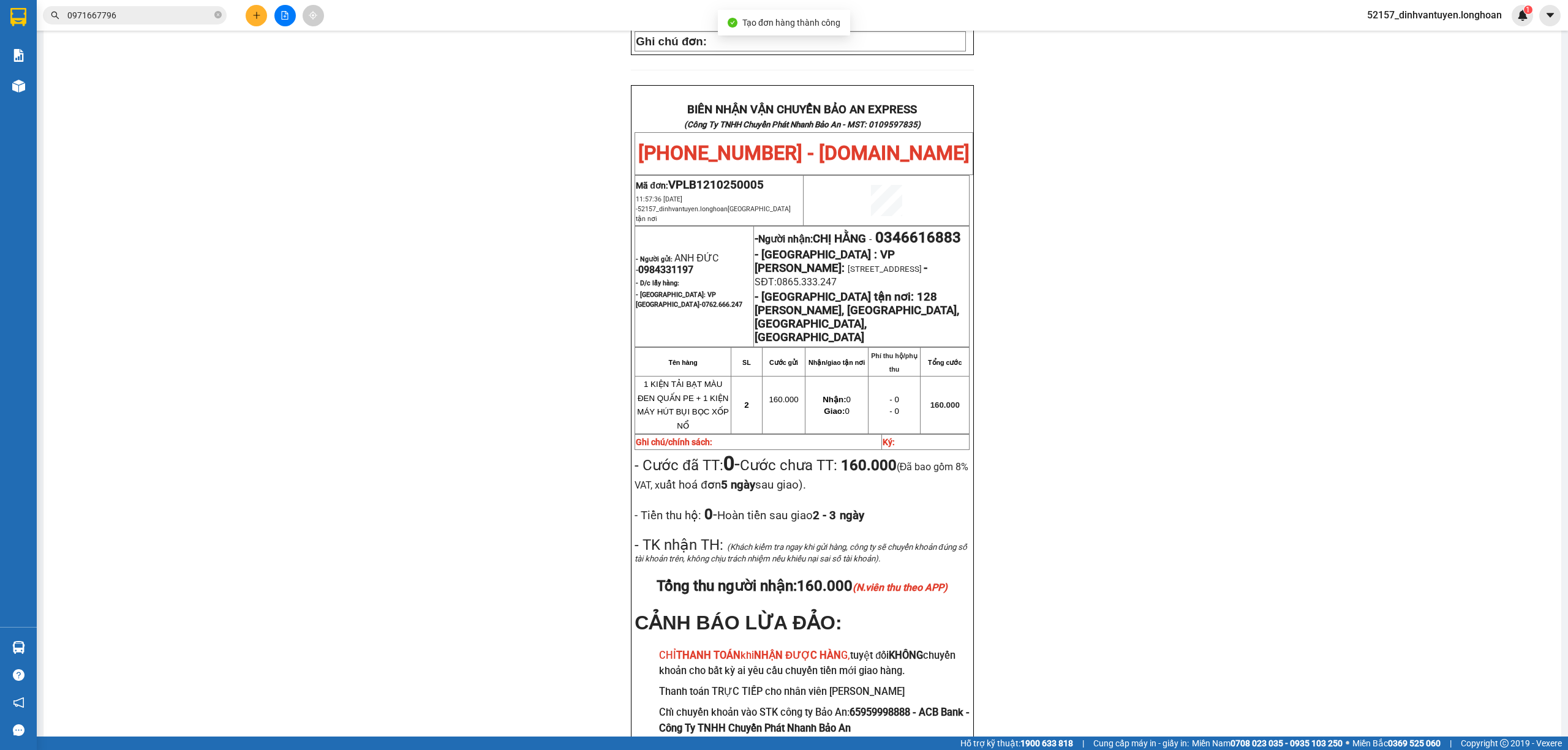
scroll to position [571, 0]
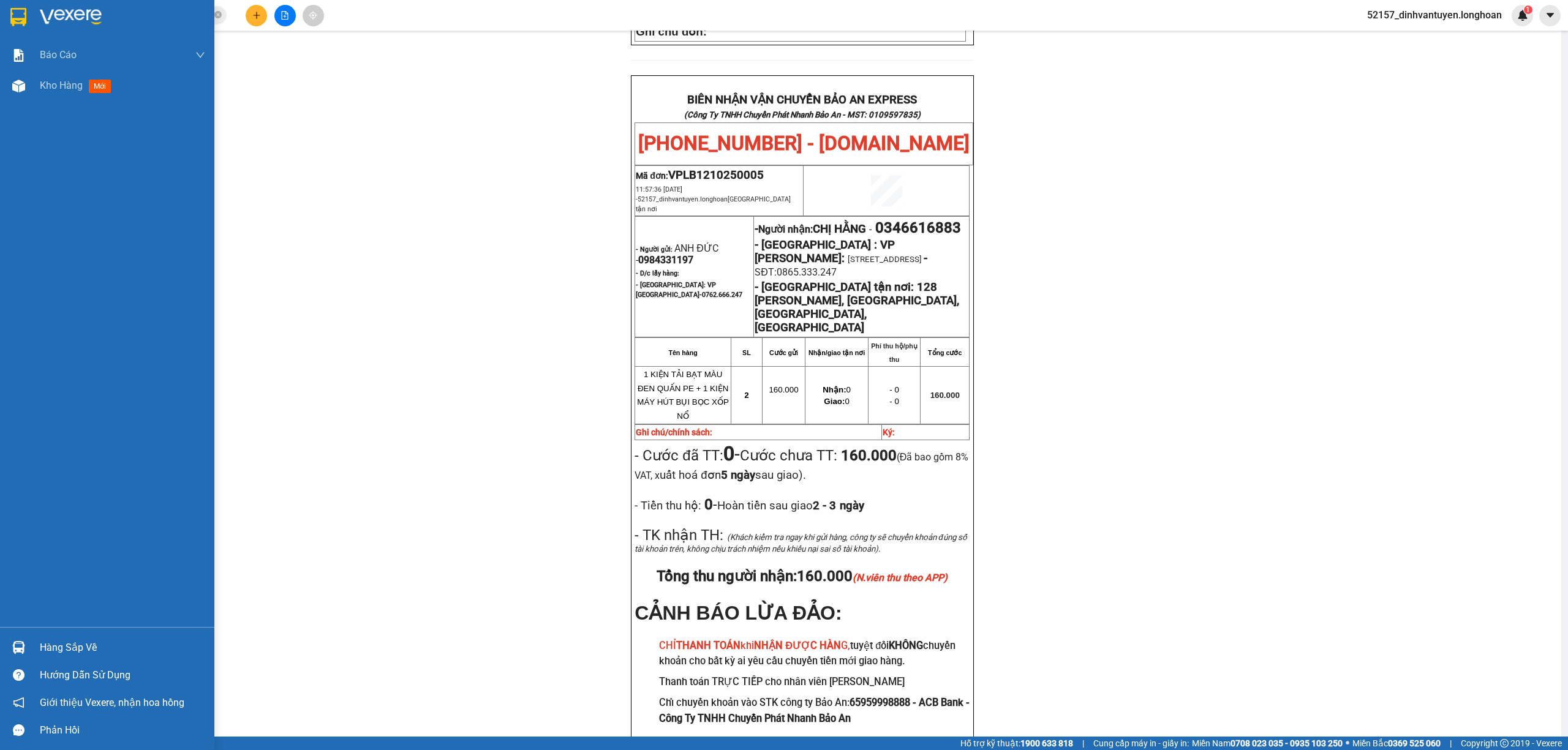
click at [17, 13] on img at bounding box center [18, 17] width 16 height 18
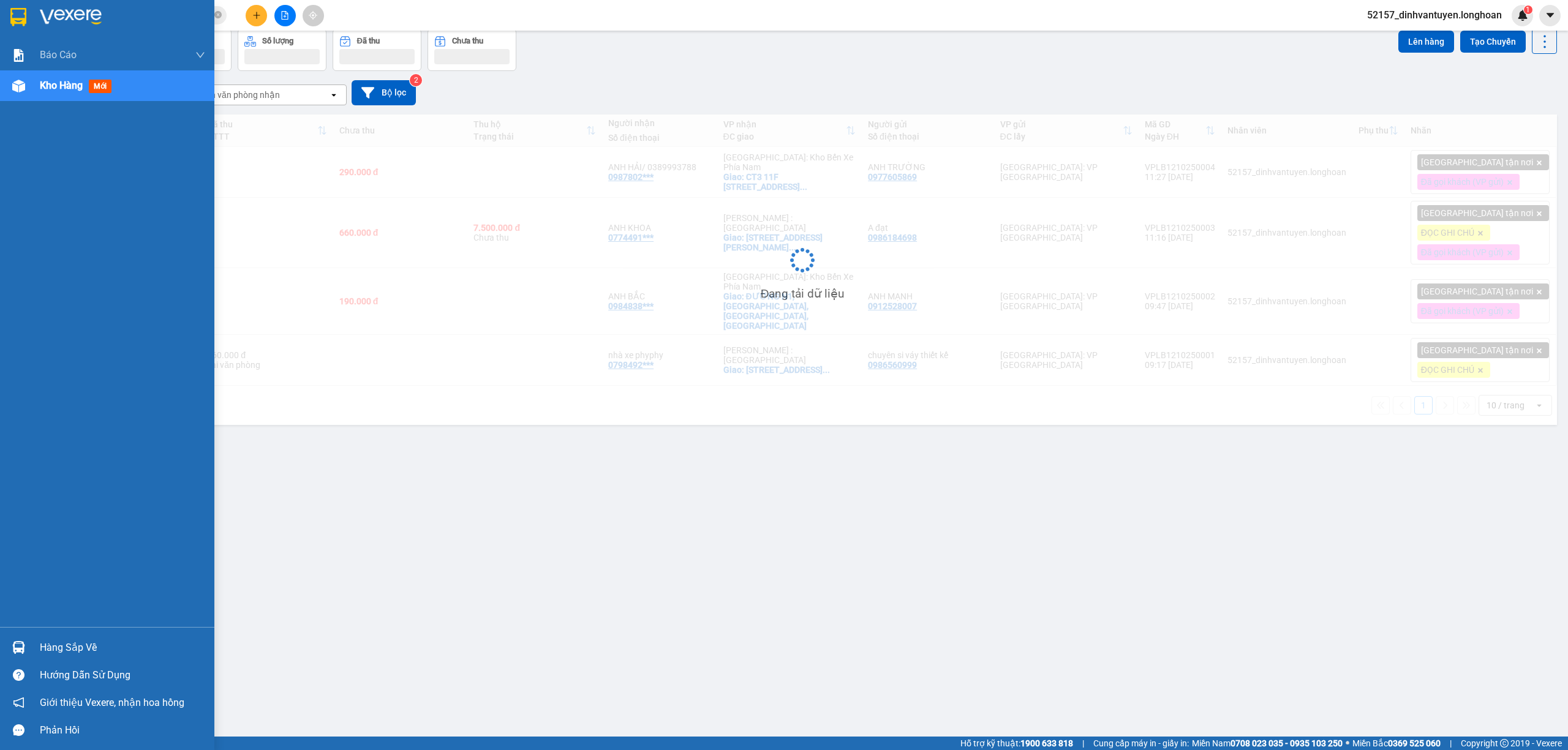
scroll to position [56, 0]
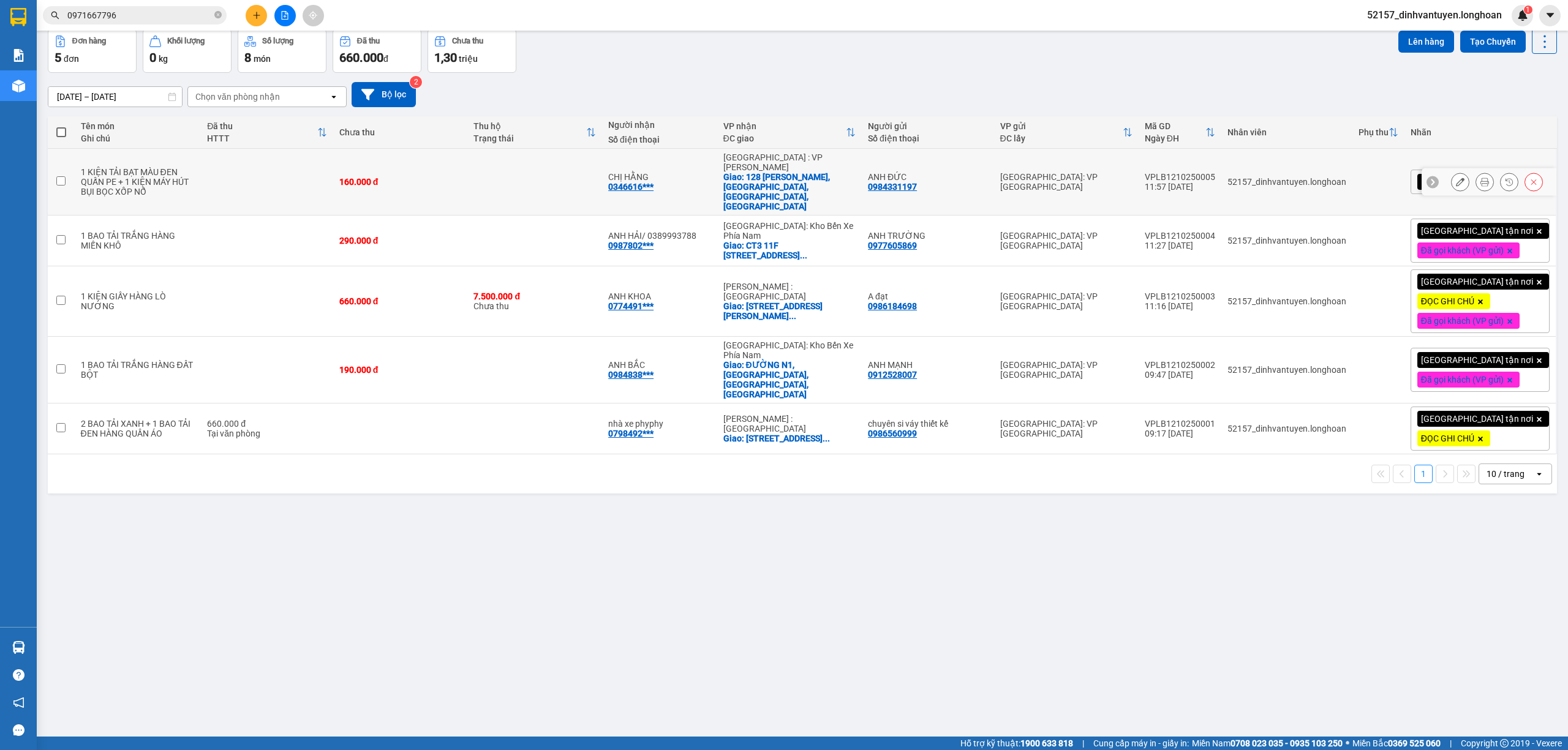
click at [1451, 171] on button at bounding box center [1459, 182] width 17 height 21
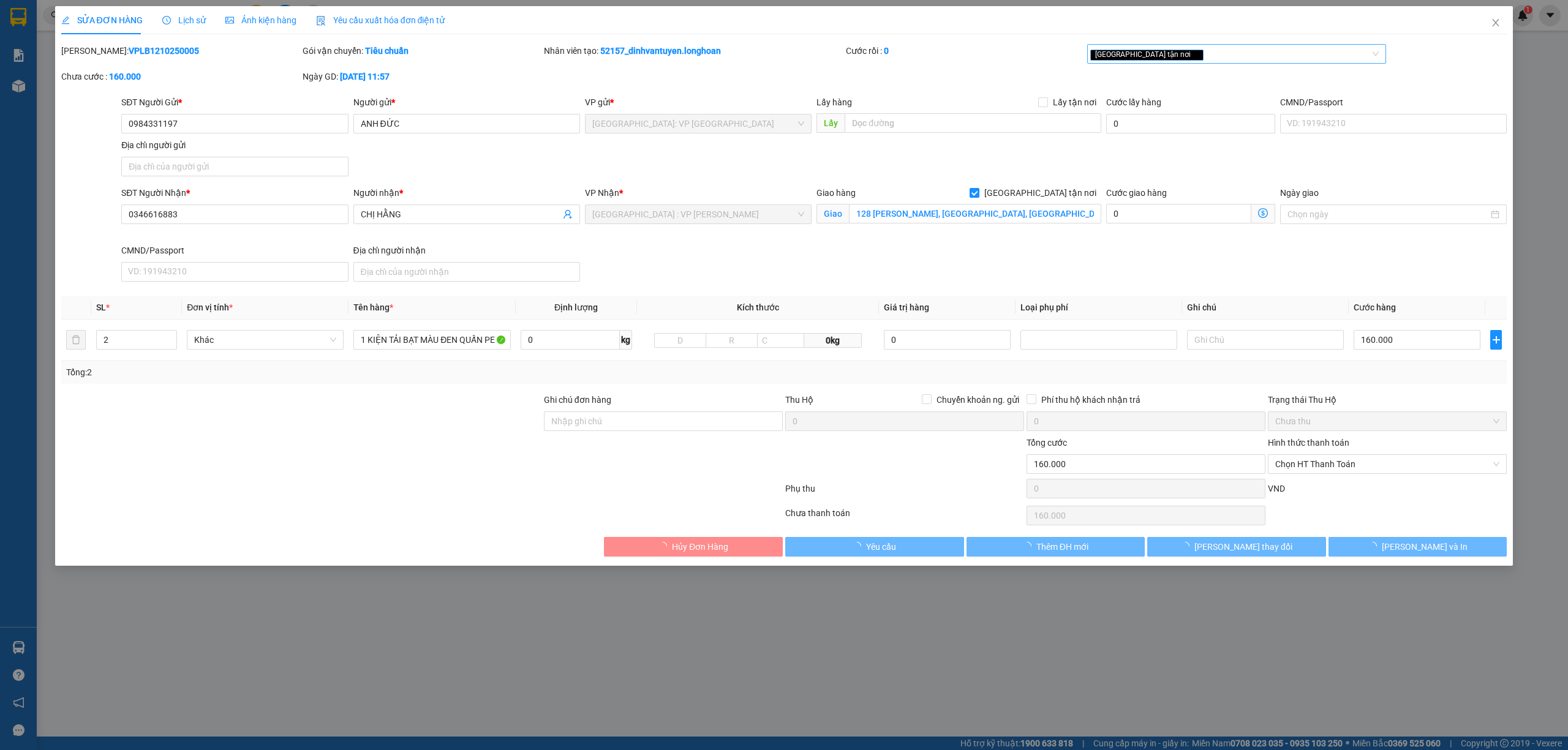
type input "0984331197"
type input "ANH ĐỨC"
type input "0346616883"
type input "CHỊ HẰNG"
checkbox input "true"
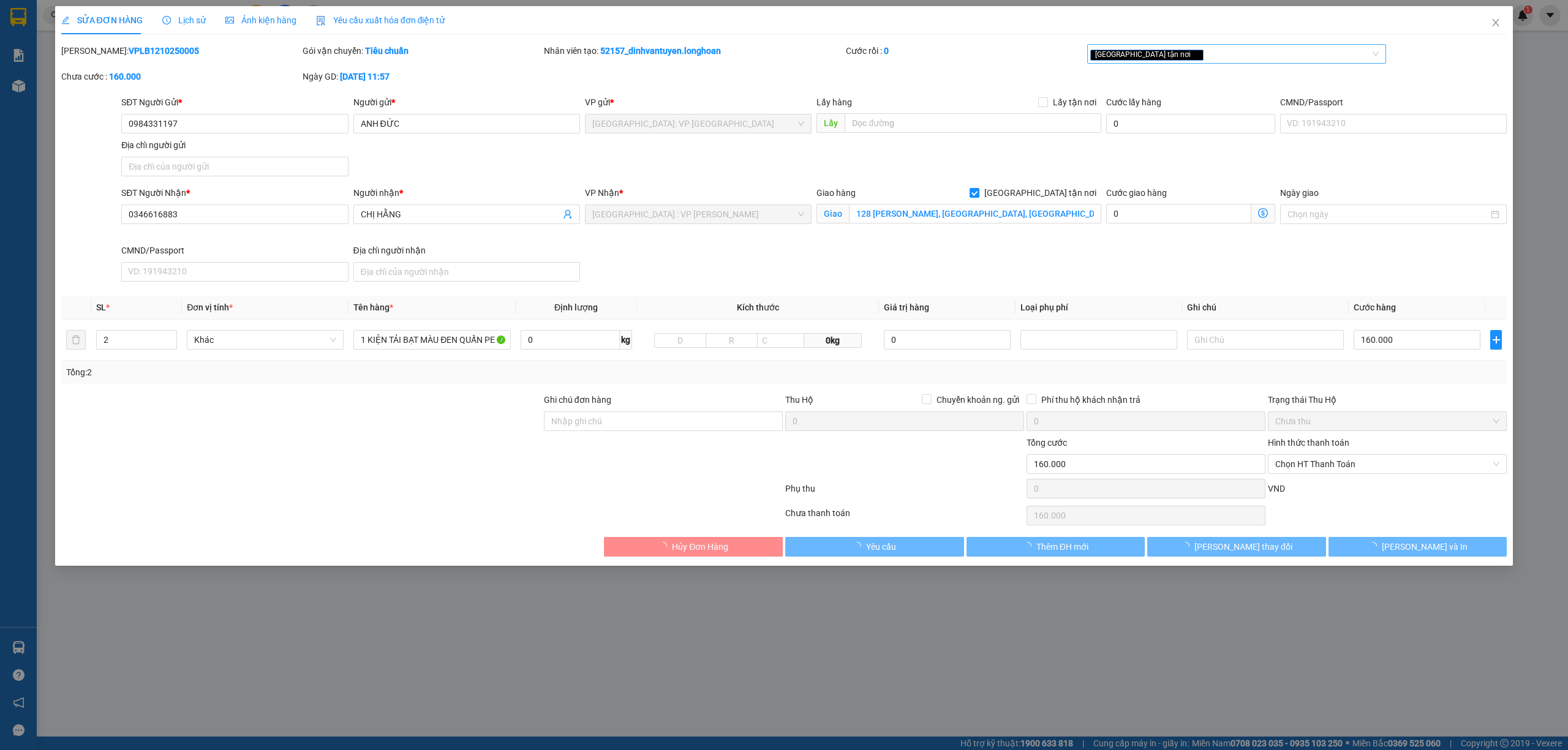
type input "128 [PERSON_NAME], [GEOGRAPHIC_DATA], [GEOGRAPHIC_DATA], [GEOGRAPHIC_DATA]"
type input "0"
type input "160.000"
click at [1198, 60] on div "[GEOGRAPHIC_DATA] tận nơi" at bounding box center [1231, 53] width 281 height 14
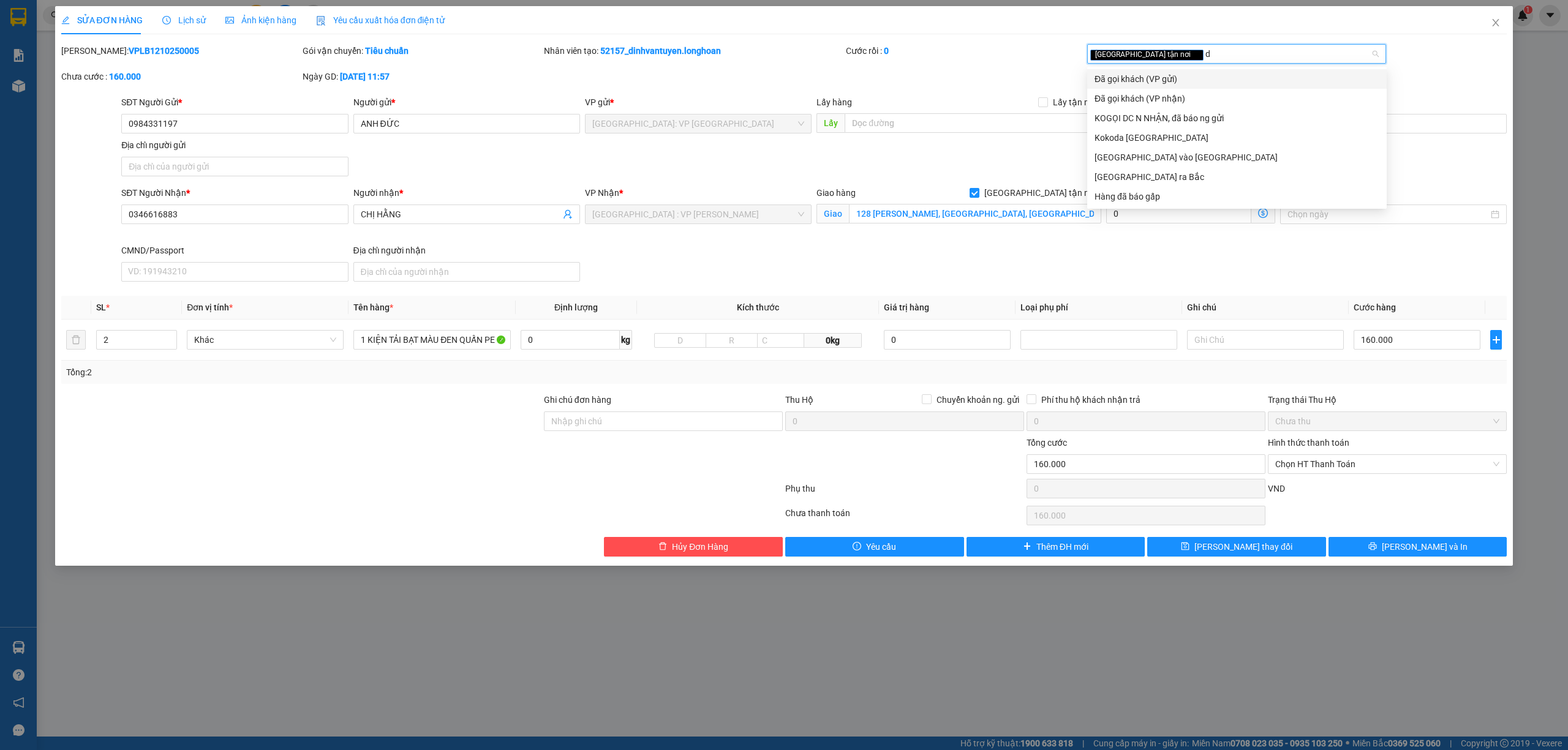
type input "da"
click at [1173, 74] on div "Đã gọi khách (VP gửi)" at bounding box center [1237, 78] width 285 height 13
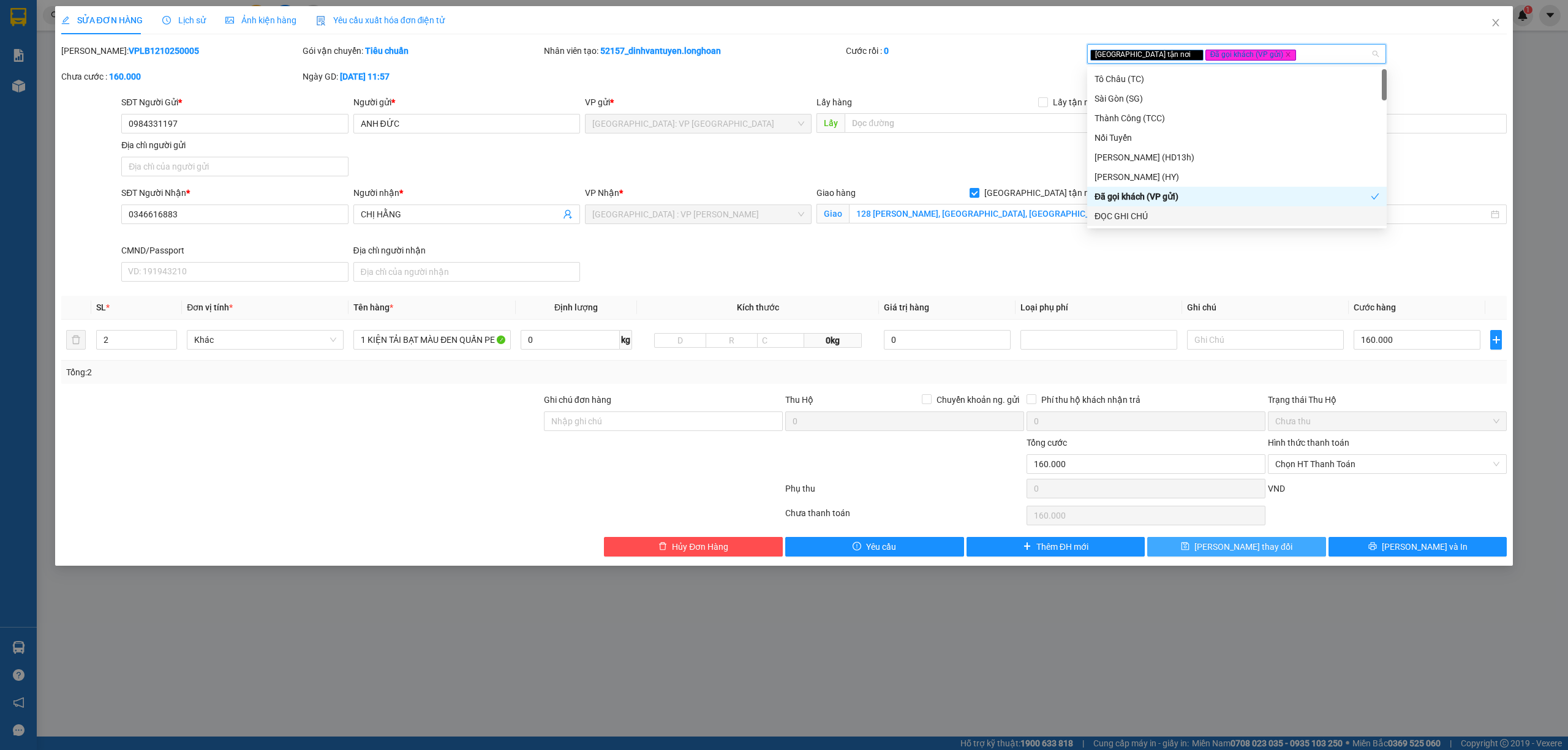
click at [1277, 540] on div "Total Paid Fee 0 Total UnPaid Fee 160.000 Cash Collection Total Fee Mã ĐH: VPLB…" at bounding box center [785, 300] width 1446 height 513
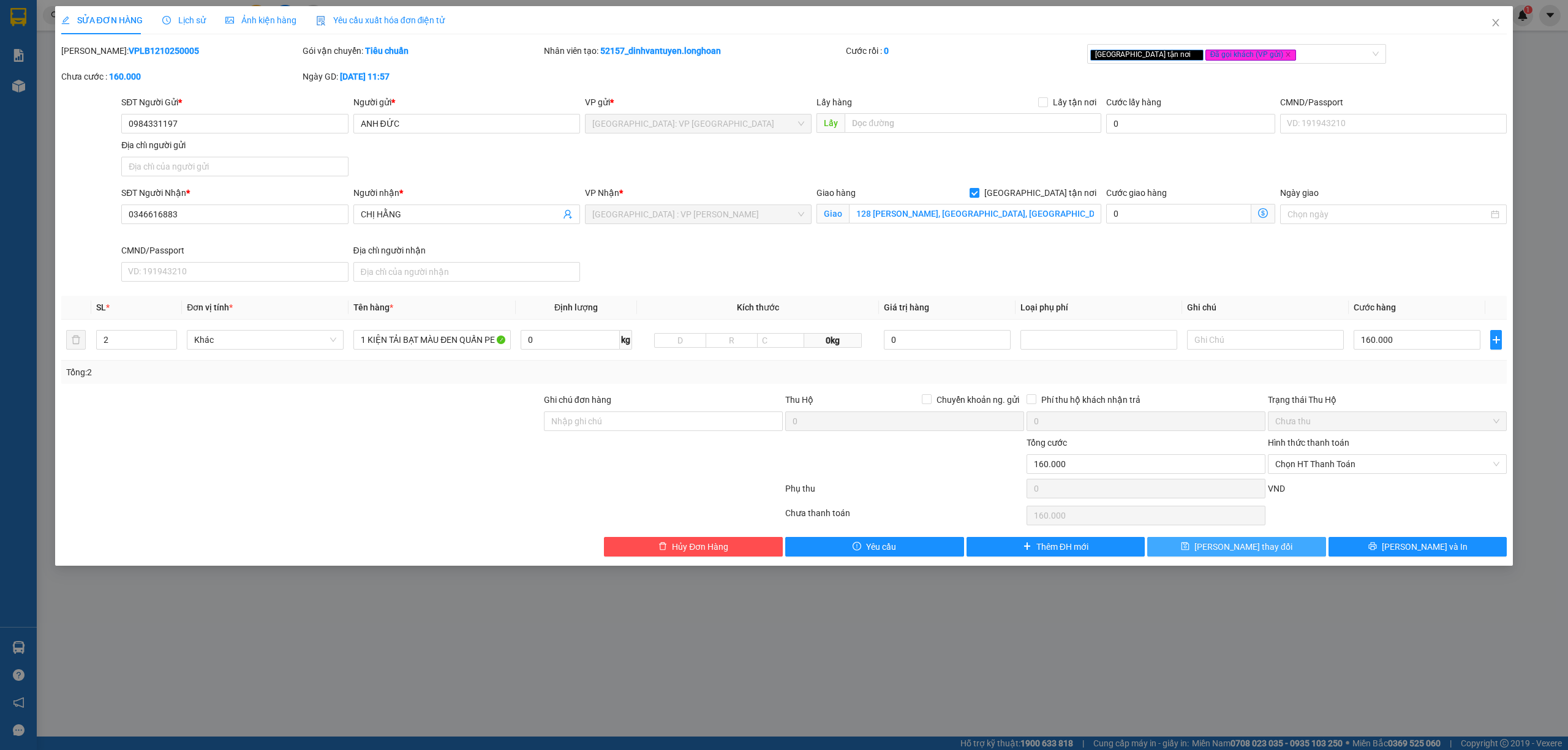
click at [1277, 540] on button "[PERSON_NAME] thay đổi" at bounding box center [1236, 547] width 179 height 19
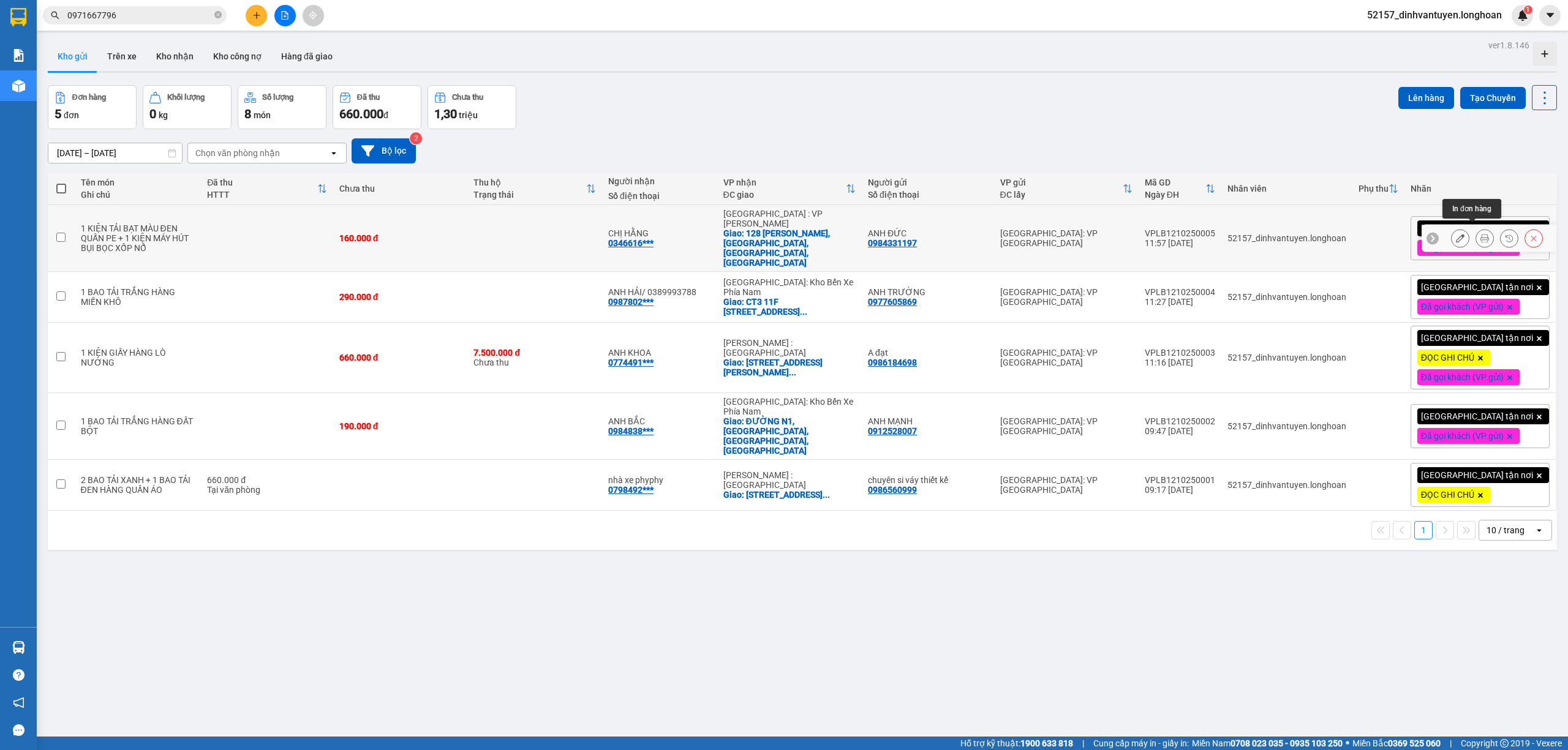
click at [1480, 234] on icon at bounding box center [1485, 238] width 9 height 9
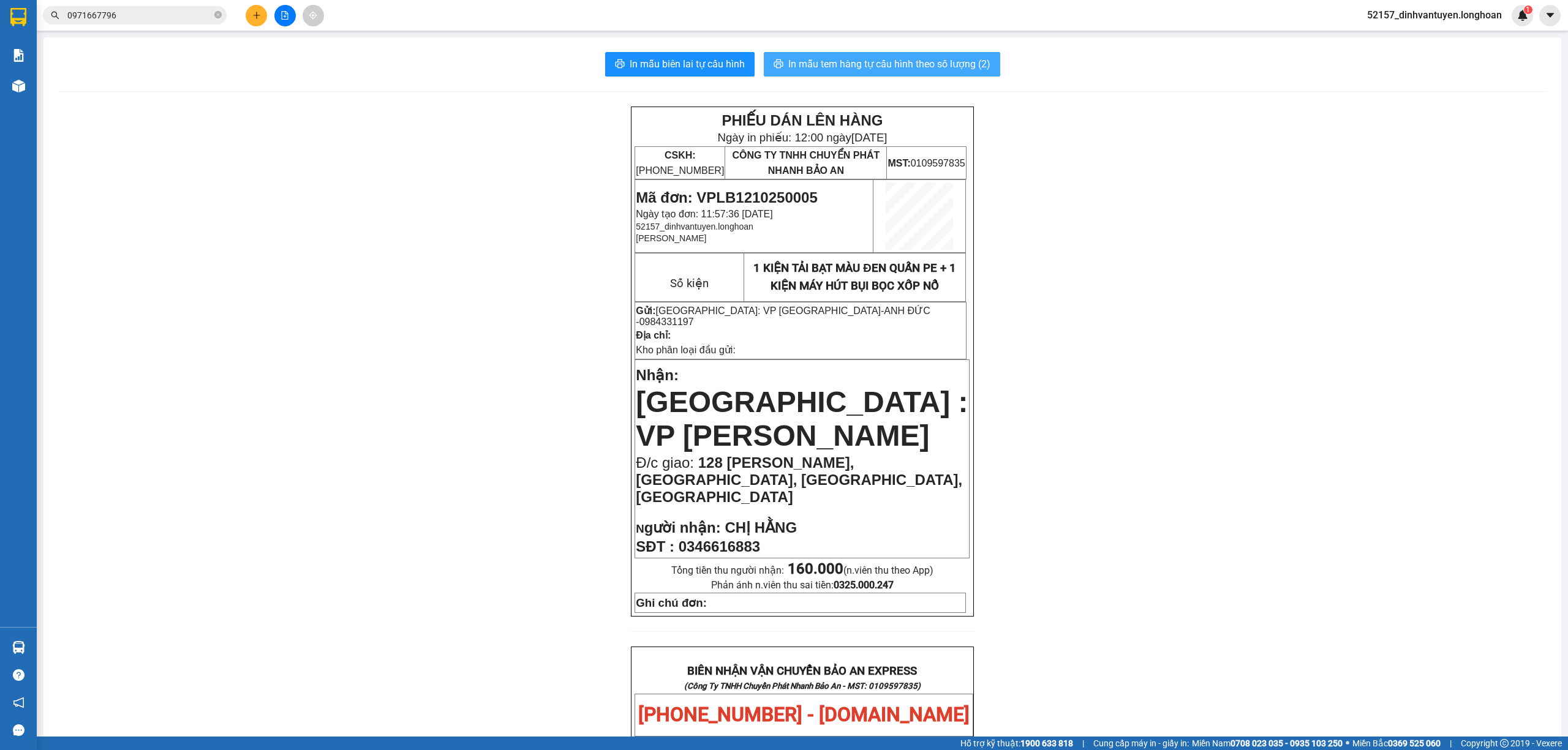
click at [938, 63] on span "In mẫu tem hàng tự cấu hình theo số lượng (2)" at bounding box center [889, 64] width 202 height 15
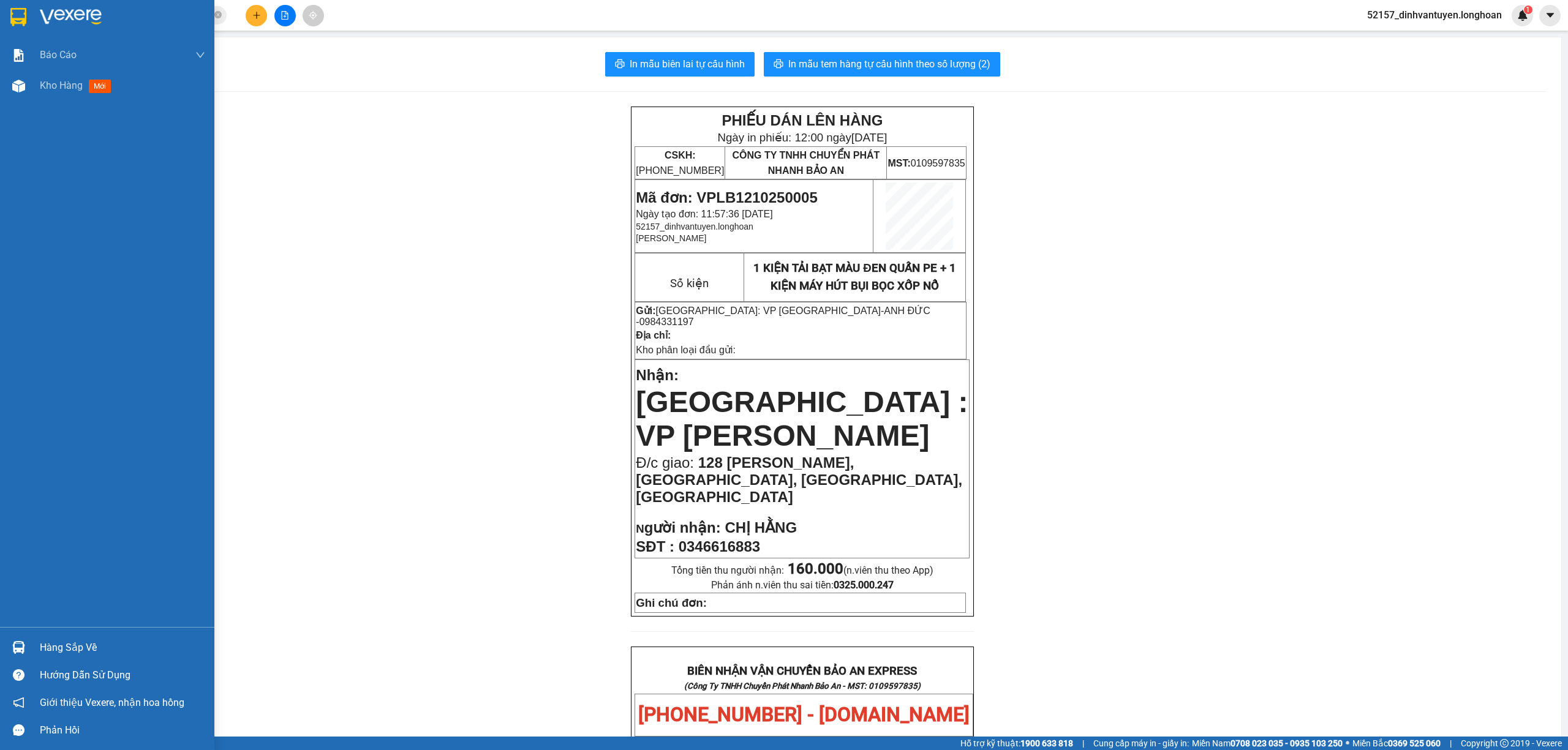
click at [23, 13] on img at bounding box center [18, 17] width 16 height 18
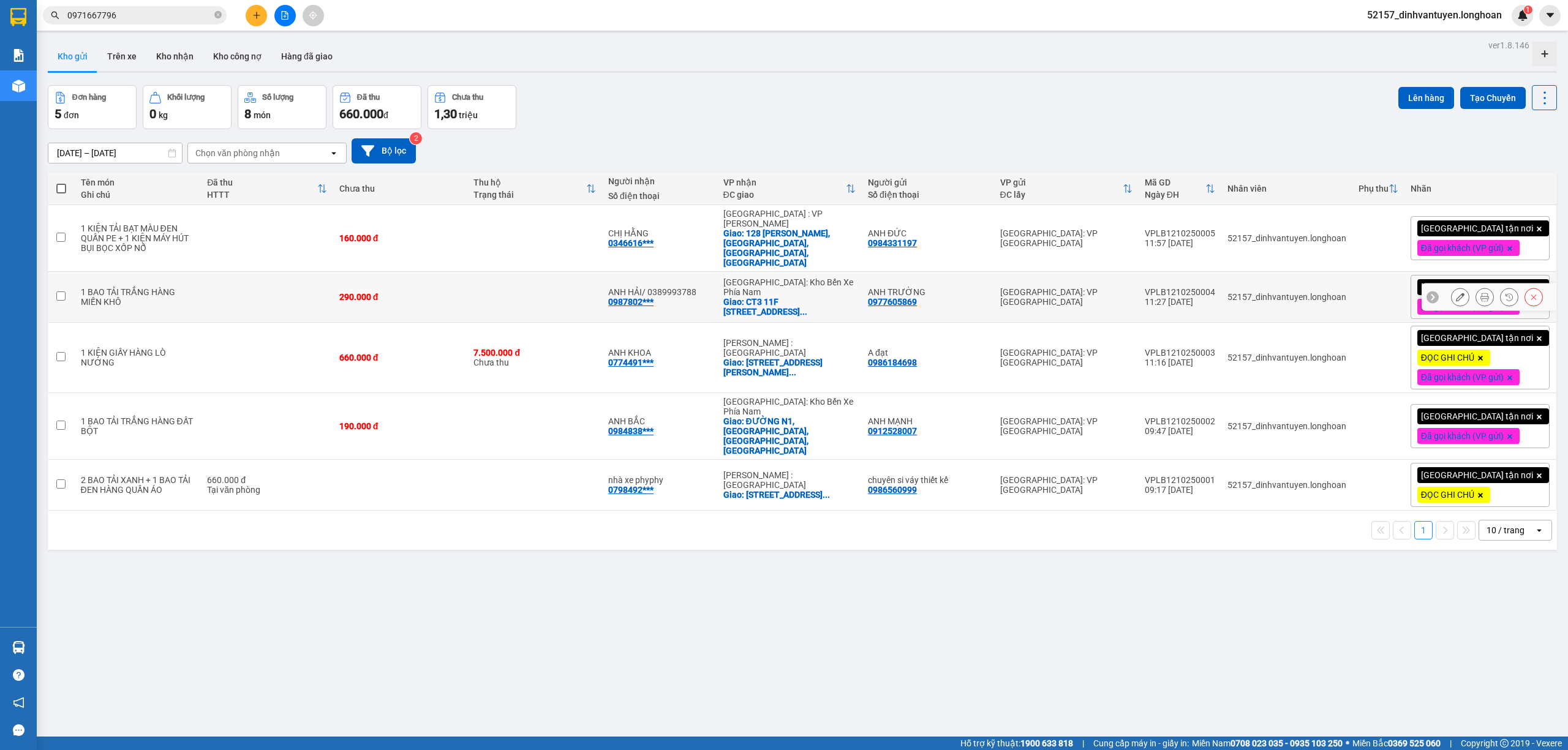
click at [1480, 292] on icon at bounding box center [1485, 297] width 9 height 9
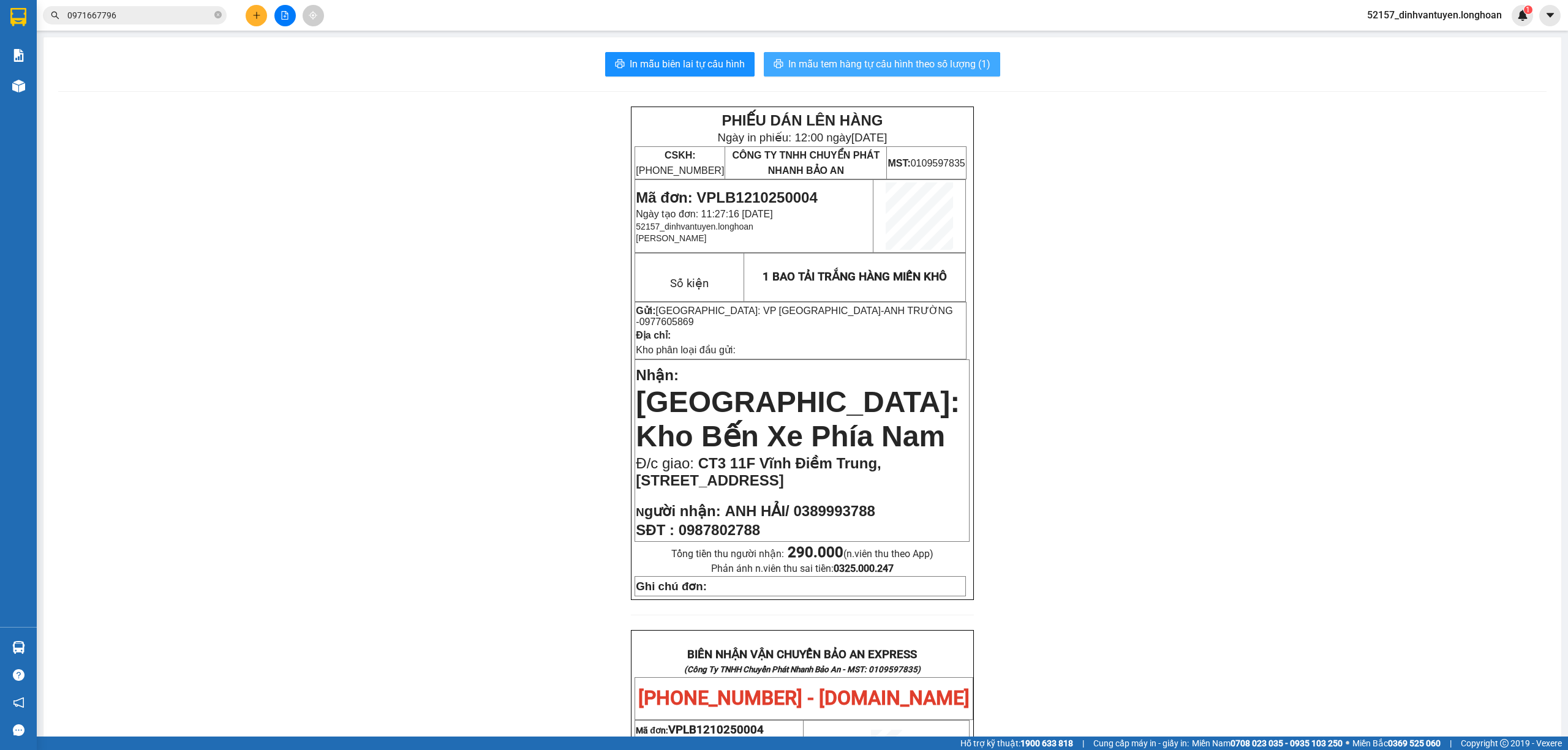
click at [849, 55] on button "In mẫu tem hàng tự cấu hình theo số lượng (1)" at bounding box center [882, 64] width 237 height 24
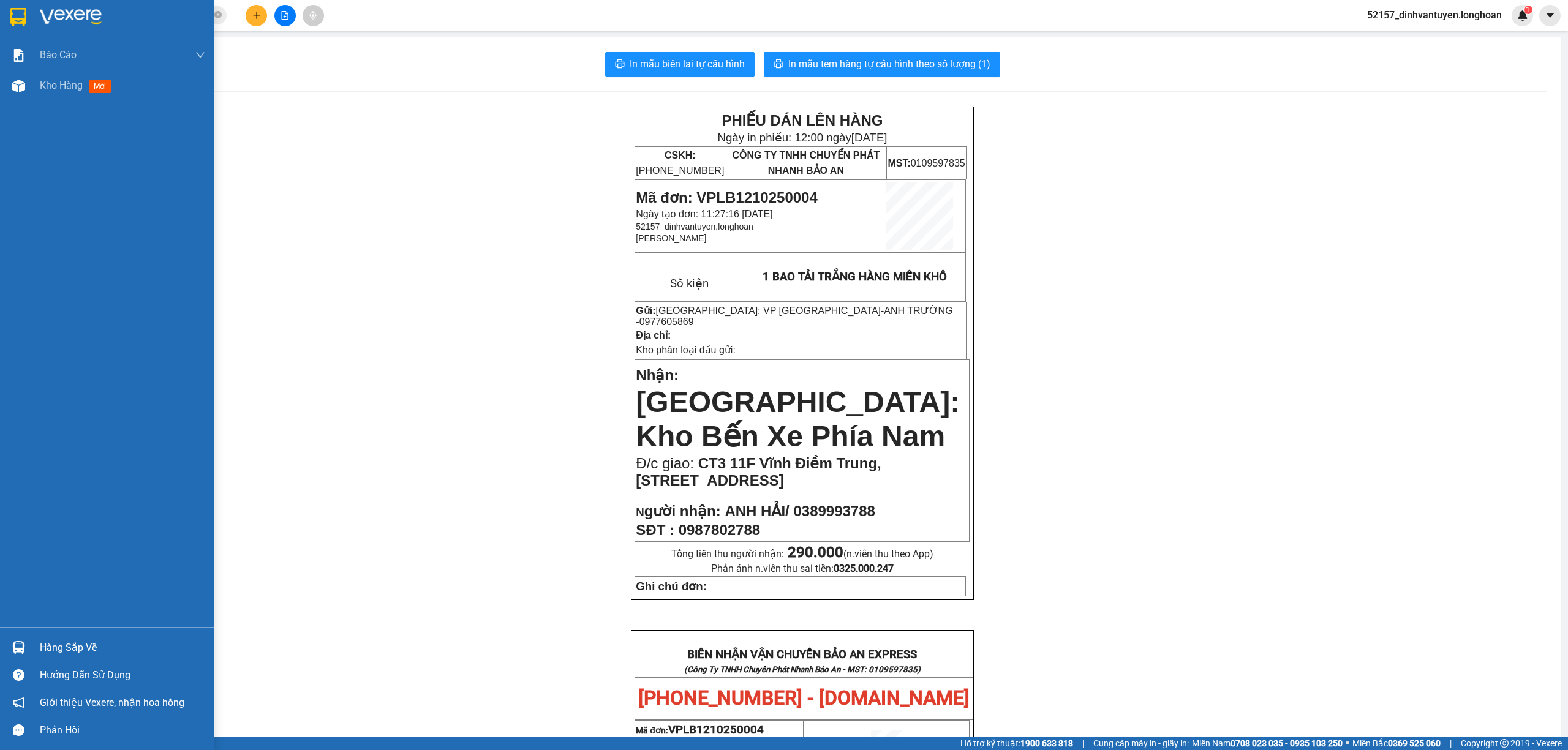
click at [11, 15] on img at bounding box center [18, 17] width 16 height 18
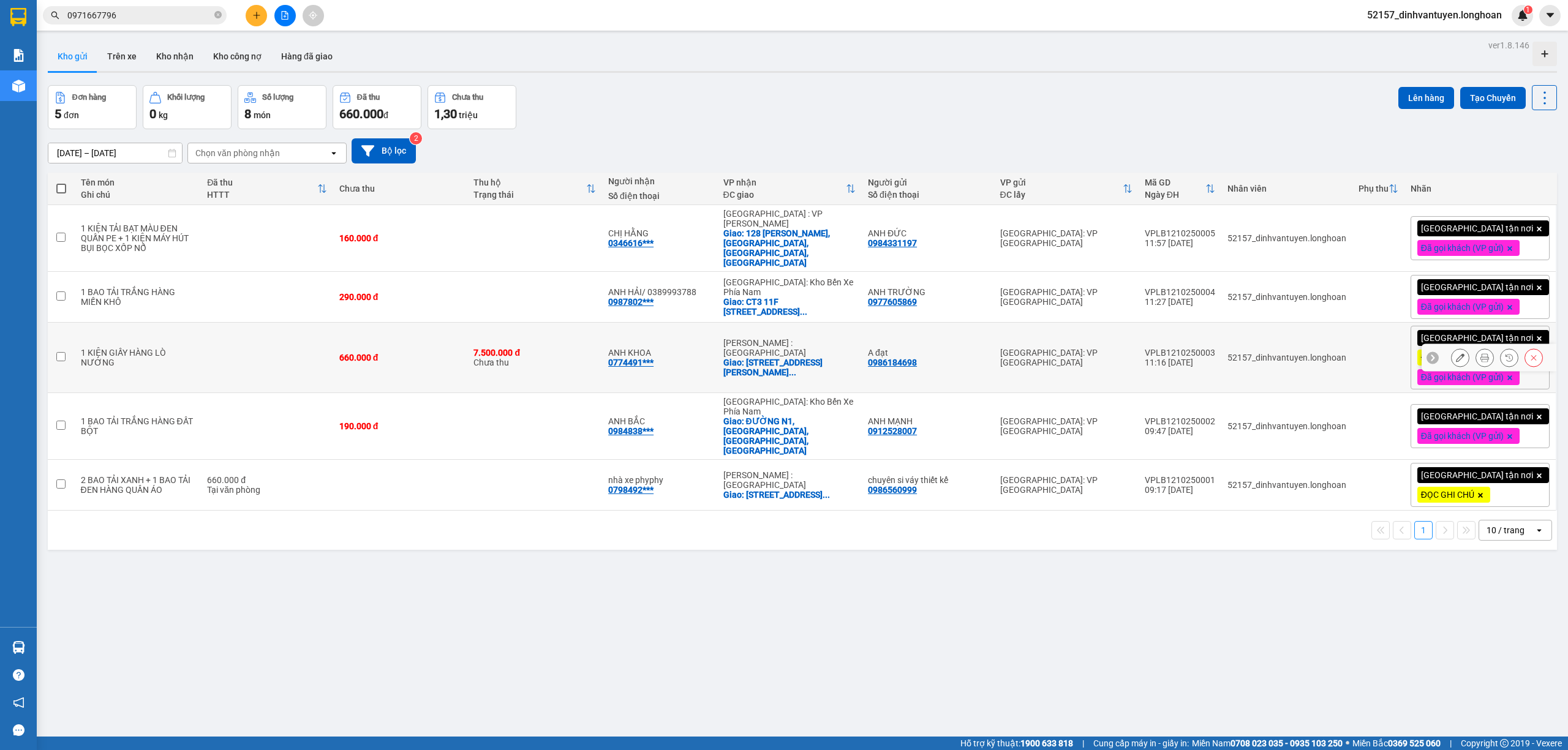
click at [1476, 347] on button at bounding box center [1484, 358] width 17 height 21
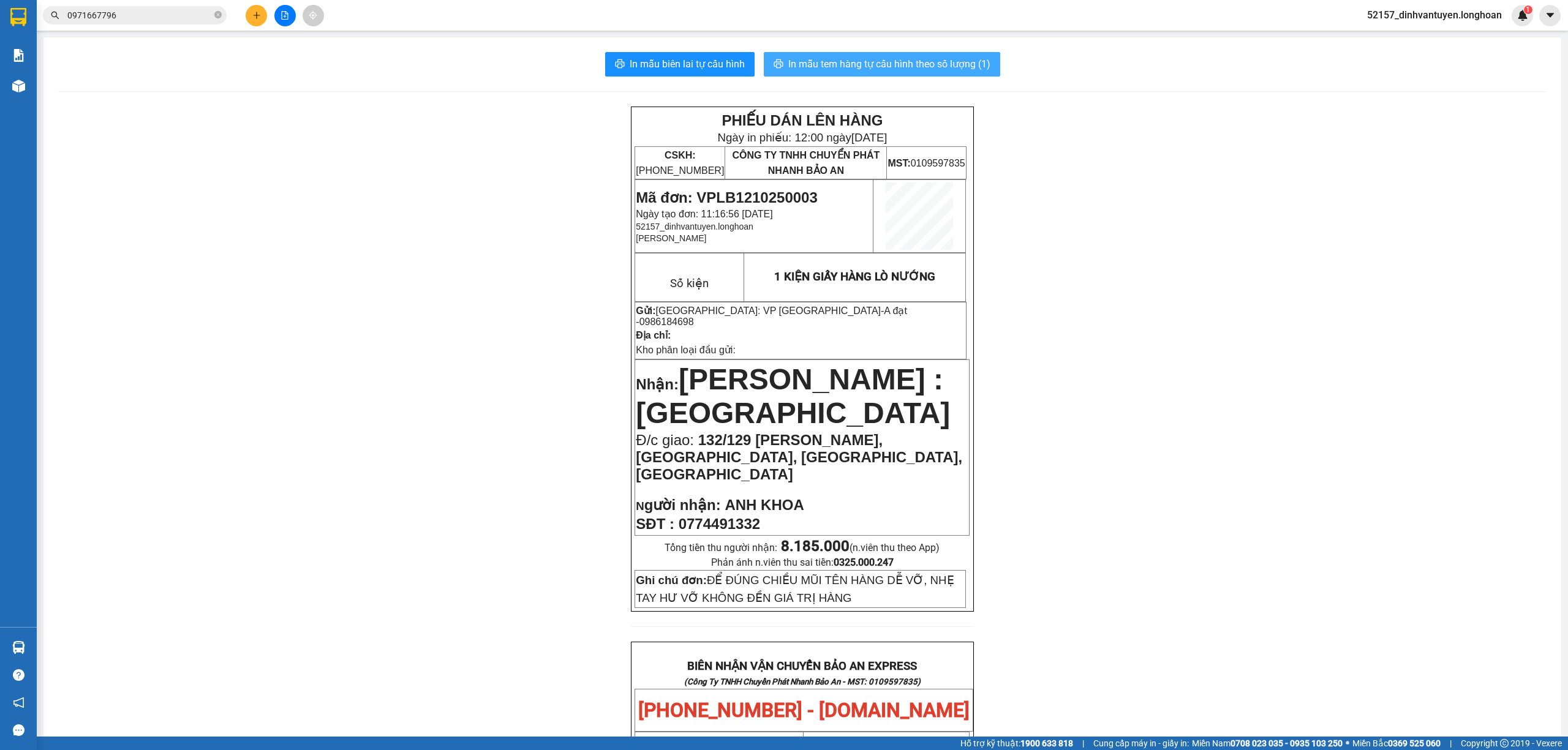
click at [939, 62] on span "In mẫu tem hàng tự cấu hình theo số lượng (1)" at bounding box center [889, 64] width 202 height 15
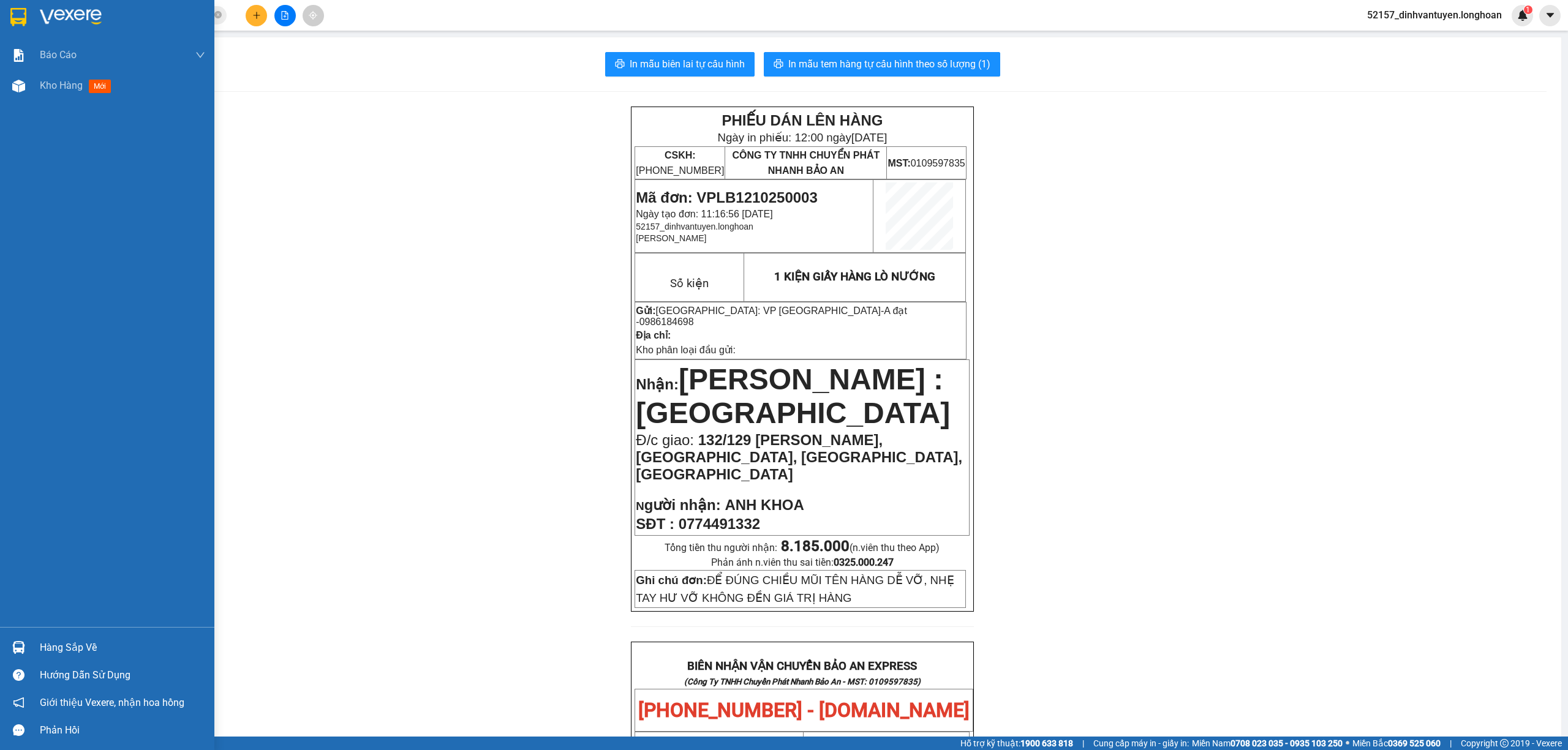
click at [13, 9] on img at bounding box center [18, 17] width 16 height 18
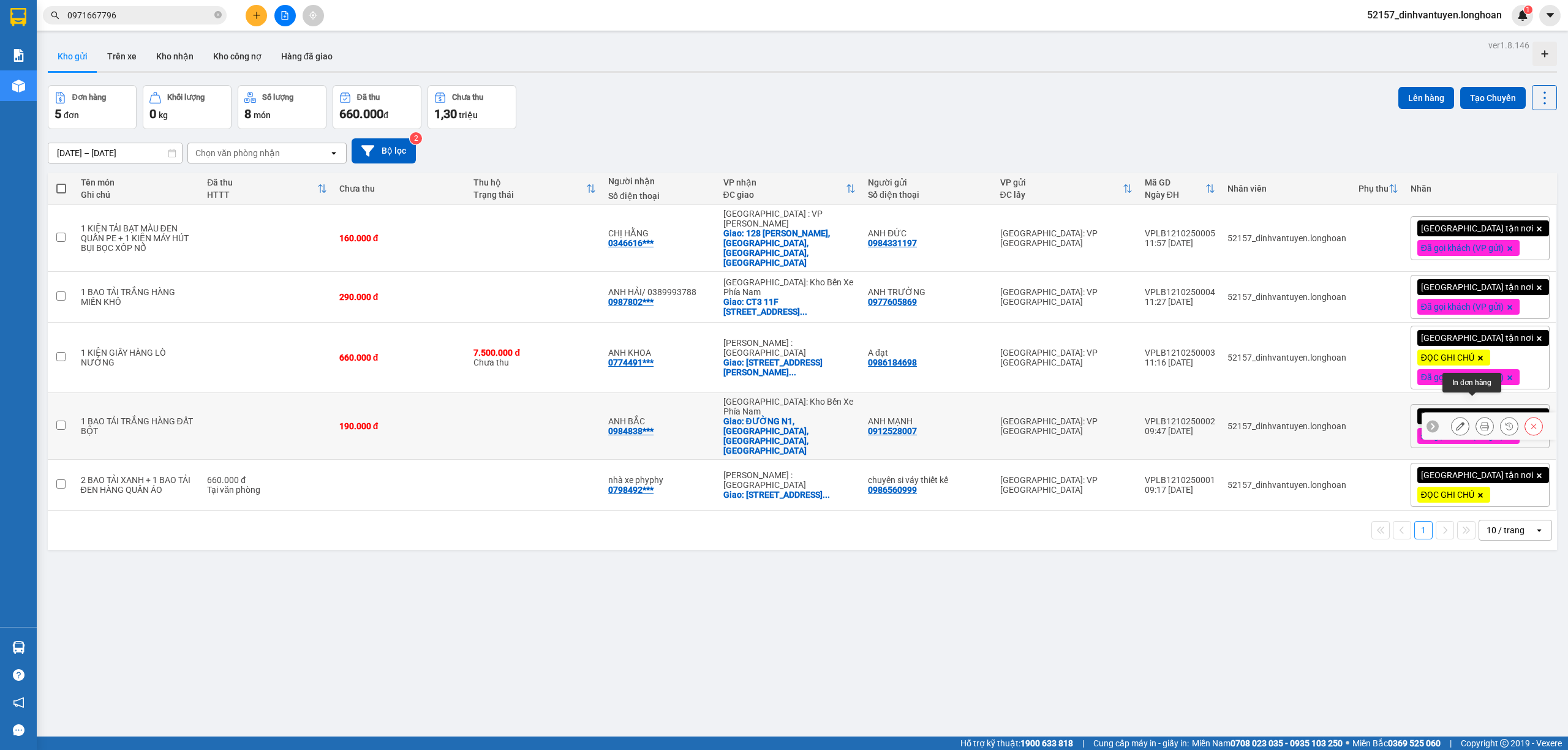
click at [1476, 415] on button at bounding box center [1484, 426] width 17 height 21
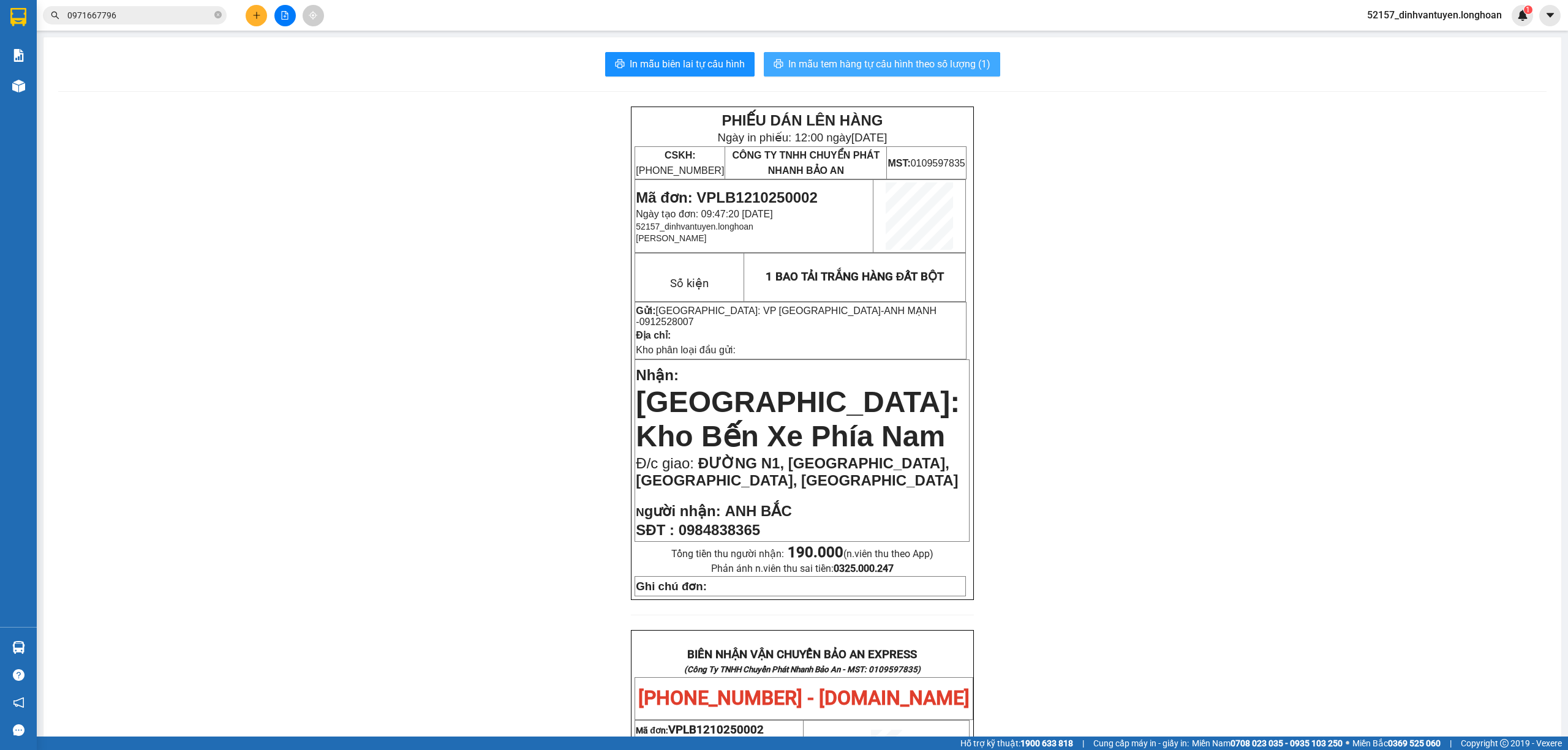
click at [878, 60] on span "In mẫu tem hàng tự cấu hình theo số lượng (1)" at bounding box center [889, 64] width 202 height 15
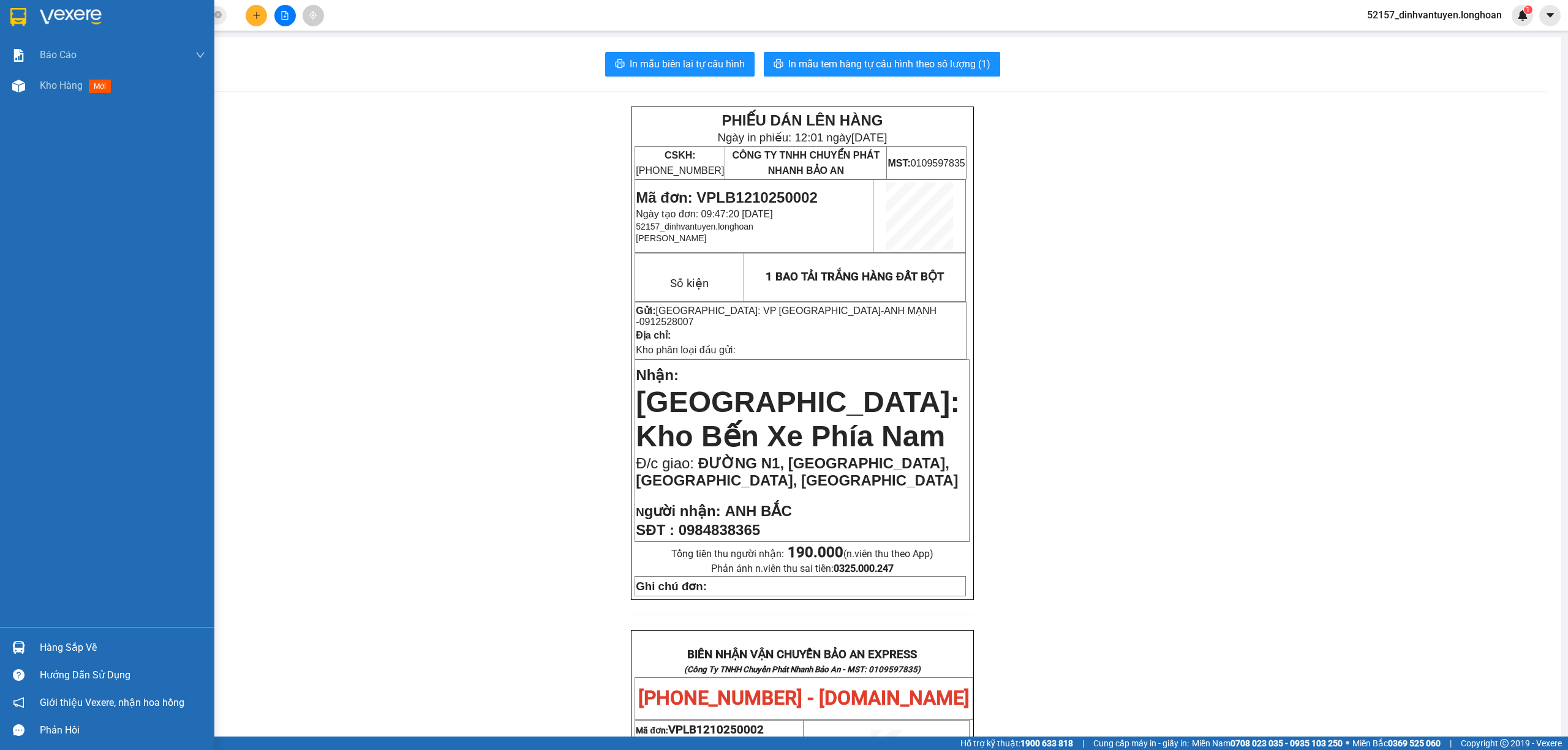
click at [16, 13] on img at bounding box center [18, 17] width 16 height 18
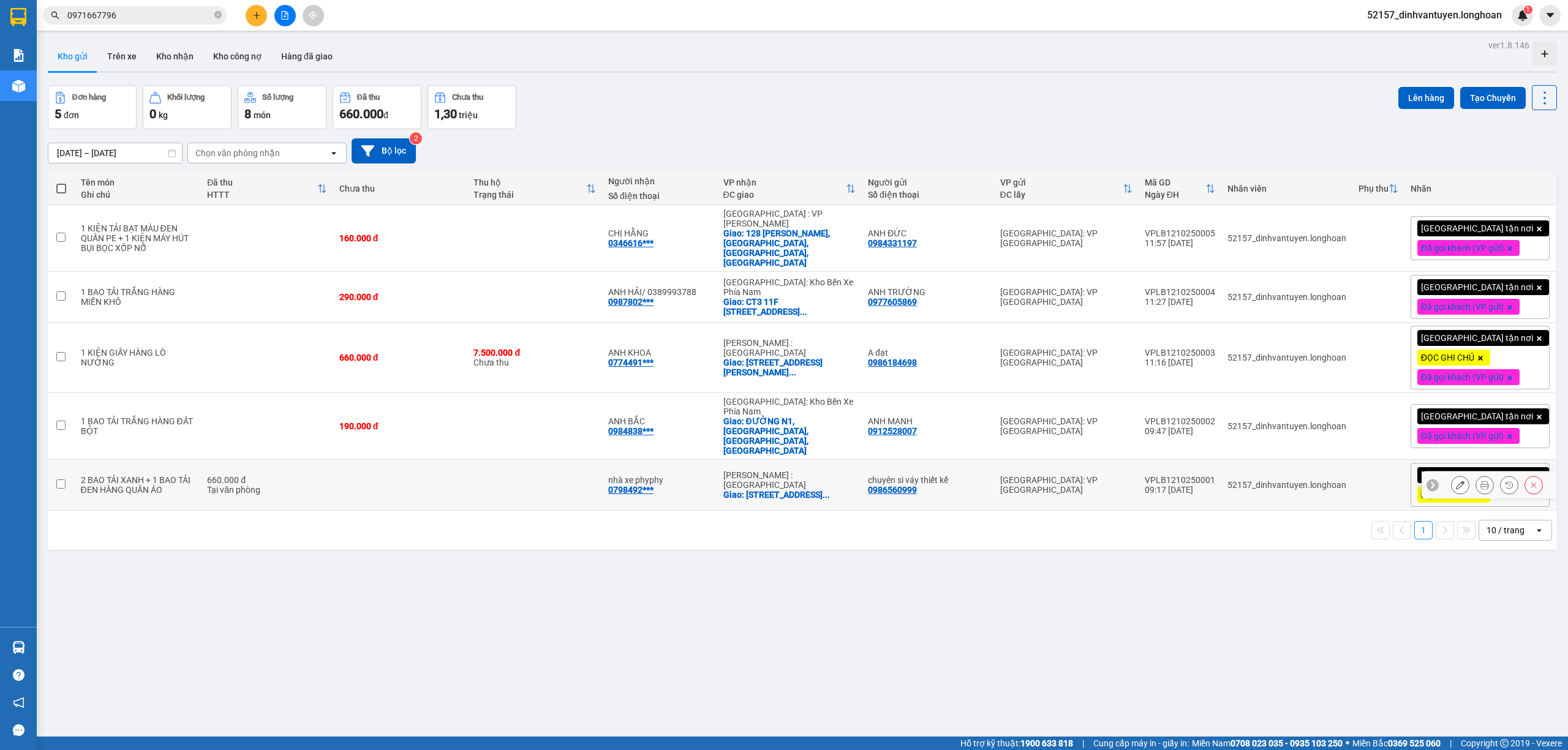
click at [1480, 481] on icon at bounding box center [1485, 485] width 9 height 9
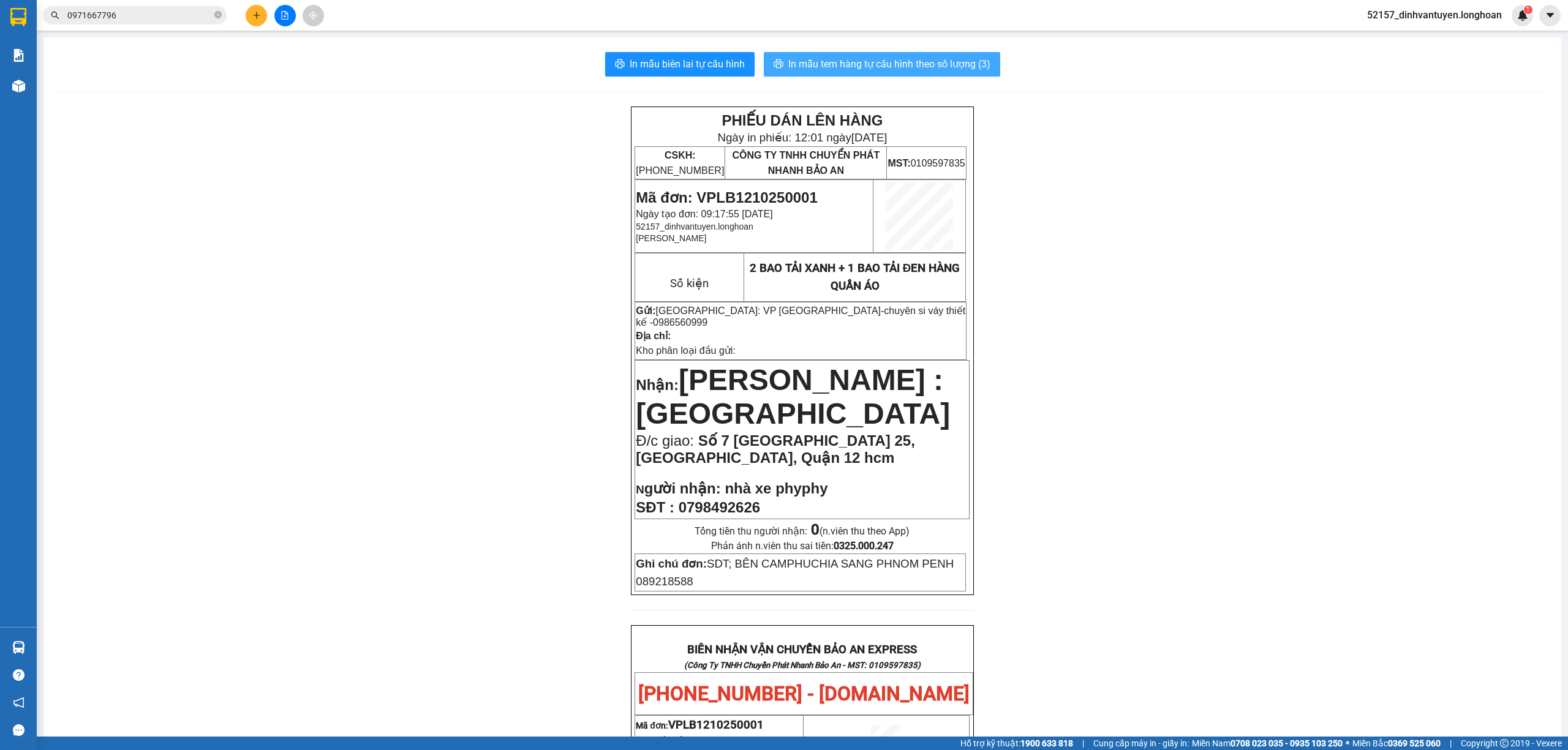
click at [954, 67] on span "In mẫu tem hàng tự cấu hình theo số lượng (3)" at bounding box center [889, 64] width 202 height 15
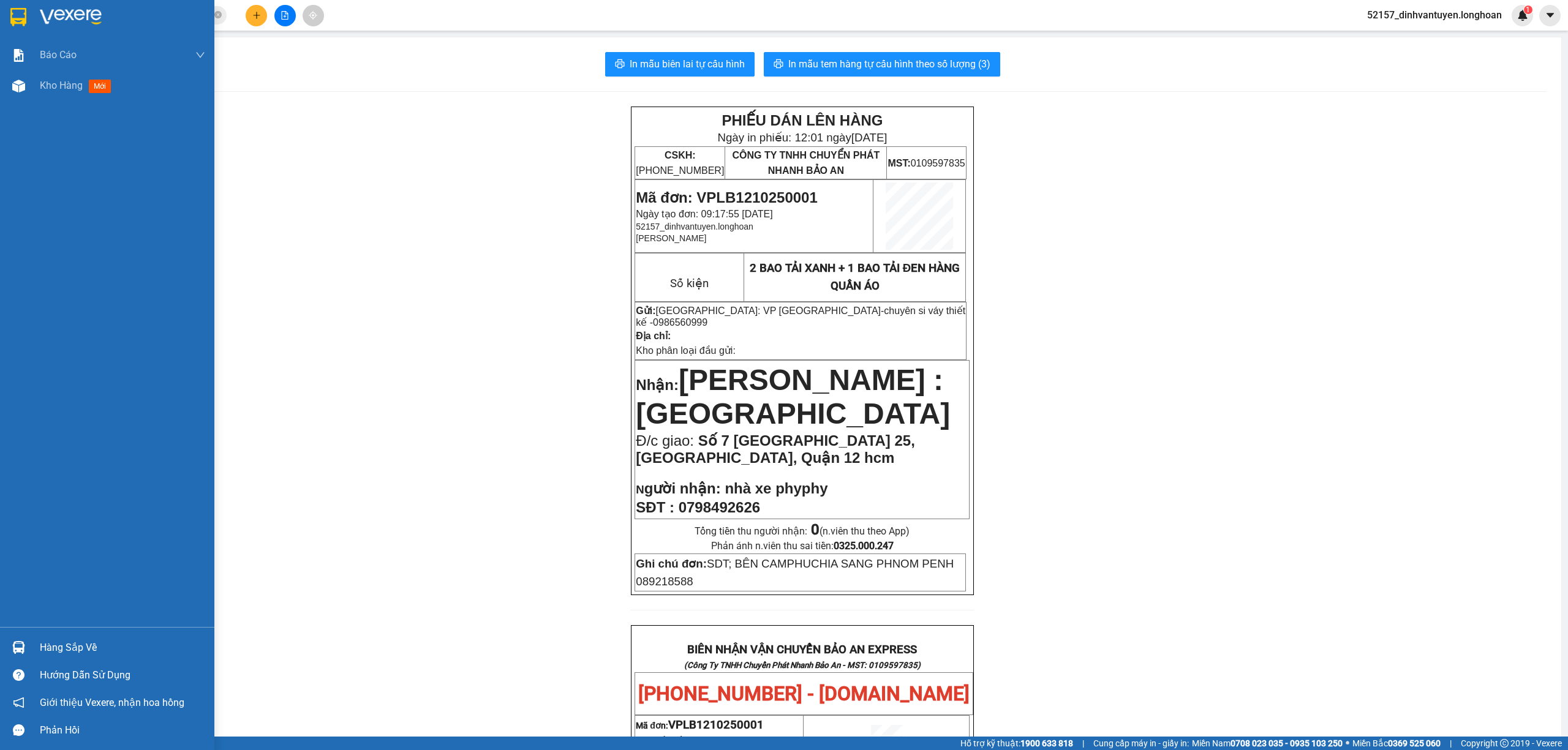
click at [23, 13] on img at bounding box center [18, 17] width 16 height 18
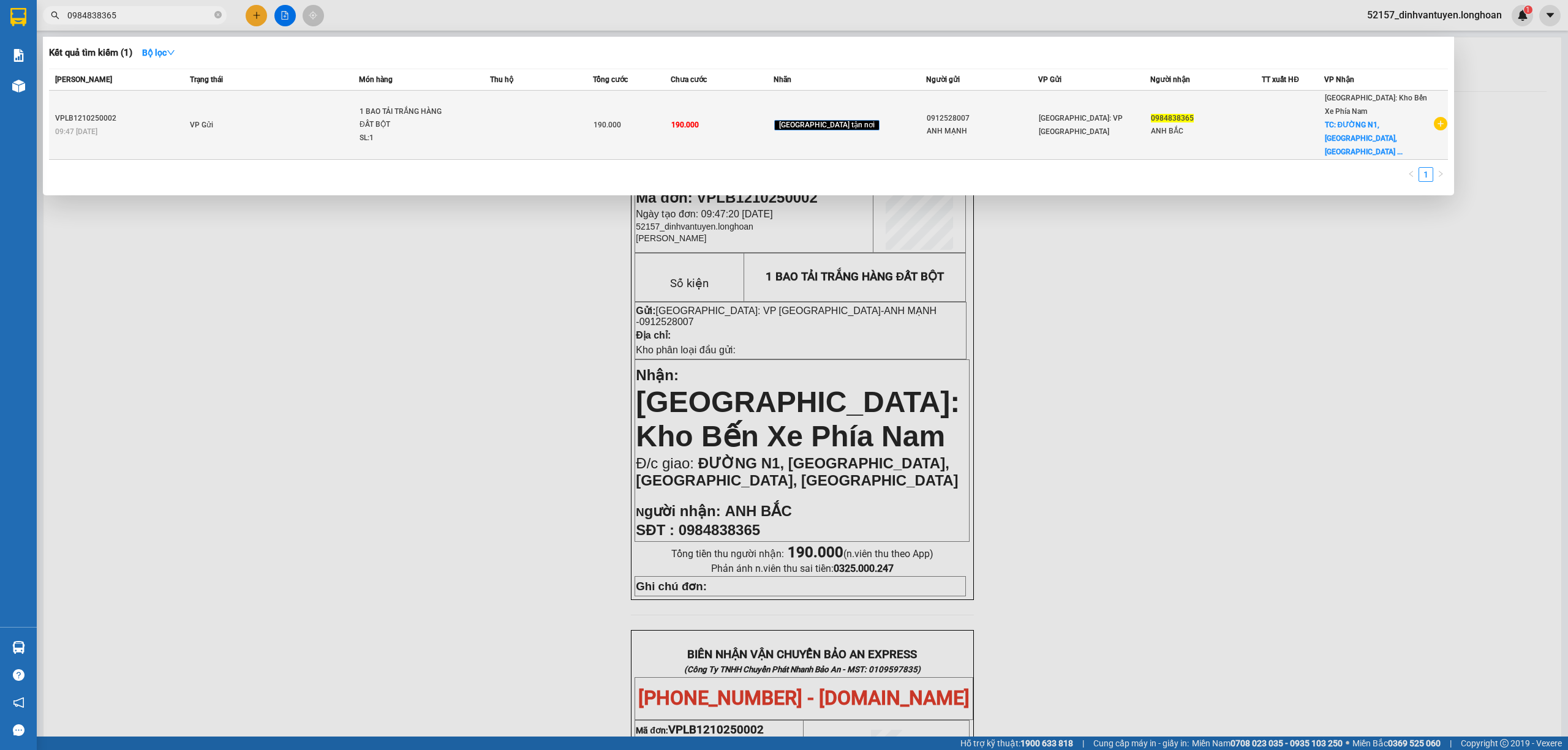
type input "0984838365"
click at [670, 124] on td "190.000" at bounding box center [631, 125] width 77 height 69
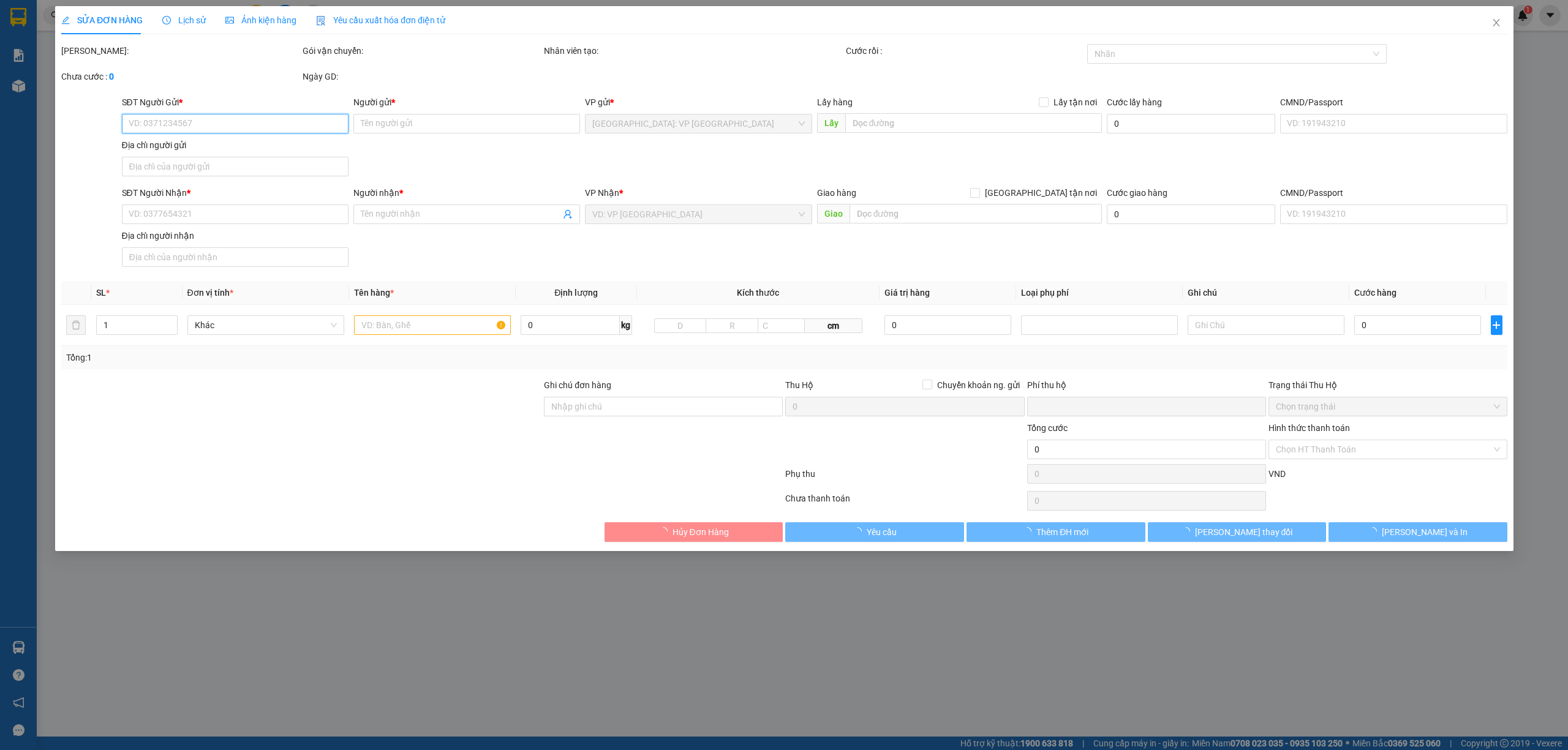
type input "0912528007"
type input "ANH MẠNH"
type input "0984838365"
type input "ANH BẮC"
checkbox input "true"
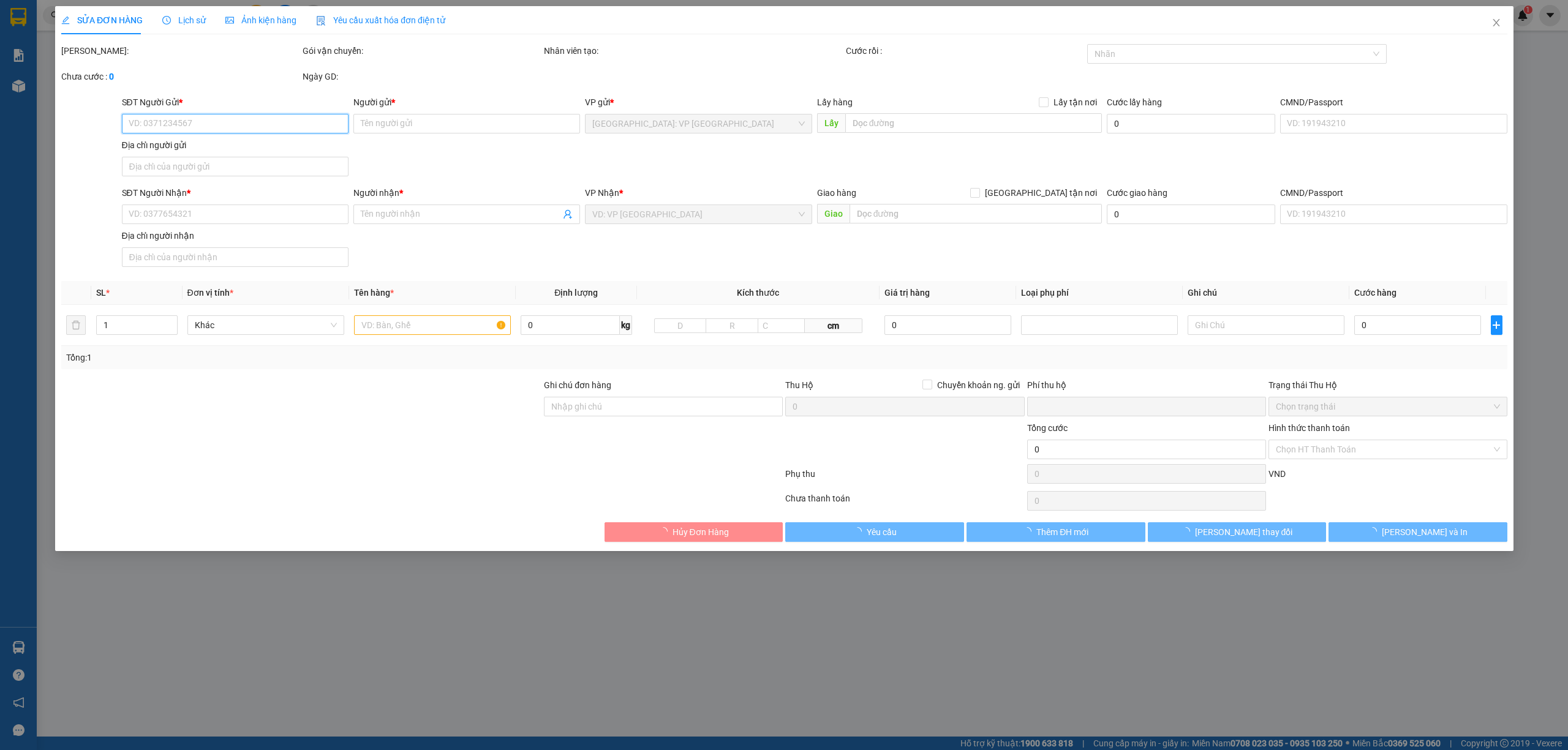
type input "ĐƯỜNG N1, [GEOGRAPHIC_DATA], [GEOGRAPHIC_DATA], [GEOGRAPHIC_DATA]"
type input "0"
type input "190.000"
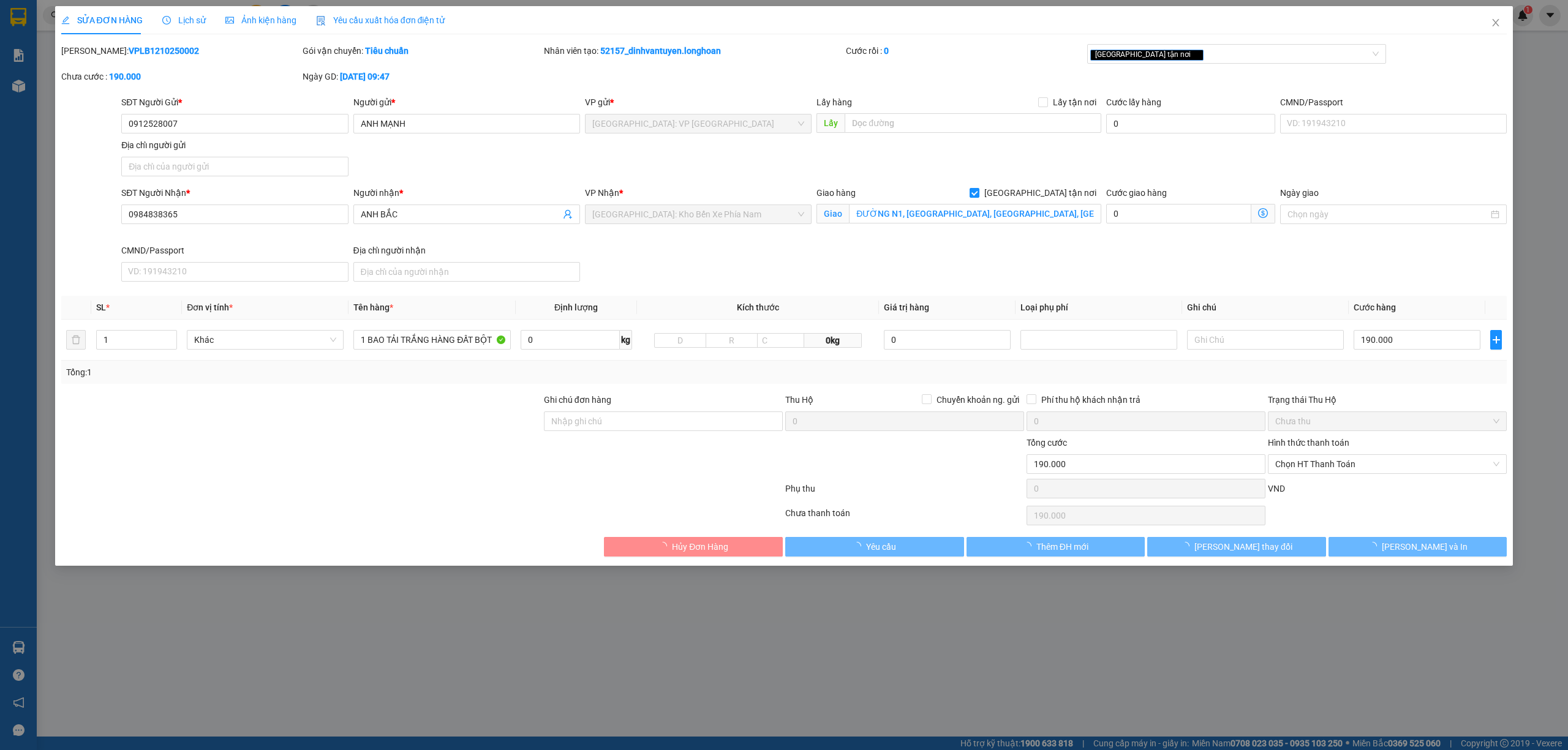
click at [192, 18] on span "Lịch sử" at bounding box center [184, 20] width 43 height 10
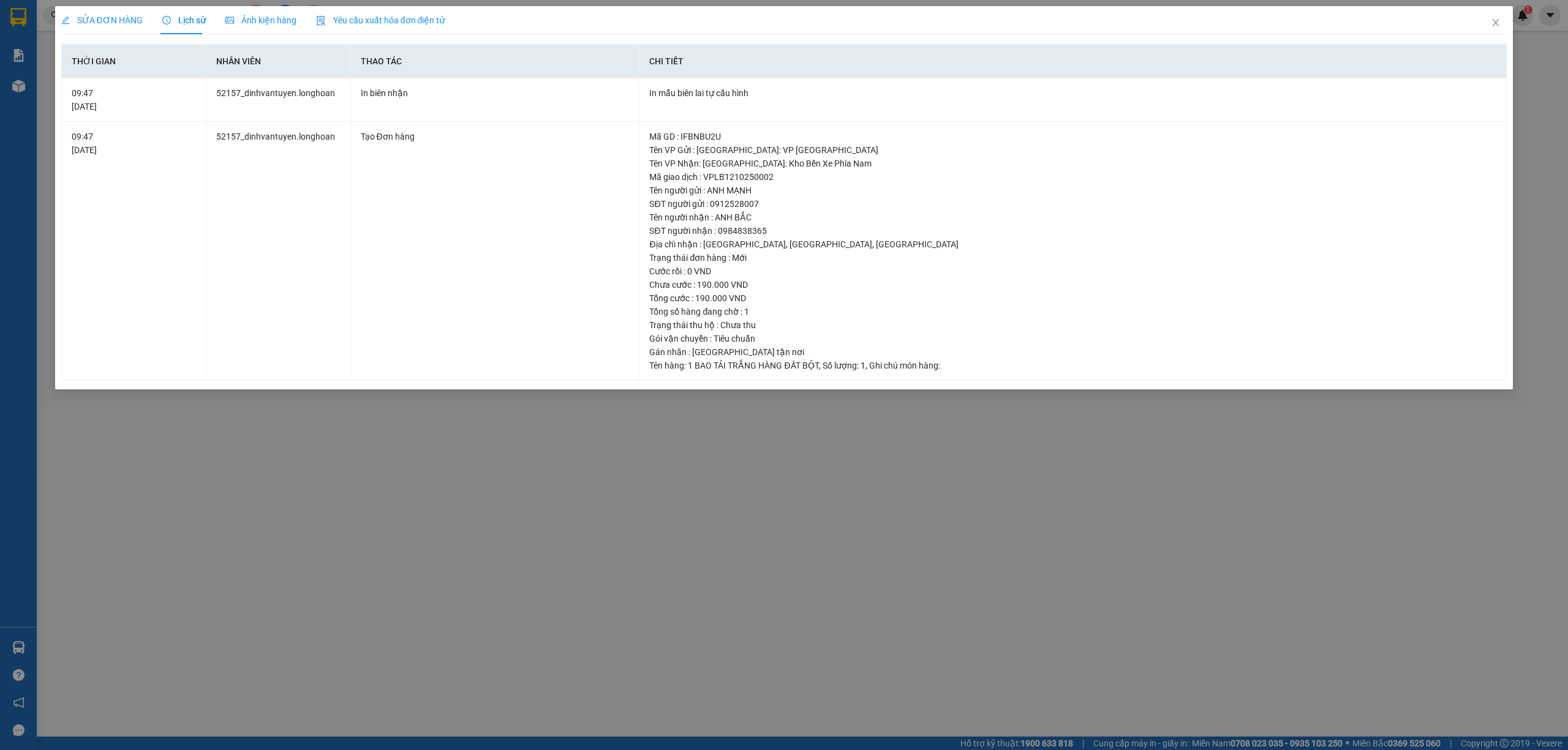
click at [1053, 492] on div "SỬA ĐƠN HÀNG Lịch sử Ảnh kiện hàng Yêu cầu xuất hóa đơn điện tử Total Paid Fee …" at bounding box center [784, 375] width 1568 height 750
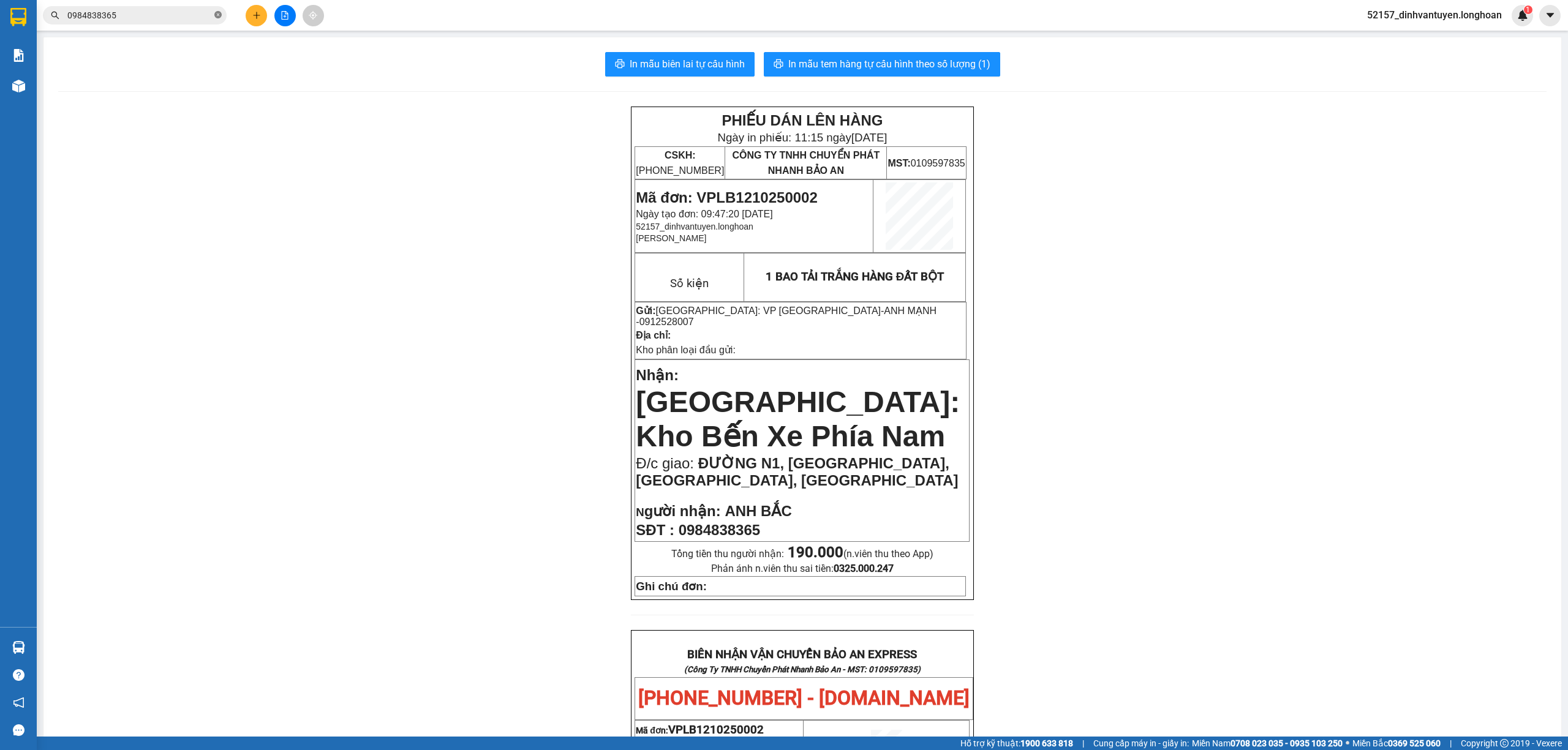
click at [217, 15] on icon "close-circle" at bounding box center [218, 15] width 8 height 8
paste input "0987802788"
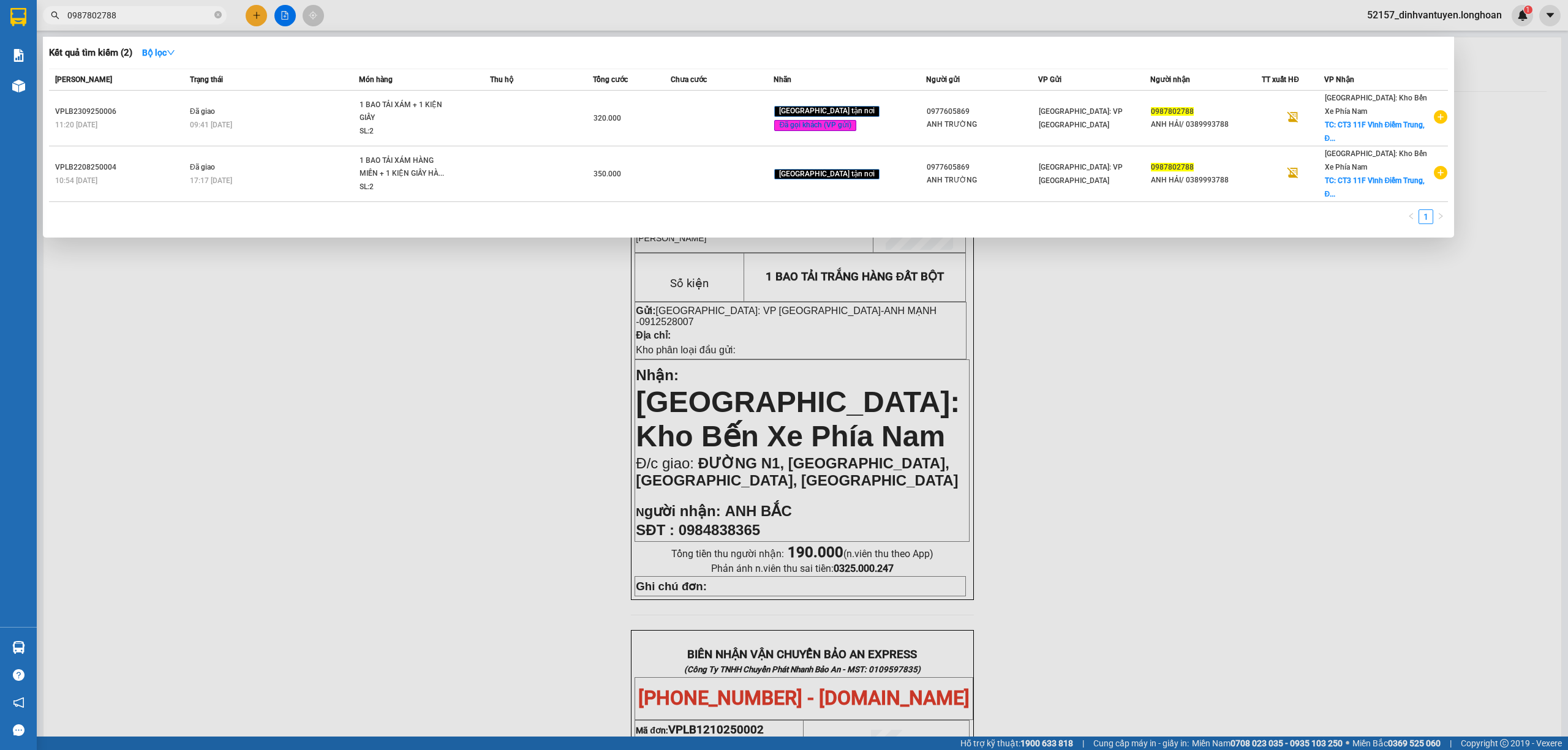
type input "0987802788"
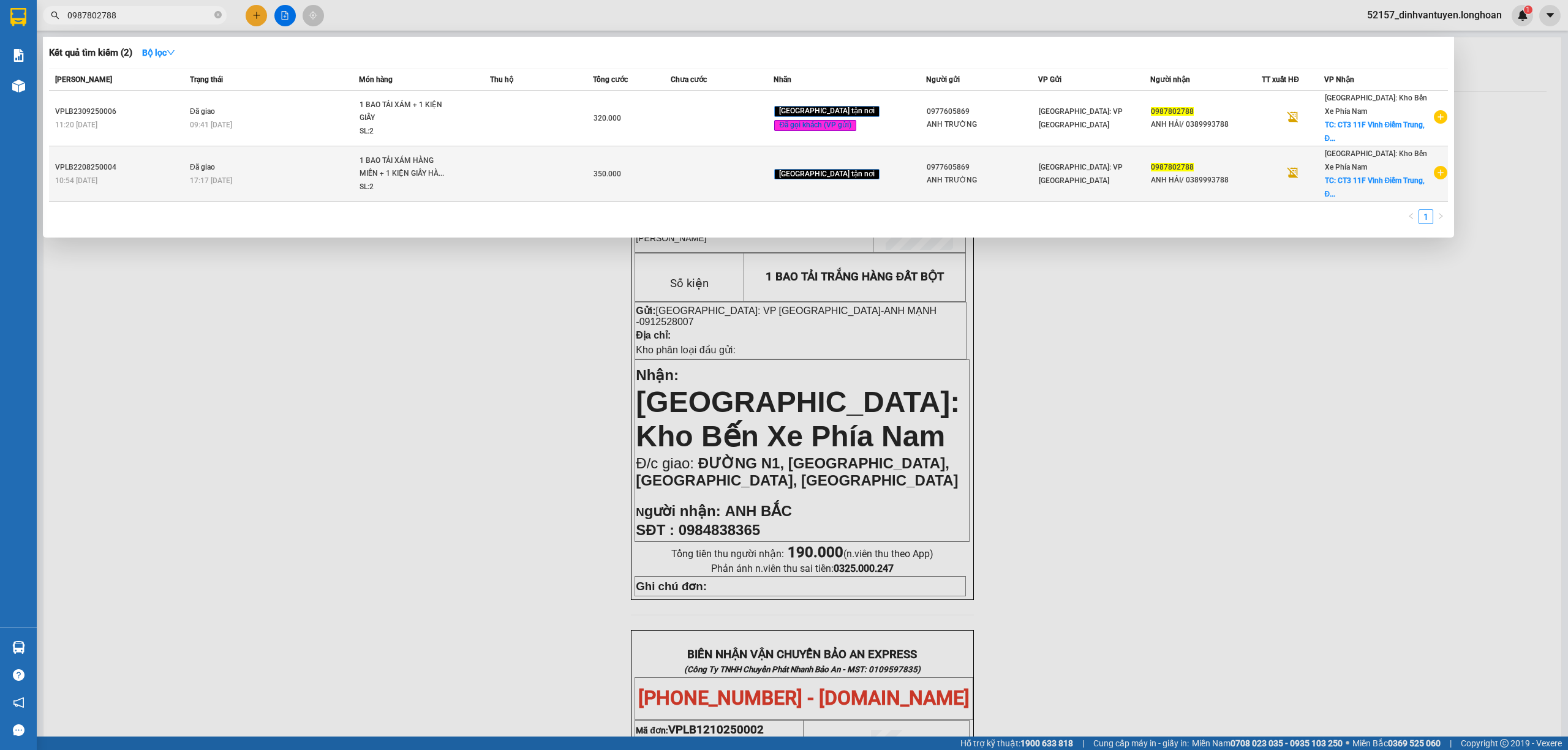
click at [483, 171] on span "1 BAO TẢI XÁM HÀNG MIẾN + 1 KIỆN GIẤY HÀ... SL: 2" at bounding box center [424, 174] width 130 height 40
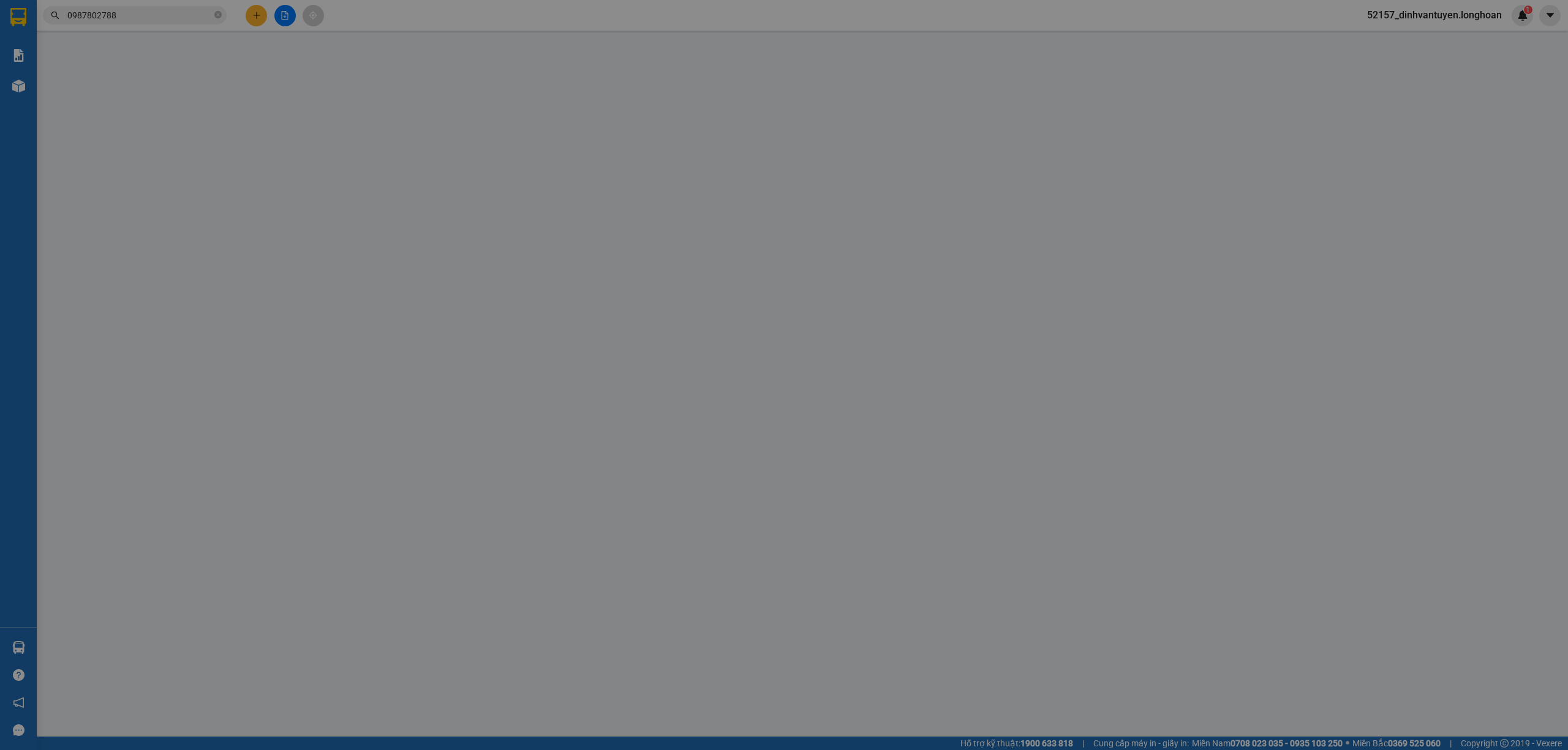
type input "0977605869"
type input "ANH TRƯỜNG"
type input "0987802788"
type input "ANH HẢI/ 0389993788"
checkbox input "true"
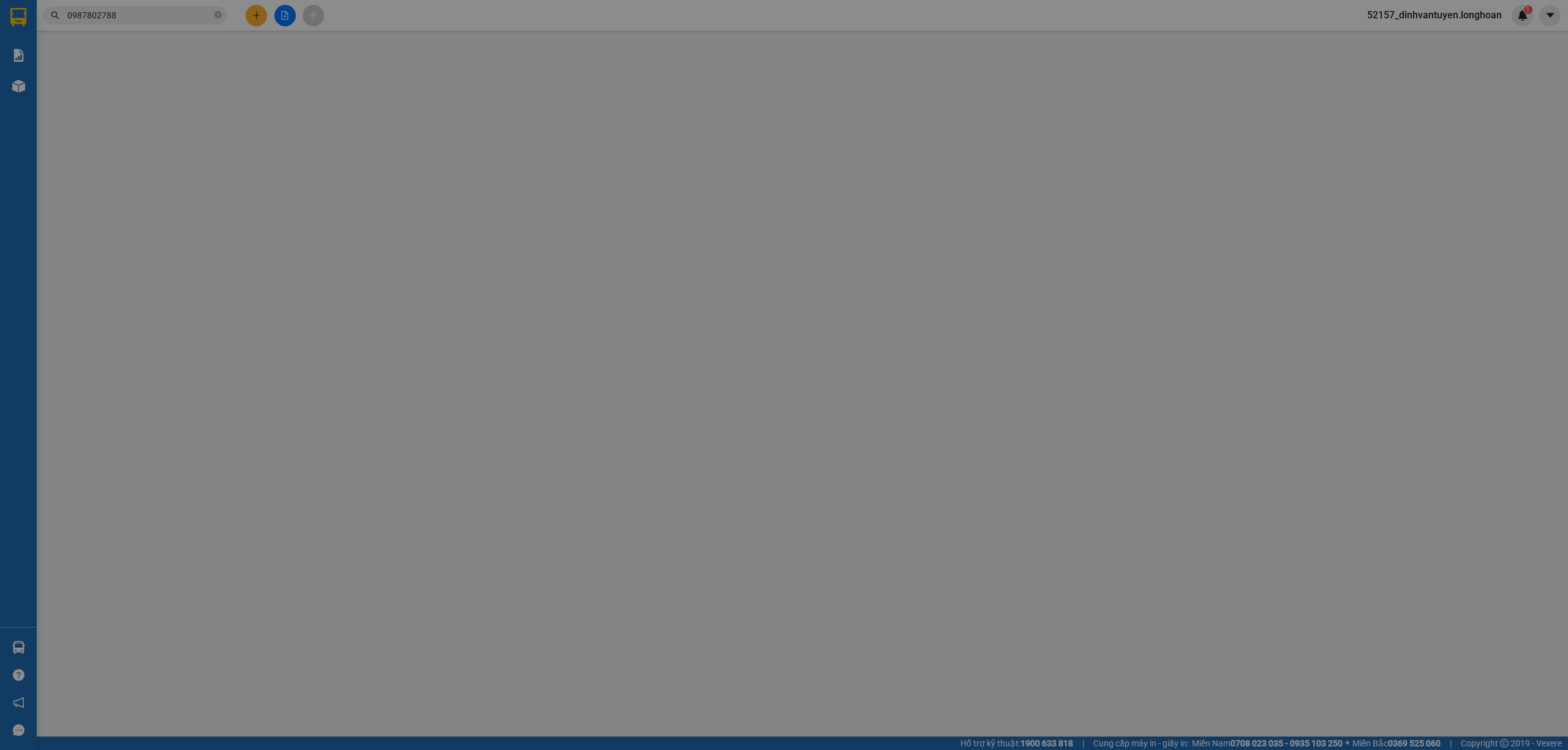
type input "CT3 11F Vĩnh Điềm Trung, [STREET_ADDRESS]"
type input "0"
type input "350.000"
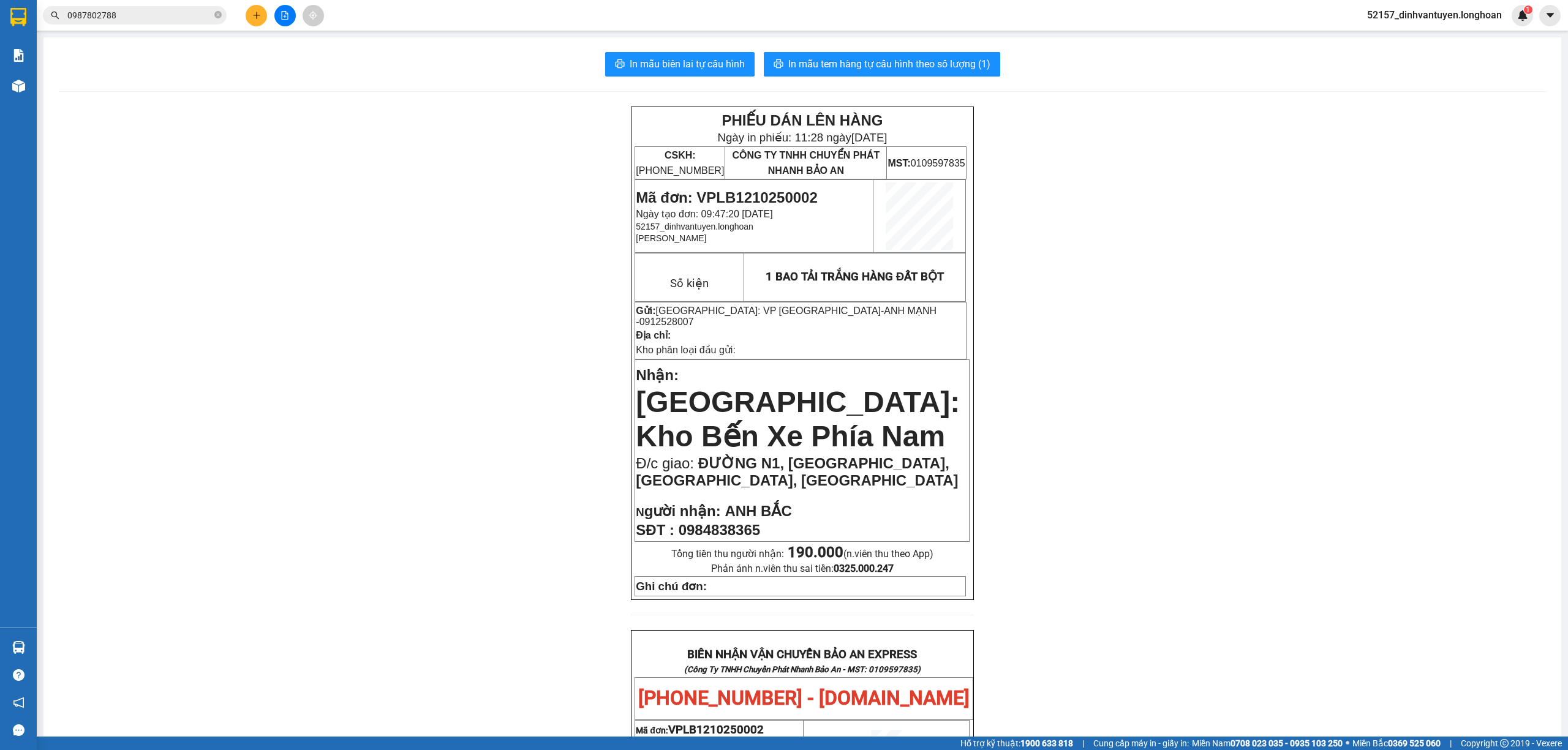
click at [180, 14] on input "0987802788" at bounding box center [139, 15] width 144 height 13
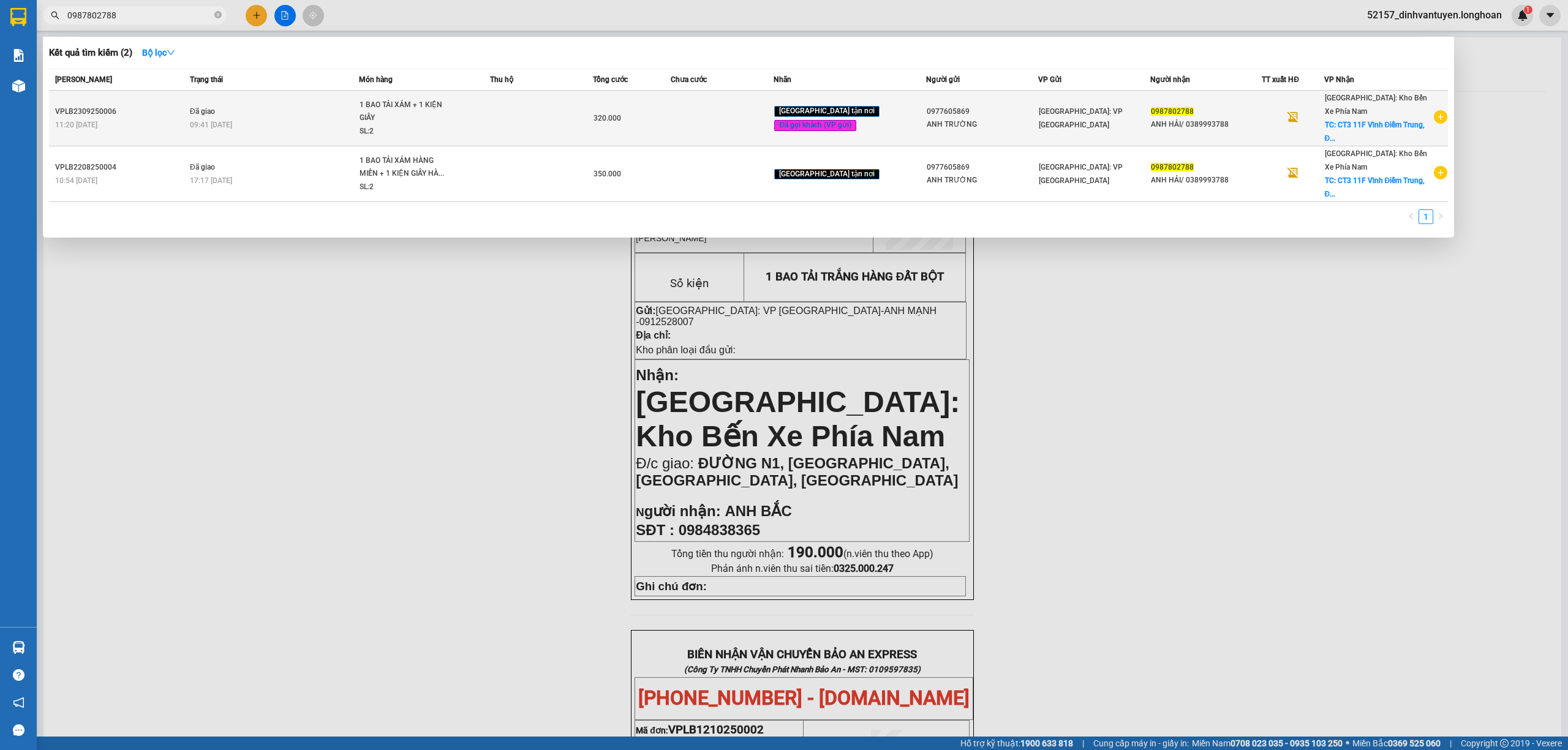
click at [448, 117] on div "1 BAO TẢI XÁM + 1 KIỆN GIẤY" at bounding box center [405, 112] width 92 height 26
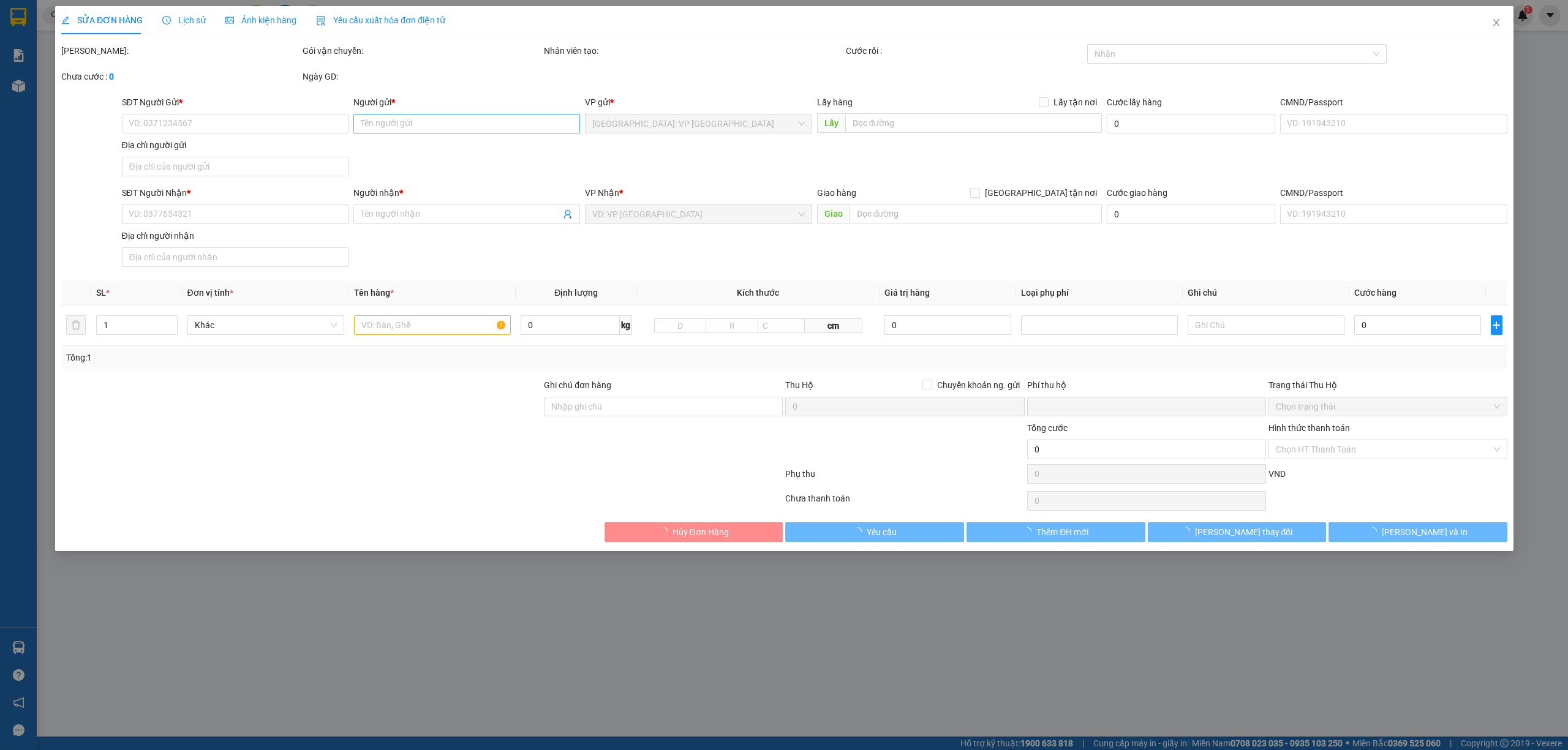
type input "0977605869"
type input "ANH TRƯỜNG"
type input "0987802788"
type input "ANH HẢI/ 0389993788"
checkbox input "true"
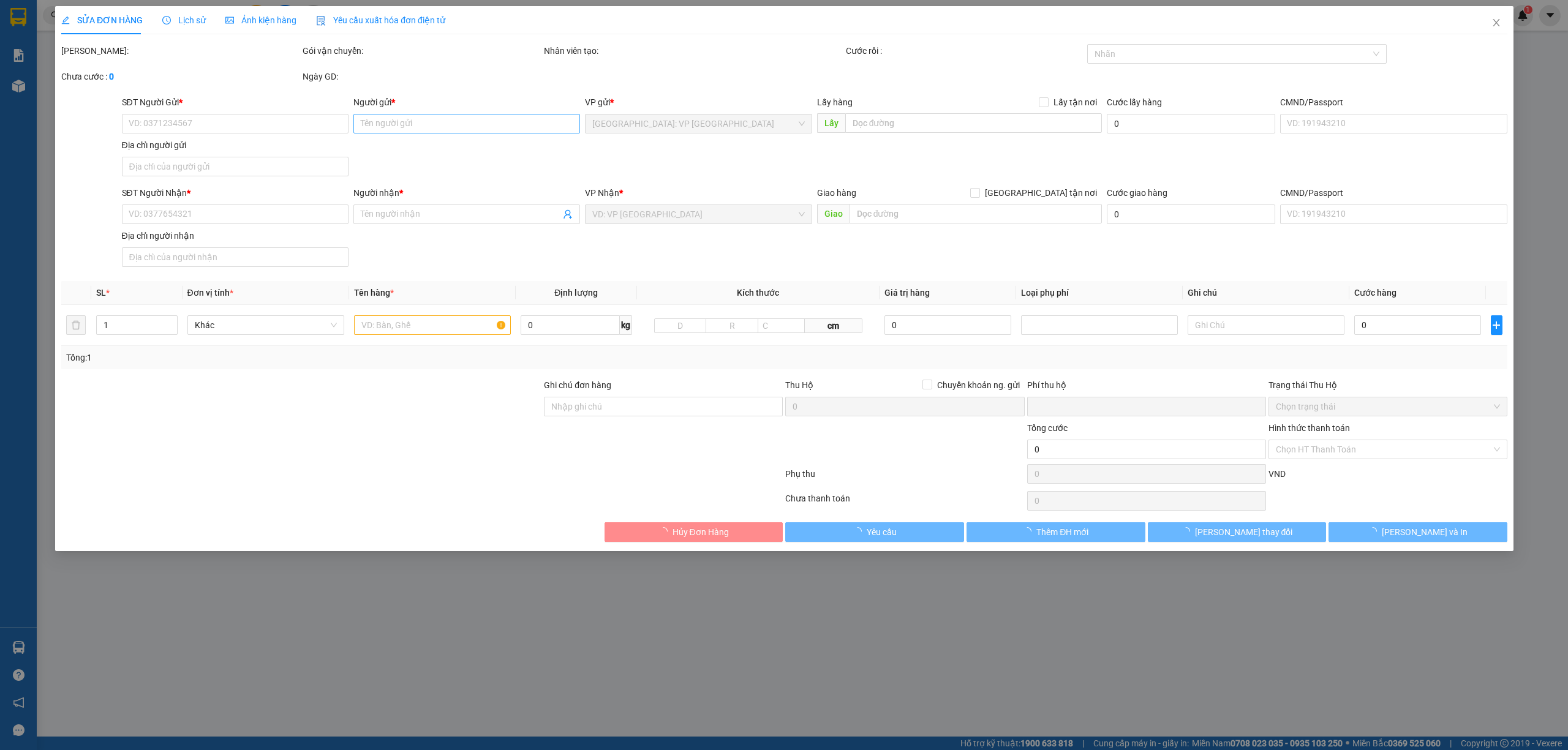
type input "CT3 11F Vĩnh Điềm Trung, [STREET_ADDRESS]"
type input "0"
type input "320.000"
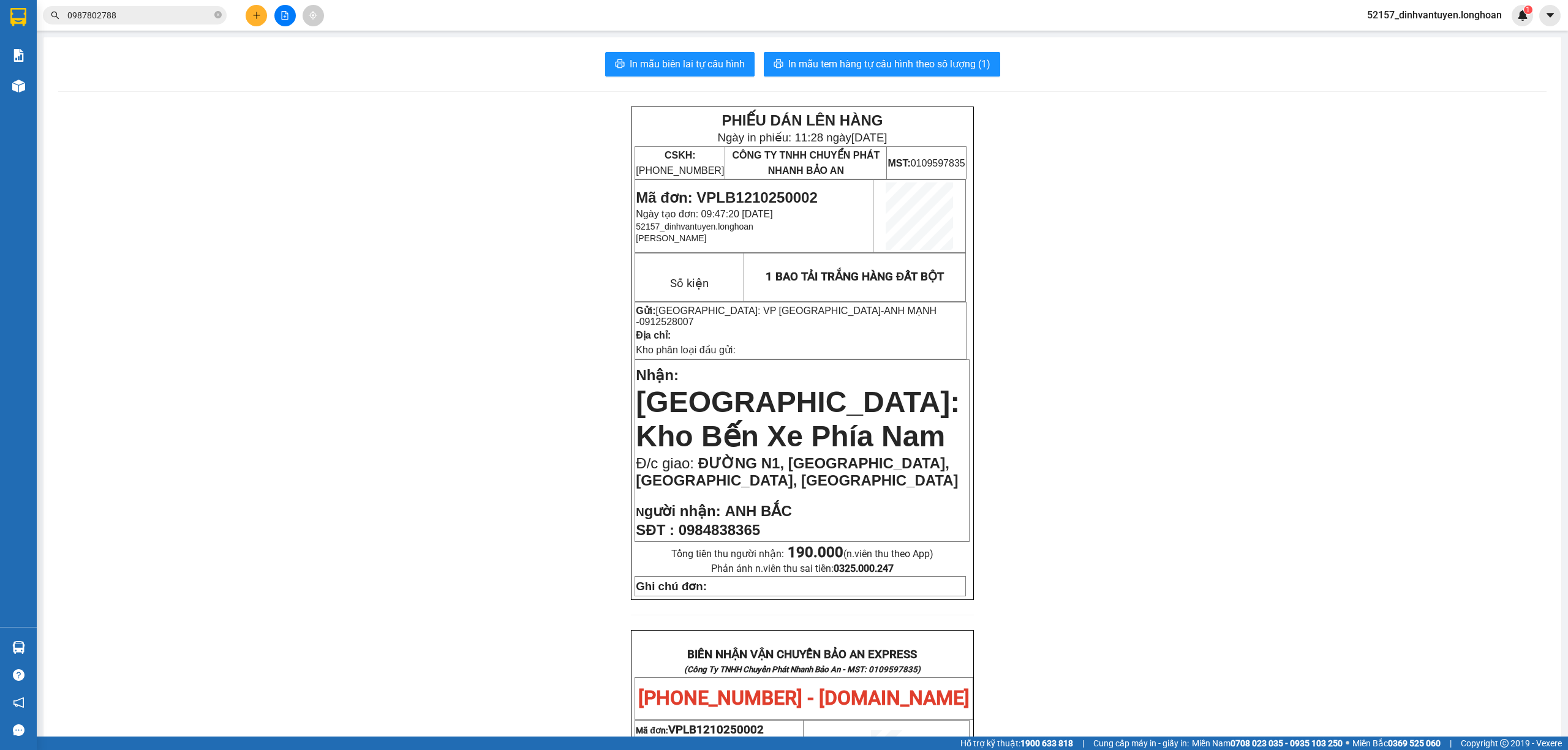
click at [192, 16] on input "0987802788" at bounding box center [139, 15] width 144 height 13
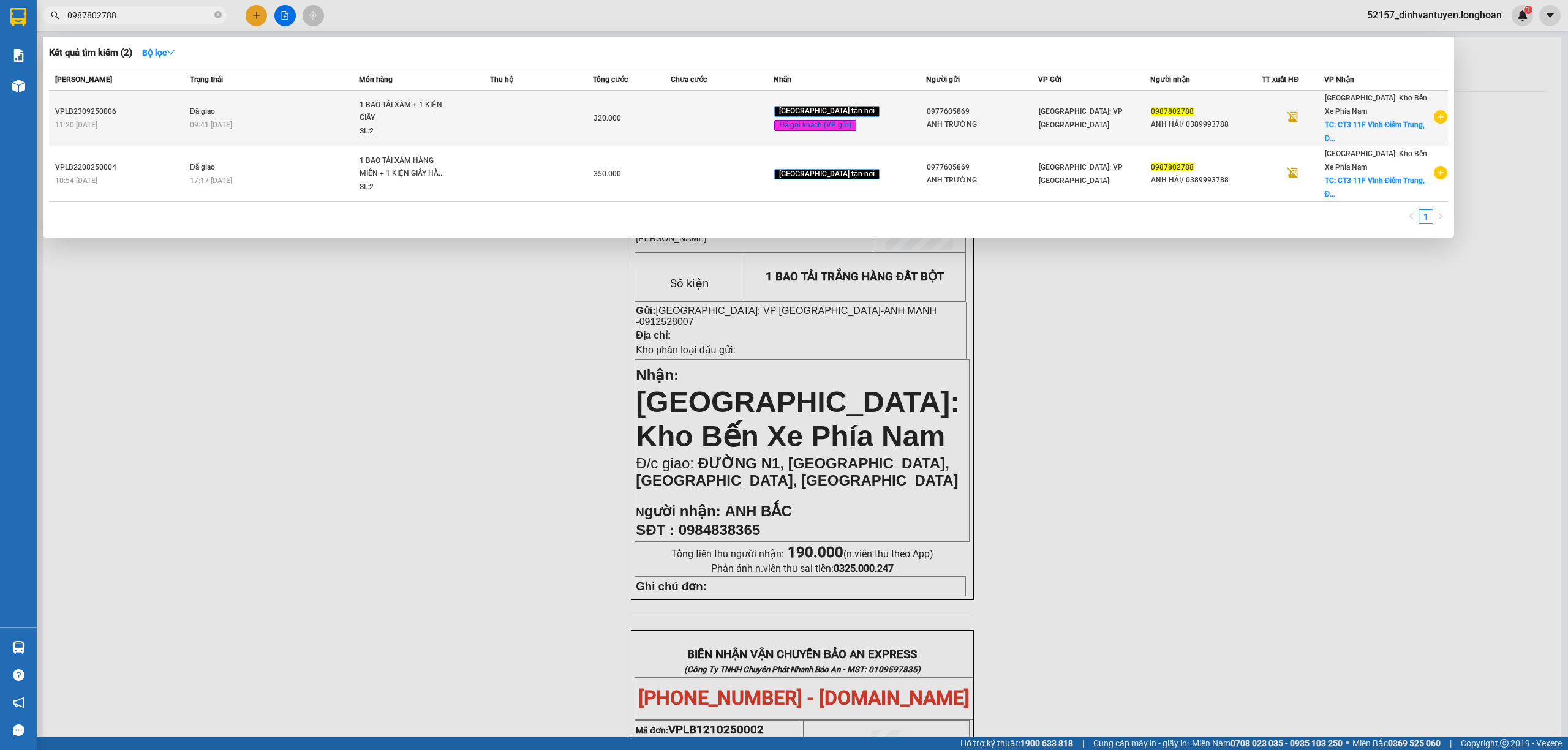
click at [533, 120] on td at bounding box center [542, 118] width 104 height 56
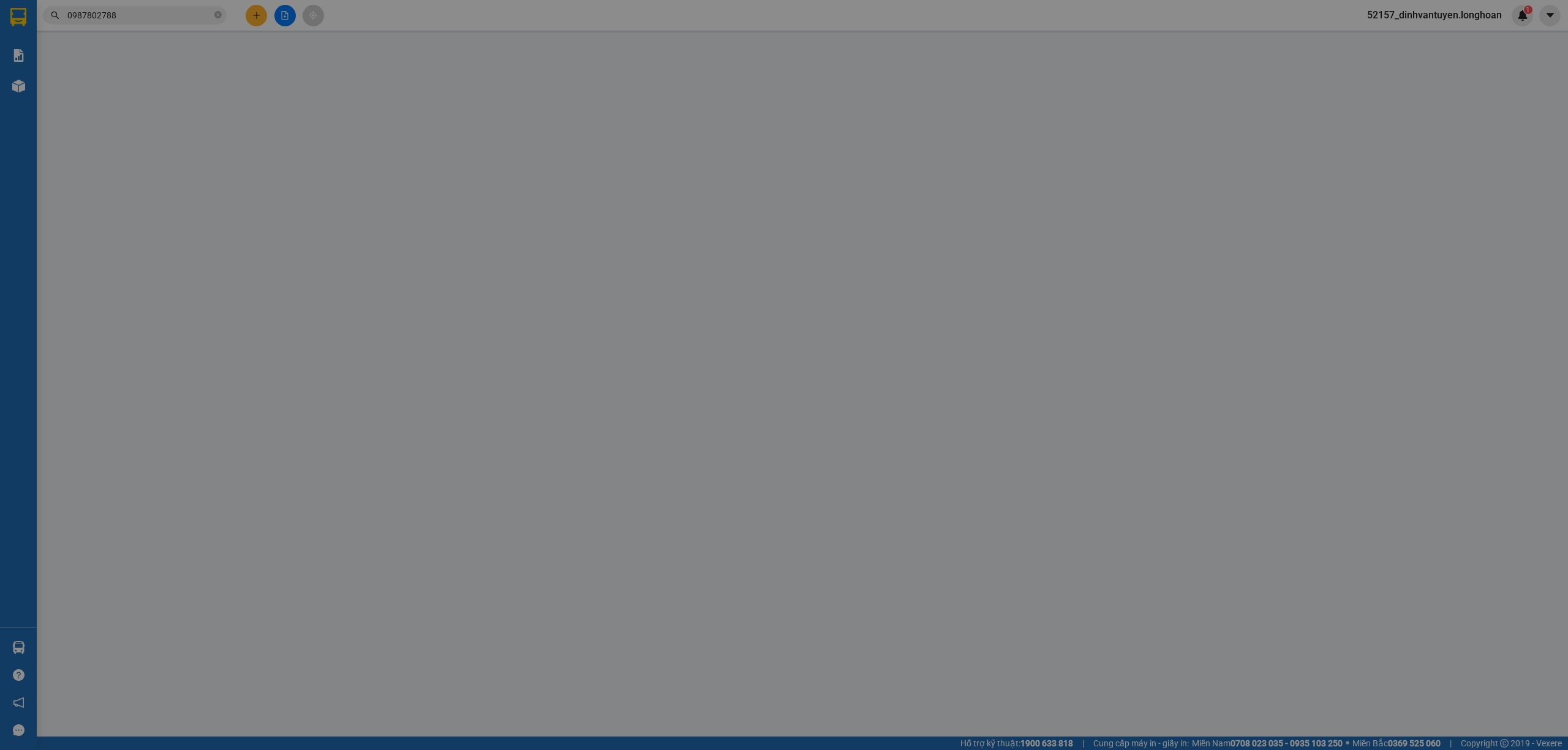
type input "0977605869"
type input "ANH TRƯỜNG"
type input "0987802788"
type input "ANH HẢI/ 0389993788"
checkbox input "true"
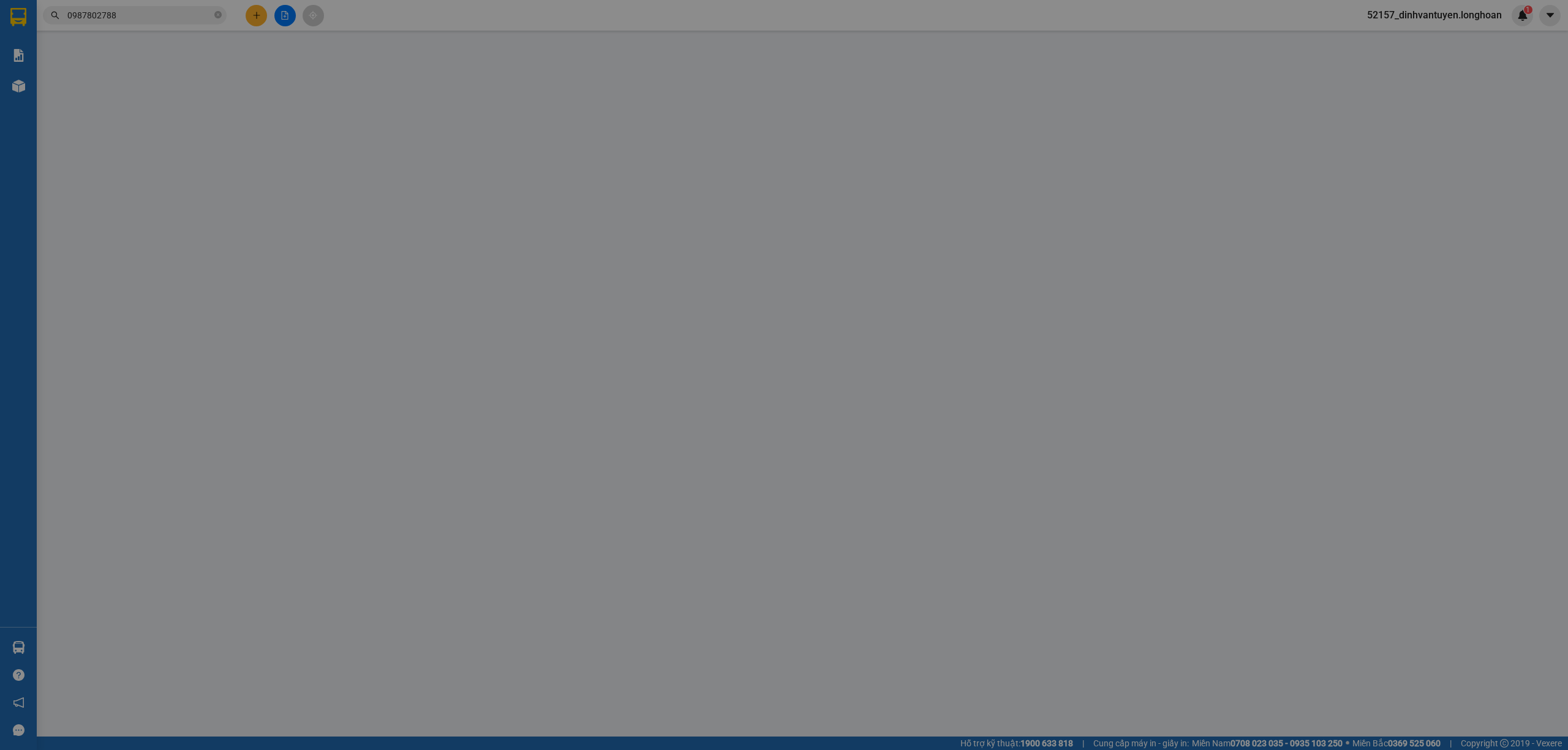
type input "CT3 11F Vĩnh Điềm Trung, [STREET_ADDRESS]"
type input "0"
type input "320.000"
